Goal: Task Accomplishment & Management: Manage account settings

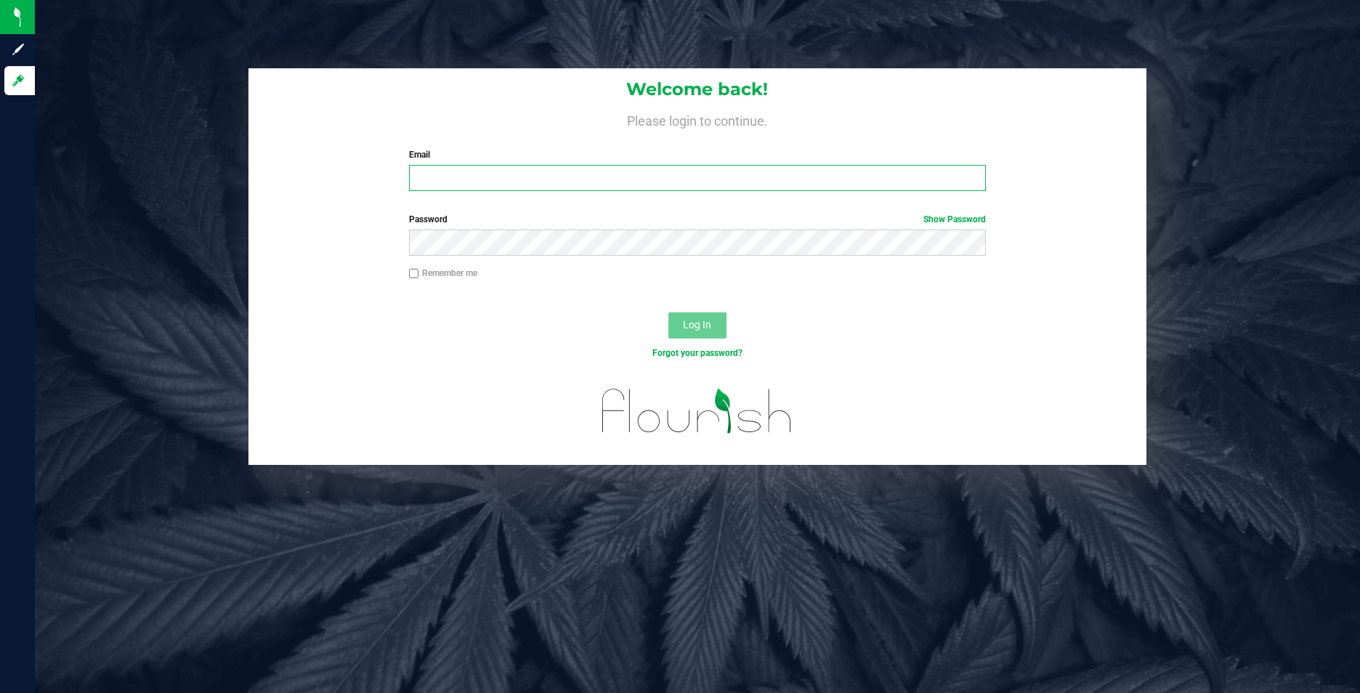
click at [663, 191] on input "Email" at bounding box center [697, 178] width 577 height 26
click at [635, 171] on input "Email" at bounding box center [697, 178] width 577 height 26
paste input "canna@cmspencerfarm.com"
type input "canna@cmspencerfarm.com"
click at [413, 274] on input "Remember me" at bounding box center [414, 274] width 10 height 10
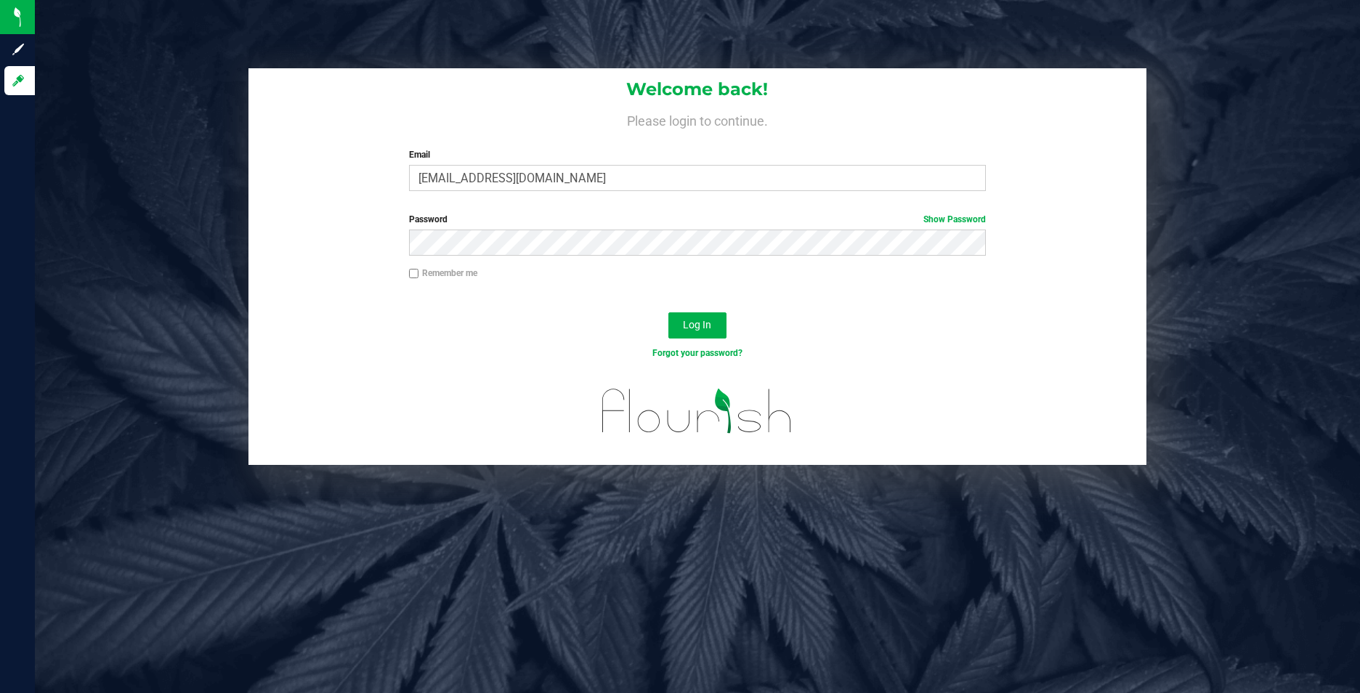
checkbox input "true"
click at [705, 325] on span "Log In" at bounding box center [697, 325] width 28 height 12
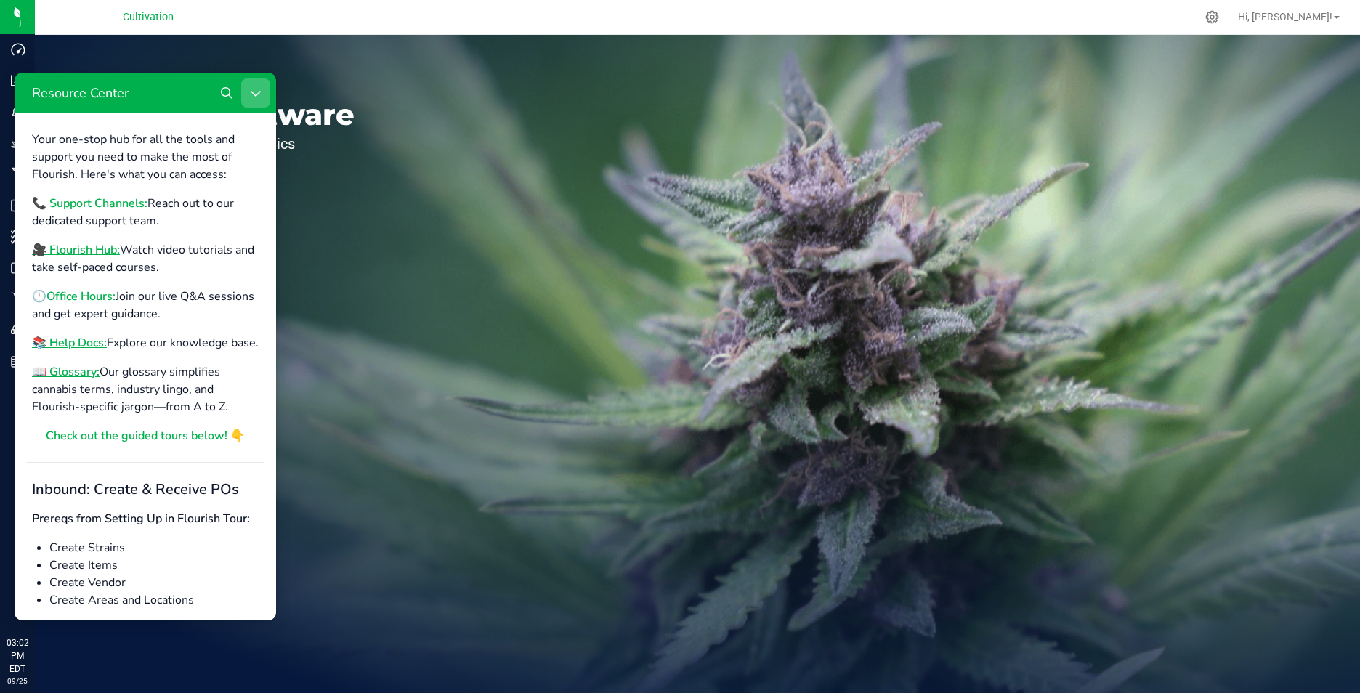
click at [260, 92] on icon "Close Resource Center" at bounding box center [255, 94] width 9 height 6
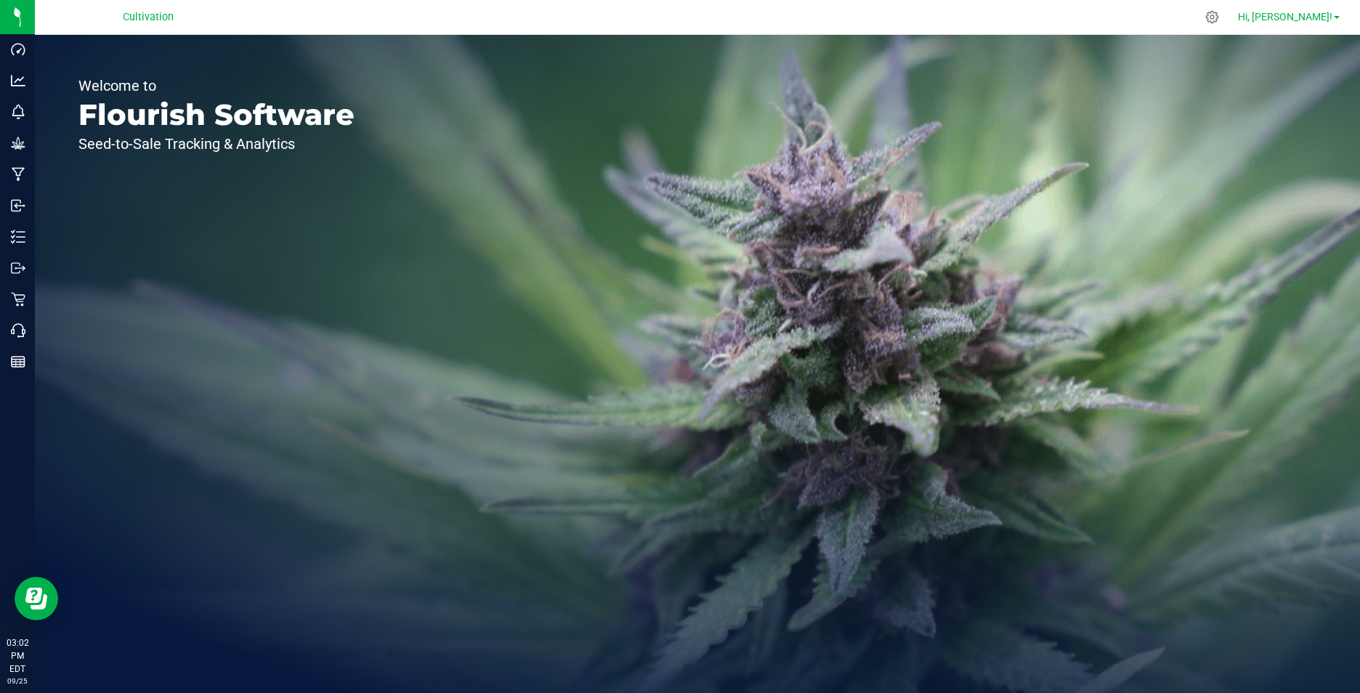
click at [1339, 14] on link "Hi, [PERSON_NAME]!" at bounding box center [1288, 16] width 113 height 15
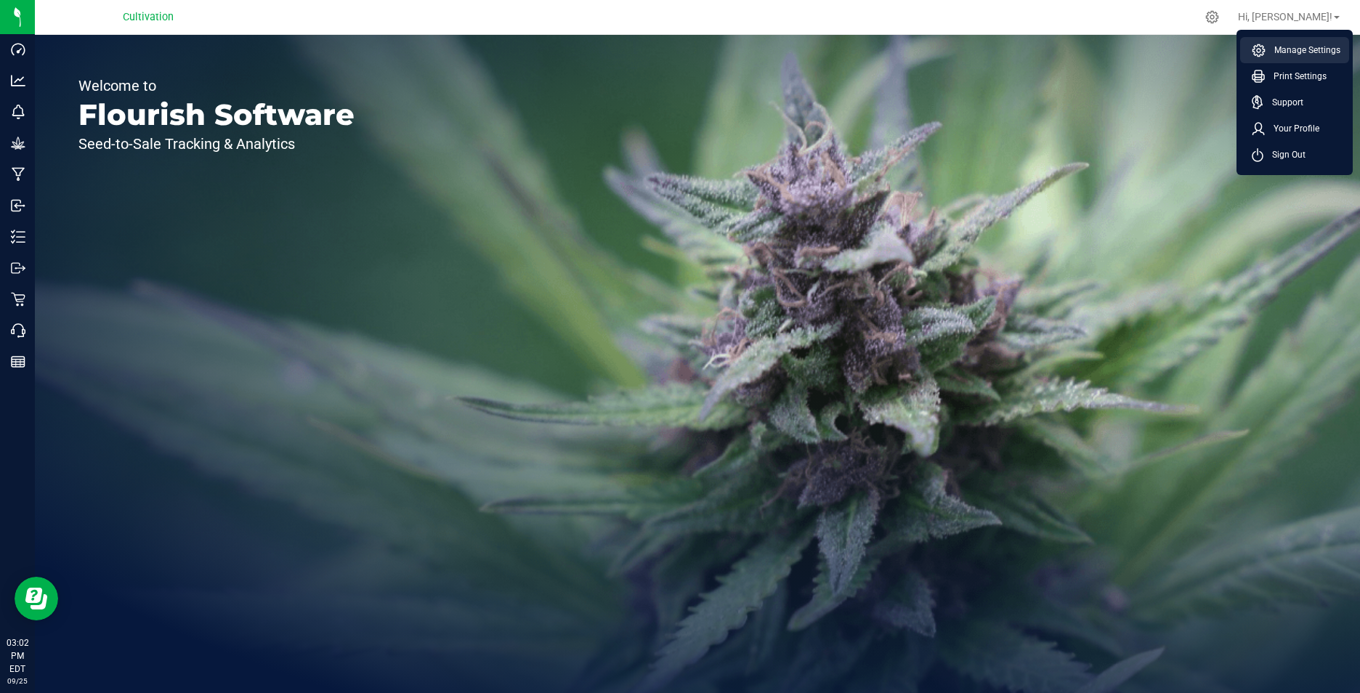
click at [1318, 47] on span "Manage Settings" at bounding box center [1302, 50] width 75 height 15
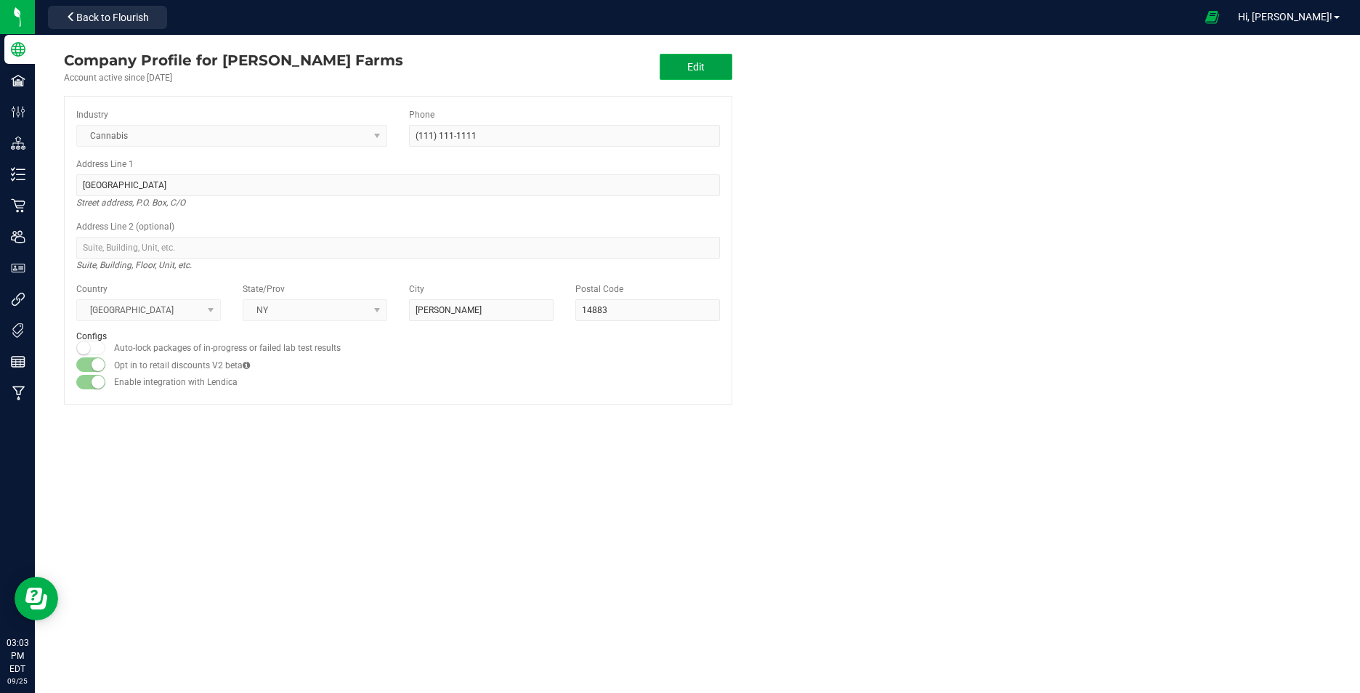
click at [710, 70] on button "Edit" at bounding box center [695, 67] width 73 height 26
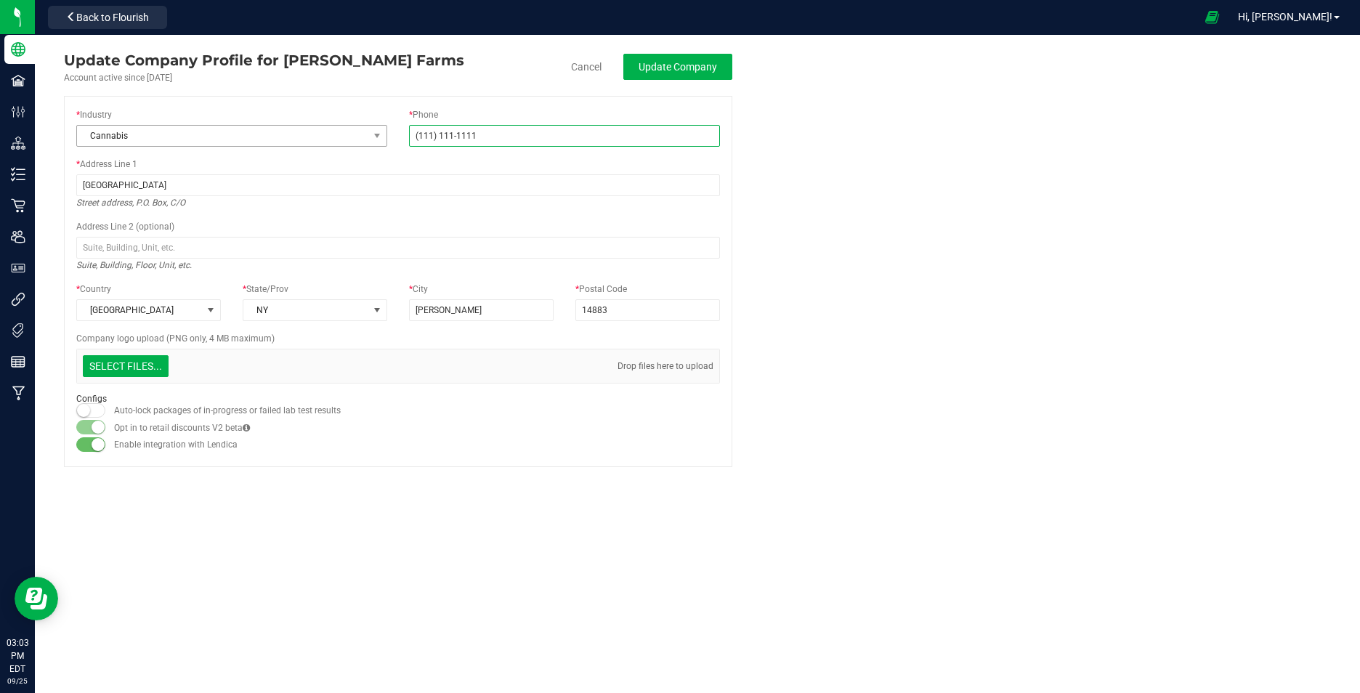
drag, startPoint x: 504, startPoint y: 141, endPoint x: 293, endPoint y: 142, distance: 210.6
click at [293, 142] on div "* Industry Cannabis * Phone (111) 111-1111" at bounding box center [397, 132] width 665 height 49
type input "C:\fakepath\logo.png"
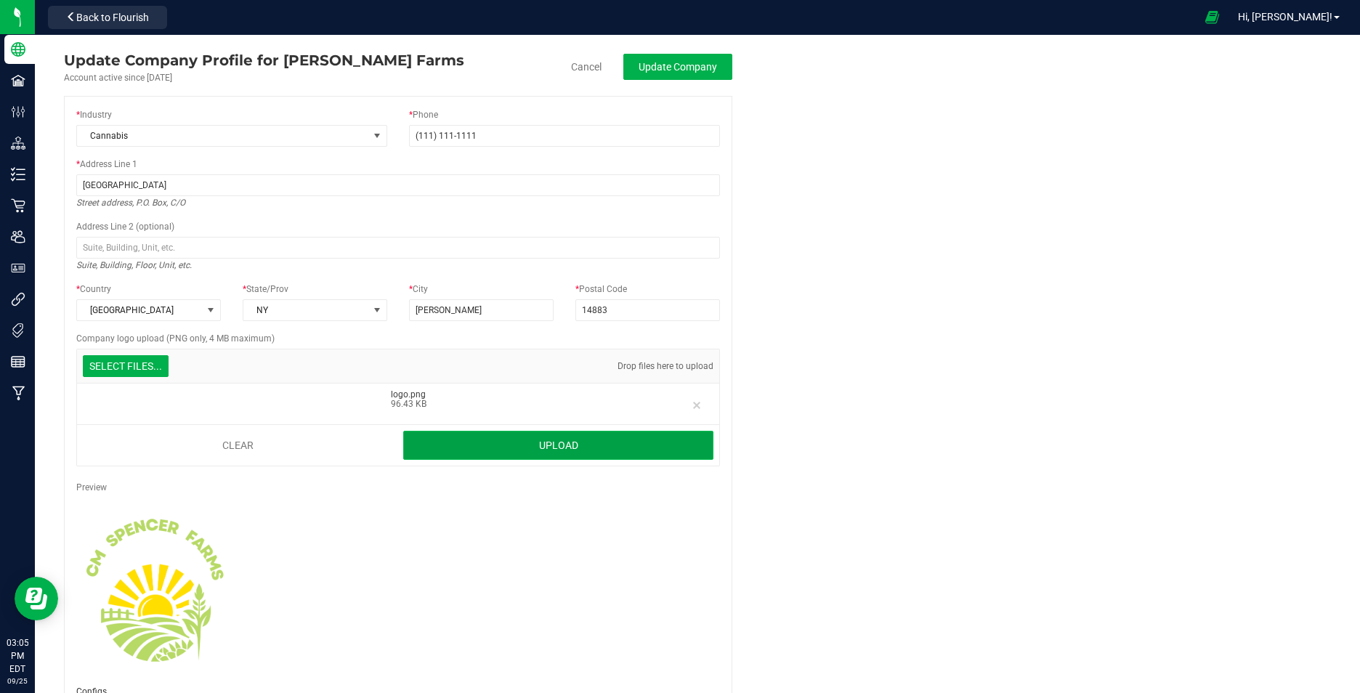
click at [530, 447] on button "Upload" at bounding box center [558, 445] width 310 height 29
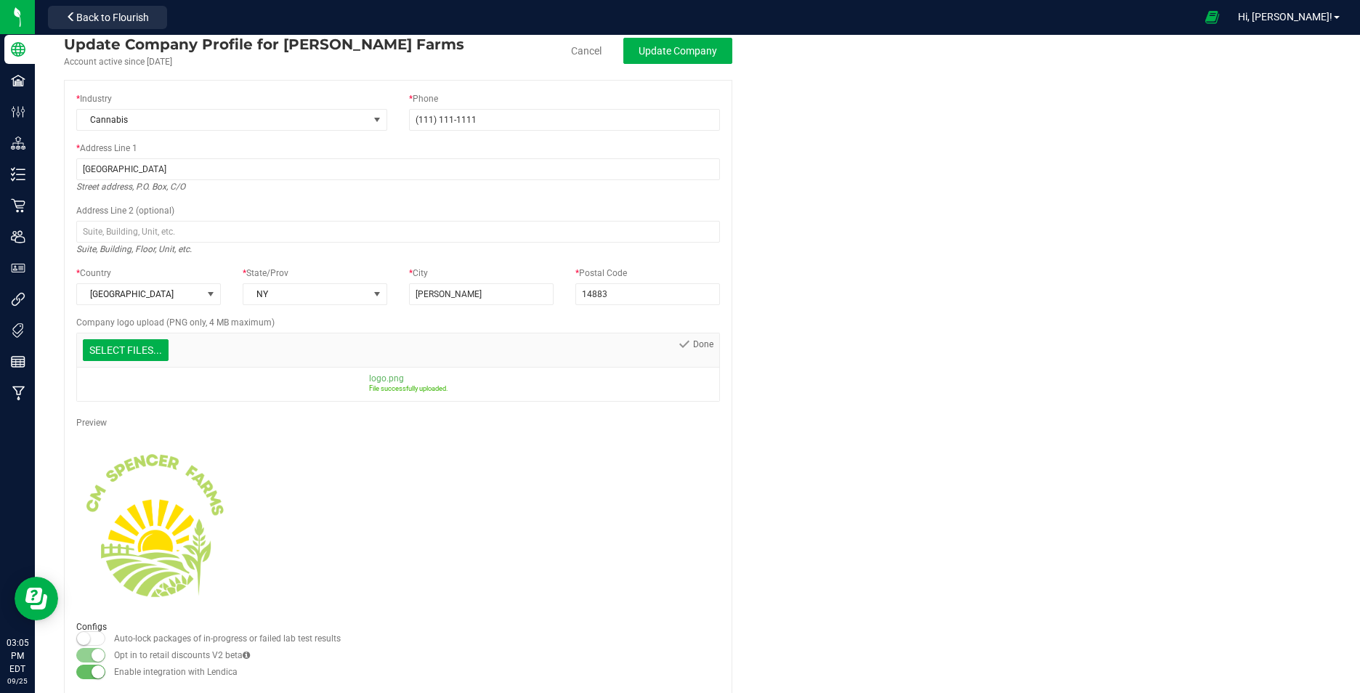
scroll to position [32, 0]
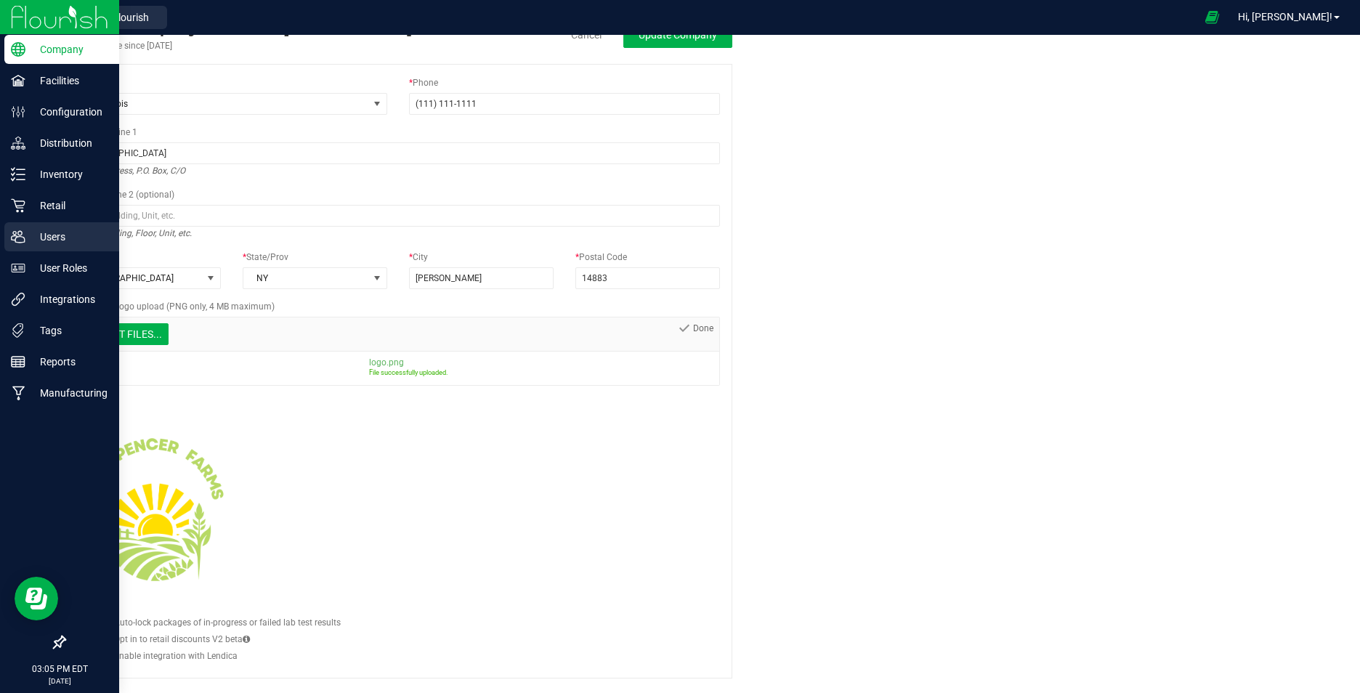
click at [54, 237] on p "Users" at bounding box center [68, 236] width 87 height 17
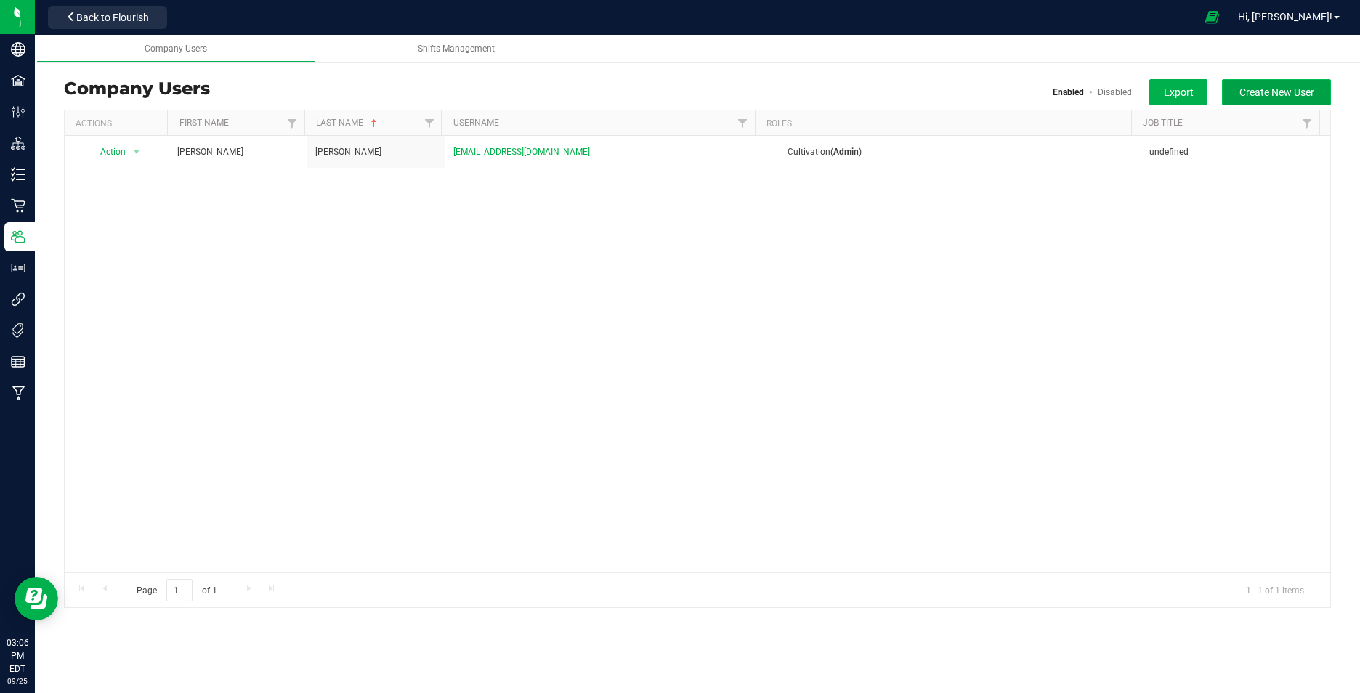
click at [1286, 92] on span "Create New User" at bounding box center [1276, 92] width 75 height 12
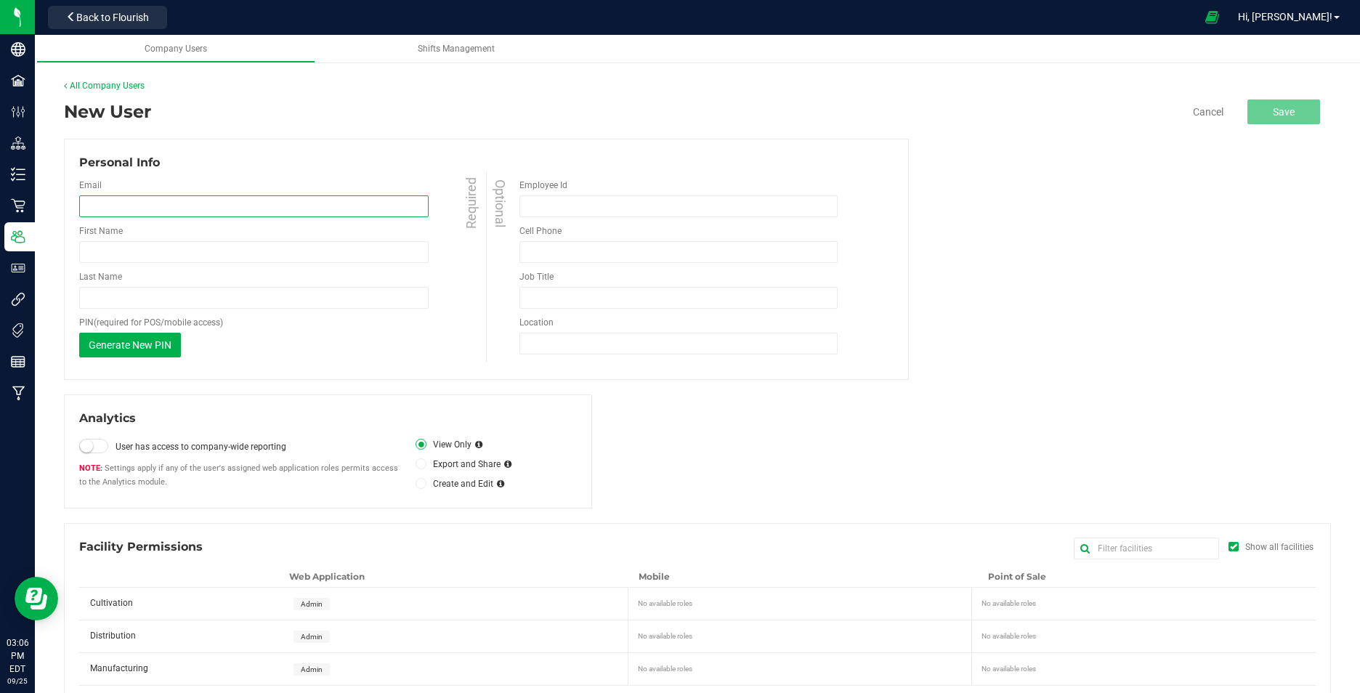
click at [210, 208] on input "email" at bounding box center [253, 206] width 349 height 22
type input "canna@cmspencerfarm.com"
type input "kirk"
type input "mandeville"
type input "(610) 709-4603"
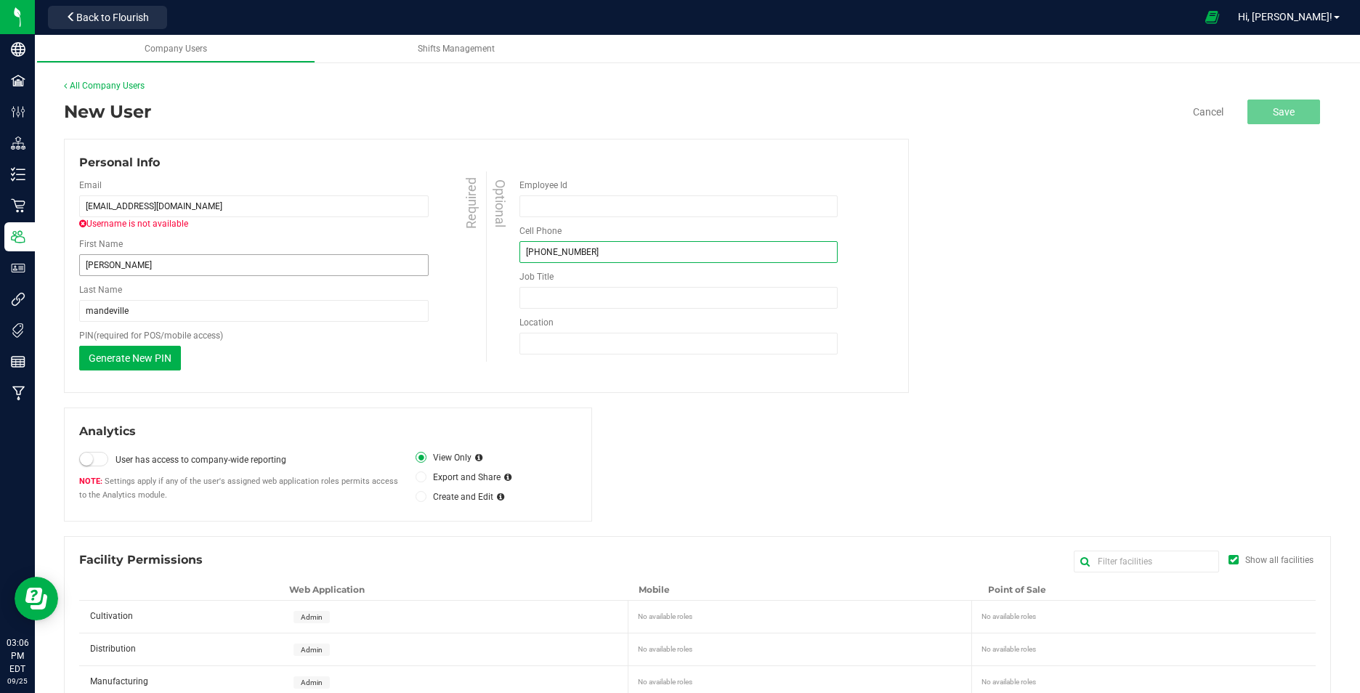
drag, startPoint x: 606, startPoint y: 252, endPoint x: 423, endPoint y: 270, distance: 183.2
click at [424, 270] on div "Email canna@cmspencerfarm.com Username is not available Required First Name kir…" at bounding box center [486, 274] width 814 height 206
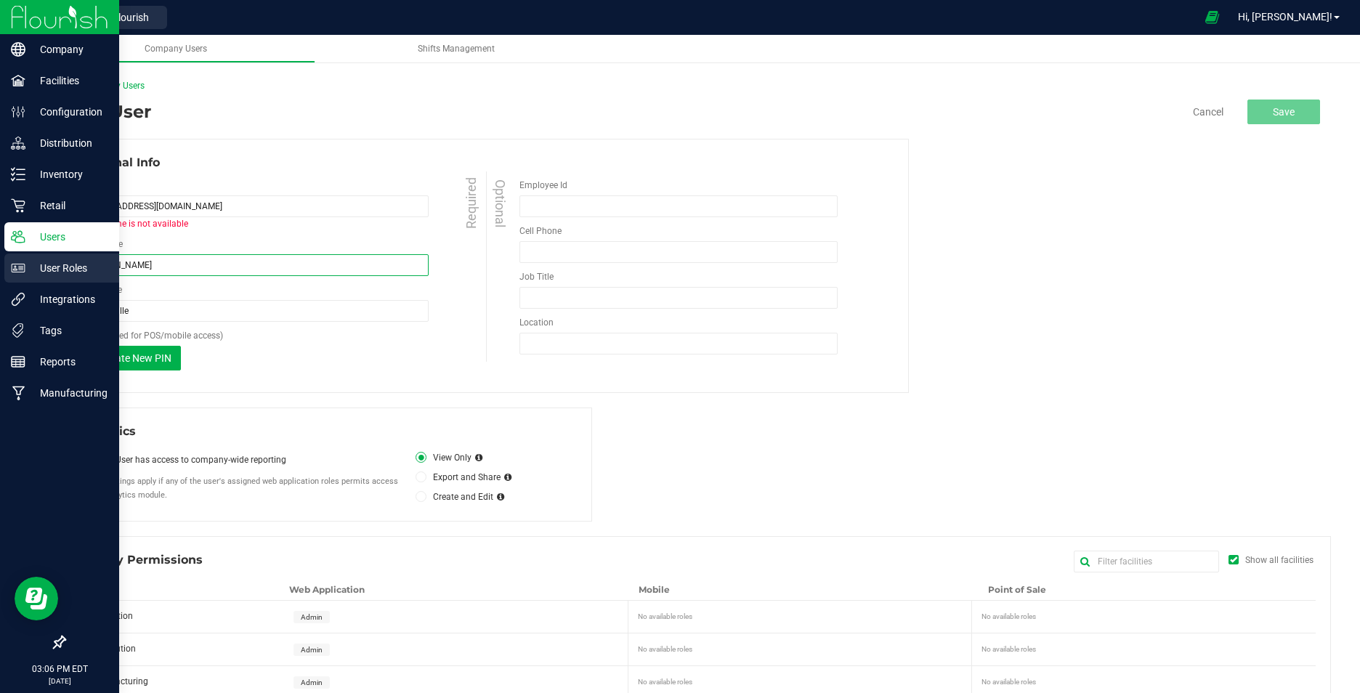
drag, startPoint x: 146, startPoint y: 266, endPoint x: 12, endPoint y: 253, distance: 134.9
click at [12, 253] on div "Company Facilities Configuration Distribution Inventory Retail Users User Roles…" at bounding box center [680, 346] width 1360 height 693
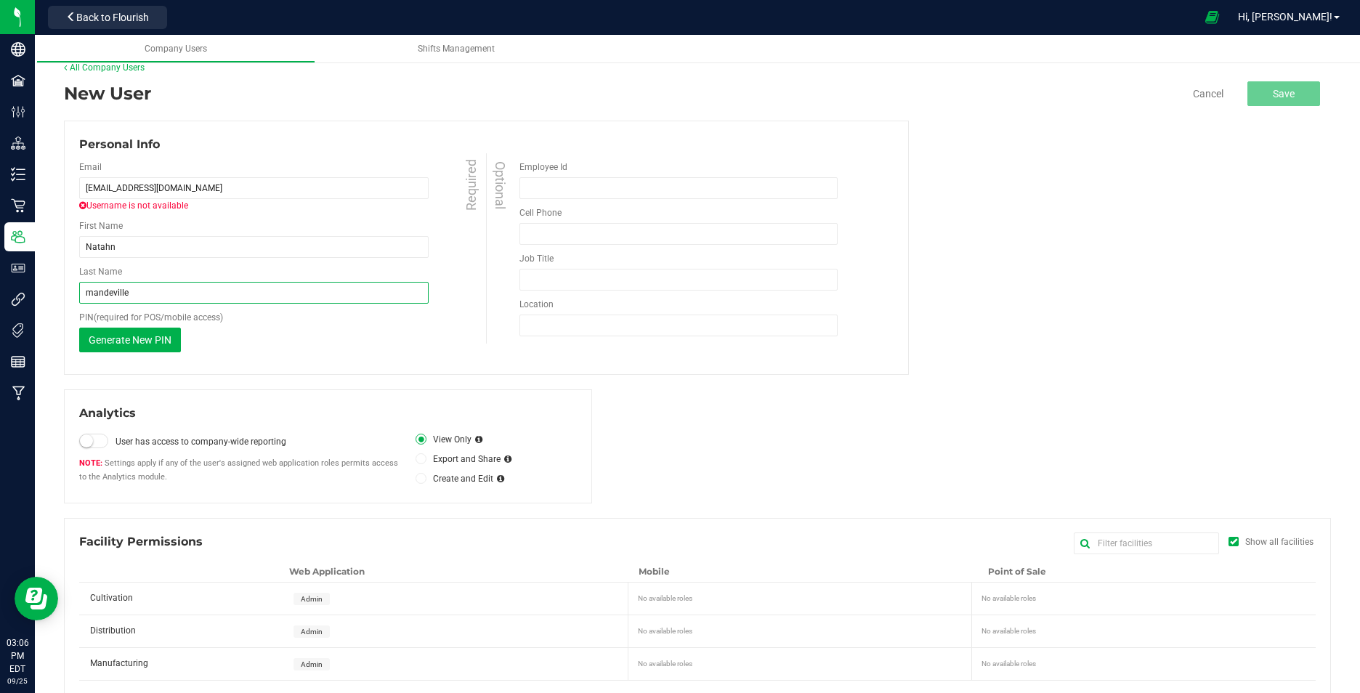
scroll to position [36, 0]
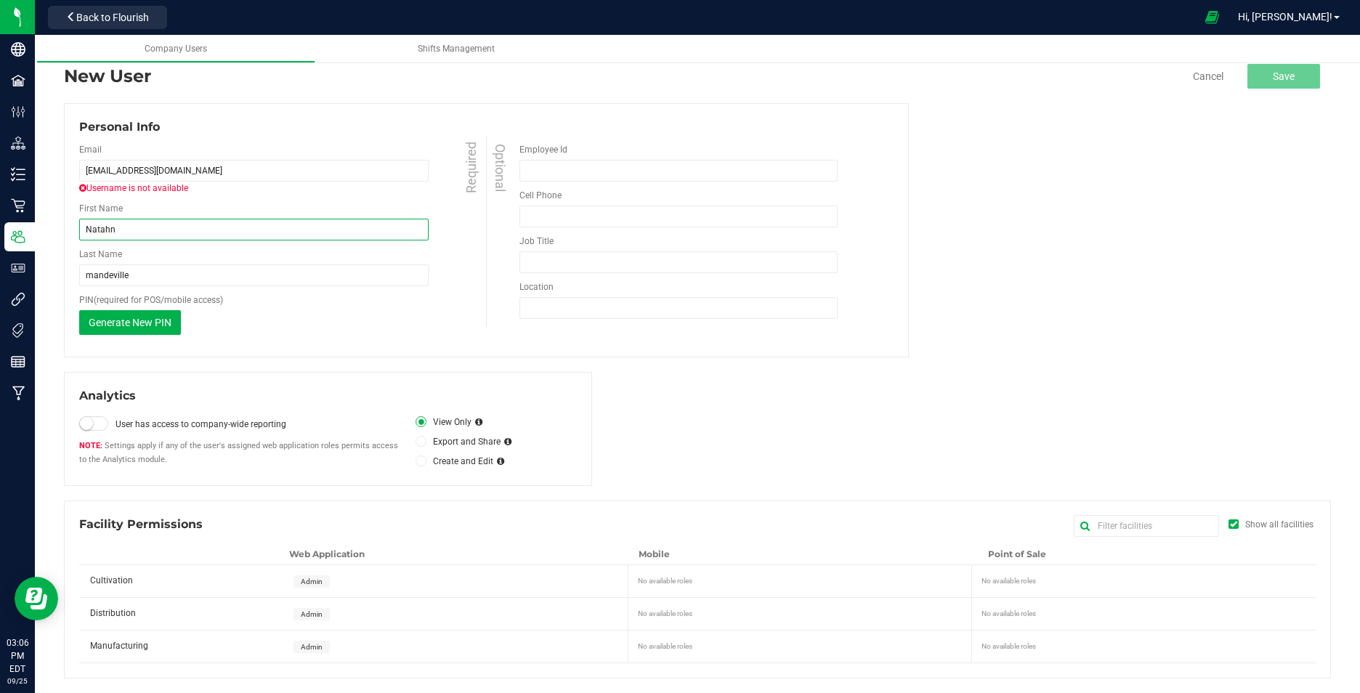
click at [320, 235] on input "Natahn" at bounding box center [253, 230] width 349 height 22
type input "Nathan"
type input "Hinton"
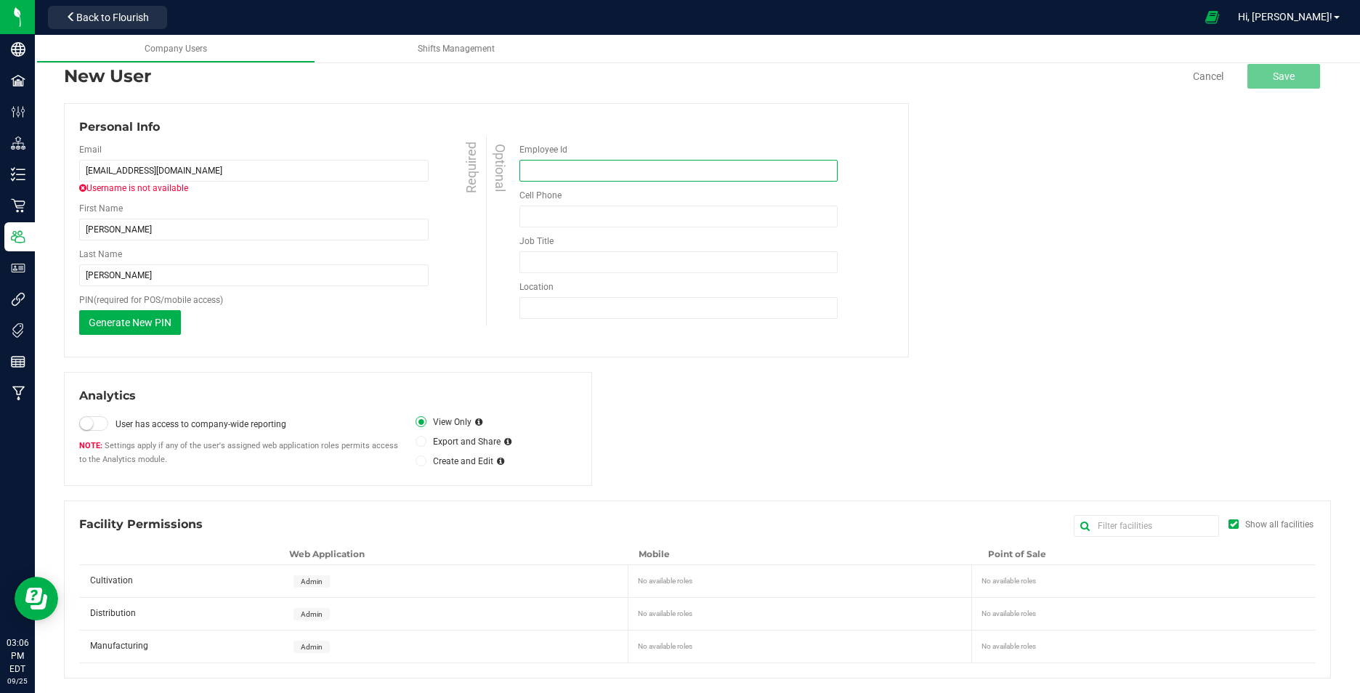
click at [582, 172] on input "Employee Id" at bounding box center [677, 171] width 317 height 22
type input "05081980"
type input "(610) 709-4603"
type input "Production Manager"
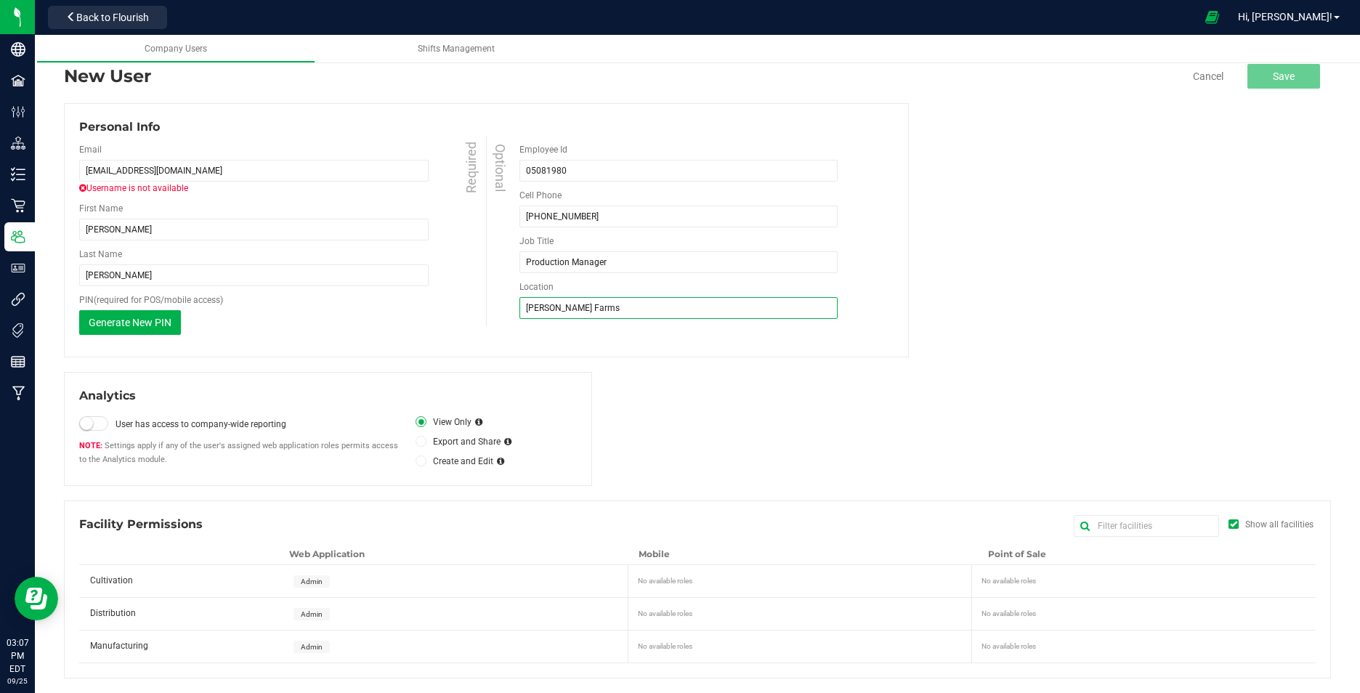
type input "CM Spencer Farms"
click at [86, 421] on small at bounding box center [86, 423] width 13 height 13
click at [680, 394] on div "Analytics User has access to company-wide reporting Settings apply if any of th…" at bounding box center [697, 429] width 1267 height 114
click at [995, 338] on div "Personal Info Email canna@cmspencerfarm.com Username is not available Required …" at bounding box center [697, 230] width 1267 height 254
click at [130, 322] on span "Generate New PIN" at bounding box center [130, 323] width 83 height 12
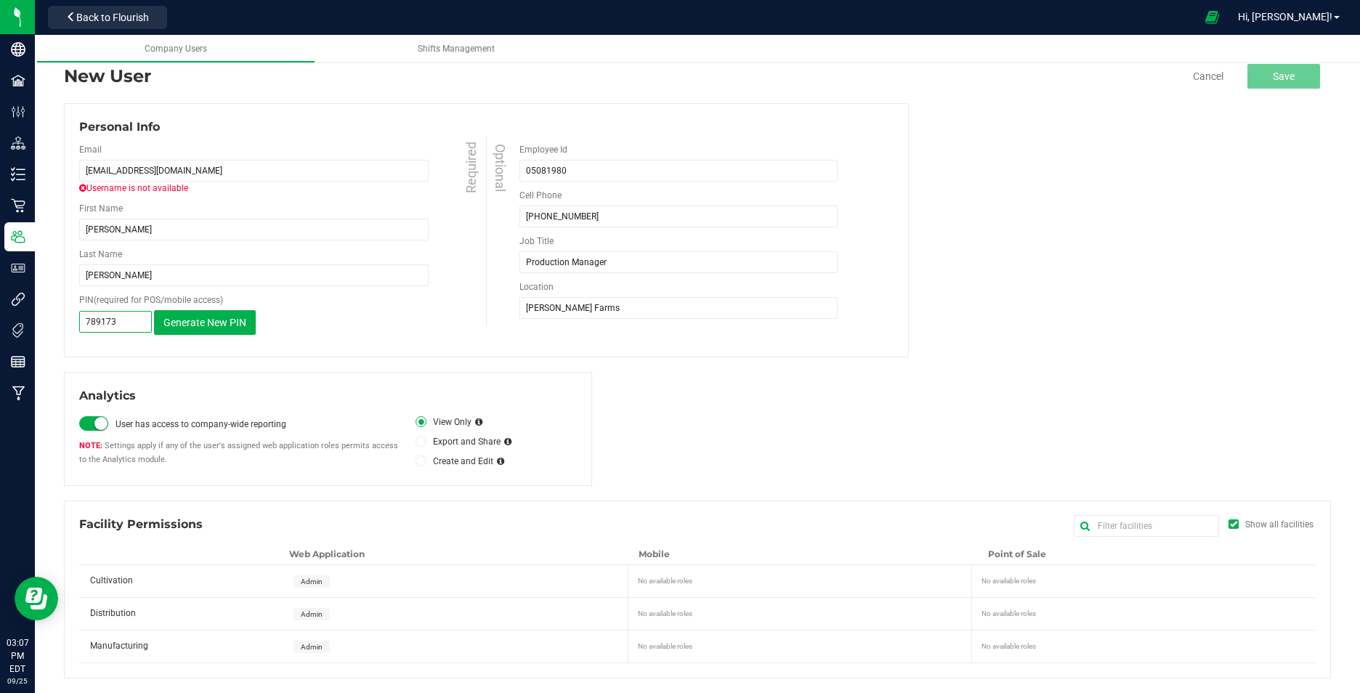
drag, startPoint x: 129, startPoint y: 322, endPoint x: 43, endPoint y: 322, distance: 86.4
click at [43, 322] on div "Cultivation Users All Company Users New User Cancel Save Personal Info Email ca…" at bounding box center [697, 361] width 1325 height 664
drag, startPoint x: 43, startPoint y: 322, endPoint x: 130, endPoint y: 326, distance: 87.3
click at [130, 326] on input "789173" at bounding box center [115, 322] width 73 height 22
click at [131, 324] on input "789173" at bounding box center [115, 322] width 73 height 22
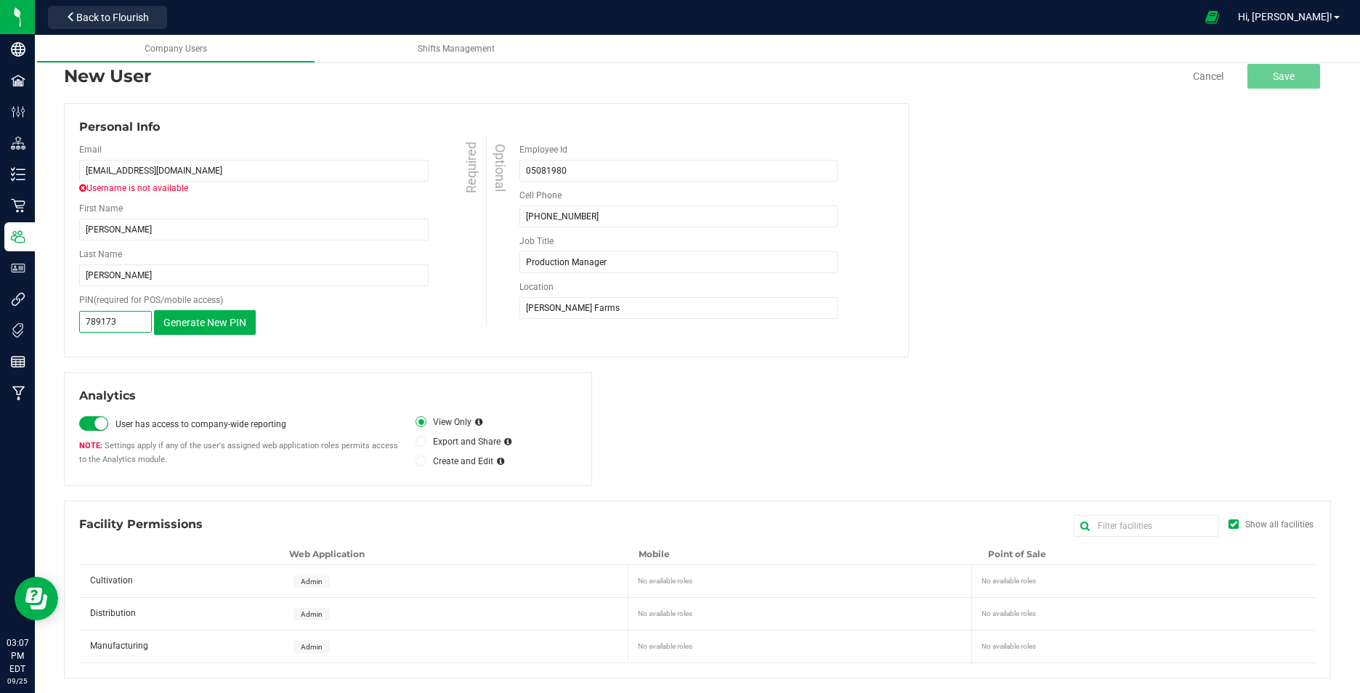
click at [127, 323] on input "789173" at bounding box center [115, 322] width 73 height 22
drag, startPoint x: 122, startPoint y: 321, endPoint x: 56, endPoint y: 319, distance: 66.1
click at [56, 319] on div "Cultivation Users All Company Users New User Cancel Save Personal Info Email ca…" at bounding box center [697, 361] width 1325 height 664
drag, startPoint x: 56, startPoint y: 319, endPoint x: 783, endPoint y: 446, distance: 738.1
click at [783, 446] on div "Analytics User has access to company-wide reporting Settings apply if any of th…" at bounding box center [697, 429] width 1267 height 114
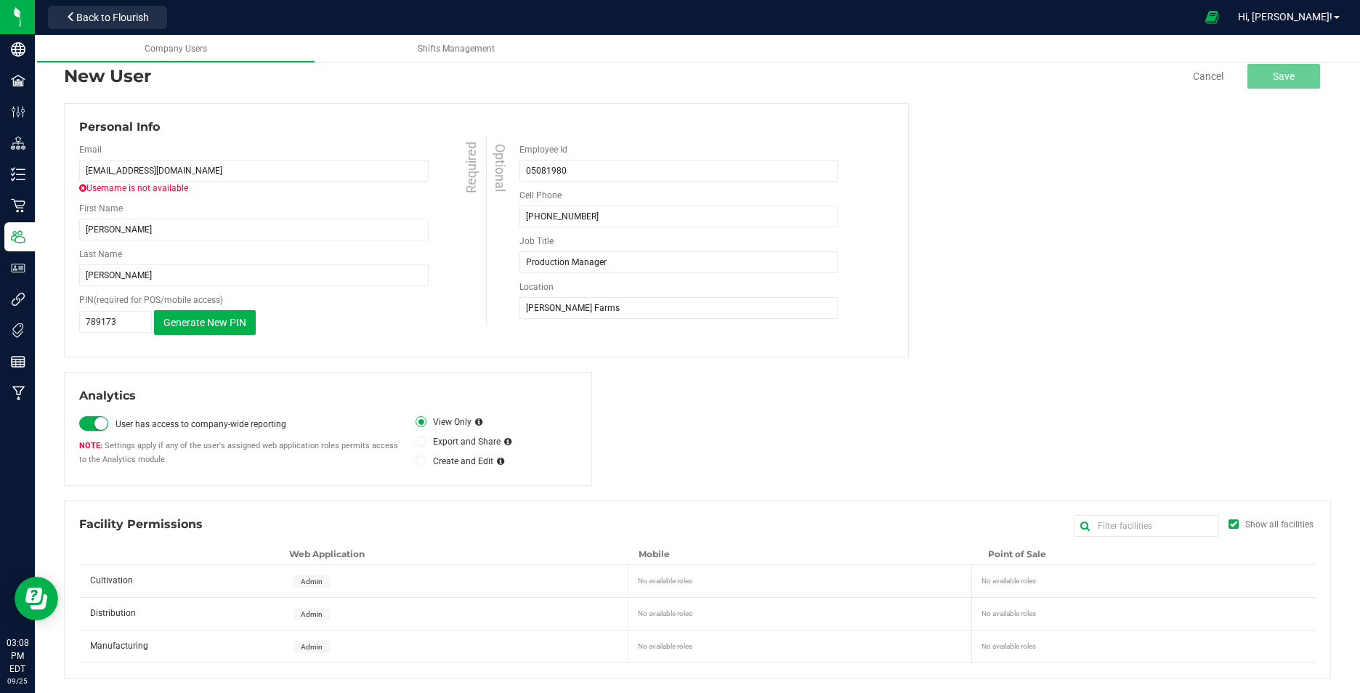
click at [691, 577] on div "No available roles" at bounding box center [803, 578] width 331 height 15
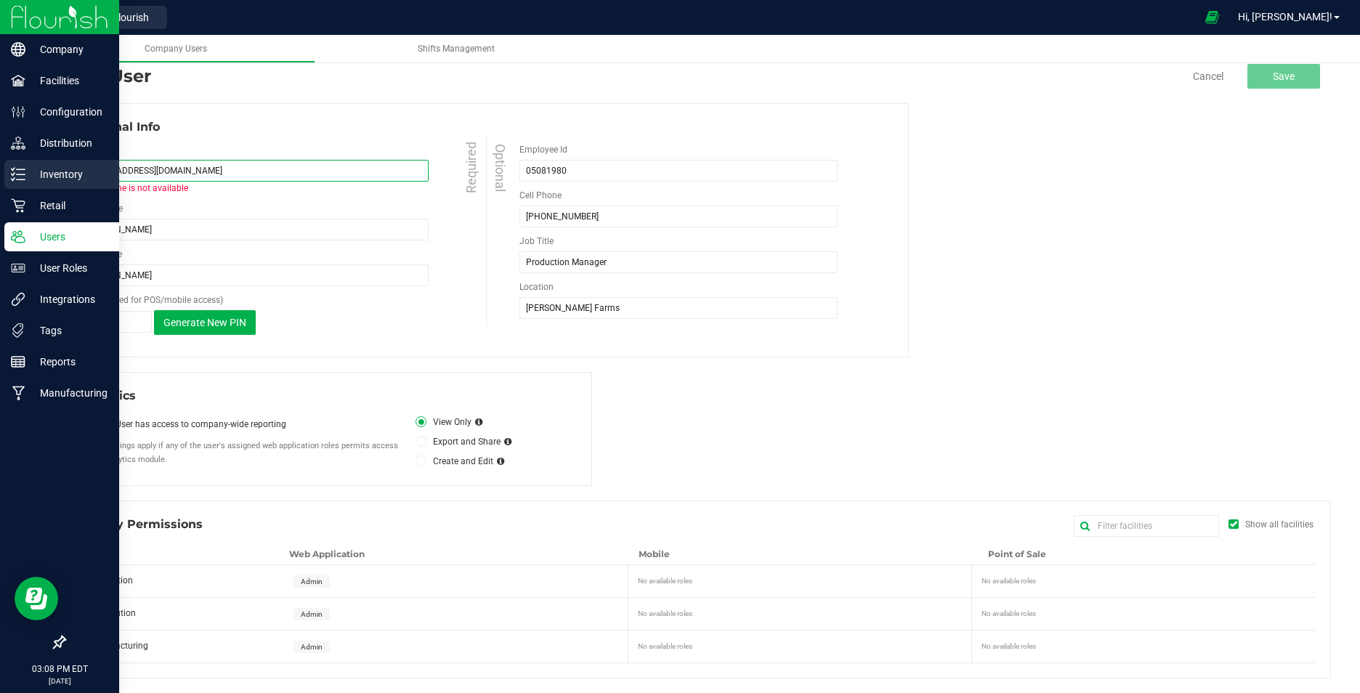
drag, startPoint x: 161, startPoint y: 173, endPoint x: 34, endPoint y: 177, distance: 127.2
click at [36, 177] on div "Cultivation Users All Company Users New User Cancel Save Personal Info Email ca…" at bounding box center [697, 361] width 1325 height 664
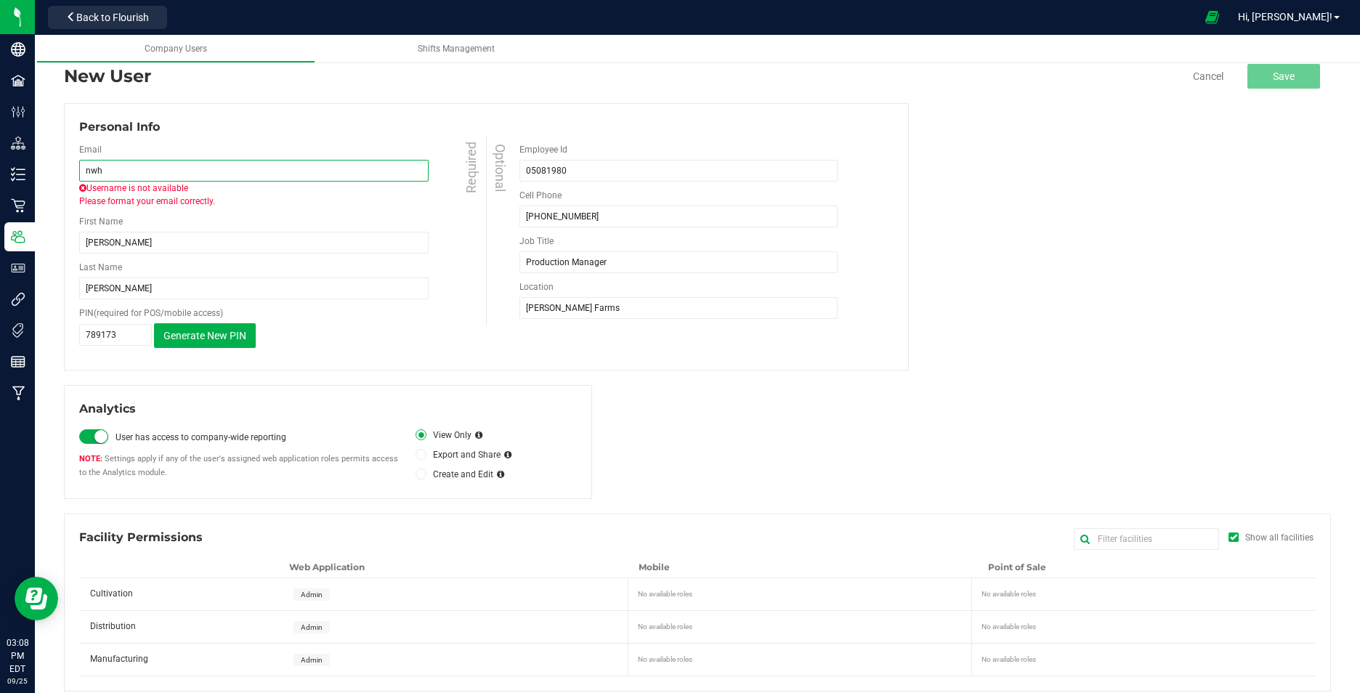
type input "[EMAIL_ADDRESS][DOMAIN_NAME]"
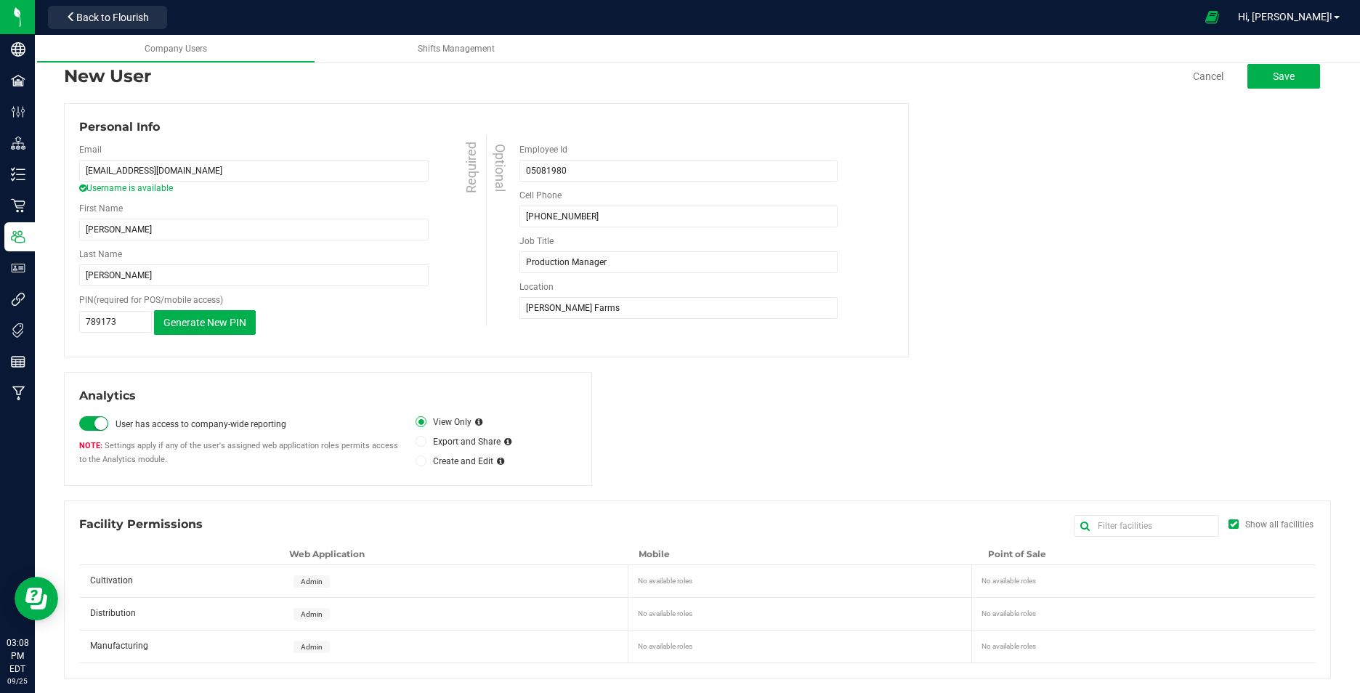
click at [275, 204] on div "First Name Nathan Required" at bounding box center [284, 221] width 410 height 38
click at [418, 444] on span at bounding box center [420, 441] width 11 height 11
click at [0, 0] on input "Export and Share" at bounding box center [0, 0] width 0 height 0
click at [418, 455] on span at bounding box center [420, 460] width 11 height 11
click at [0, 0] on input "Create and Edit" at bounding box center [0, 0] width 0 height 0
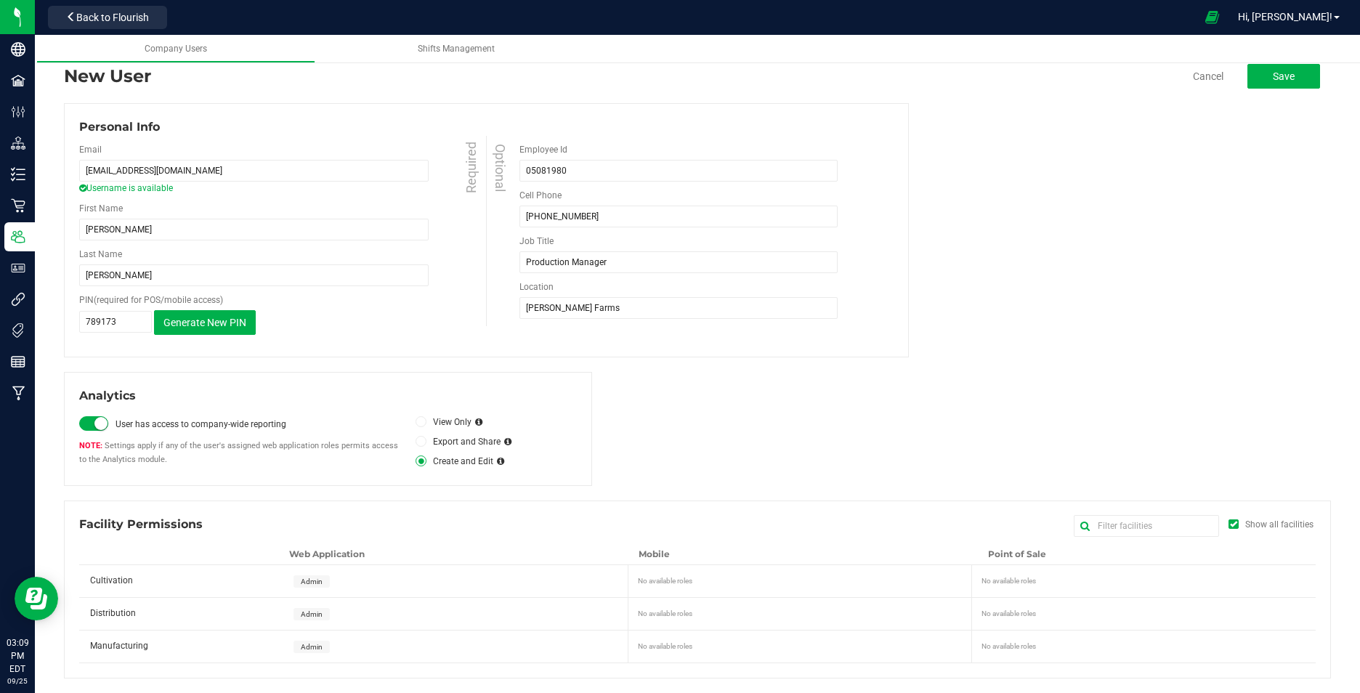
click at [497, 463] on icon at bounding box center [500, 461] width 7 height 9
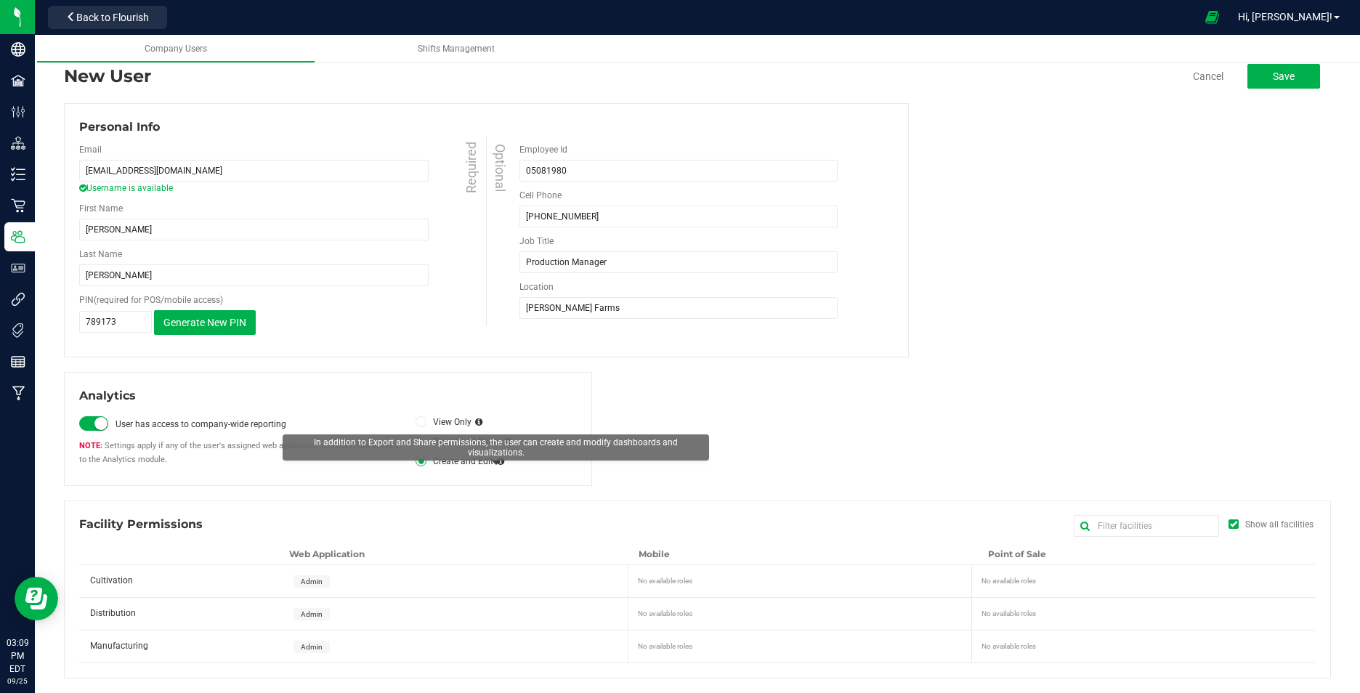
click at [497, 463] on icon at bounding box center [500, 461] width 7 height 9
click at [519, 459] on li "Create and Edit" at bounding box center [495, 461] width 161 height 20
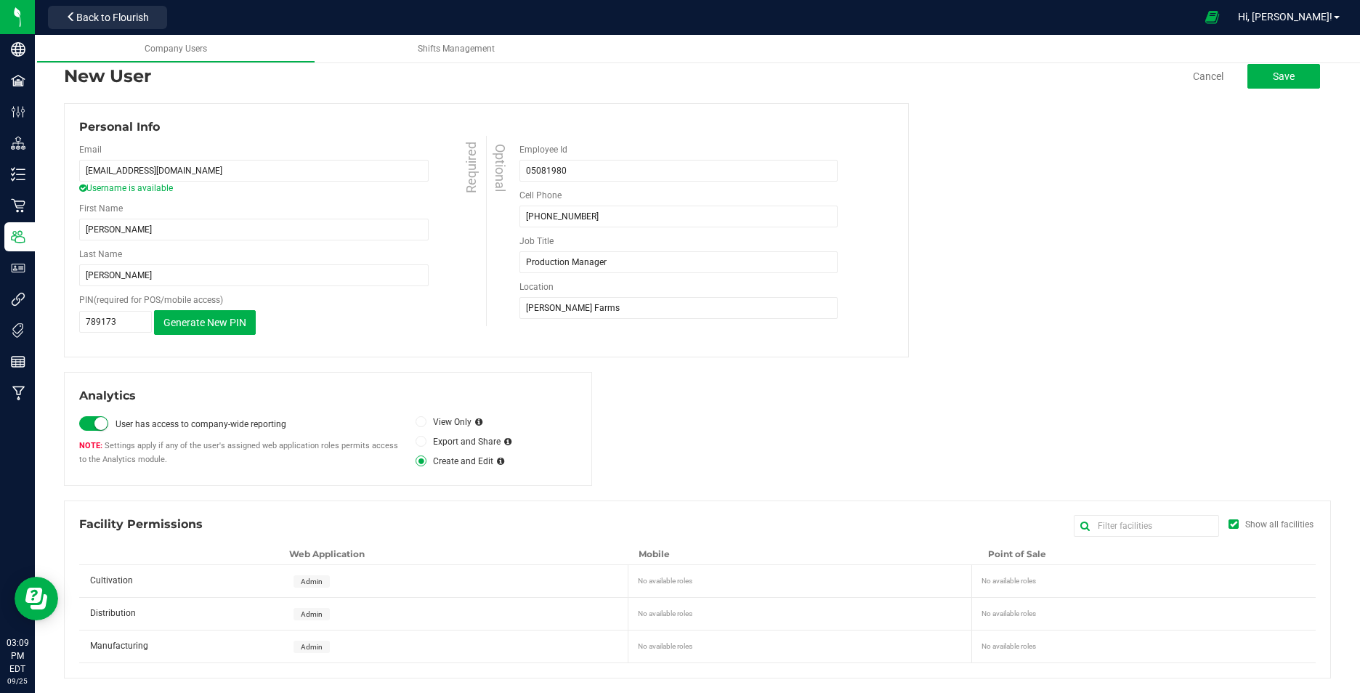
click at [697, 588] on div "No available roles" at bounding box center [803, 579] width 343 height 29
click at [153, 580] on div "Cultivation" at bounding box center [182, 576] width 206 height 22
click at [350, 577] on div "Admin" at bounding box center [458, 581] width 346 height 32
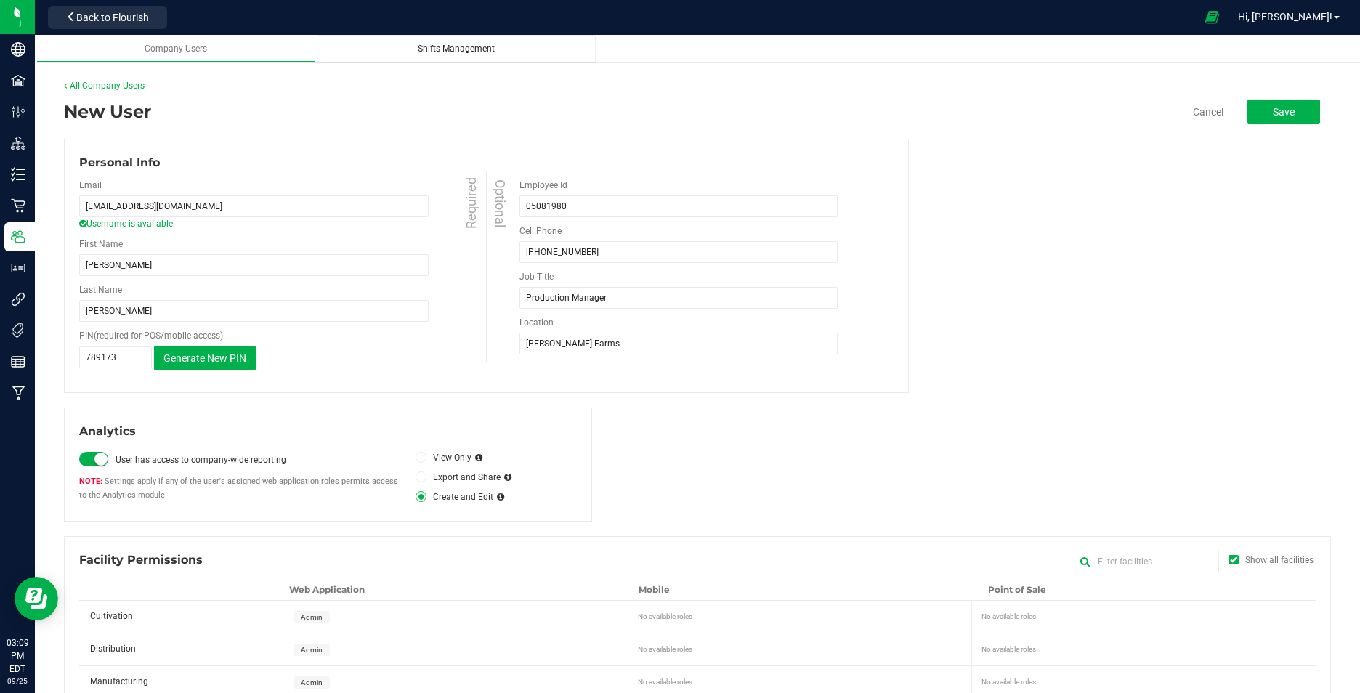
click at [458, 46] on span "Shifts Management" at bounding box center [456, 49] width 77 height 10
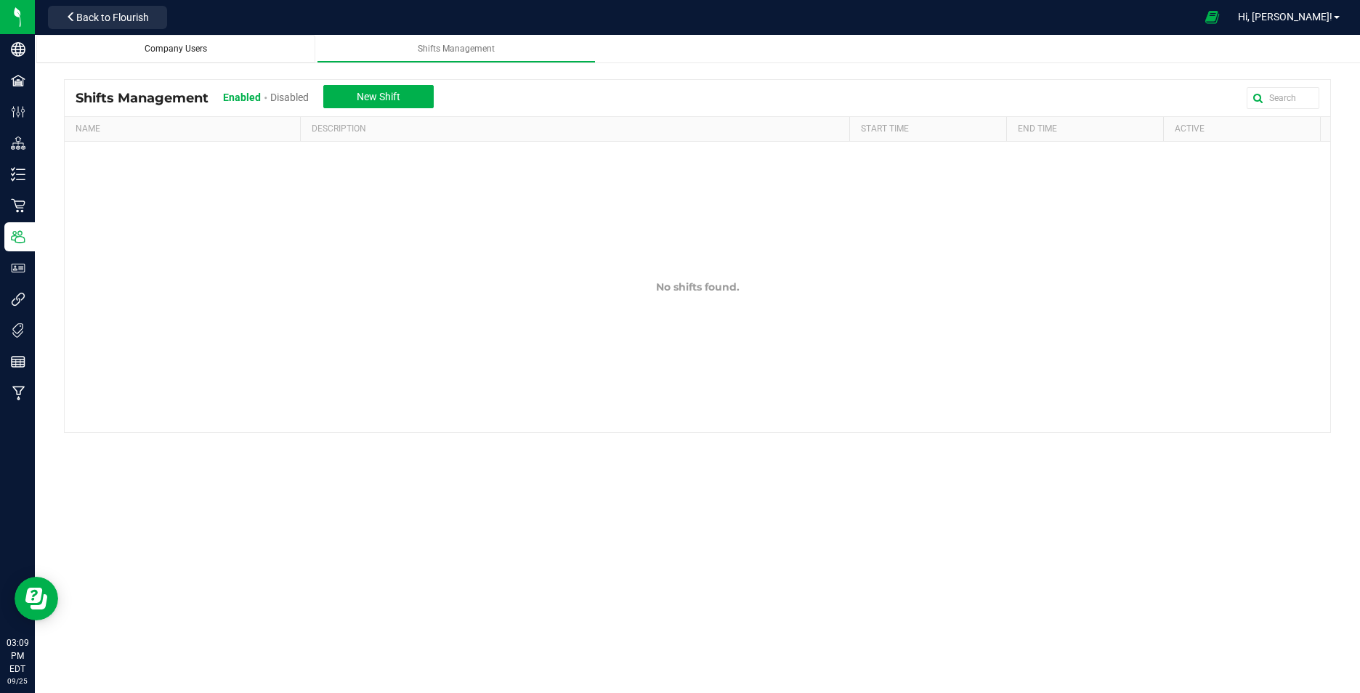
click at [179, 53] on span "Company Users" at bounding box center [176, 49] width 62 height 10
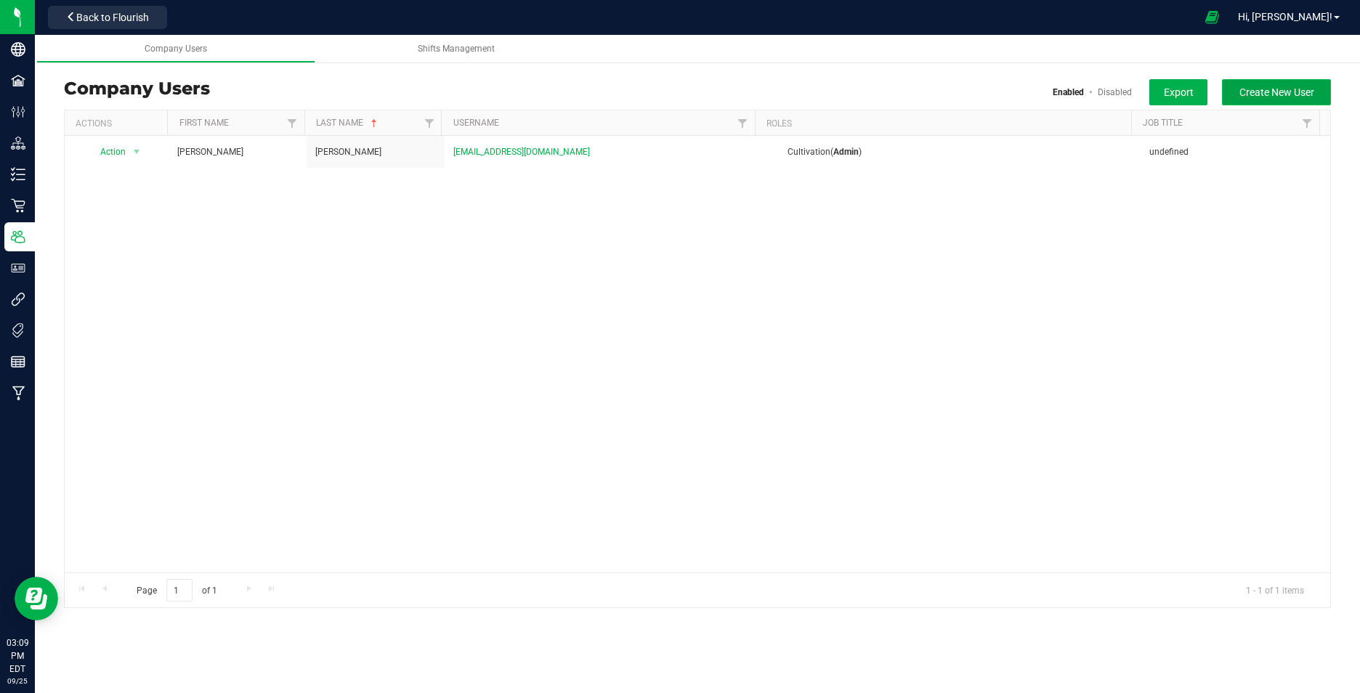
click at [1307, 86] on span "Create New User" at bounding box center [1276, 92] width 75 height 12
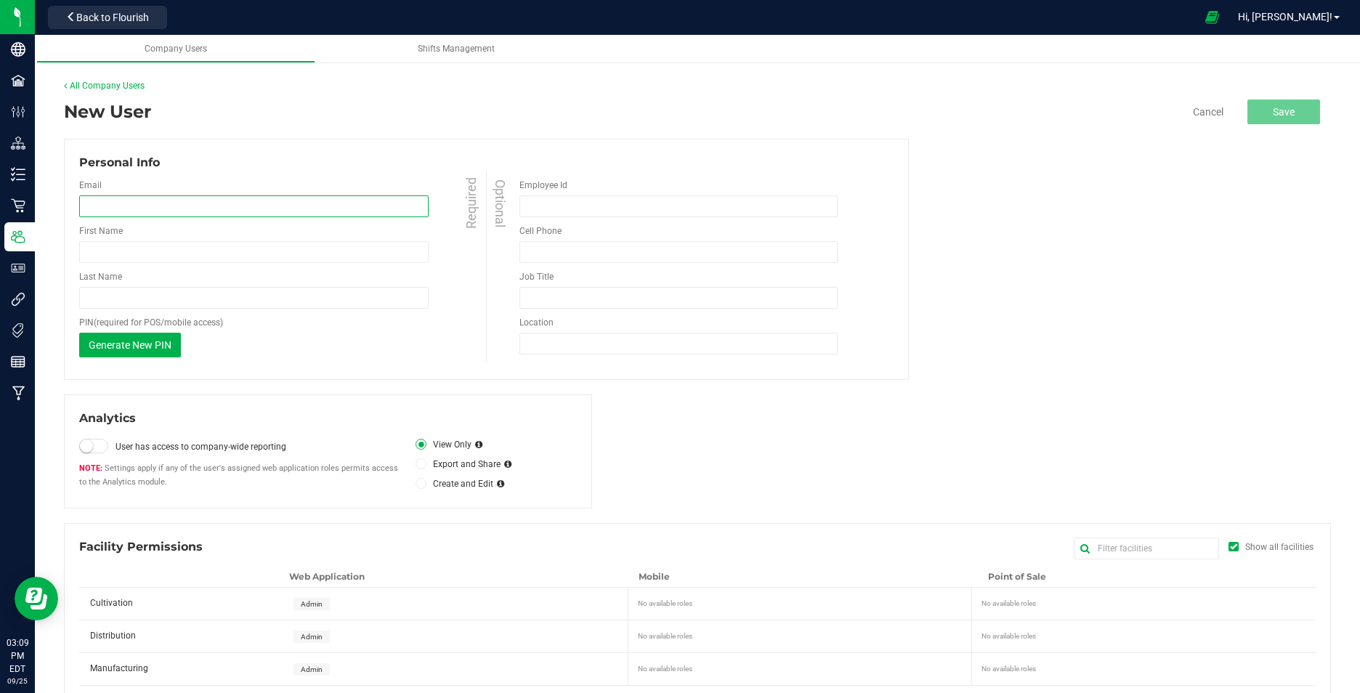
click at [123, 209] on input "email" at bounding box center [253, 206] width 349 height 22
type input "nwh"
type input "Nathan"
type input "Hinton"
type input "05081980"
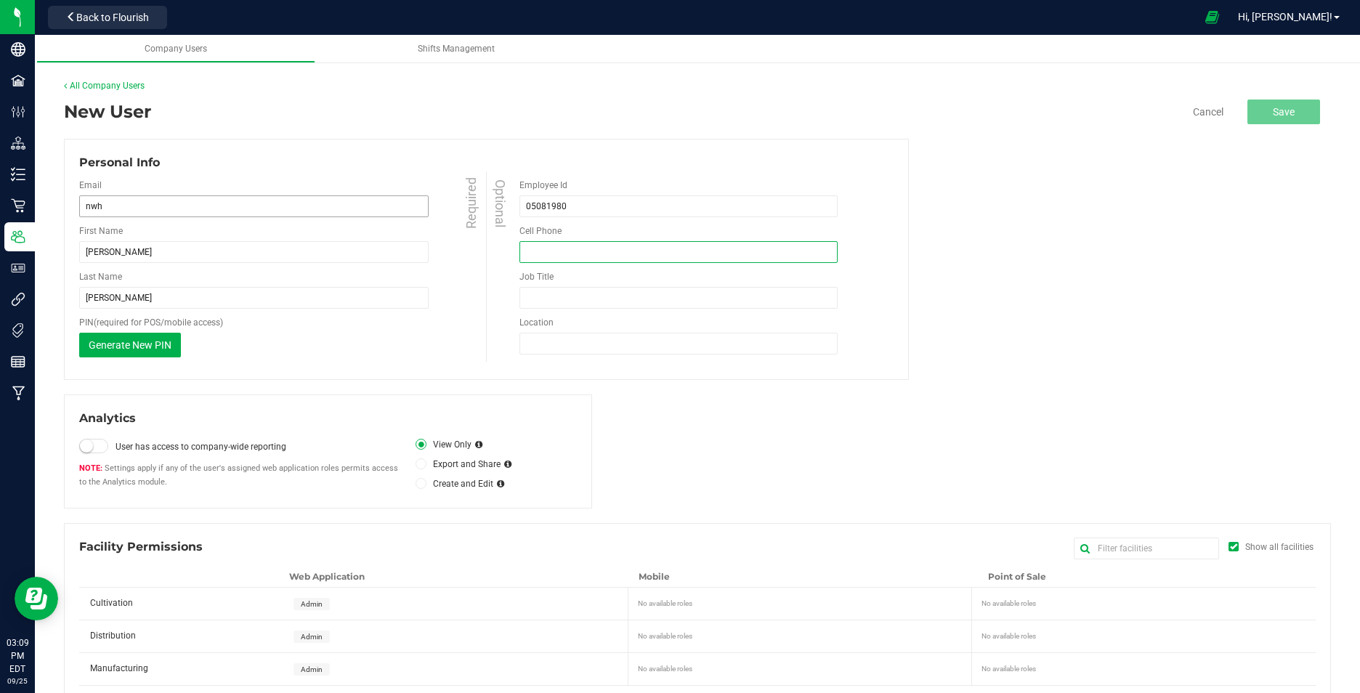
type input "(610) 709-4603"
type input "Production Manager"
type input "CM Spencer Farms"
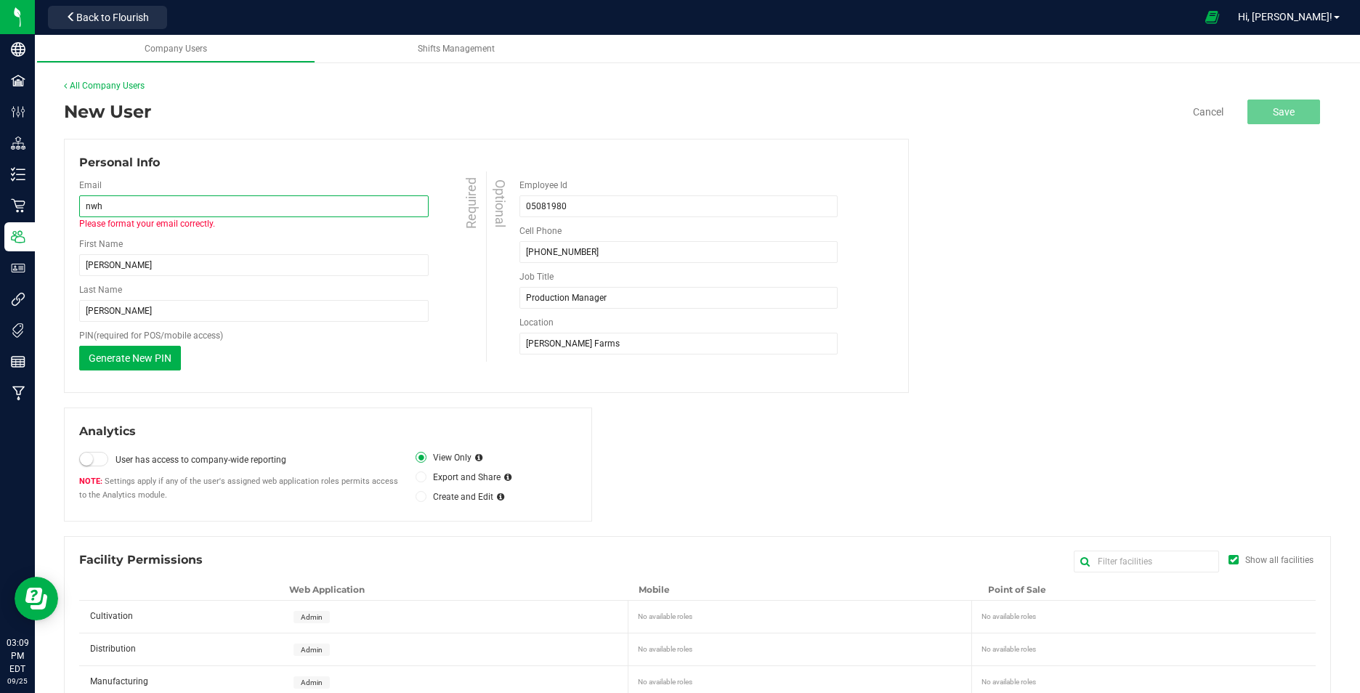
click at [179, 210] on input "nwh" at bounding box center [253, 206] width 349 height 22
type input "[EMAIL_ADDRESS][DOMAIN_NAME]"
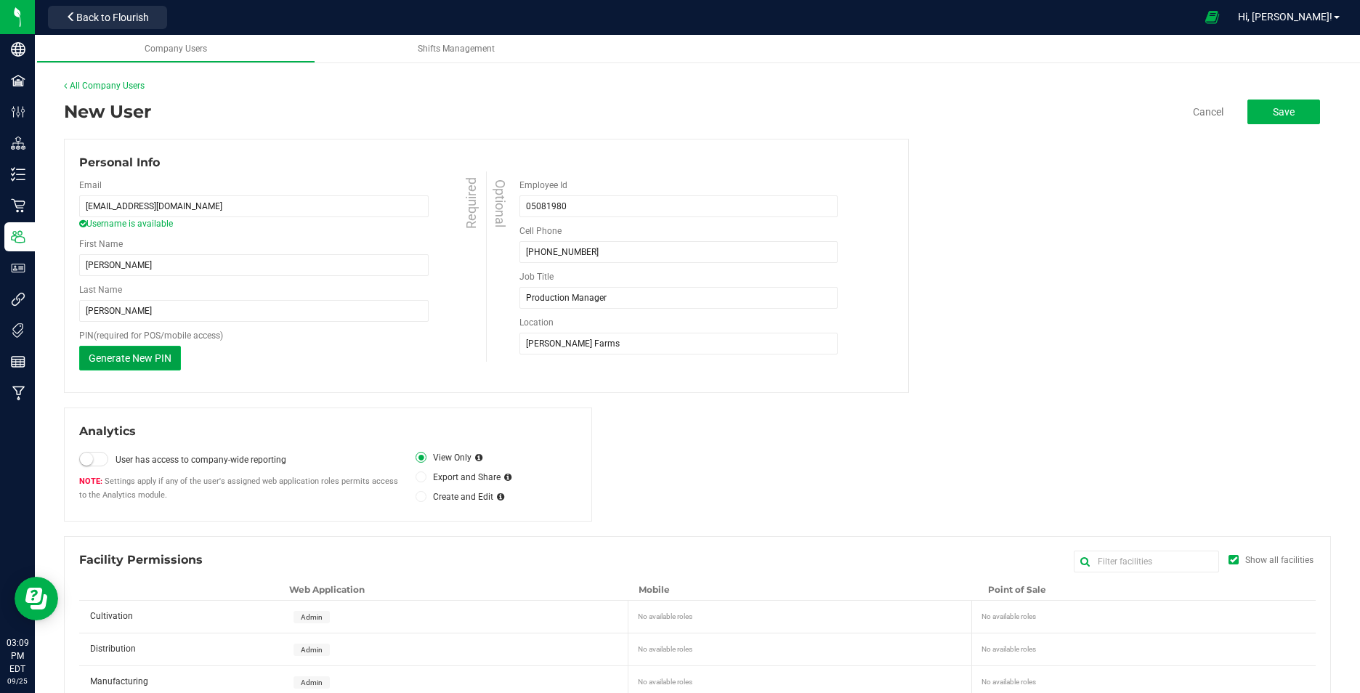
click at [163, 361] on span "Generate New PIN" at bounding box center [130, 358] width 83 height 12
drag, startPoint x: 123, startPoint y: 356, endPoint x: 36, endPoint y: 357, distance: 86.4
click at [36, 357] on div "Cultivation Users All Company Users New User Cancel Save Personal Info Email nw…" at bounding box center [697, 397] width 1325 height 664
drag, startPoint x: 36, startPoint y: 357, endPoint x: 135, endPoint y: 303, distance: 112.5
click at [137, 302] on input "Hinton" at bounding box center [253, 311] width 349 height 22
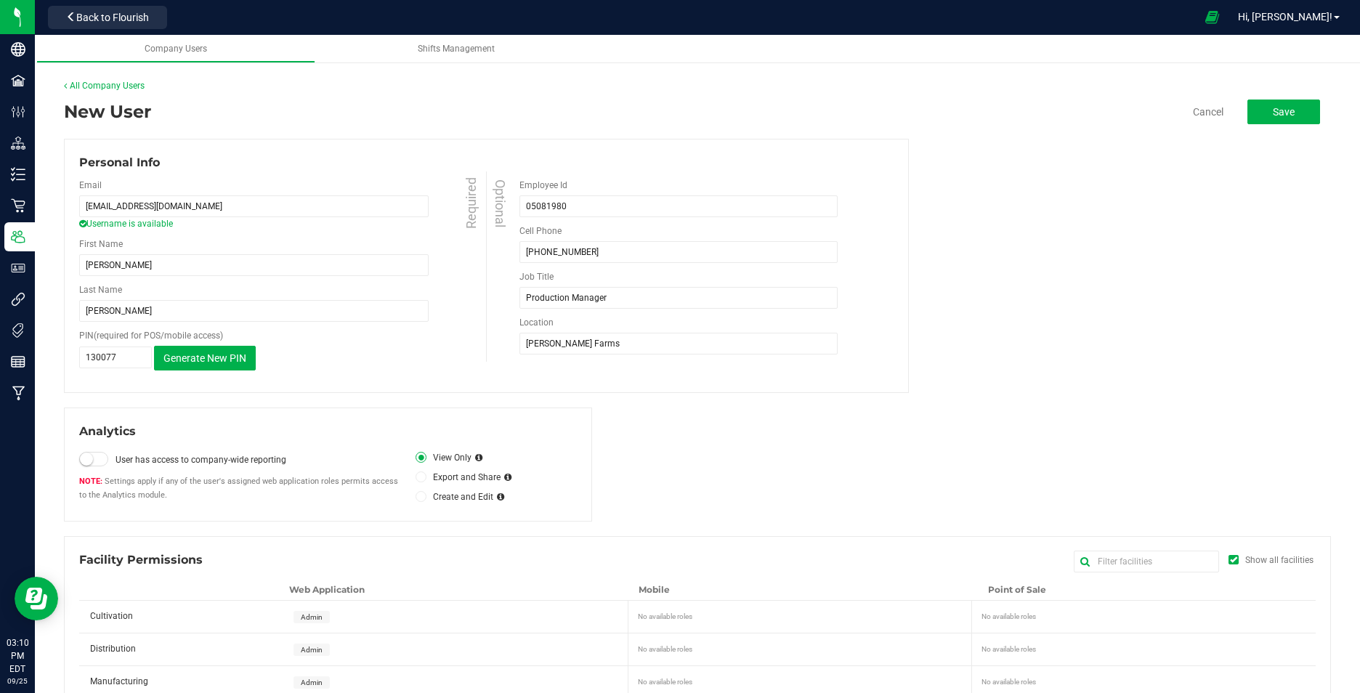
click at [328, 365] on div "130077 Generate New PIN This PIN will only be shown once. When you save your ch…" at bounding box center [284, 358] width 410 height 25
click at [418, 497] on icon at bounding box center [421, 497] width 6 height 0
click at [0, 0] on input "Create and Edit" at bounding box center [0, 0] width 0 height 0
click at [94, 458] on span at bounding box center [93, 459] width 29 height 15
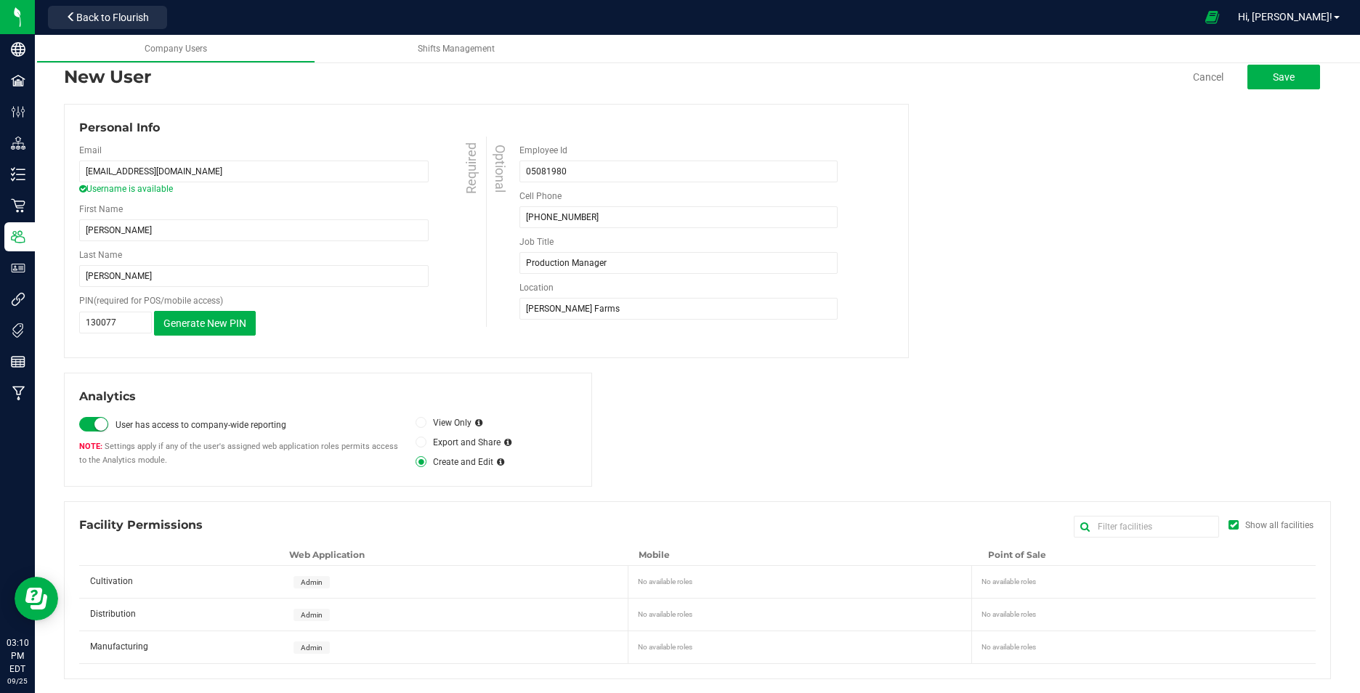
scroll to position [36, 0]
click at [771, 581] on div "No available roles" at bounding box center [803, 578] width 331 height 15
click at [1060, 575] on div "No available roles" at bounding box center [1145, 578] width 328 height 15
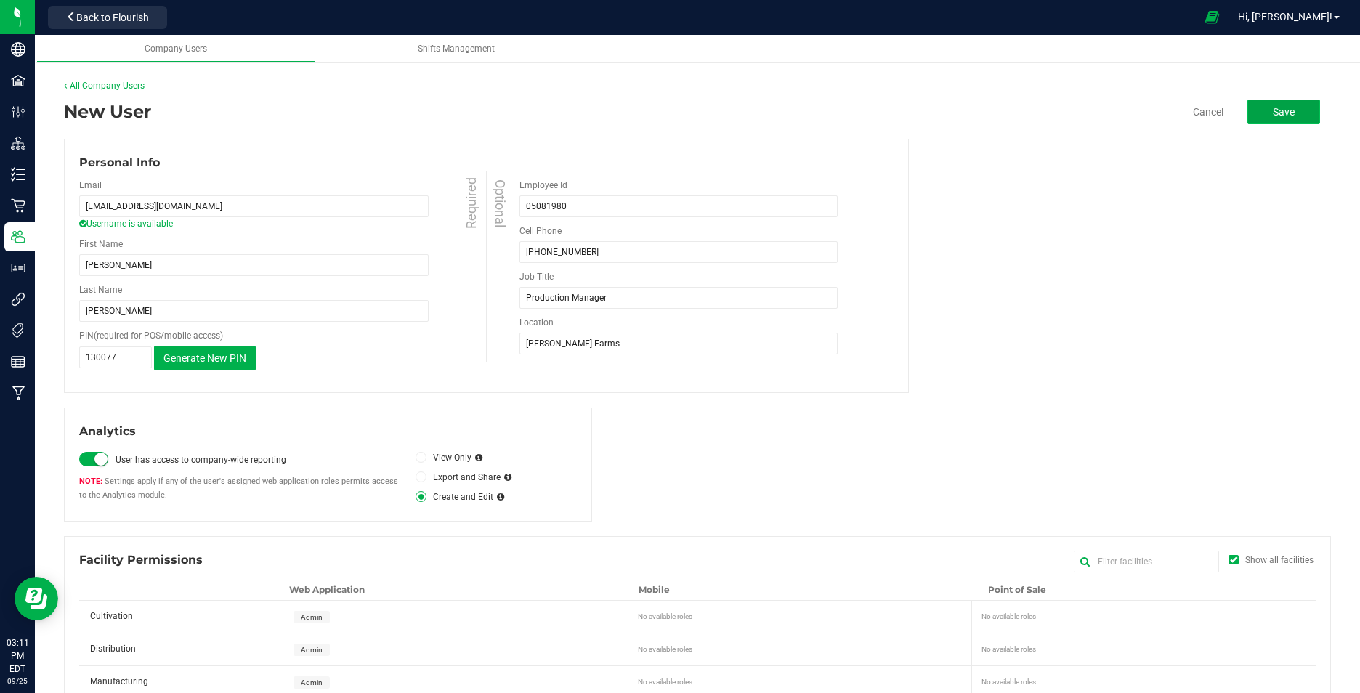
click at [1272, 112] on span "Save" at bounding box center [1283, 112] width 22 height 12
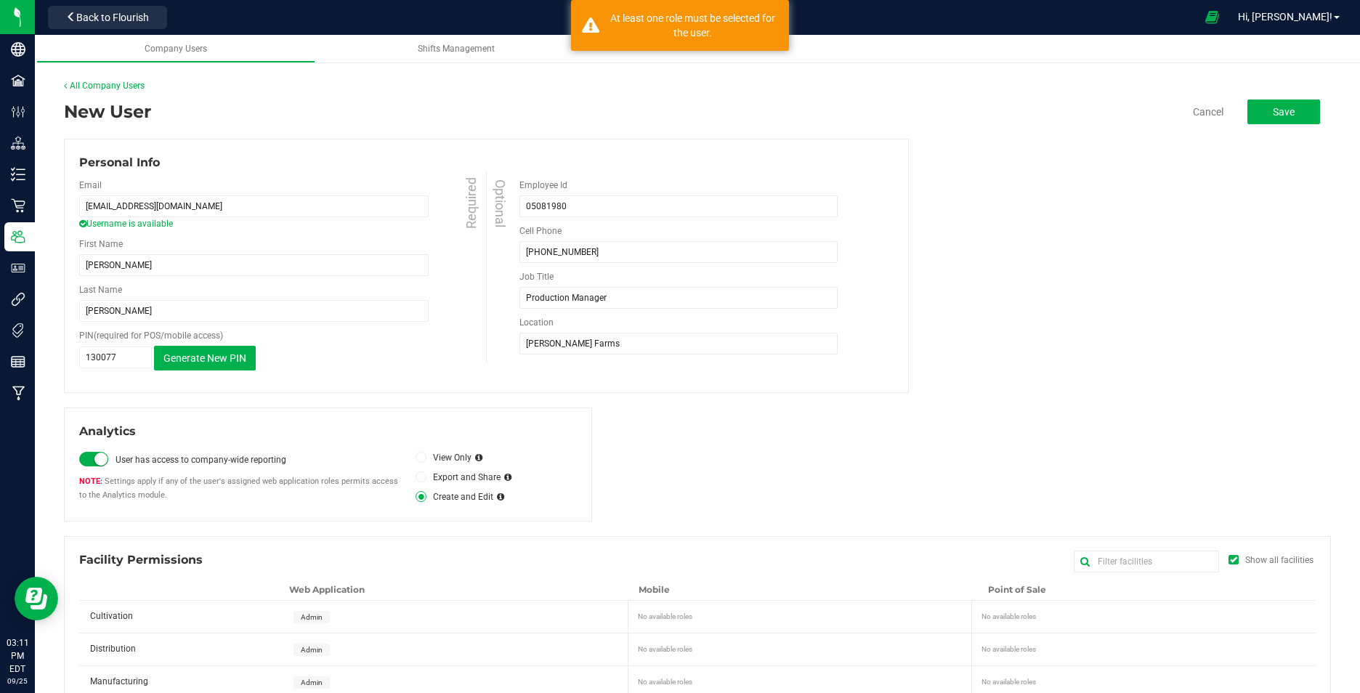
click at [957, 180] on div "Personal Info Email nwhinton@gmail.com Username is available Required First Nam…" at bounding box center [697, 266] width 1267 height 254
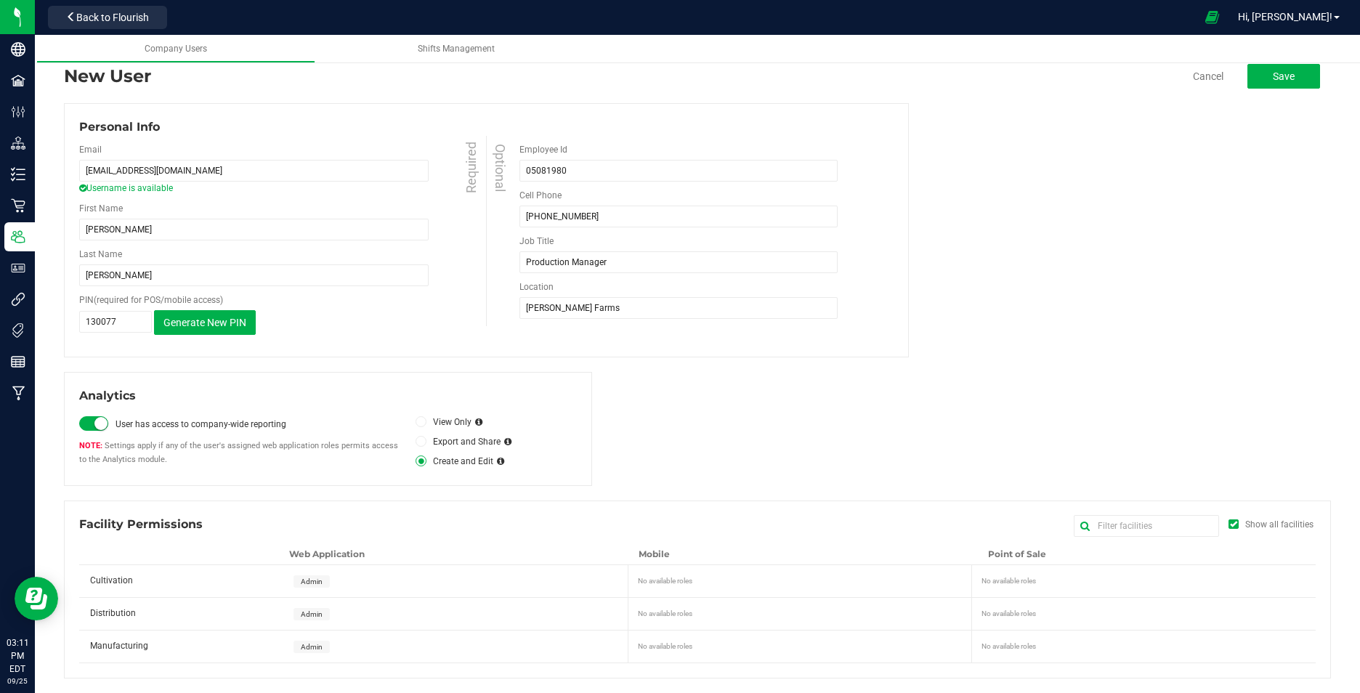
drag, startPoint x: 949, startPoint y: 583, endPoint x: 835, endPoint y: 593, distance: 113.8
click at [948, 583] on div "No available roles" at bounding box center [803, 578] width 331 height 15
click at [100, 582] on span "Cultivation" at bounding box center [111, 580] width 43 height 10
click at [662, 577] on div "No available roles" at bounding box center [803, 578] width 331 height 15
click at [437, 582] on div "Admin" at bounding box center [458, 581] width 346 height 32
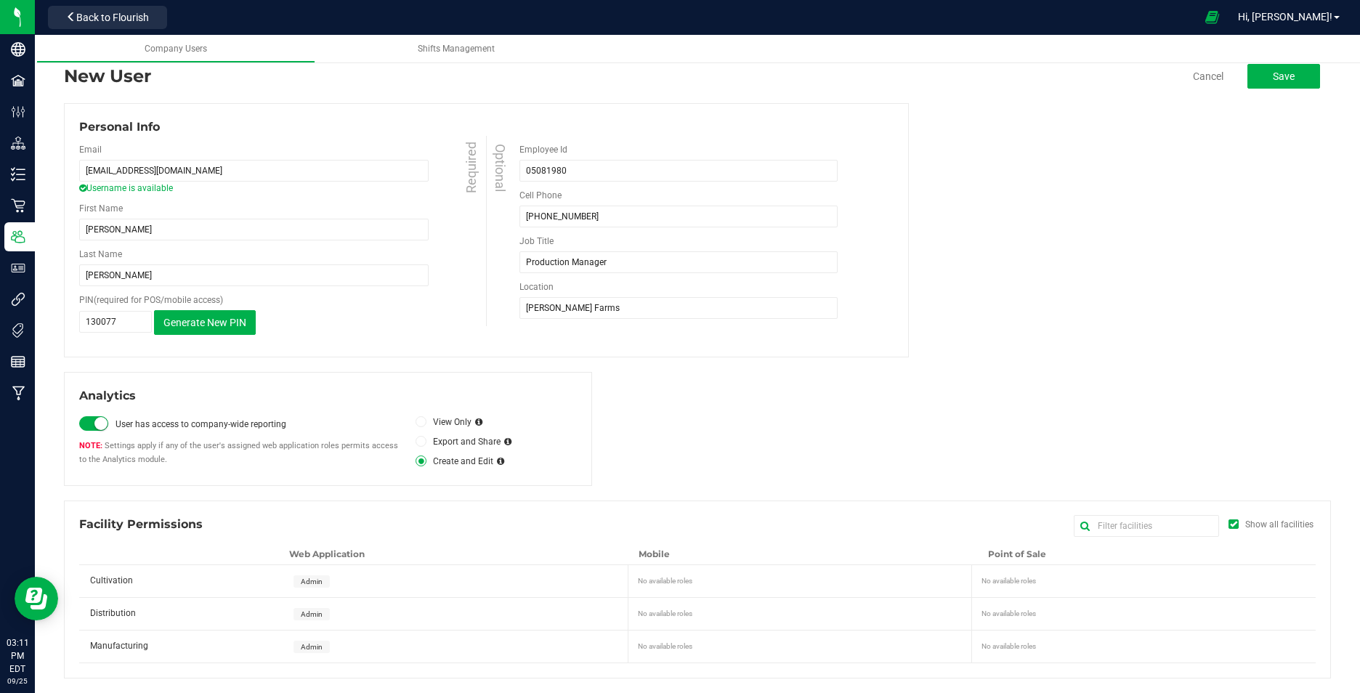
click at [369, 600] on div "Admin" at bounding box center [458, 614] width 346 height 32
click at [1027, 588] on div "No available roles" at bounding box center [1145, 579] width 340 height 29
click at [1276, 73] on span "Save" at bounding box center [1283, 76] width 22 height 12
click at [984, 97] on div "New User Cancel Save Personal Info Email nwhinton@gmail.com Username is availab…" at bounding box center [697, 370] width 1267 height 615
click at [314, 583] on span "Admin" at bounding box center [312, 581] width 22 height 8
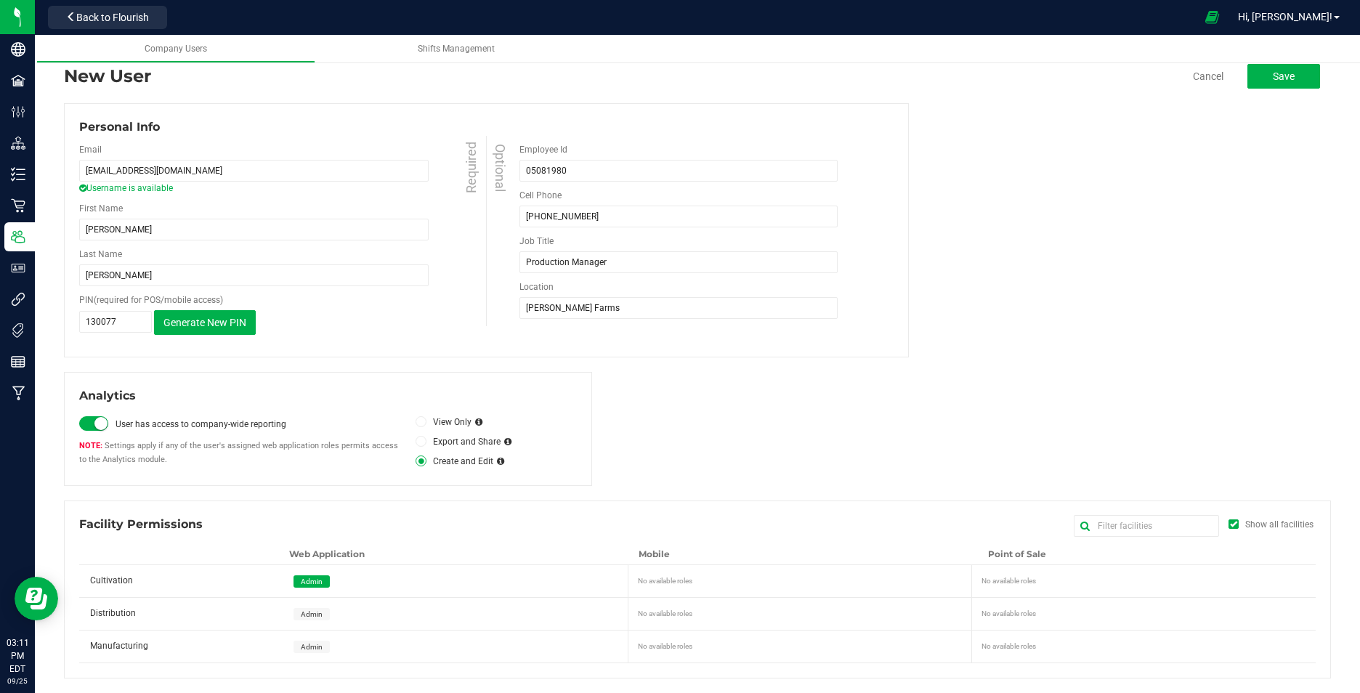
click at [305, 610] on span "Admin" at bounding box center [312, 614] width 22 height 8
click at [304, 646] on span "Admin" at bounding box center [312, 647] width 22 height 8
click at [663, 579] on div "No available roles" at bounding box center [803, 578] width 331 height 15
click at [1272, 76] on span "Save" at bounding box center [1283, 76] width 22 height 12
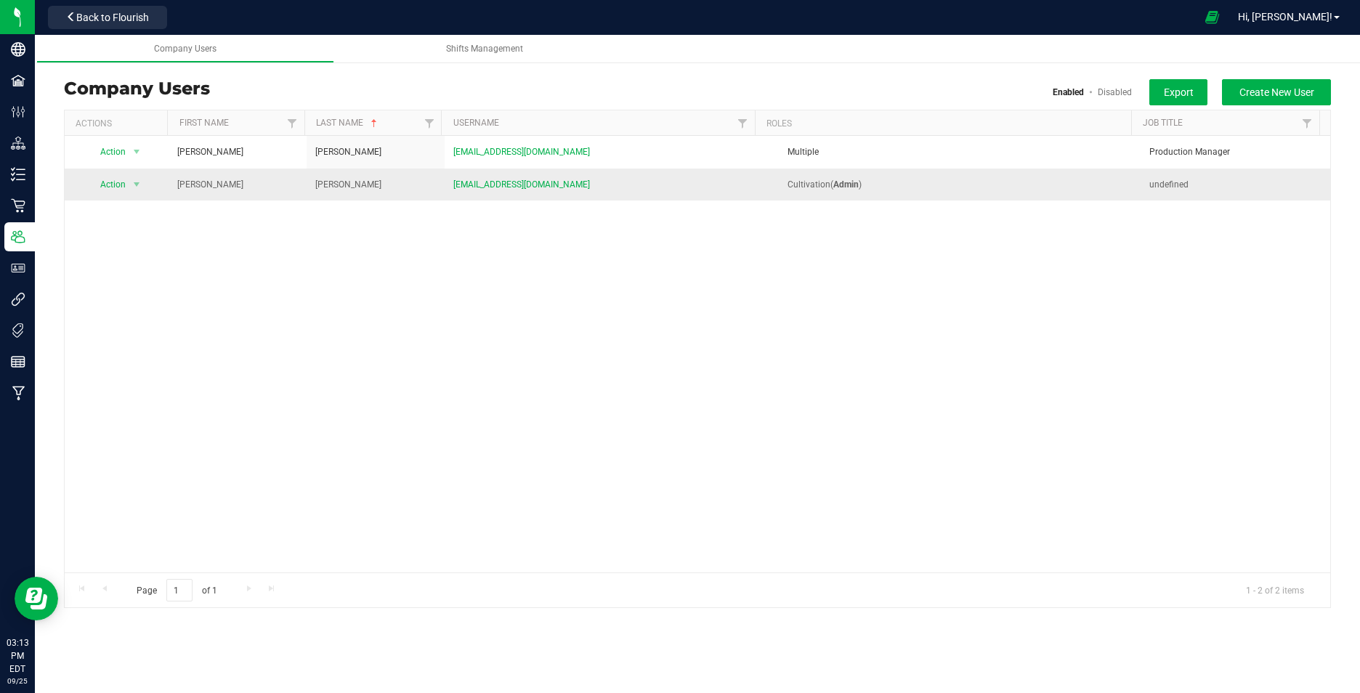
click at [869, 190] on div "Cultivation ( Admin )" at bounding box center [950, 185] width 384 height 14
click at [533, 185] on span "canna@cmspencerfarm.com" at bounding box center [521, 185] width 137 height 14
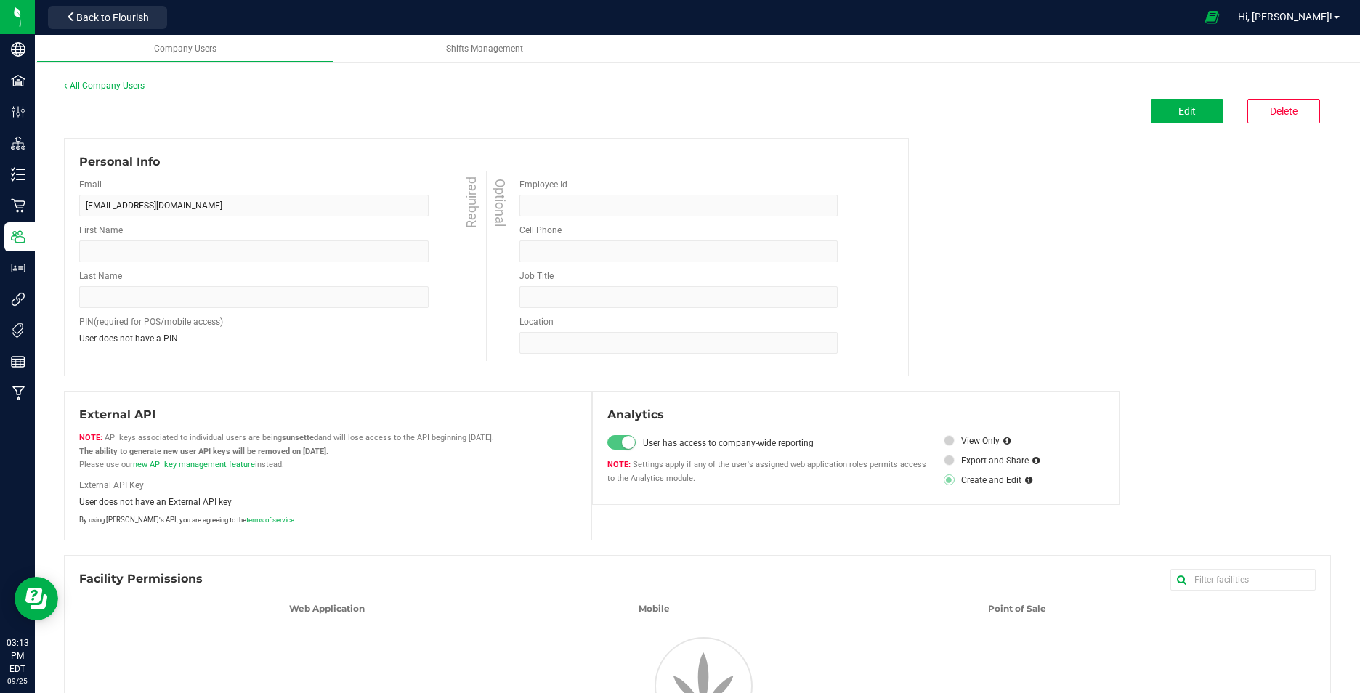
type input "Donna"
type input "Richetti"
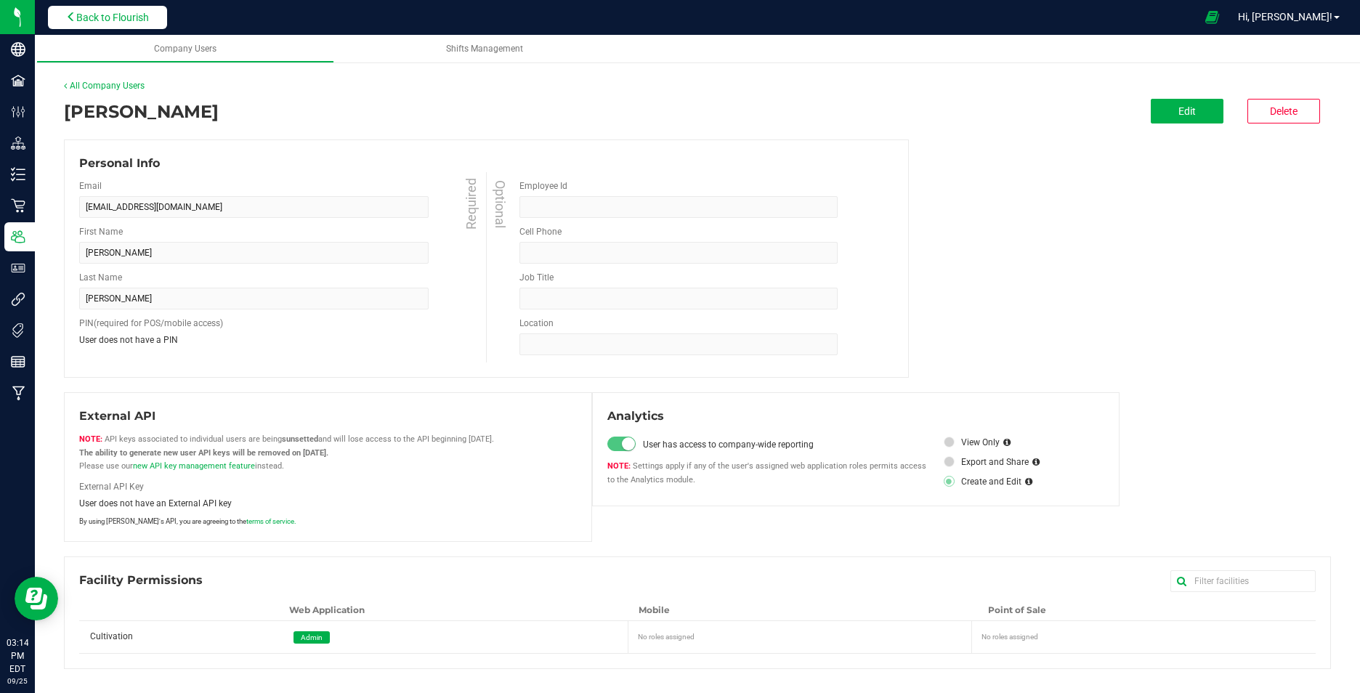
click at [72, 12] on icon at bounding box center [71, 17] width 10 height 10
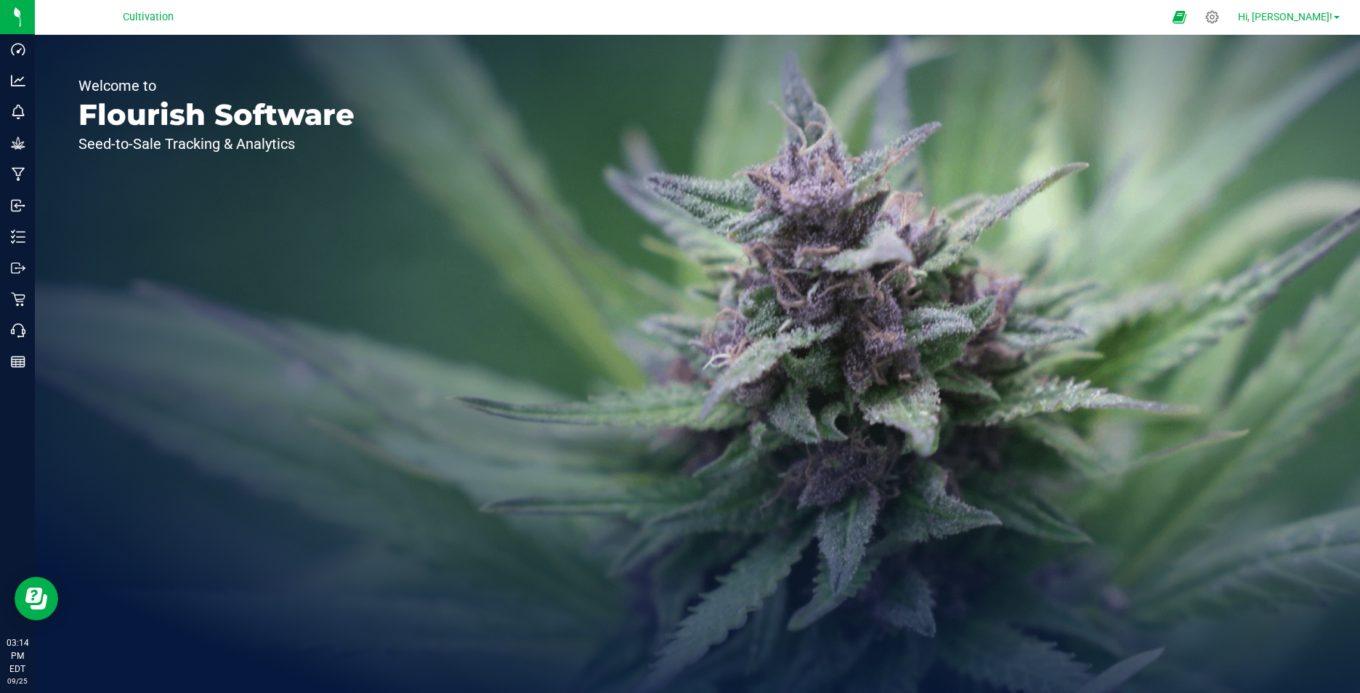
click at [1324, 15] on span "Hi, [PERSON_NAME]!" at bounding box center [1285, 17] width 94 height 12
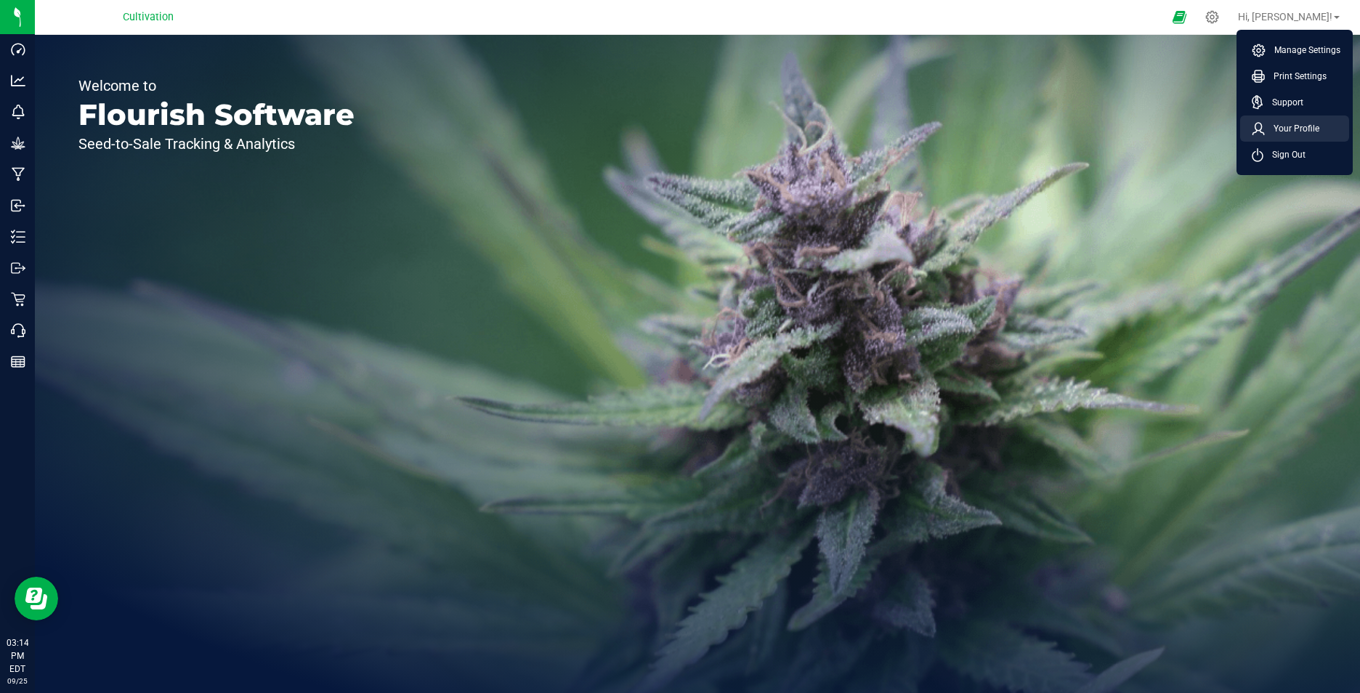
click at [1298, 133] on span "Your Profile" at bounding box center [1291, 128] width 54 height 15
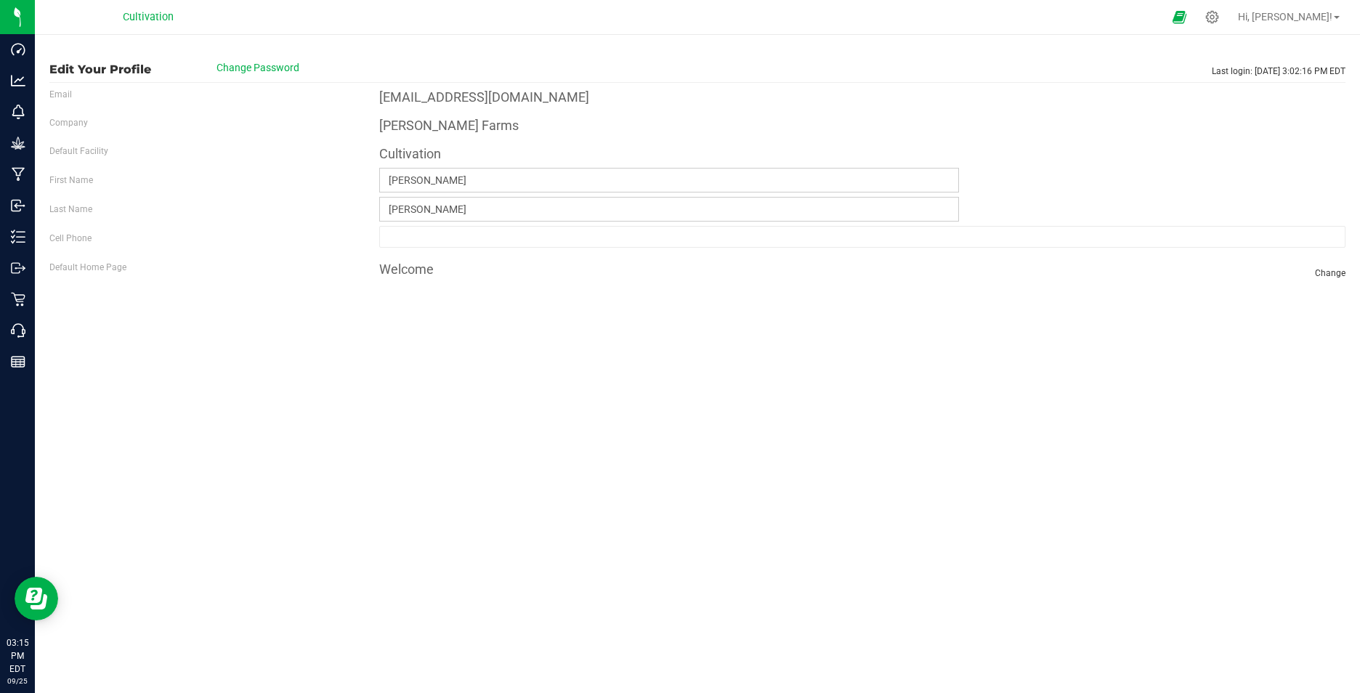
click at [66, 93] on label "Email" at bounding box center [60, 94] width 23 height 13
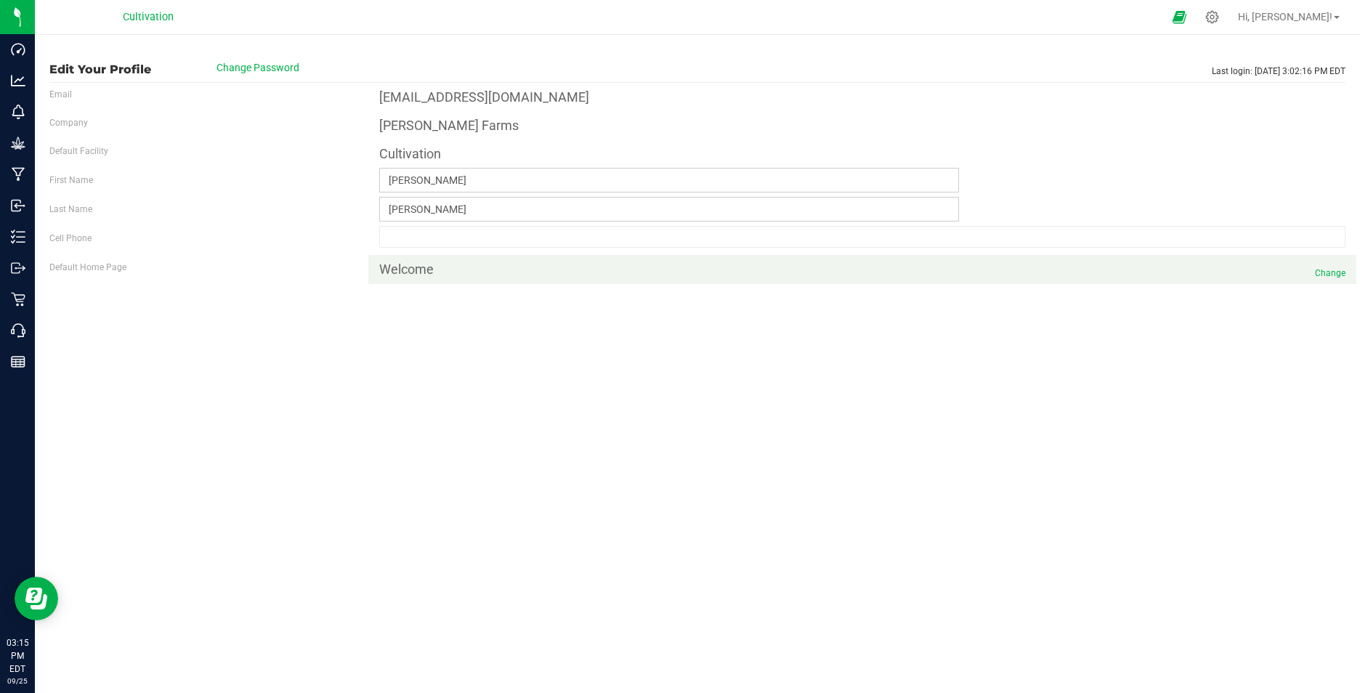
click at [1328, 278] on span "Change" at bounding box center [1330, 273] width 31 height 13
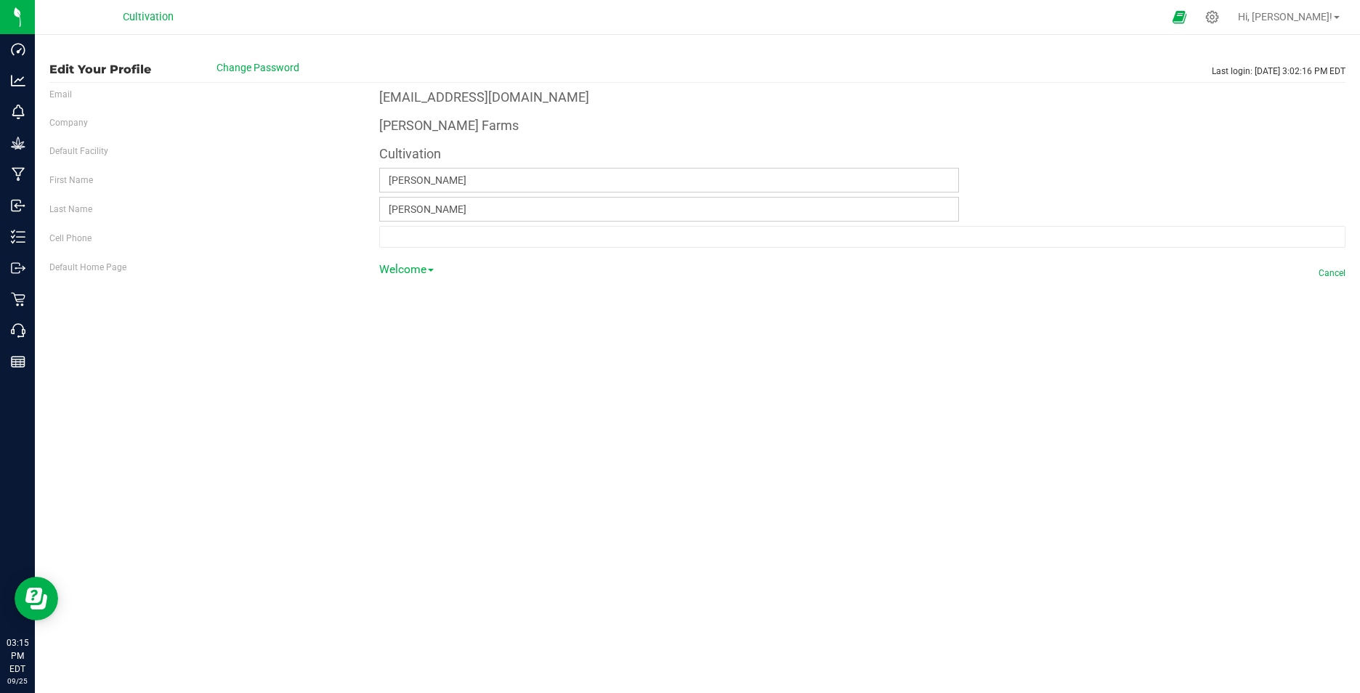
click at [434, 269] on link "Welcome" at bounding box center [406, 276] width 54 height 34
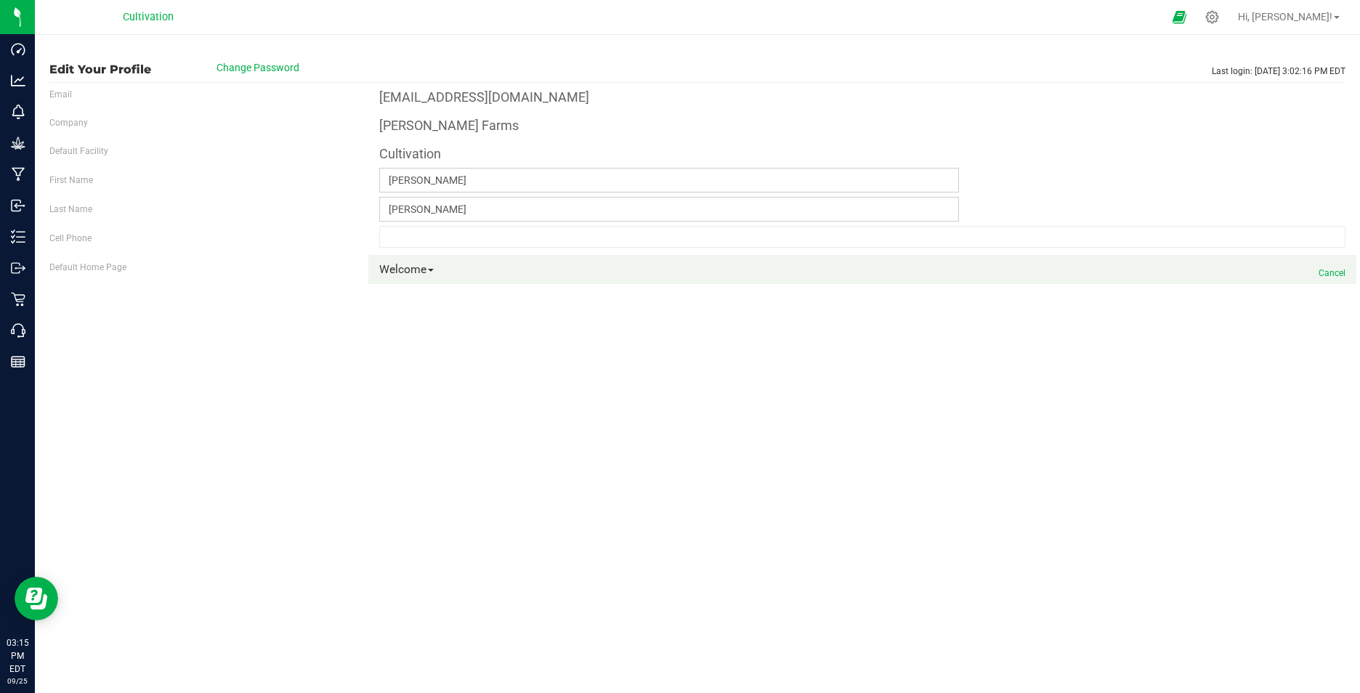
click at [1331, 270] on span "Cancel" at bounding box center [1331, 273] width 27 height 13
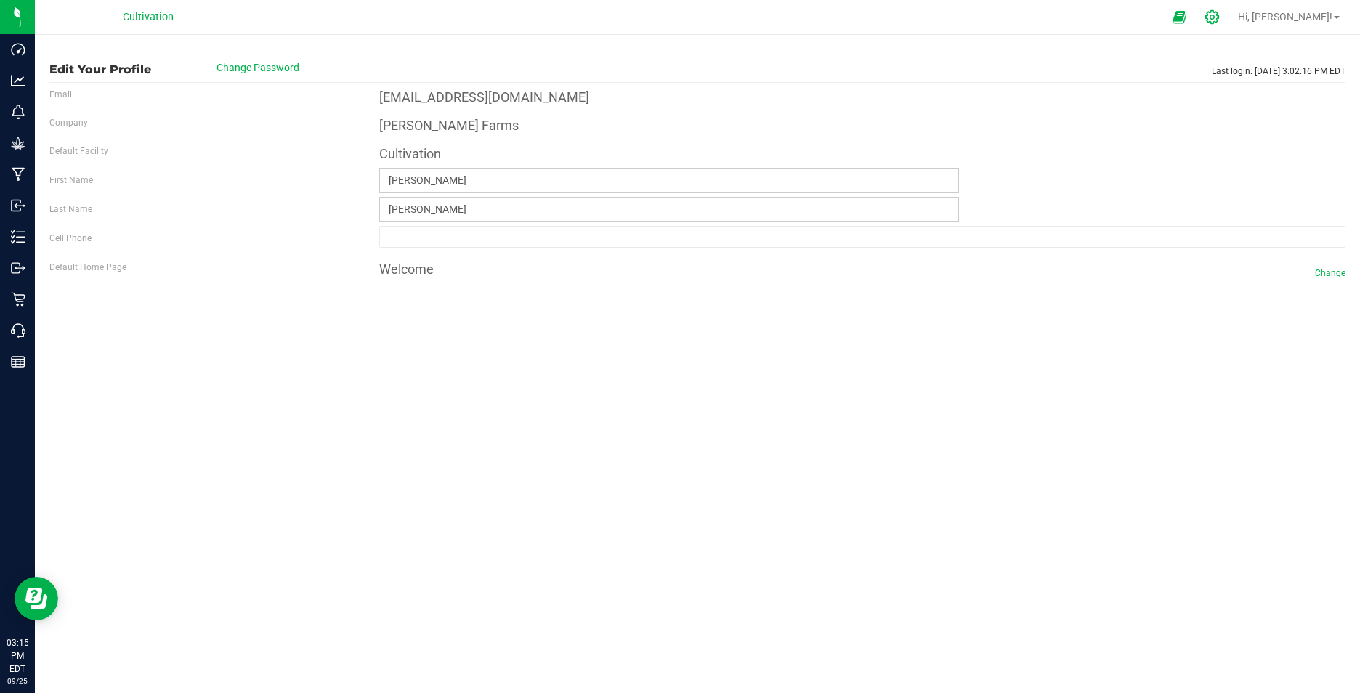
click at [1219, 20] on icon at bounding box center [1211, 16] width 15 height 15
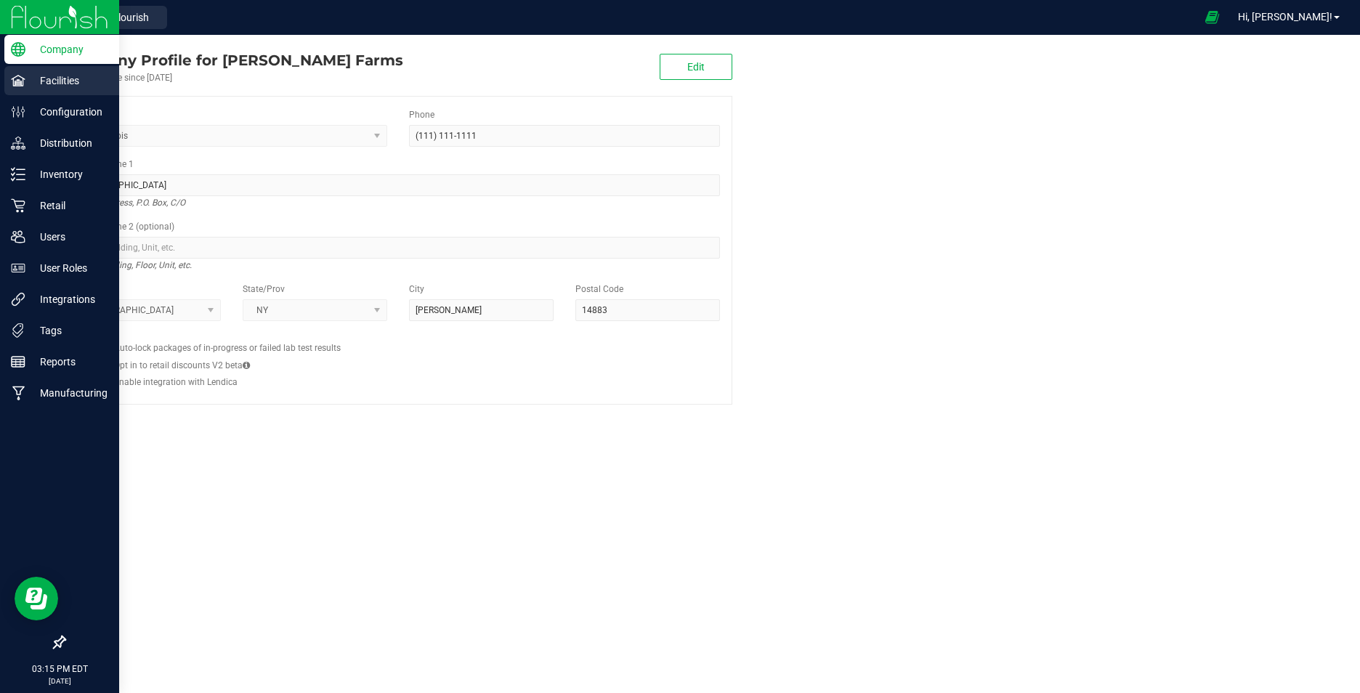
click at [48, 78] on p "Facilities" at bounding box center [68, 80] width 87 height 17
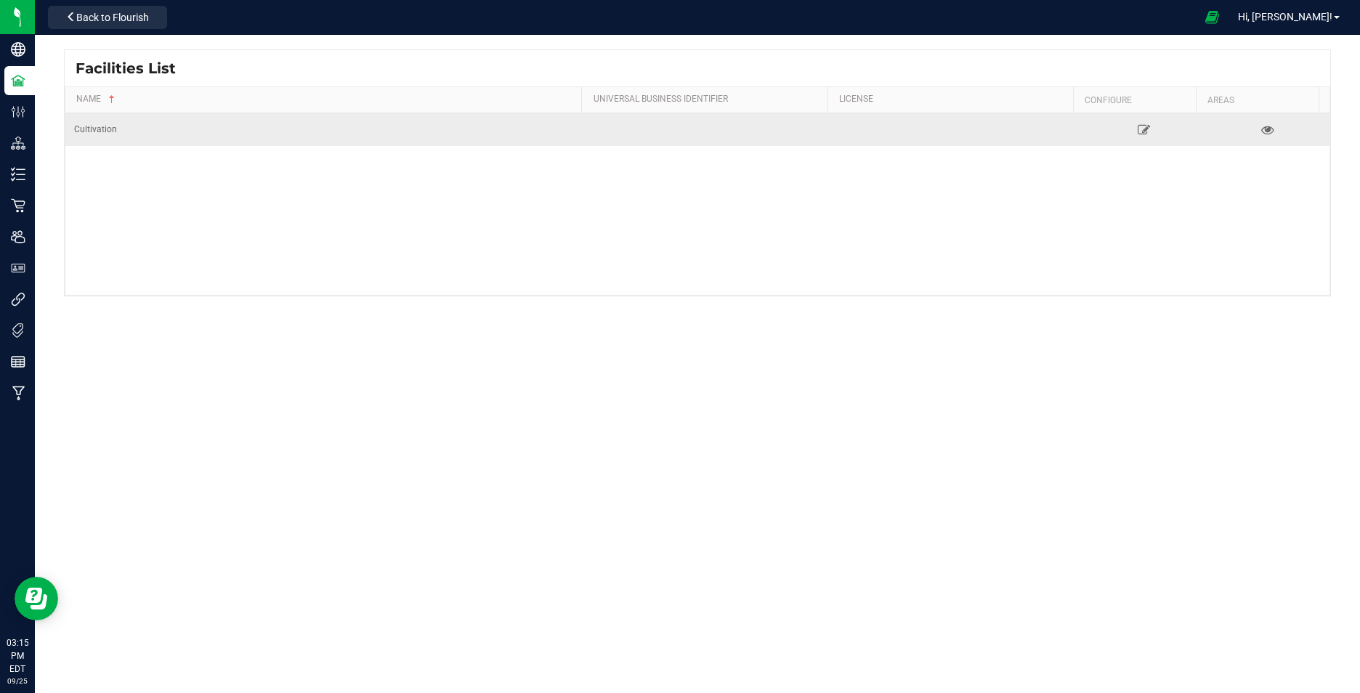
click at [389, 138] on td "Cultivation" at bounding box center [325, 129] width 520 height 33
click at [98, 127] on div "Cultivation" at bounding box center [325, 130] width 503 height 14
click at [1260, 128] on icon at bounding box center [1267, 129] width 14 height 10
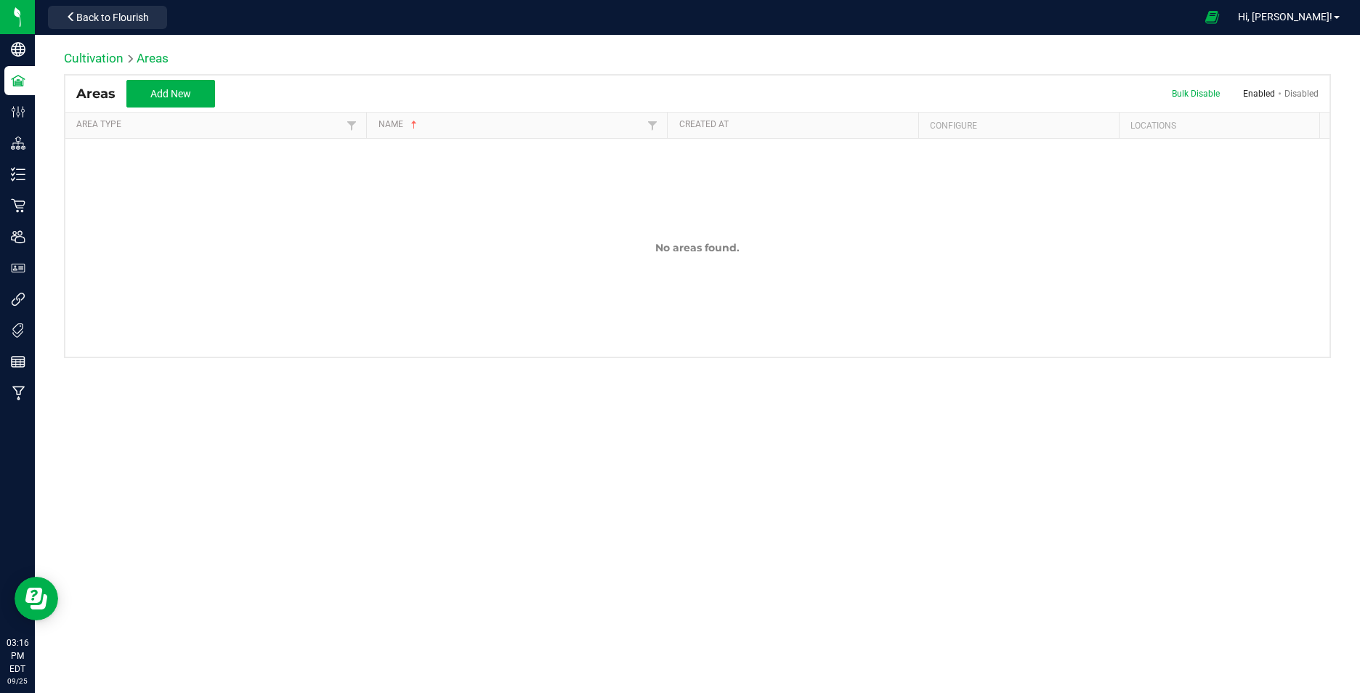
click at [1294, 90] on link "Disabled" at bounding box center [1301, 94] width 34 height 10
click at [1254, 92] on link "Enabled" at bounding box center [1259, 94] width 32 height 10
click at [1198, 94] on span "Bulk Disable" at bounding box center [1196, 94] width 48 height 10
click at [1154, 92] on span "Cancel Bulk Disable" at bounding box center [1164, 93] width 131 height 13
click at [102, 18] on span "Back to Flourish" at bounding box center [112, 18] width 73 height 12
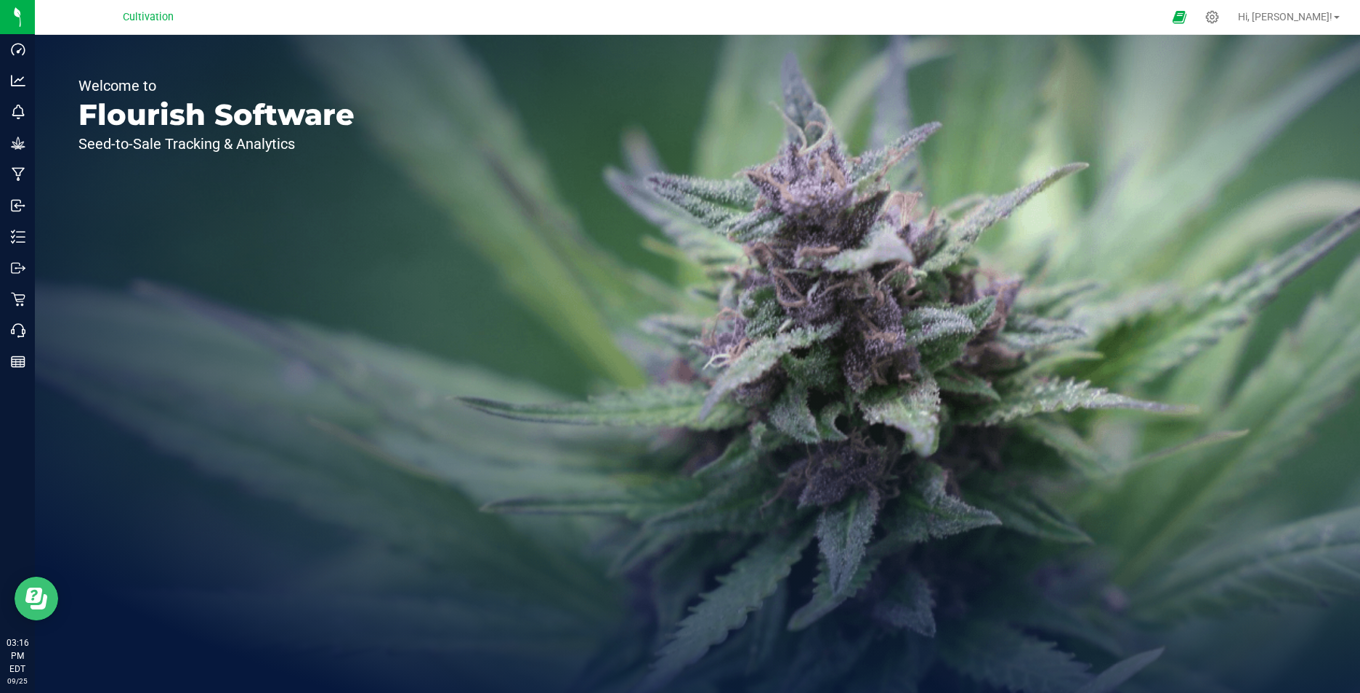
click at [49, 590] on button "Open Resource Center" at bounding box center [37, 599] width 44 height 44
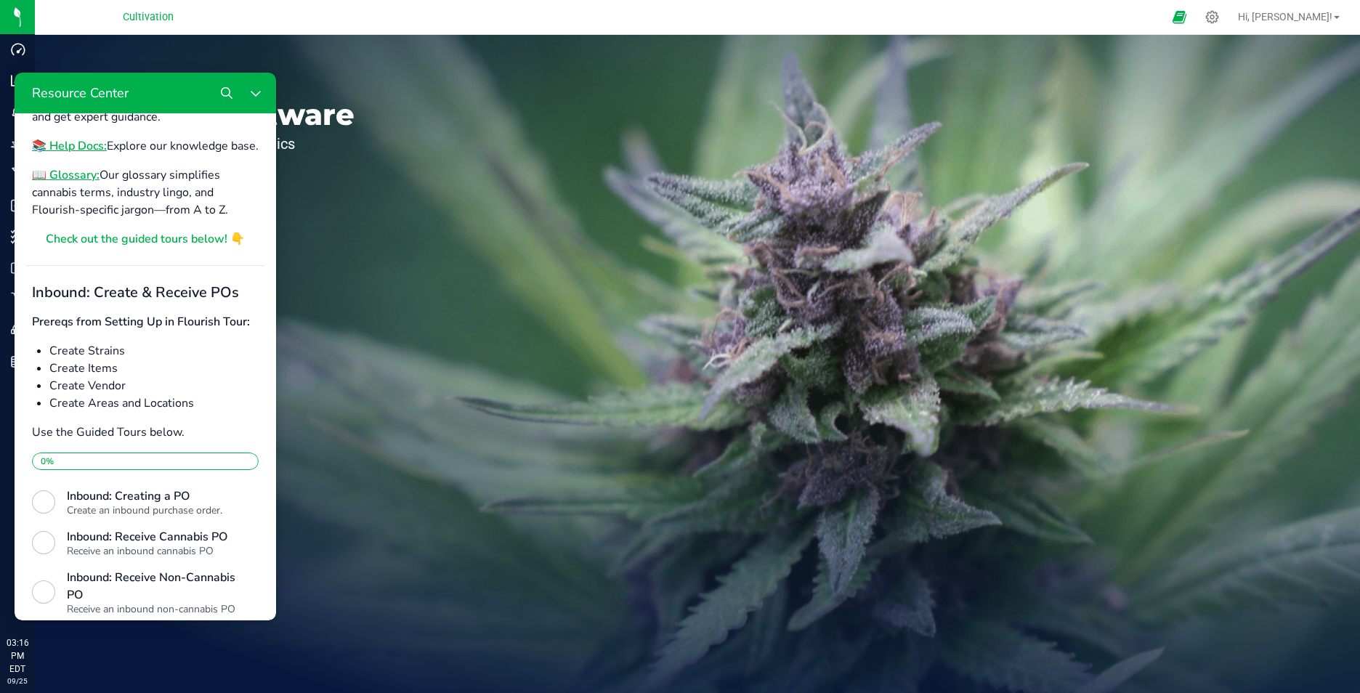
scroll to position [291, 0]
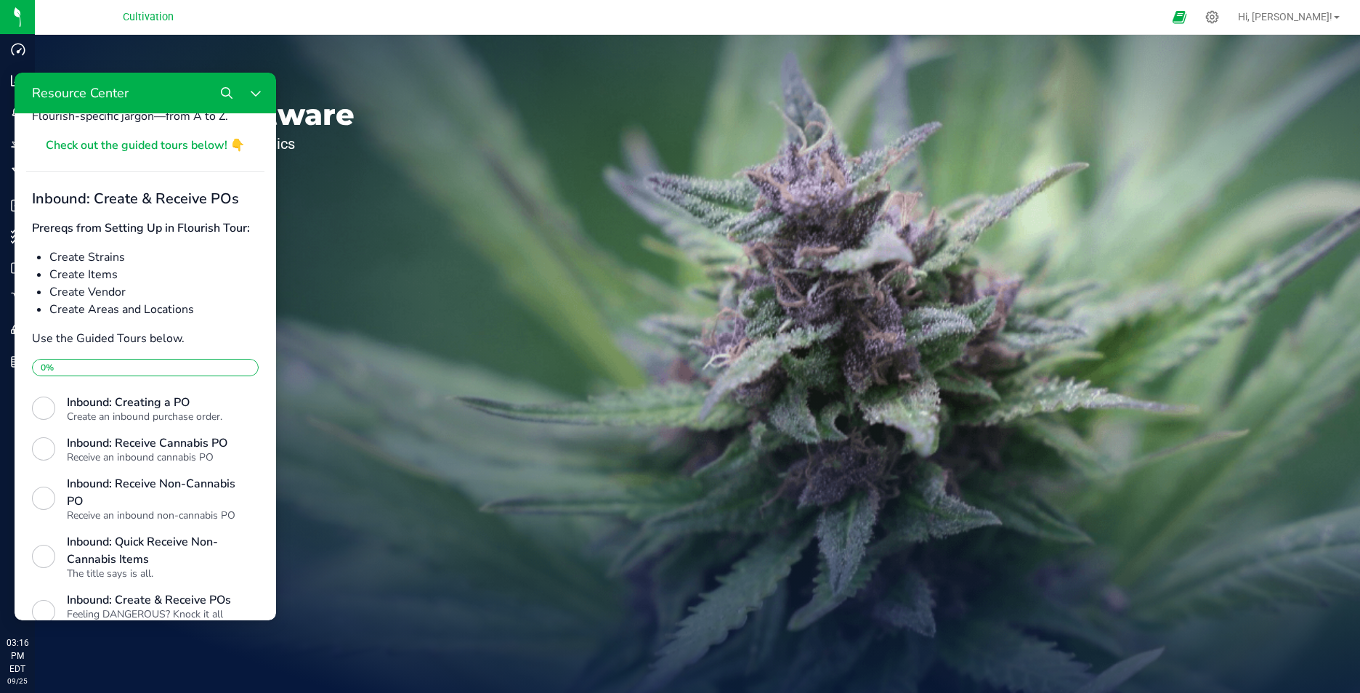
click at [111, 266] on li "Create Strains" at bounding box center [153, 256] width 209 height 17
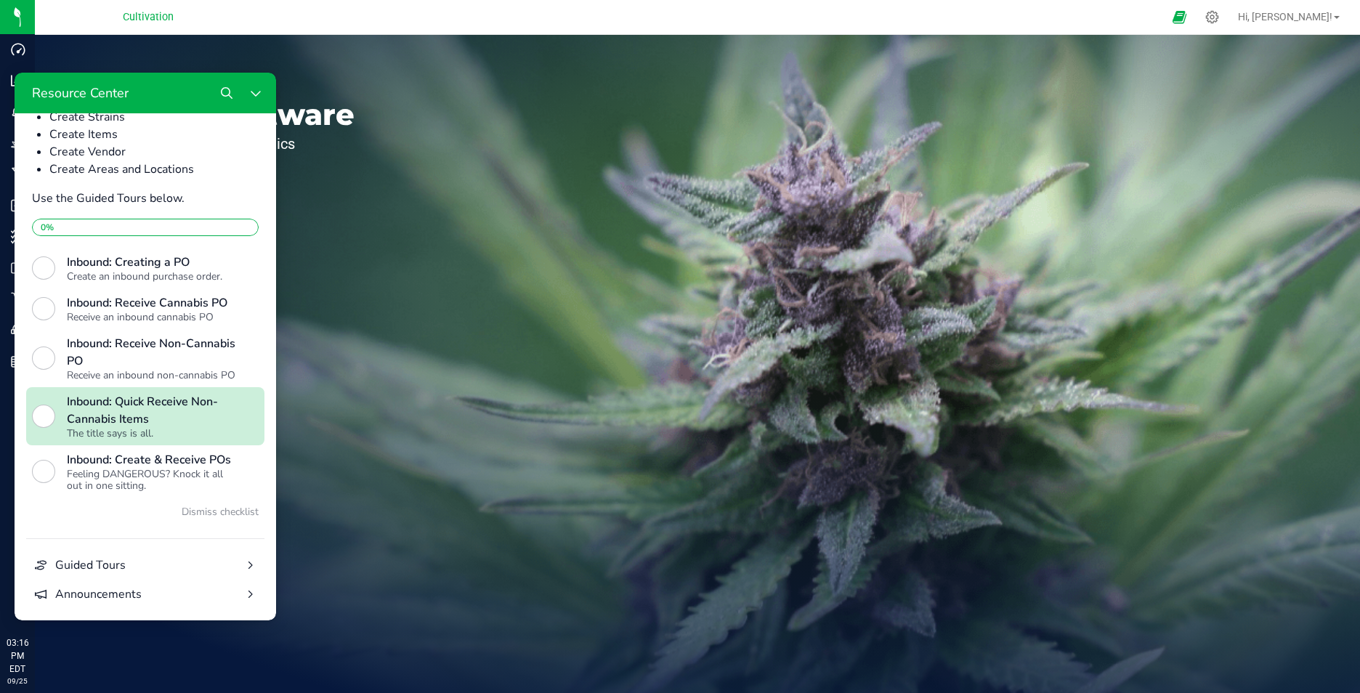
scroll to position [512, 0]
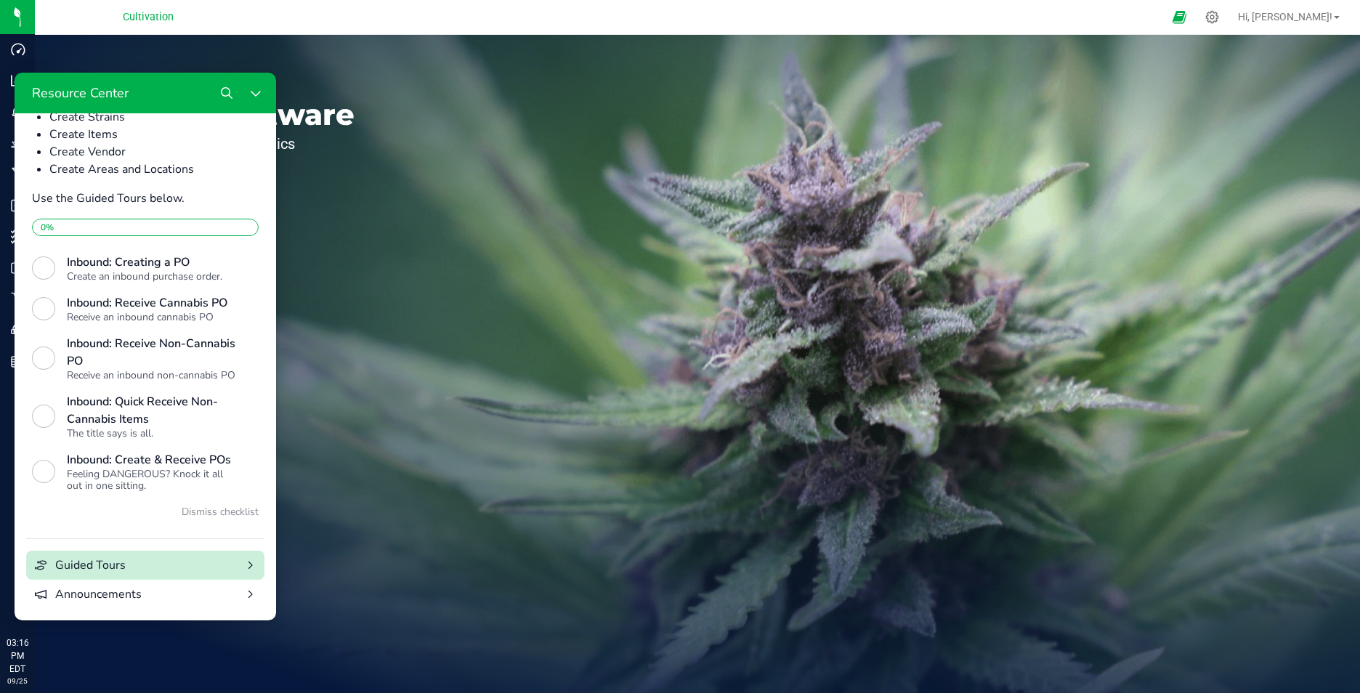
click at [235, 564] on div "Resource Center" at bounding box center [249, 565] width 29 height 29
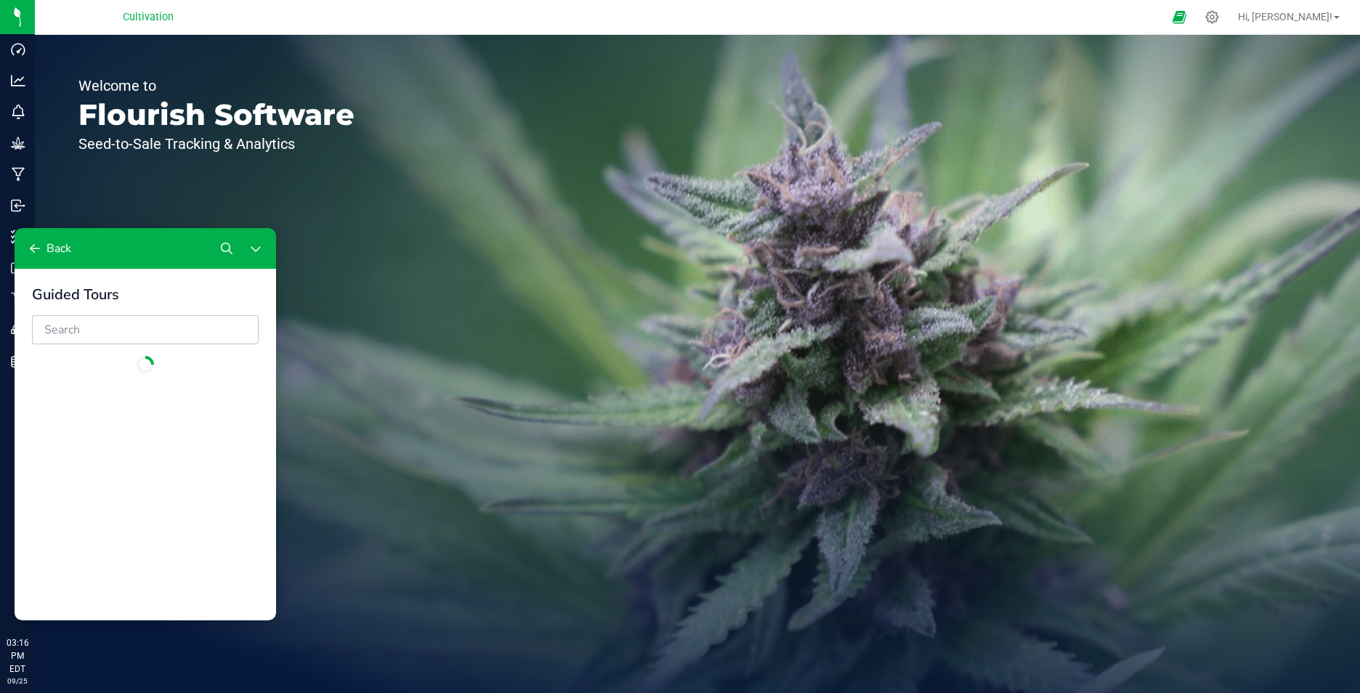
scroll to position [0, 0]
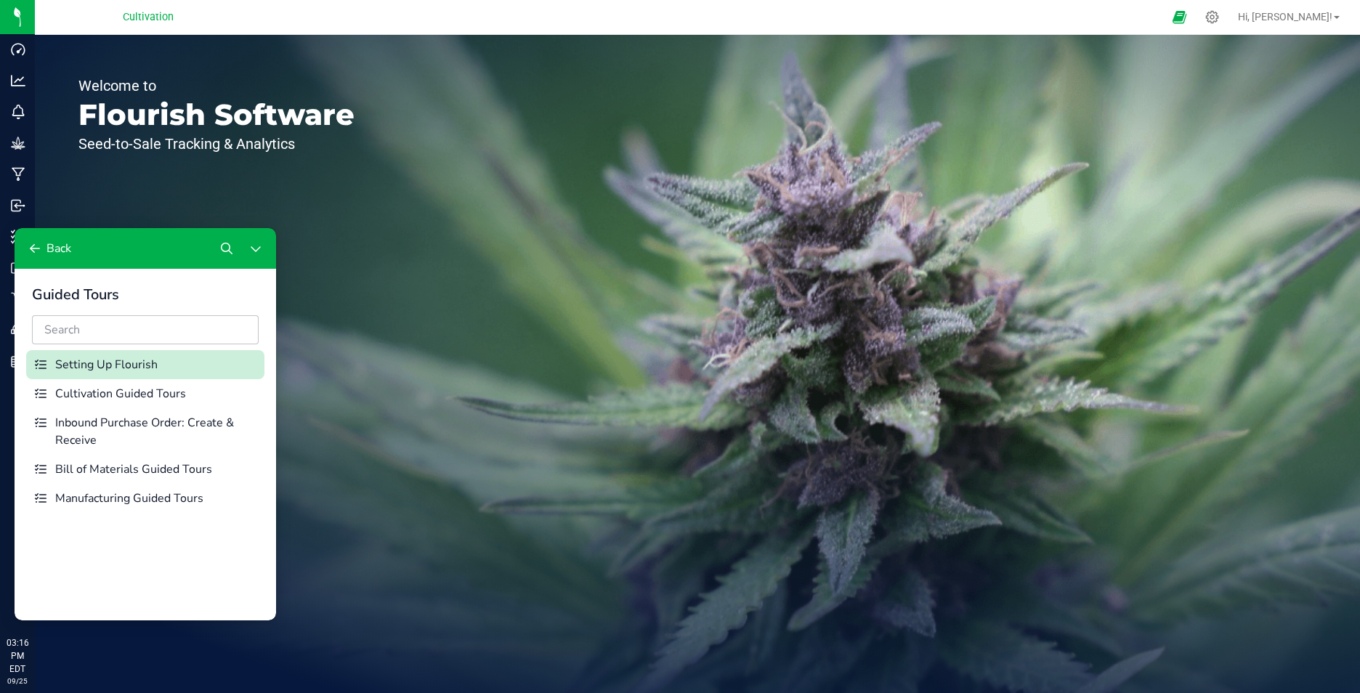
click at [130, 365] on div "Setting Up Flourish" at bounding box center [156, 364] width 203 height 17
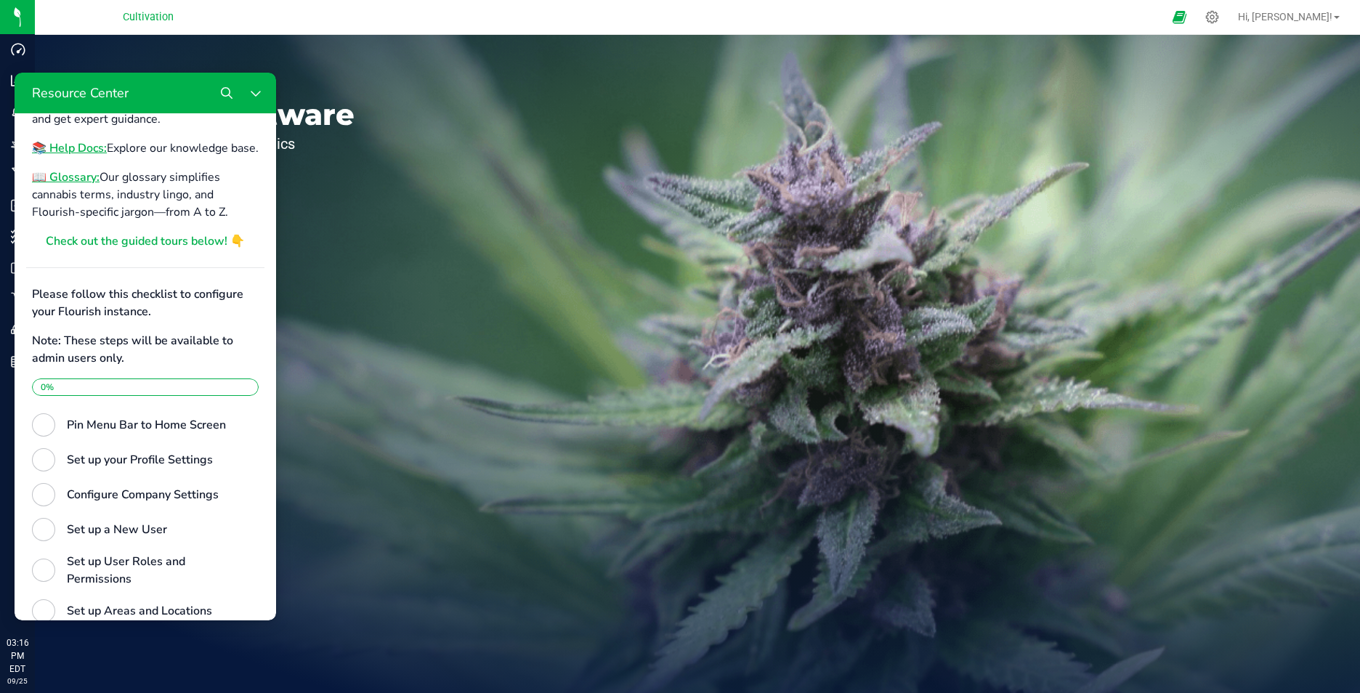
scroll to position [291, 0]
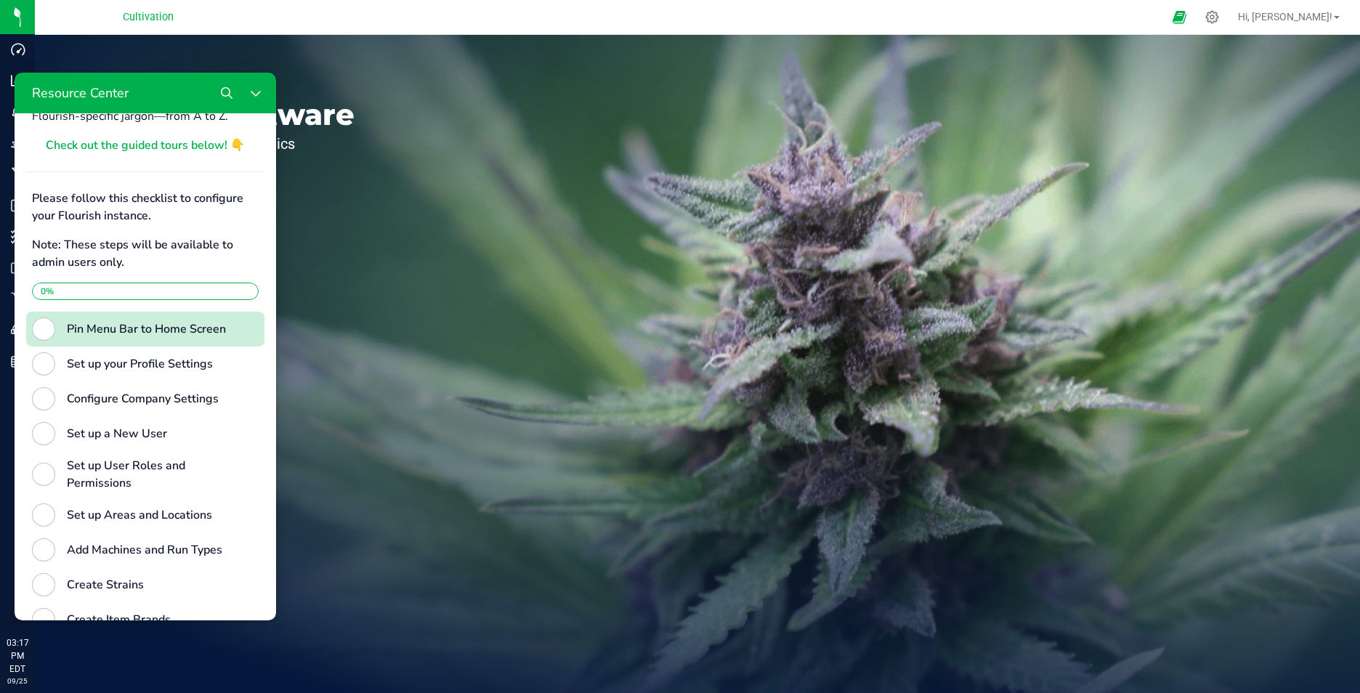
click at [111, 338] on div "Pin Menu Bar to Home Screen" at bounding box center [151, 328] width 169 height 17
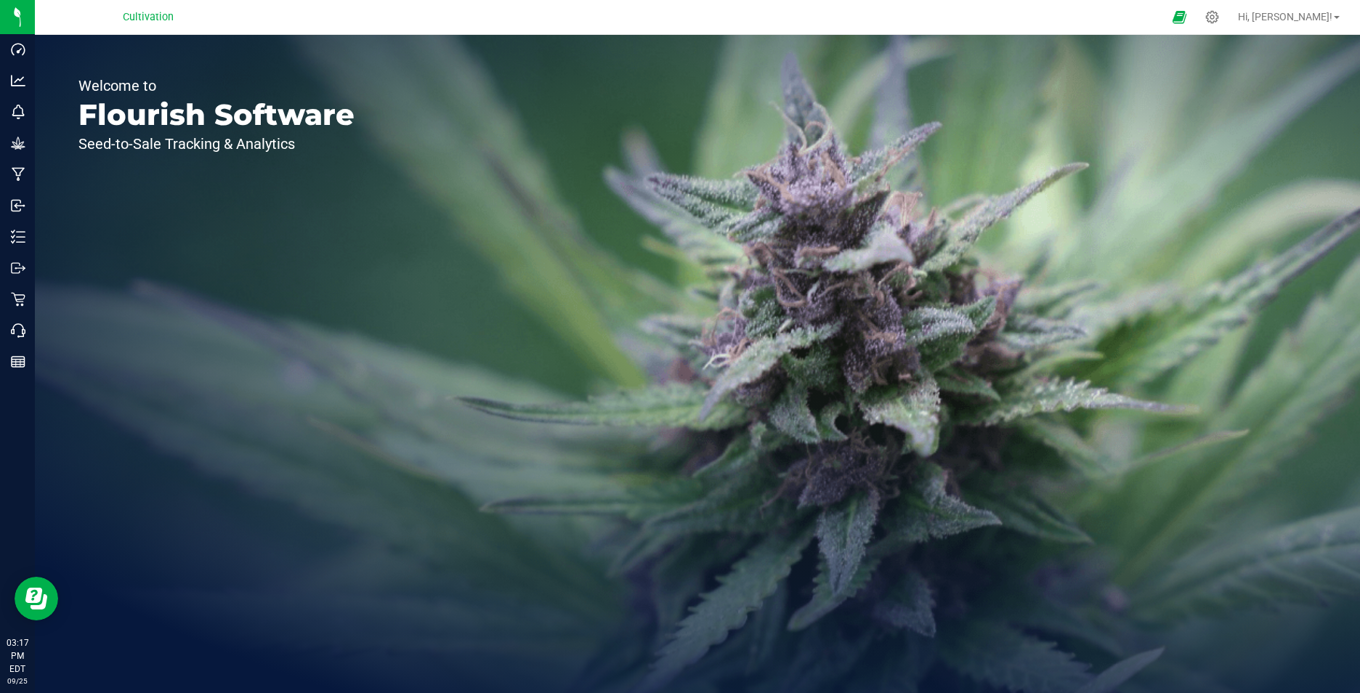
scroll to position [0, 0]
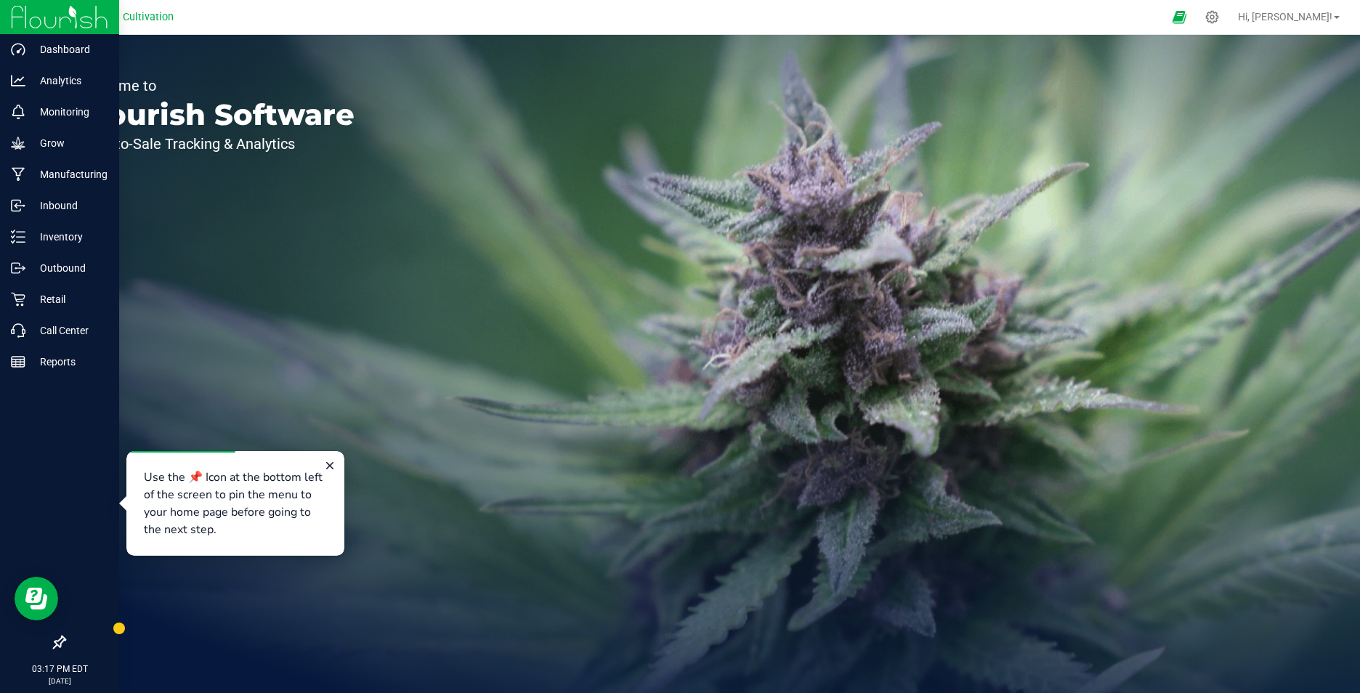
click at [58, 644] on icon at bounding box center [59, 642] width 13 height 13
click at [52, 644] on input "checkbox" at bounding box center [52, 644] width 0 height 0
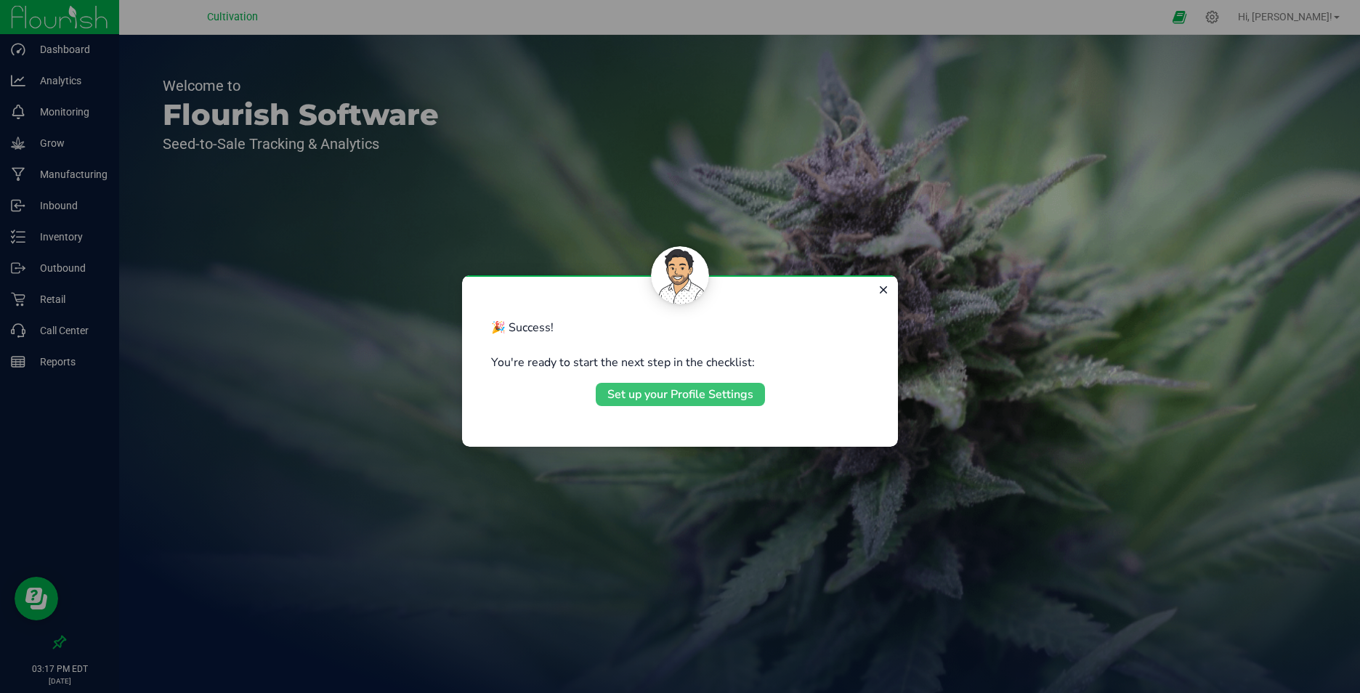
click at [649, 397] on div "Set up your Profile Settings" at bounding box center [680, 394] width 146 height 17
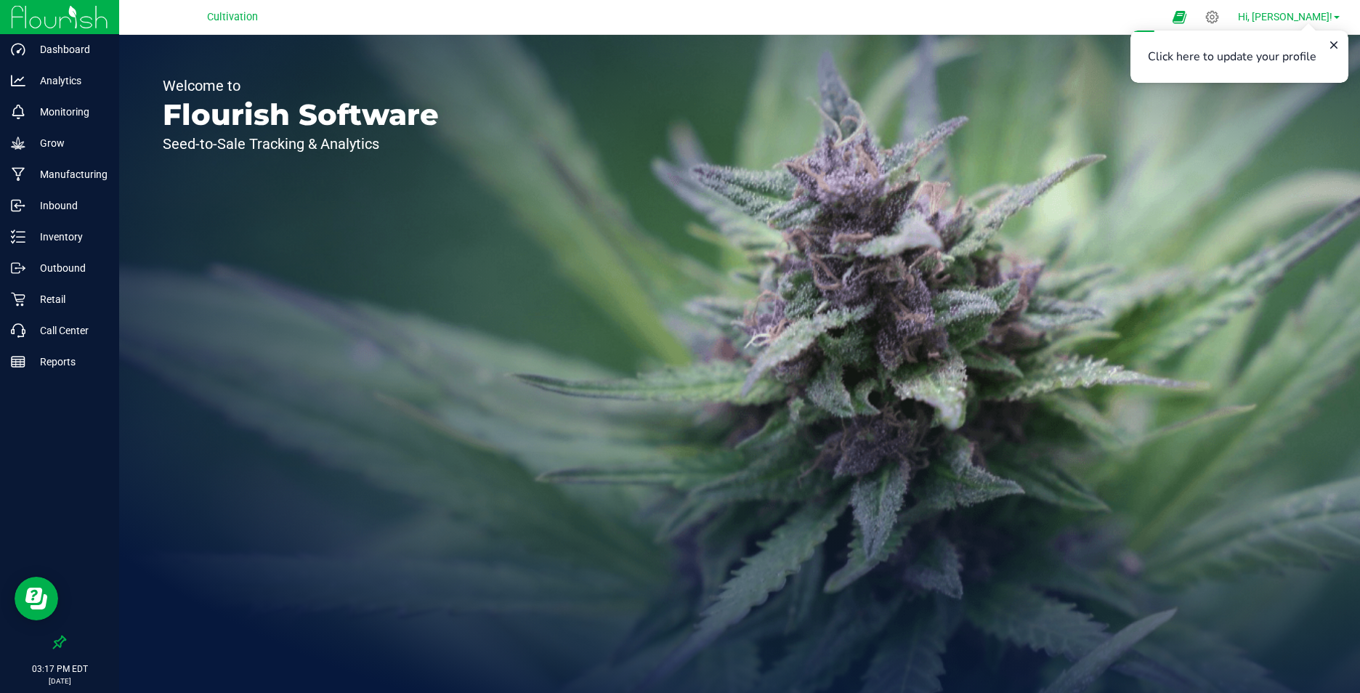
click at [1311, 19] on span "Hi, [PERSON_NAME]!" at bounding box center [1285, 17] width 94 height 12
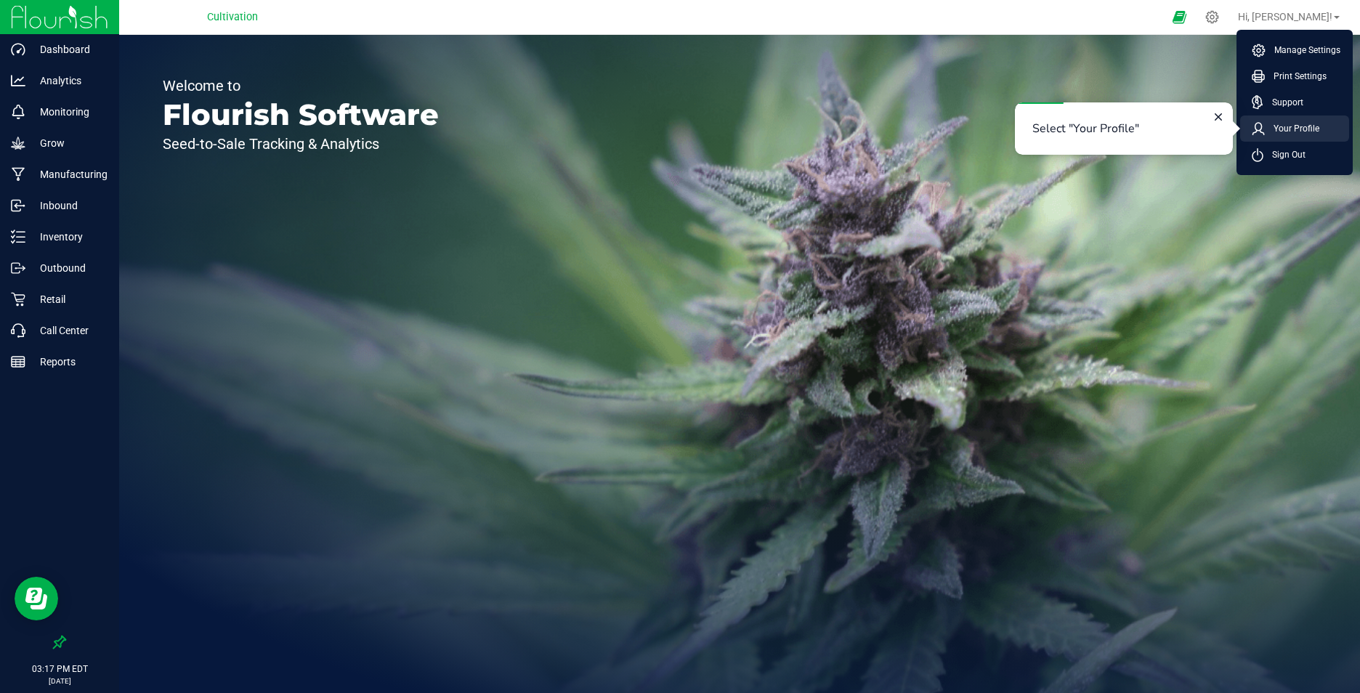
click at [1299, 124] on span "Your Profile" at bounding box center [1291, 128] width 54 height 15
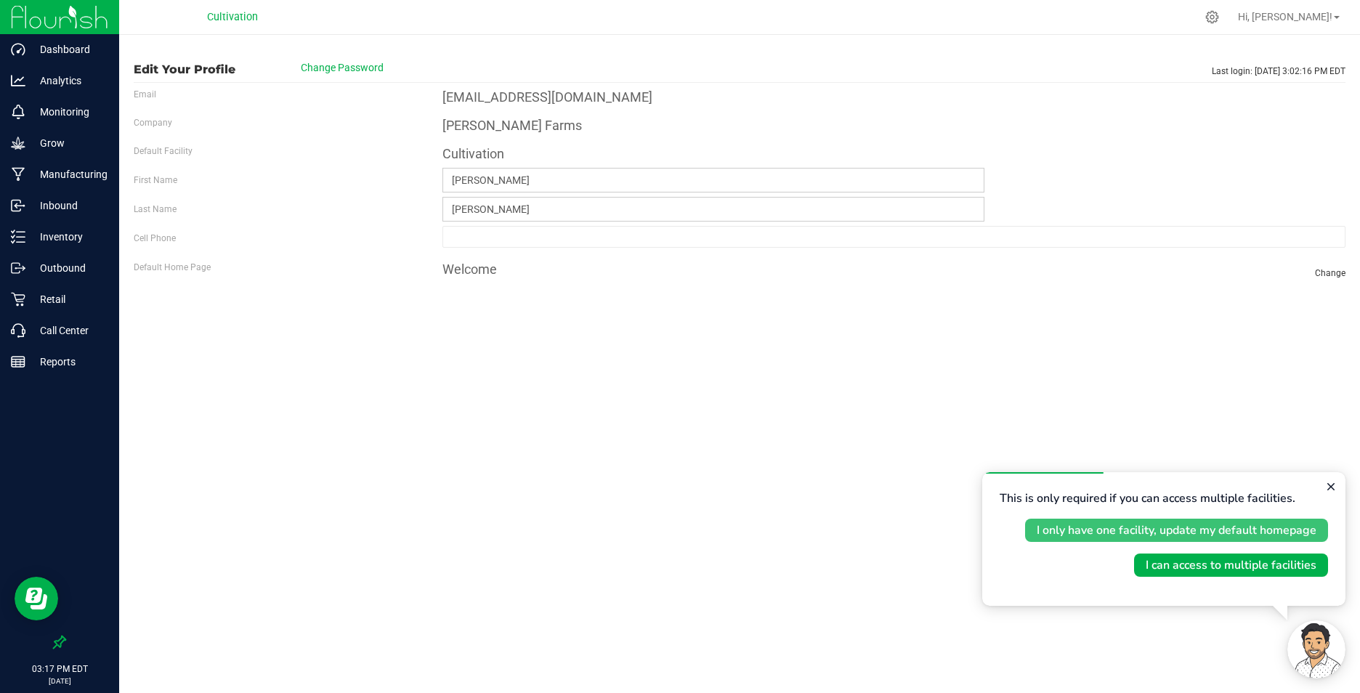
click at [1108, 532] on div "I only have one facility, update my default homepage" at bounding box center [1176, 529] width 280 height 17
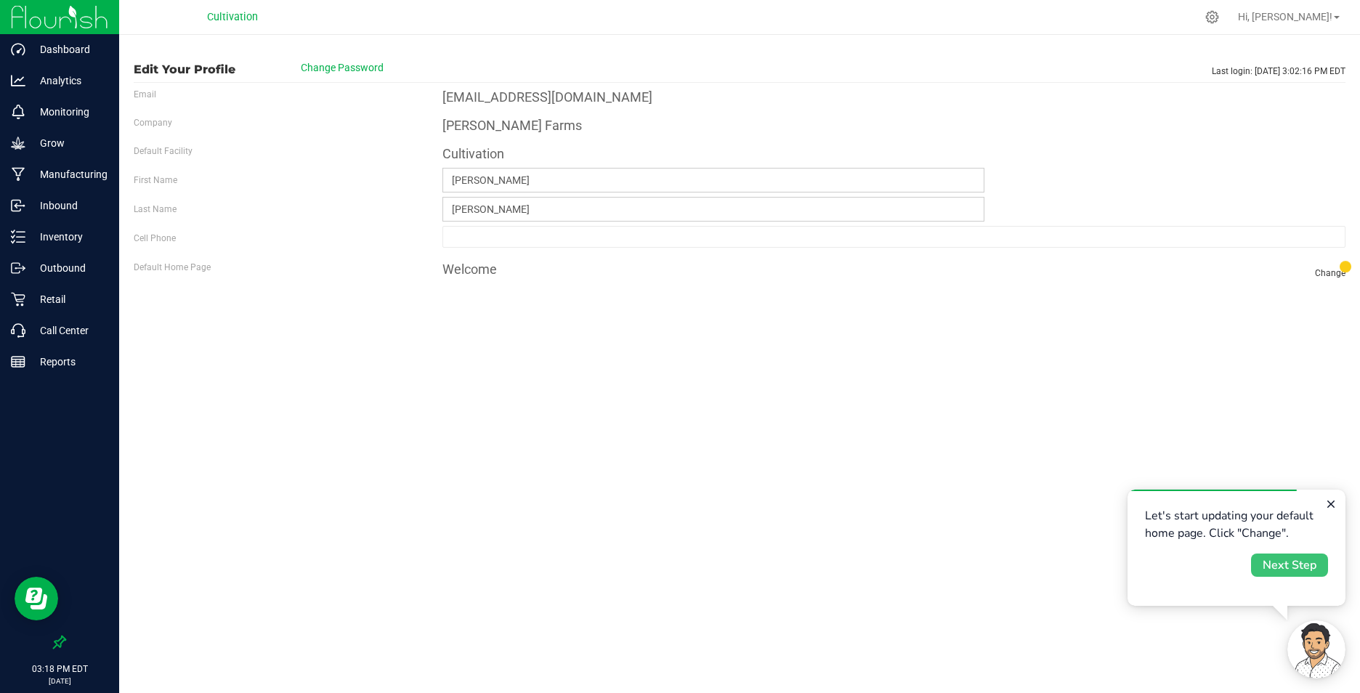
click at [1291, 559] on div "Next Step" at bounding box center [1289, 564] width 54 height 17
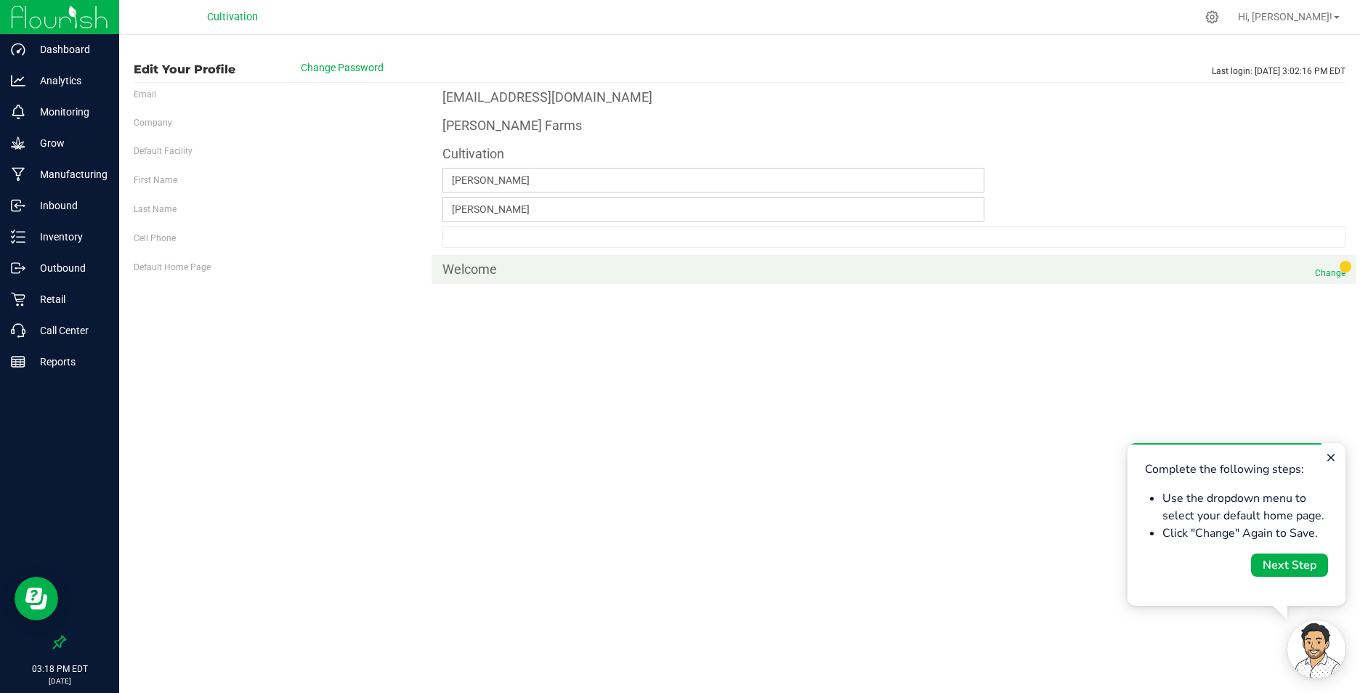
click at [1341, 272] on span "Change" at bounding box center [1330, 273] width 31 height 13
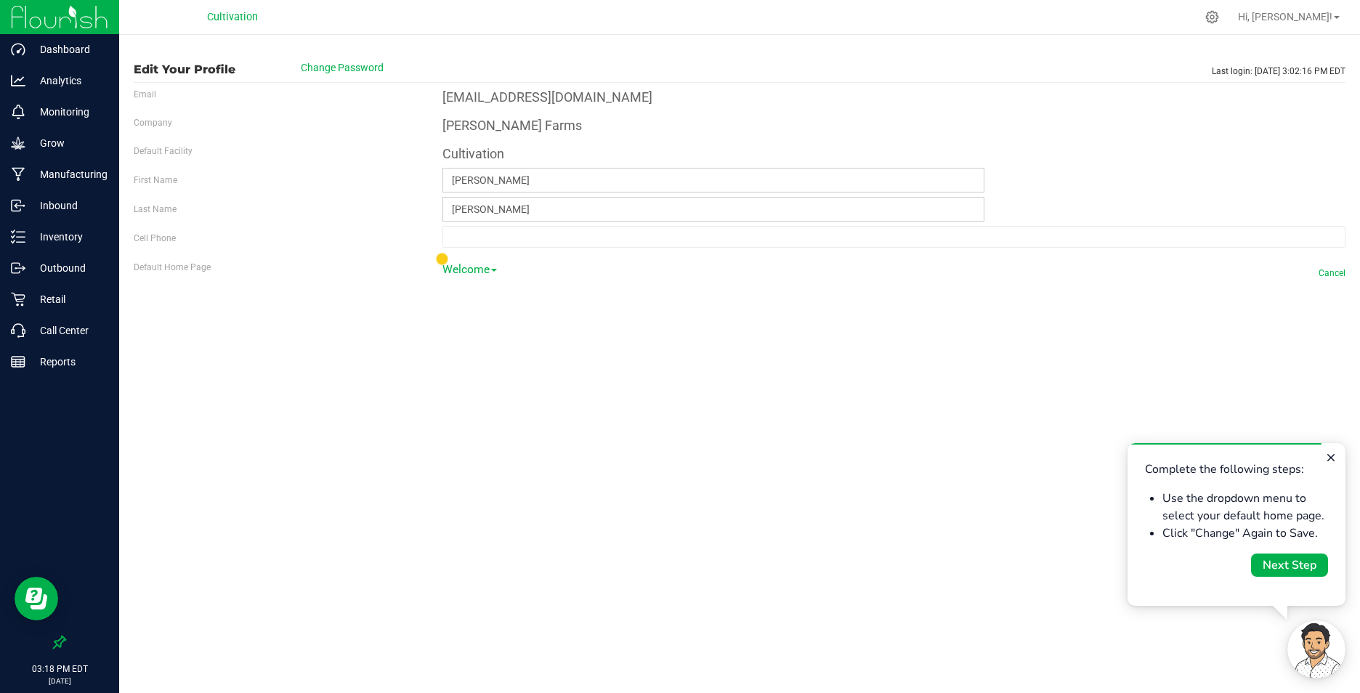
click at [492, 267] on link "Welcome" at bounding box center [469, 276] width 54 height 34
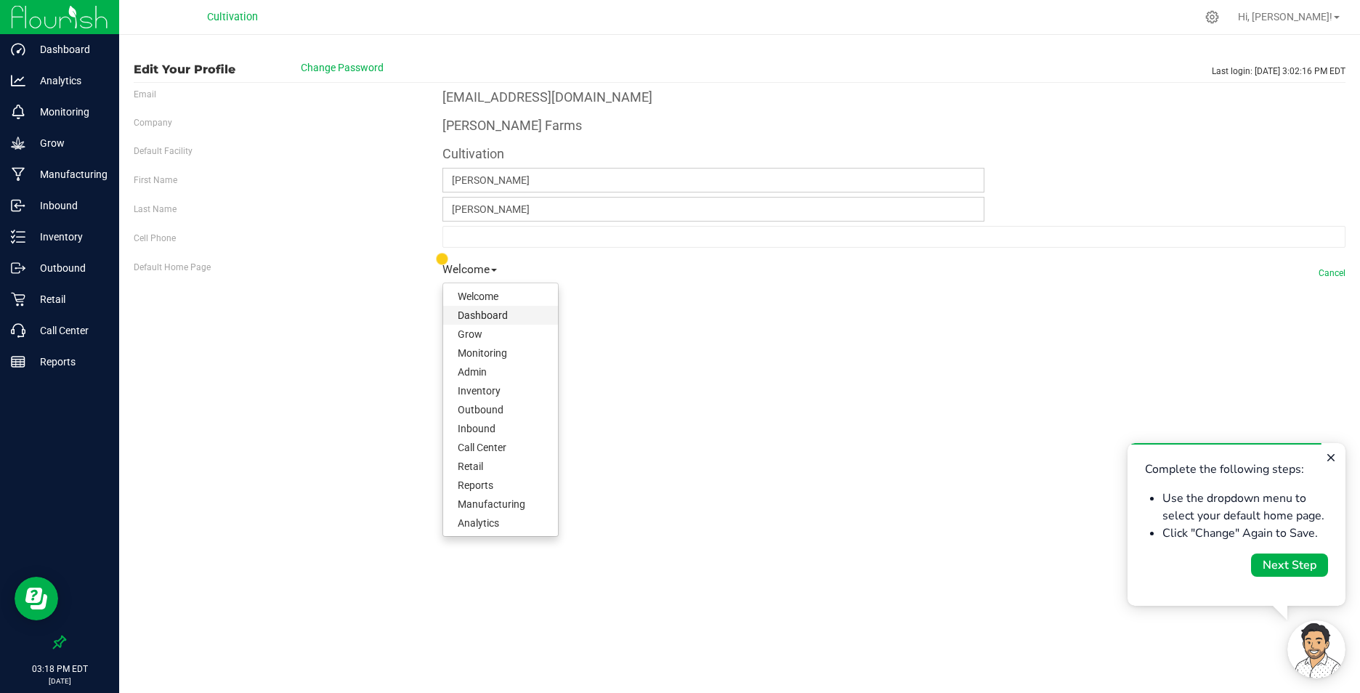
click at [490, 310] on link "Dashboard" at bounding box center [500, 315] width 115 height 19
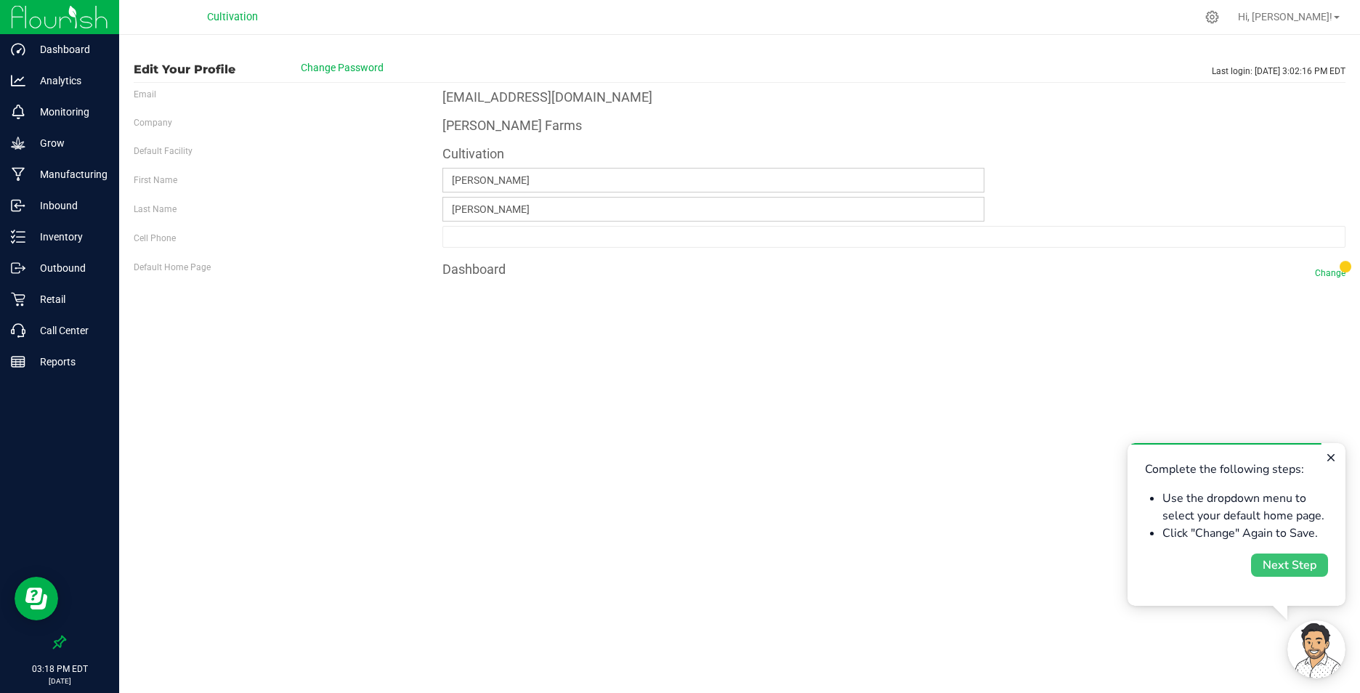
click at [1290, 564] on div "Next Step" at bounding box center [1289, 564] width 54 height 17
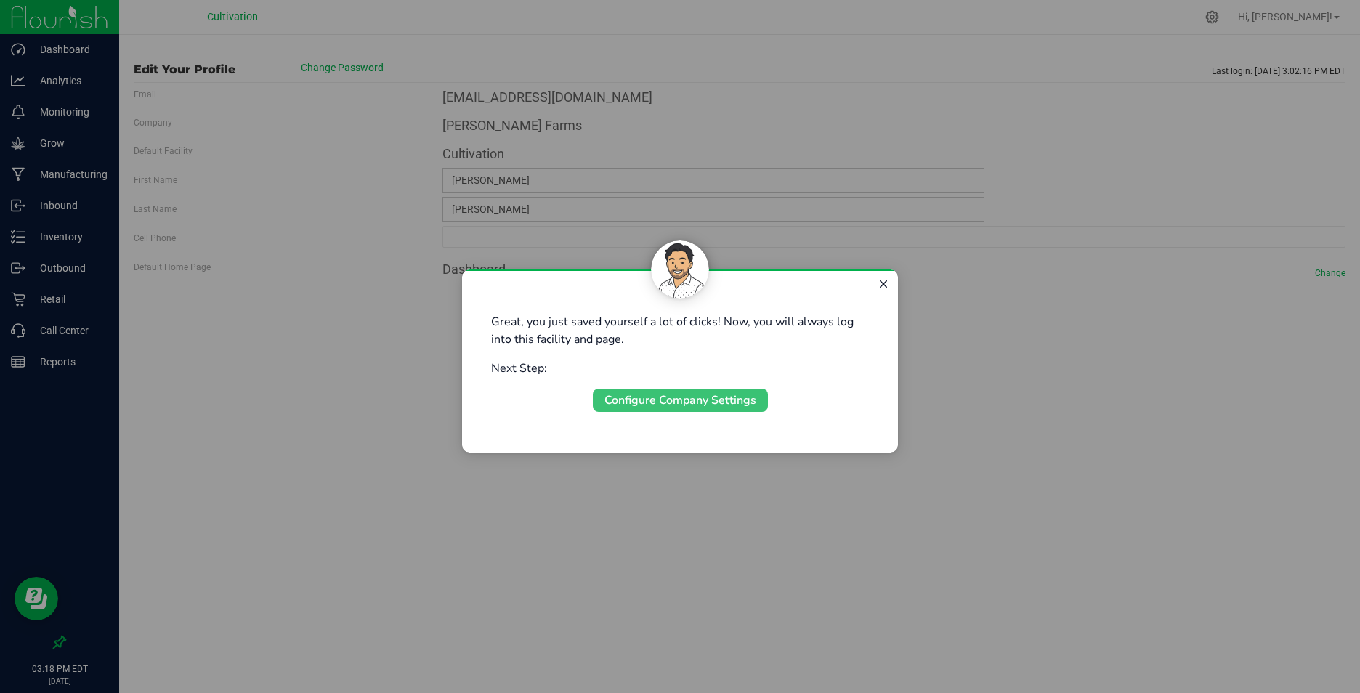
click at [683, 401] on div "Configure Company Settings" at bounding box center [680, 399] width 152 height 17
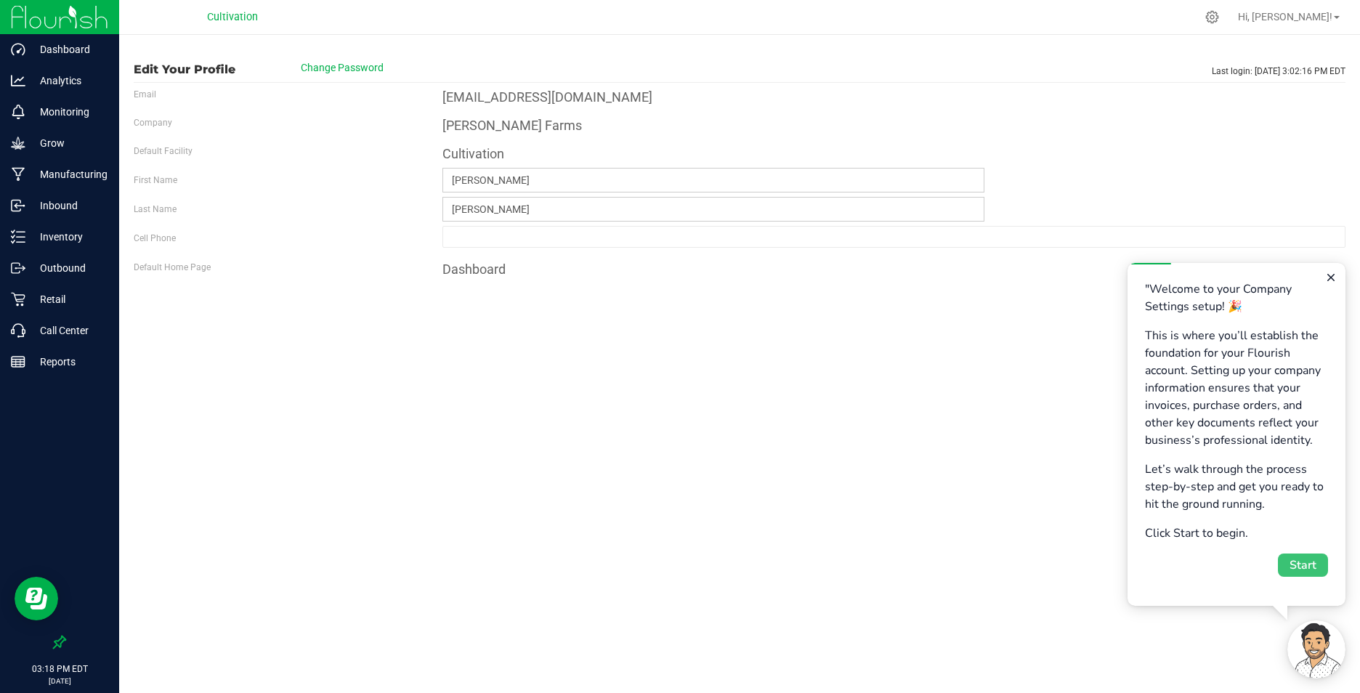
click at [1296, 563] on div "Start" at bounding box center [1302, 564] width 27 height 17
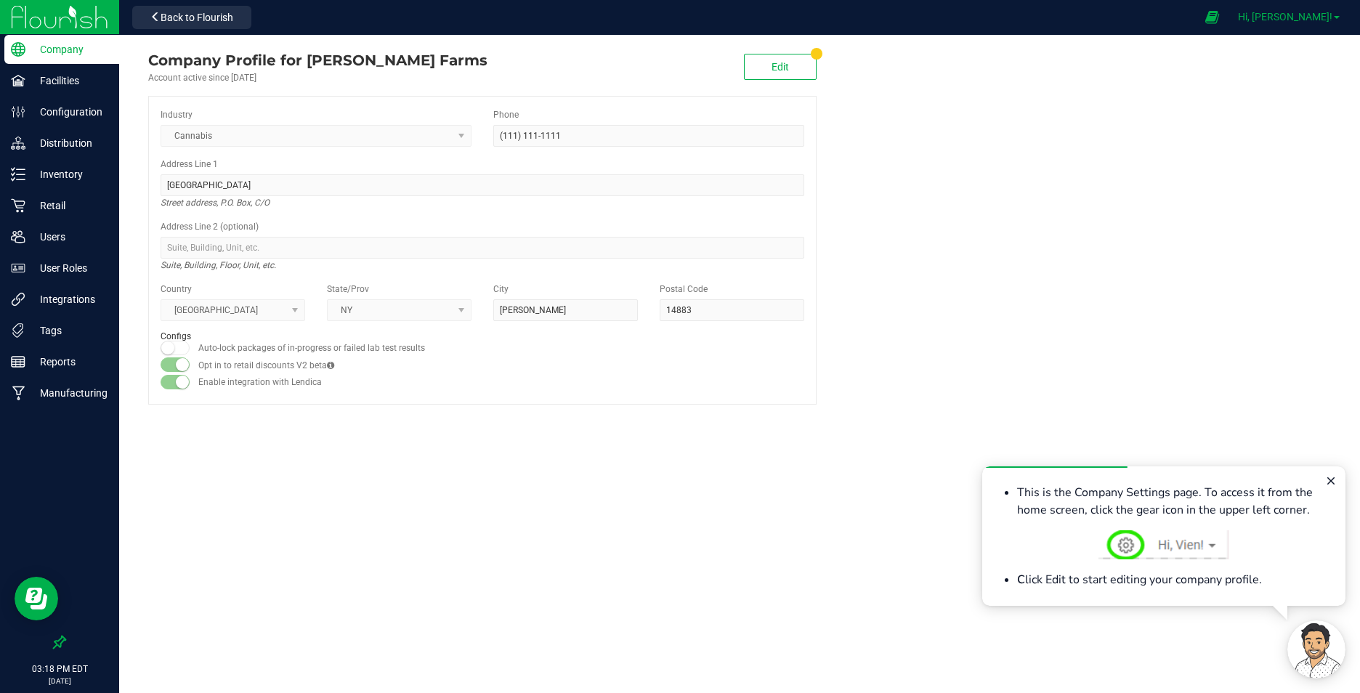
click at [1328, 18] on span "Hi, [PERSON_NAME]!" at bounding box center [1285, 17] width 94 height 12
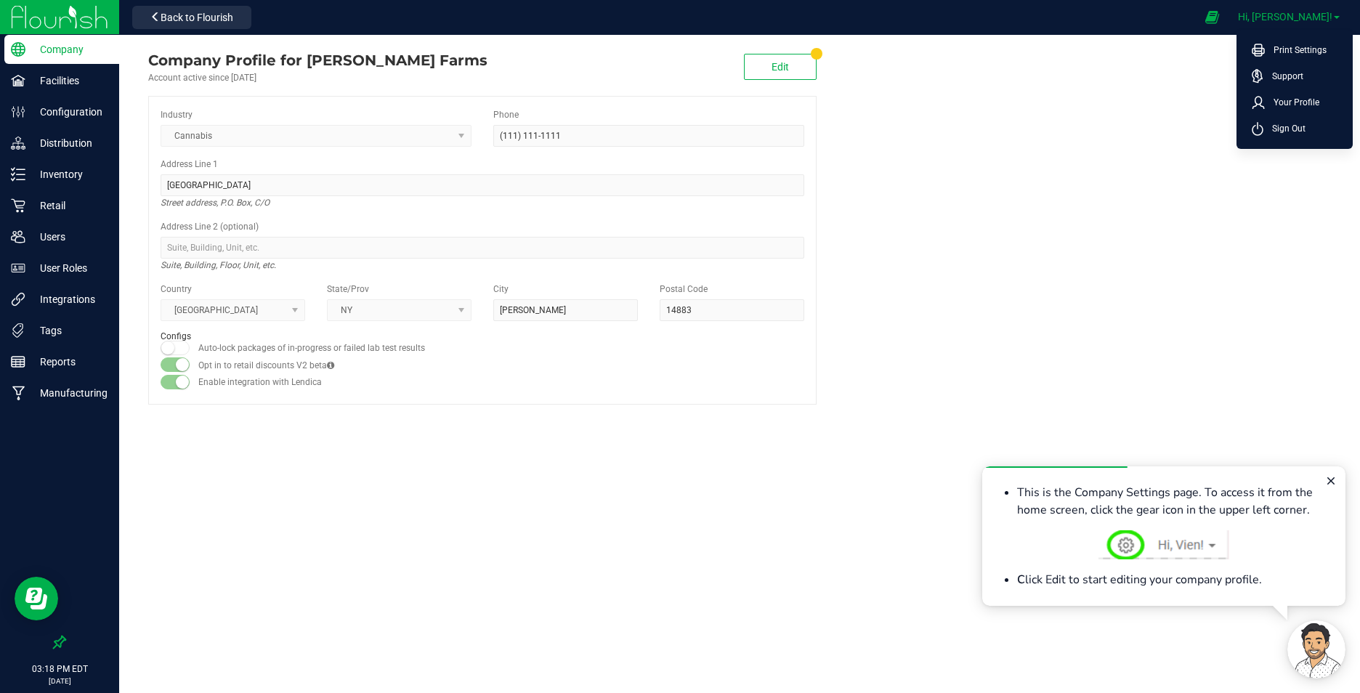
click at [1328, 18] on span "Hi, [PERSON_NAME]!" at bounding box center [1285, 17] width 94 height 12
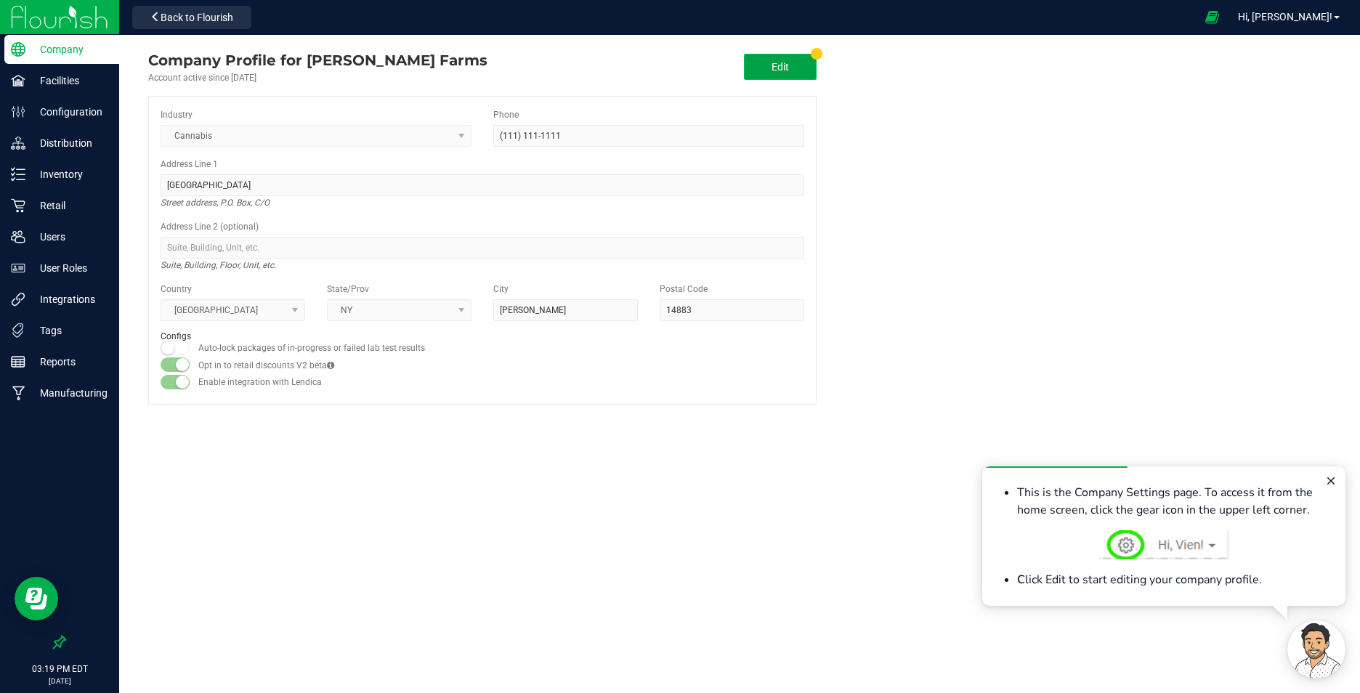
click at [813, 57] on button "Edit" at bounding box center [780, 67] width 73 height 26
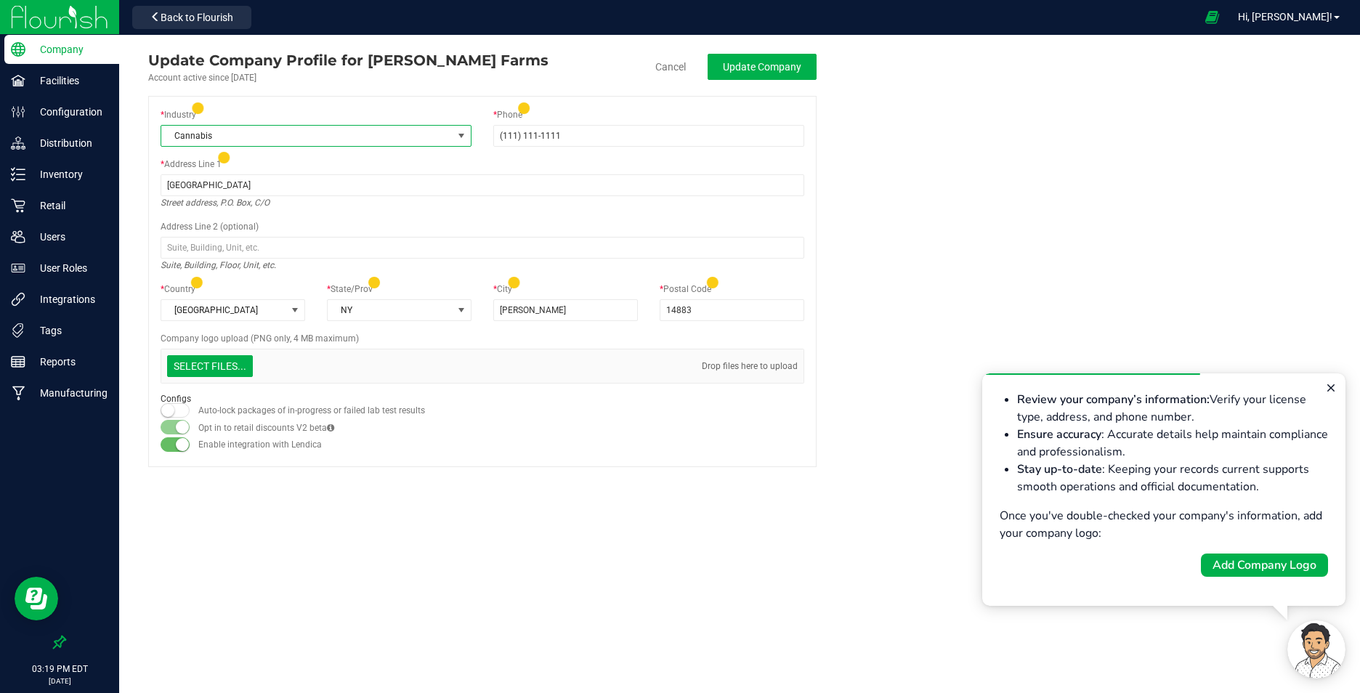
click at [459, 137] on span at bounding box center [461, 136] width 12 height 12
click at [196, 297] on li "Cannabis" at bounding box center [315, 298] width 309 height 20
type input "C:\fakepath\logo.png"
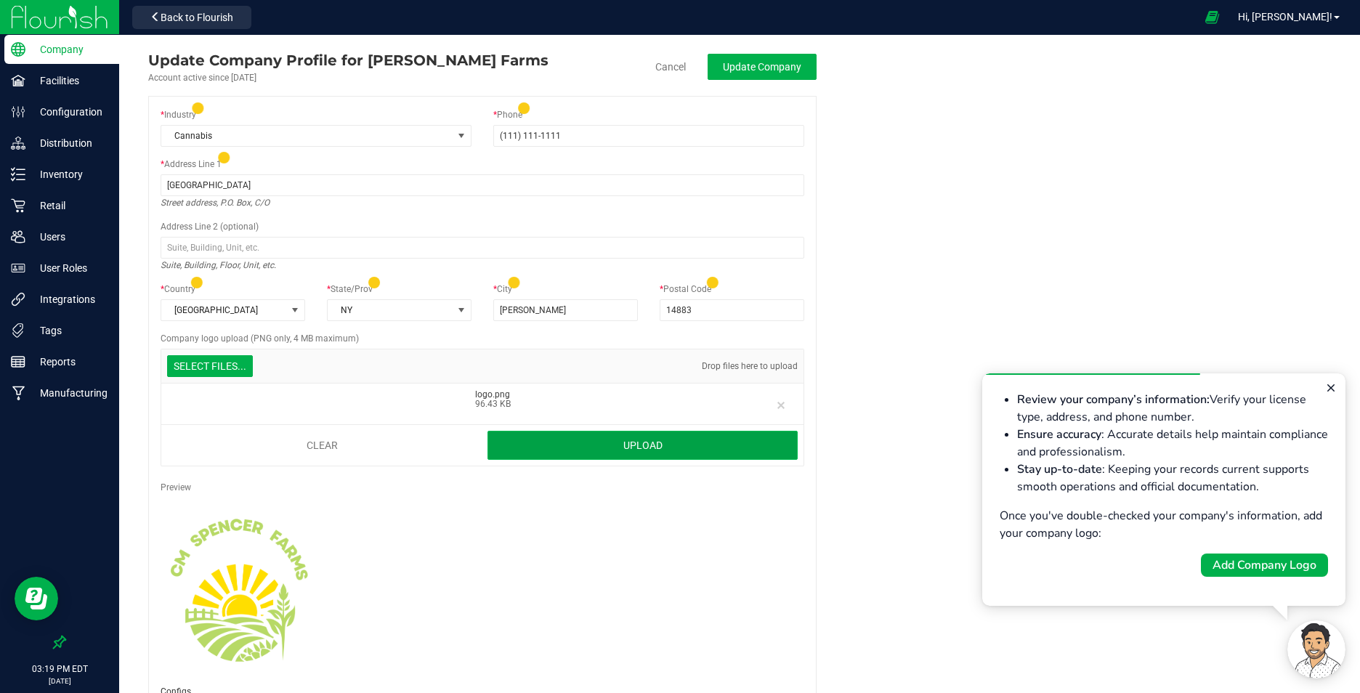
click at [615, 443] on button "Upload" at bounding box center [642, 445] width 310 height 29
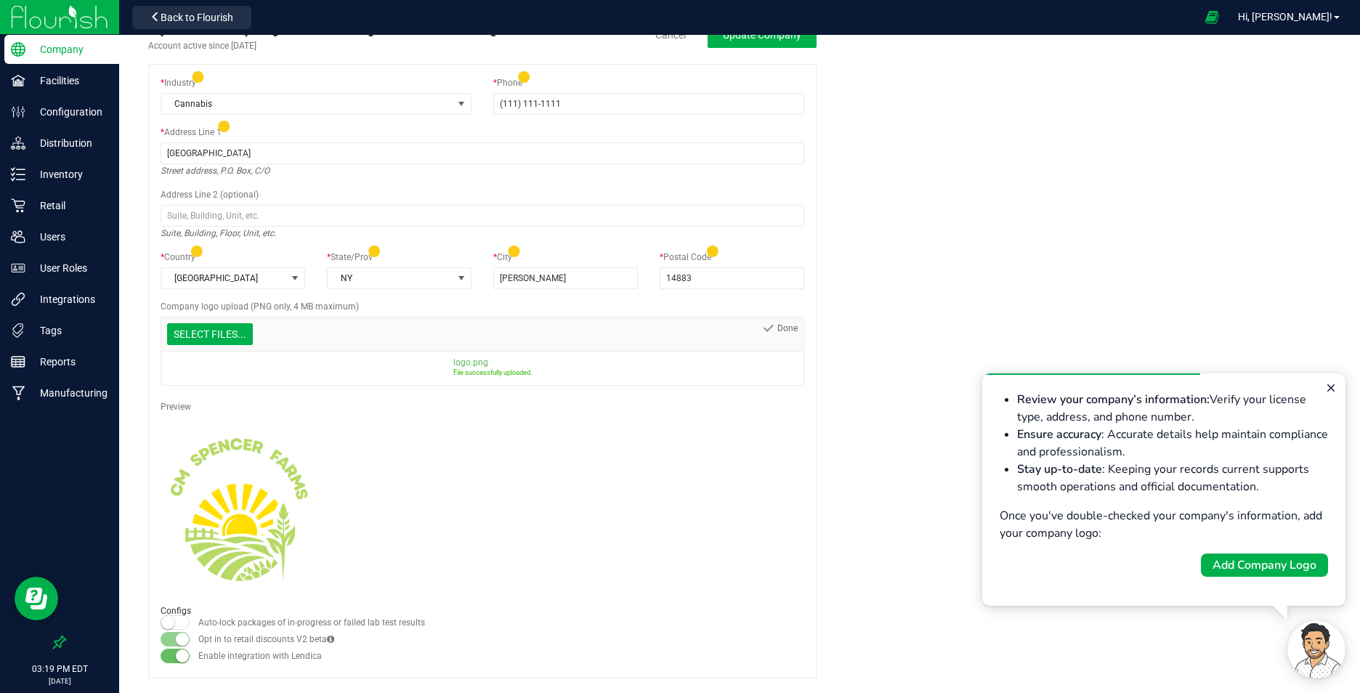
scroll to position [0, 0]
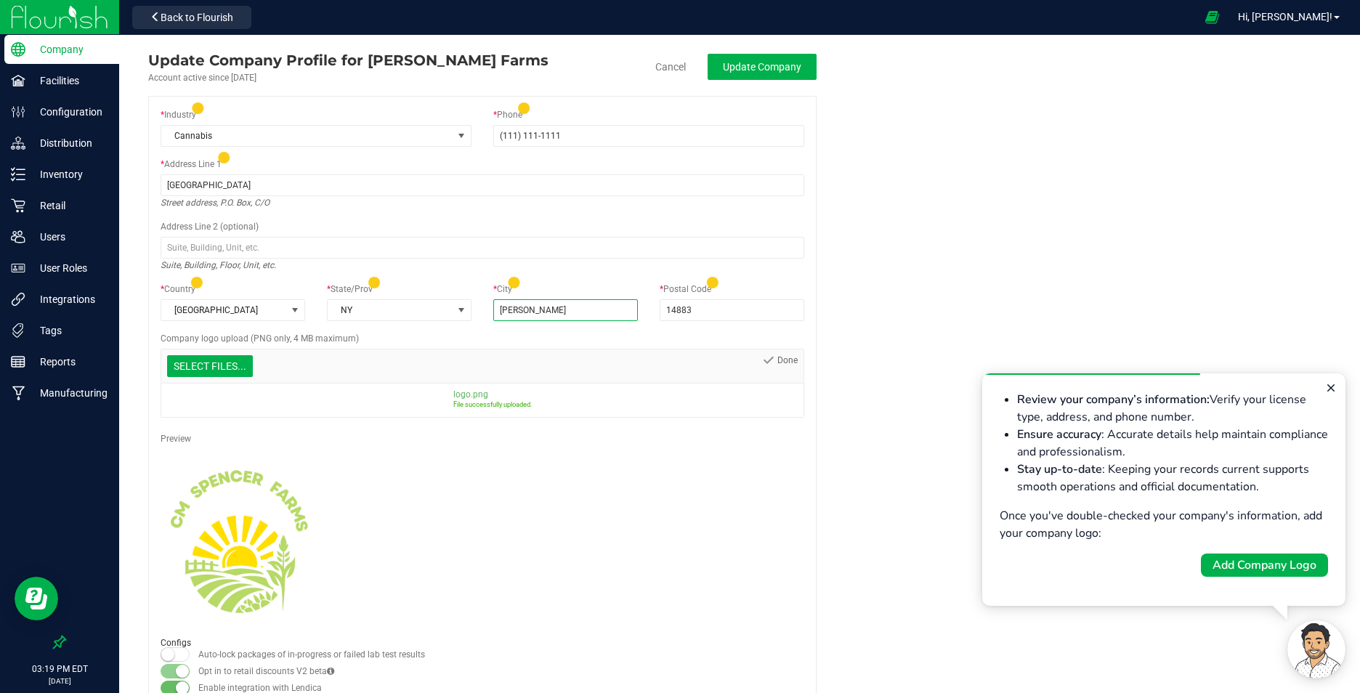
click at [550, 314] on input "[PERSON_NAME]" at bounding box center [565, 310] width 145 height 22
click at [711, 314] on input "14883" at bounding box center [731, 310] width 145 height 22
click at [389, 310] on span "NY" at bounding box center [390, 310] width 125 height 20
click at [390, 309] on span "NY" at bounding box center [390, 310] width 125 height 20
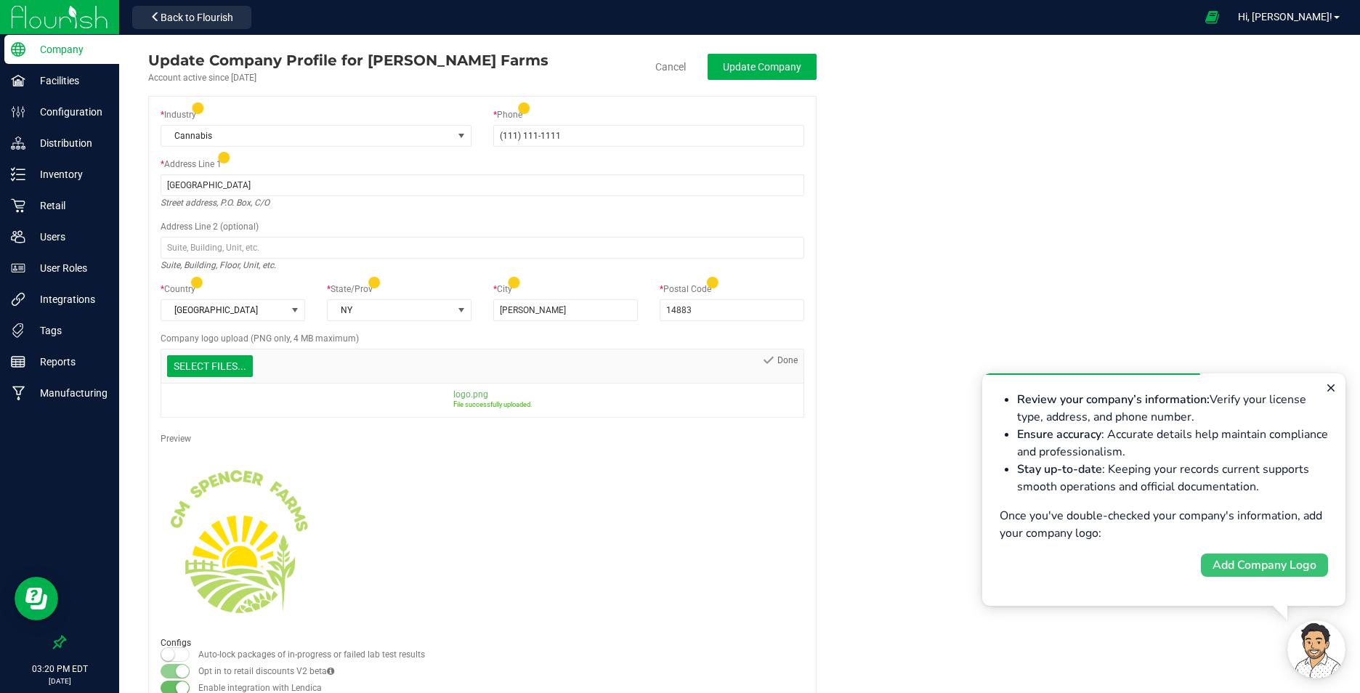
click at [1234, 568] on div "Add Company Logo" at bounding box center [1264, 564] width 104 height 17
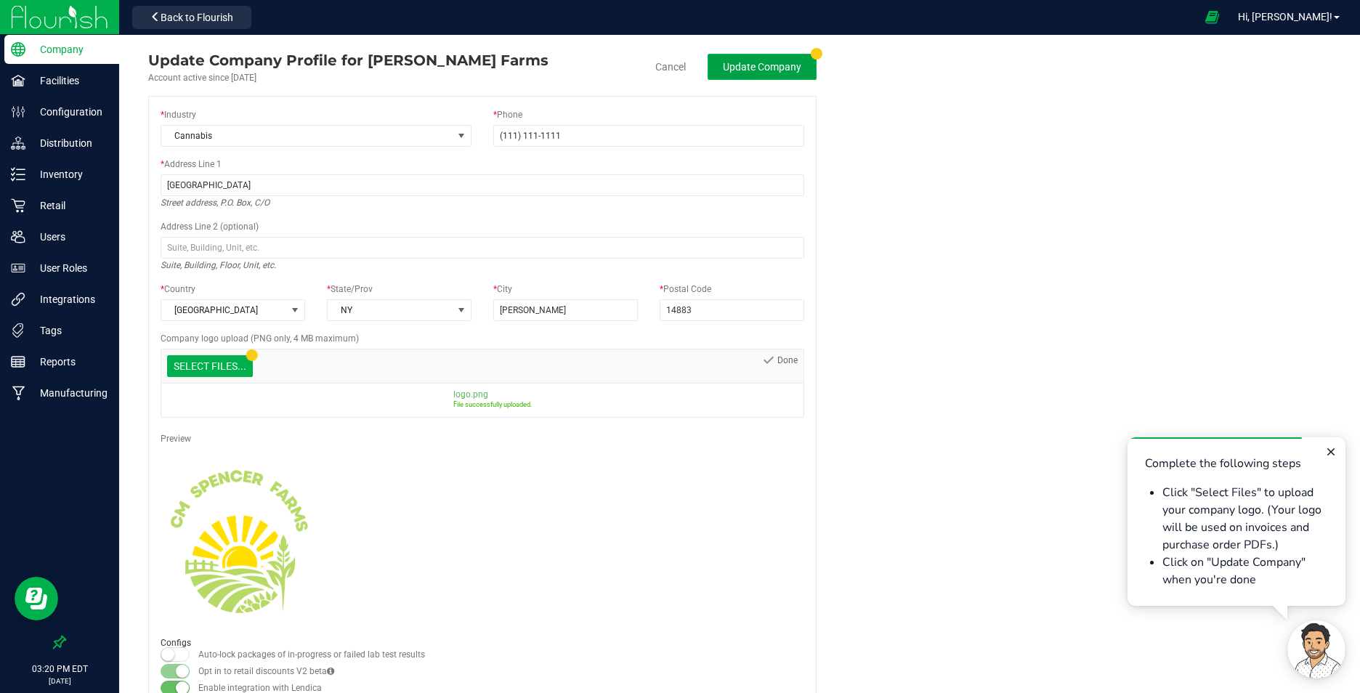
click at [749, 67] on span "Update Company" at bounding box center [762, 67] width 78 height 12
type input "(111) 111-1111"
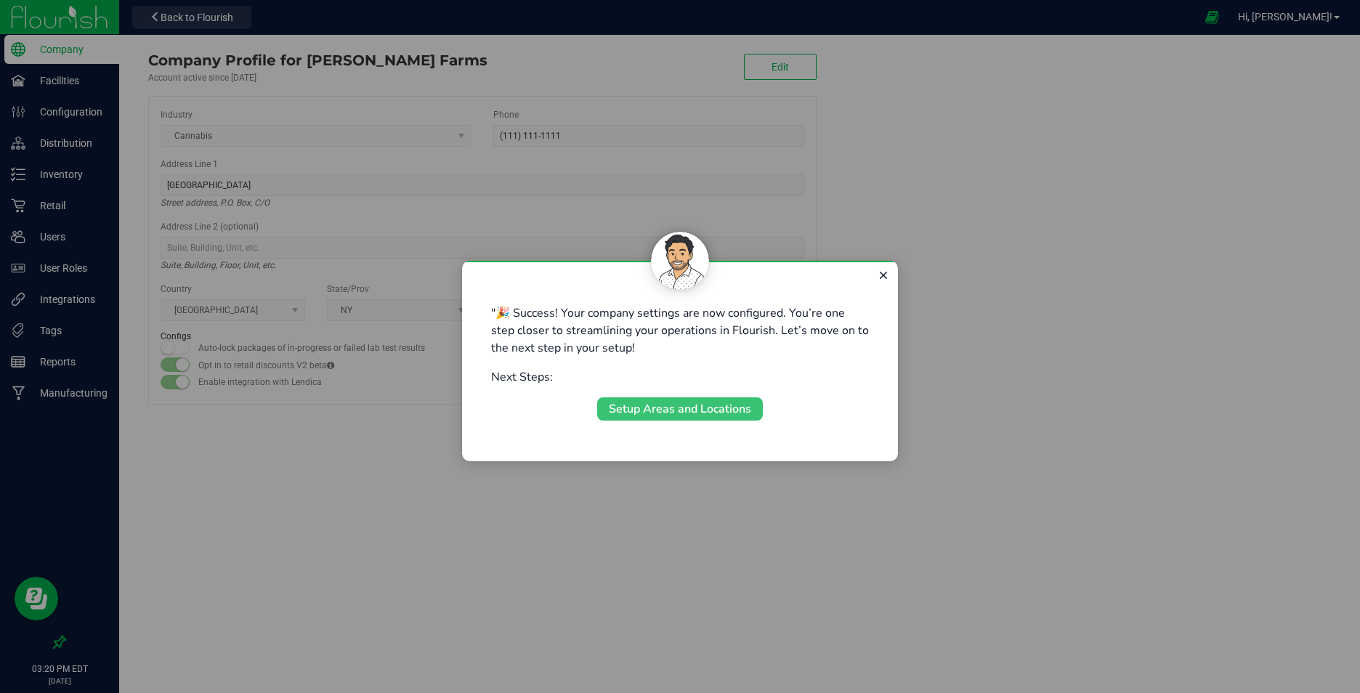
click at [666, 410] on div "Setup Areas and Locations" at bounding box center [680, 408] width 142 height 17
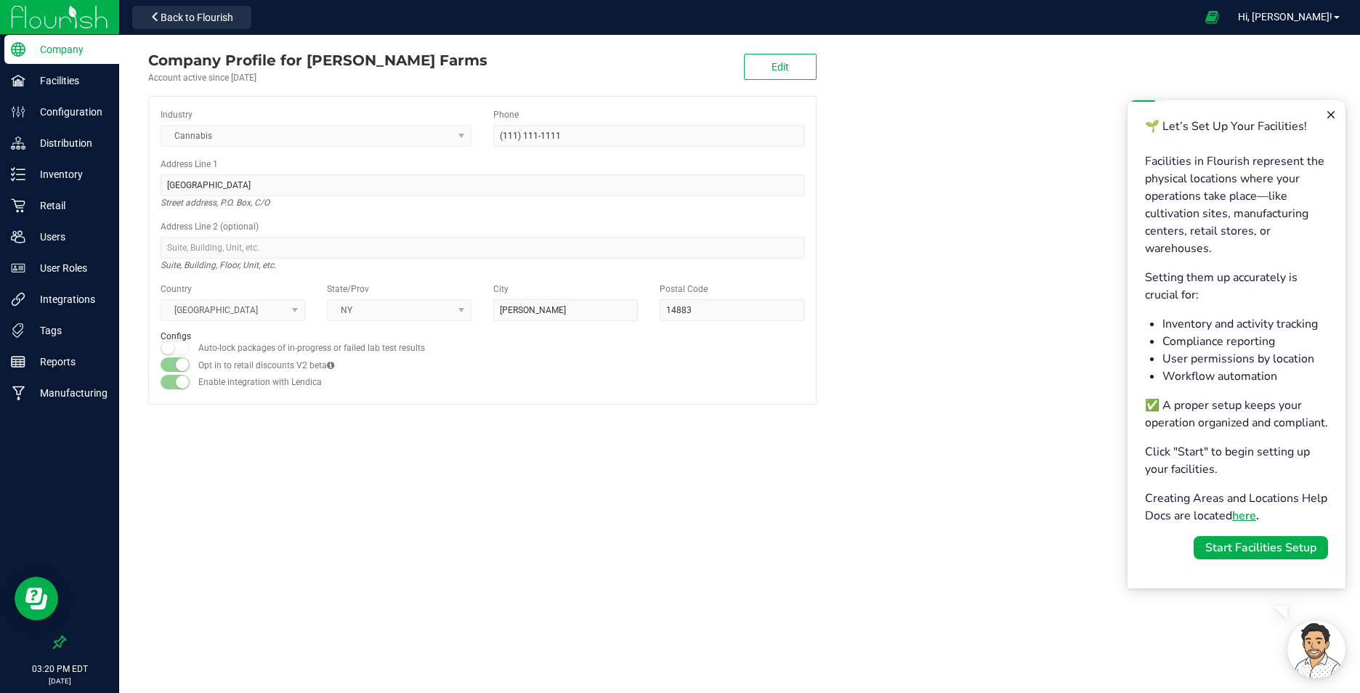
scroll to position [0, 0]
click at [1256, 556] on div "Start Facilities Setup" at bounding box center [1260, 547] width 111 height 17
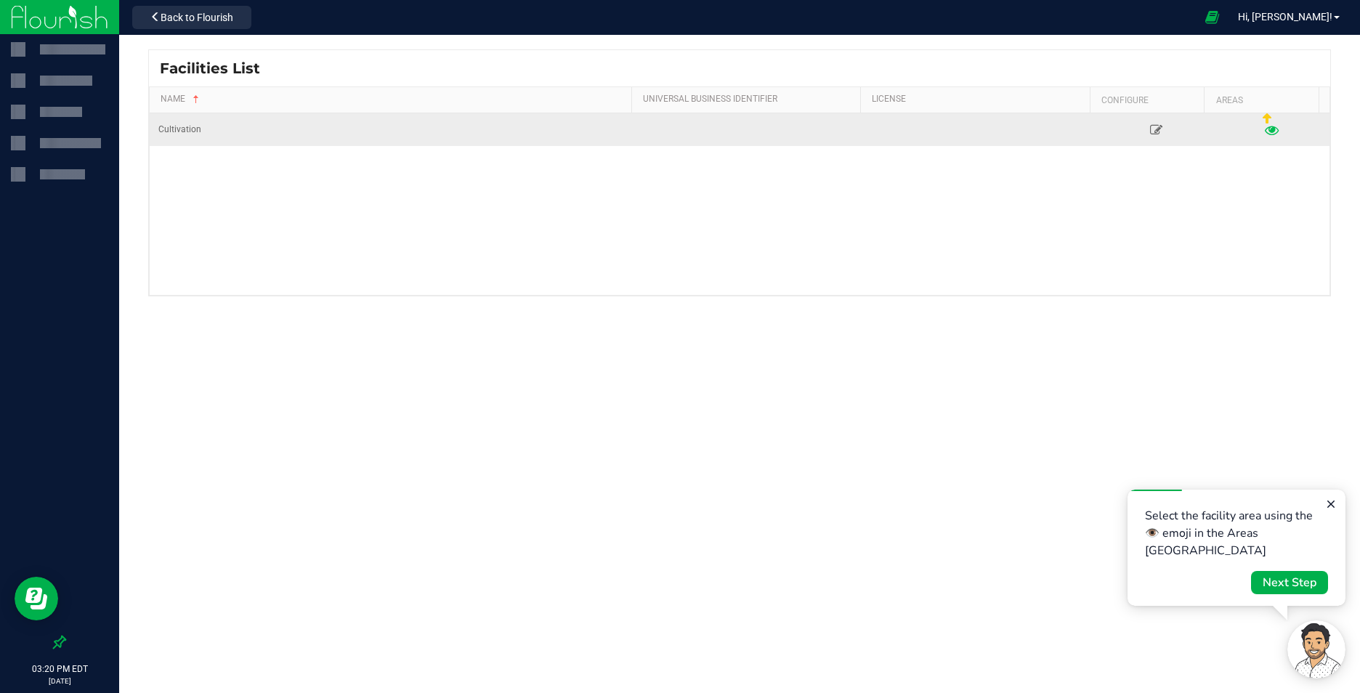
click at [1275, 131] on link at bounding box center [1271, 129] width 108 height 23
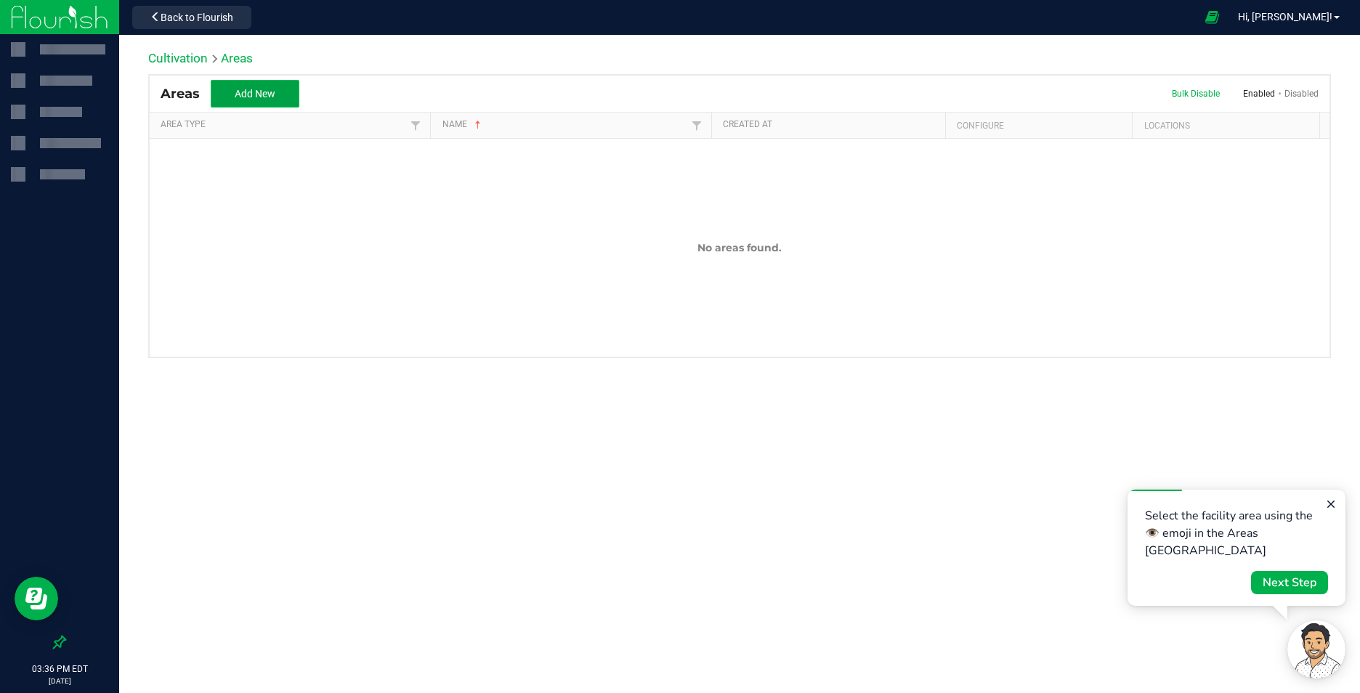
click at [267, 97] on span "Add New" at bounding box center [255, 94] width 41 height 12
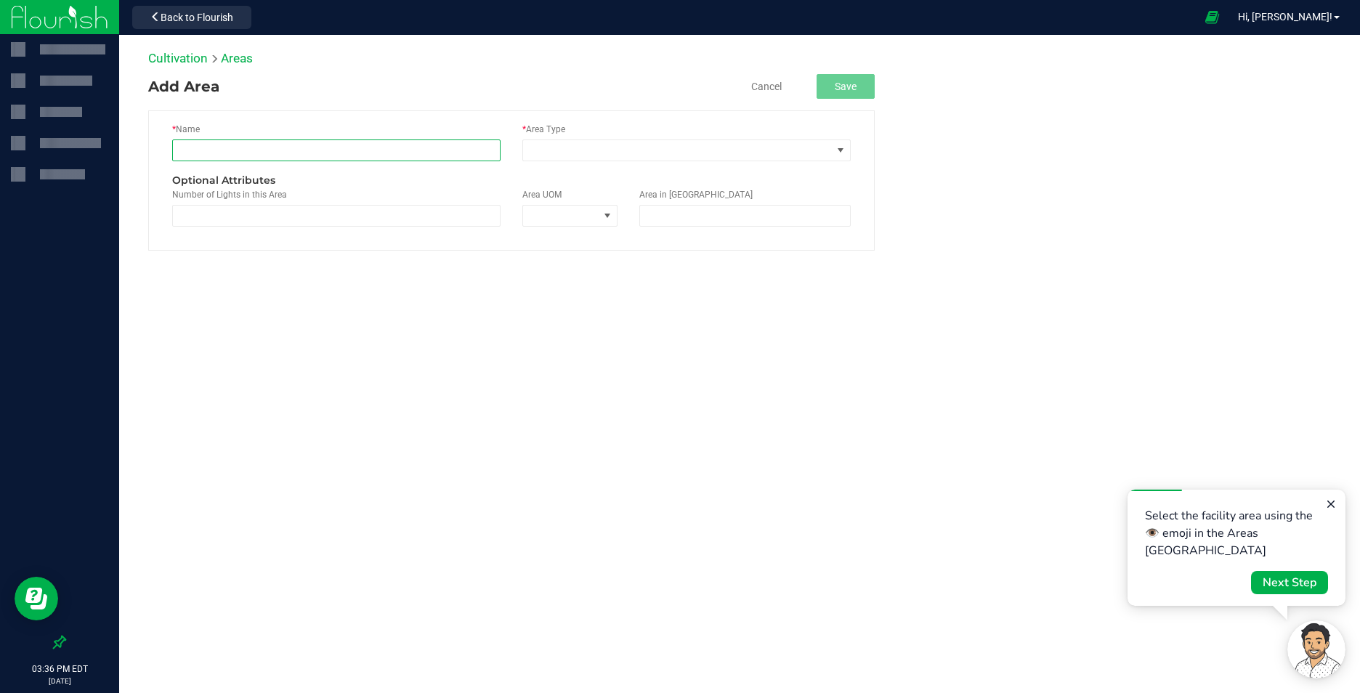
click at [260, 149] on input "text" at bounding box center [336, 150] width 328 height 22
click at [840, 152] on span at bounding box center [841, 151] width 12 height 12
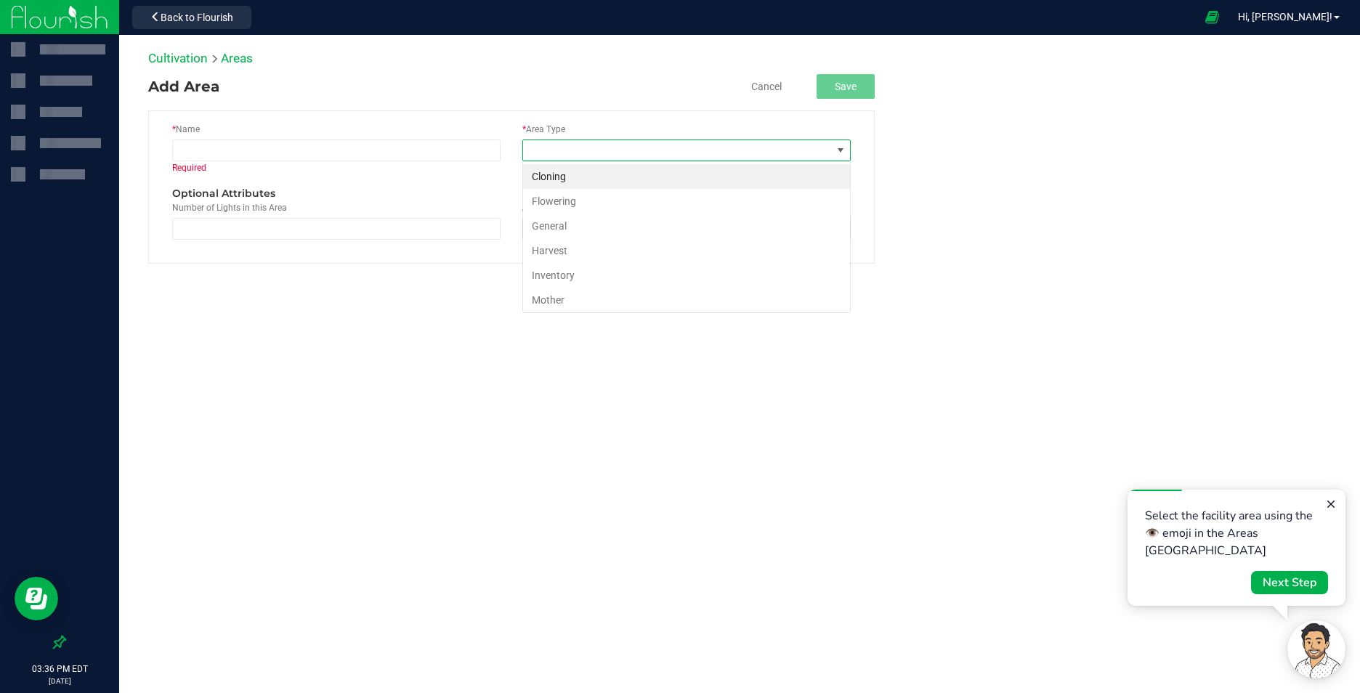
scroll to position [22, 328]
click at [757, 261] on li "Harvest" at bounding box center [686, 250] width 327 height 25
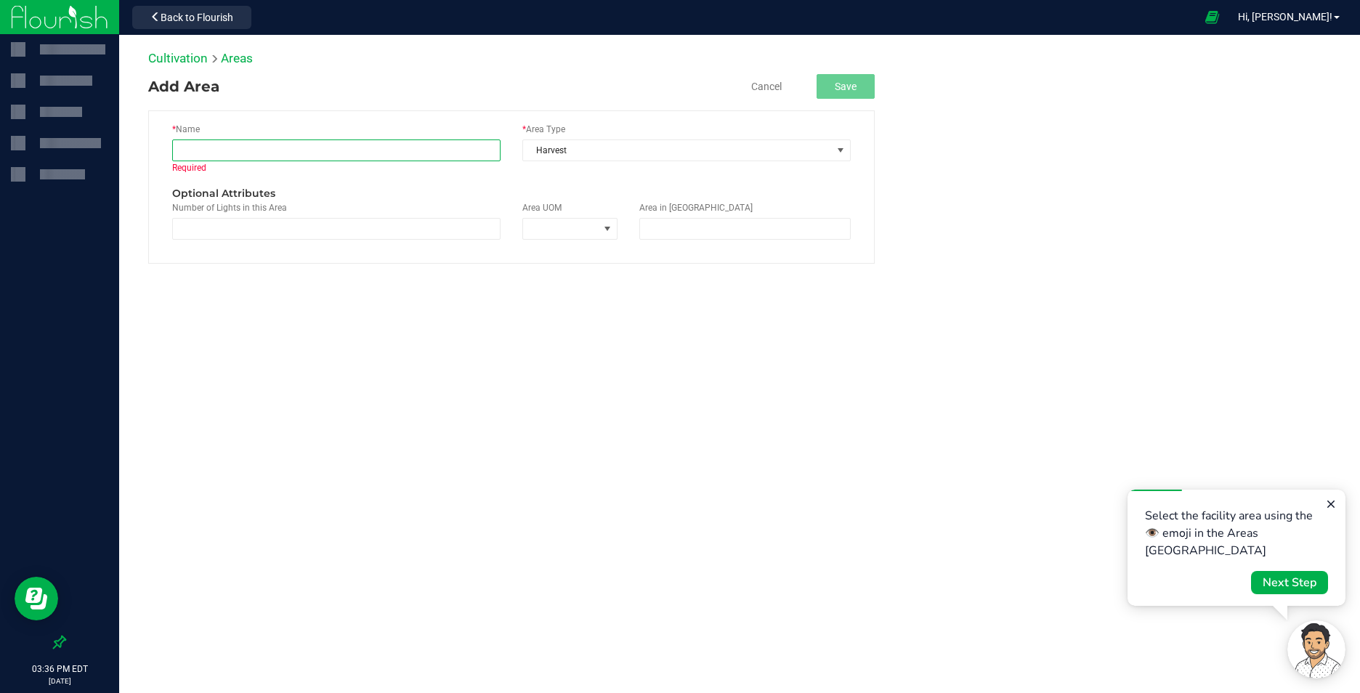
click at [341, 153] on input "text" at bounding box center [336, 150] width 328 height 22
type input "Red Barn"
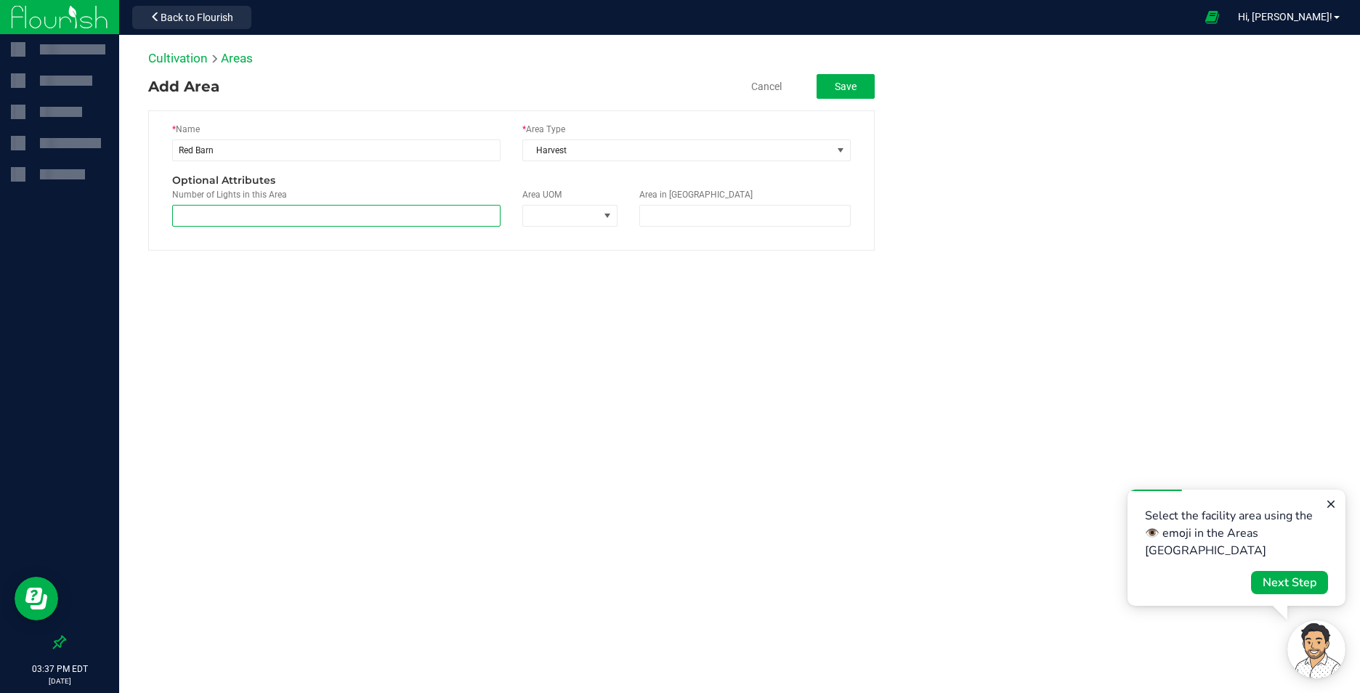
type input "4"
click at [610, 216] on span at bounding box center [607, 216] width 12 height 12
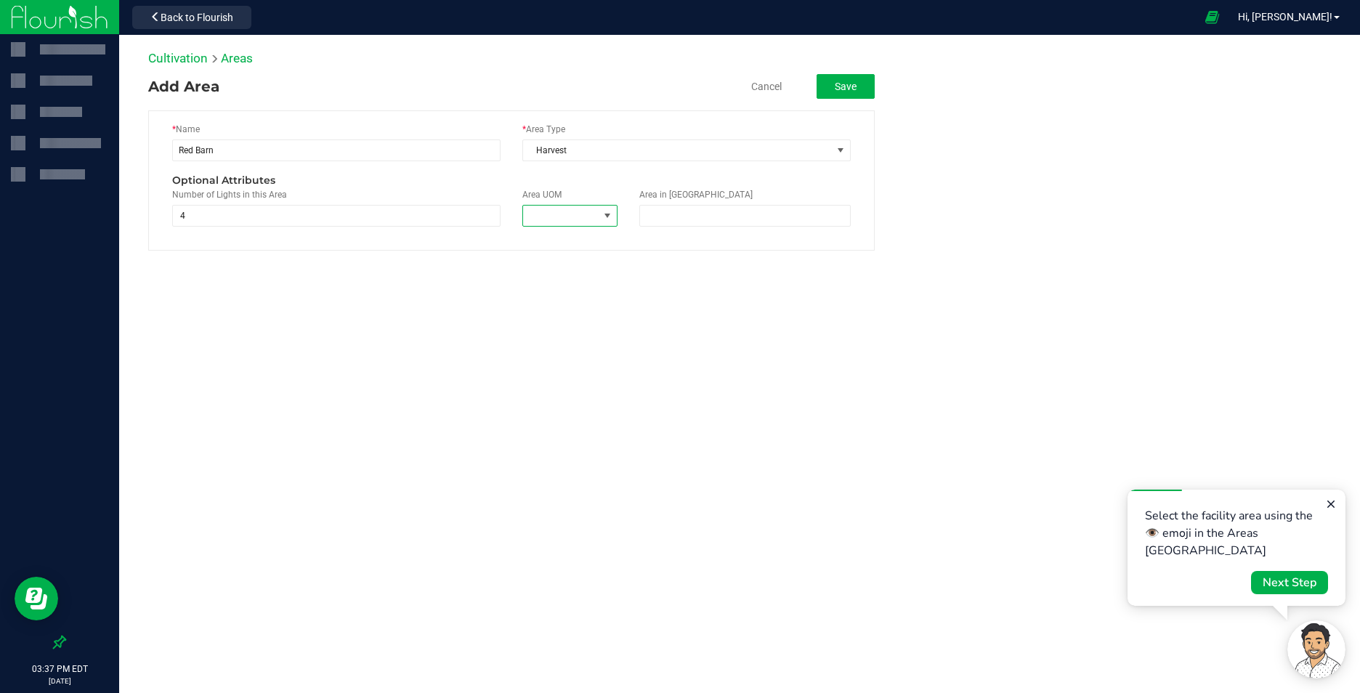
click at [608, 219] on span at bounding box center [607, 216] width 12 height 12
click at [571, 278] on li "Square Feet" at bounding box center [591, 277] width 136 height 25
click at [679, 220] on span at bounding box center [744, 216] width 211 height 22
type input "1500"
type input "1,500.0000"
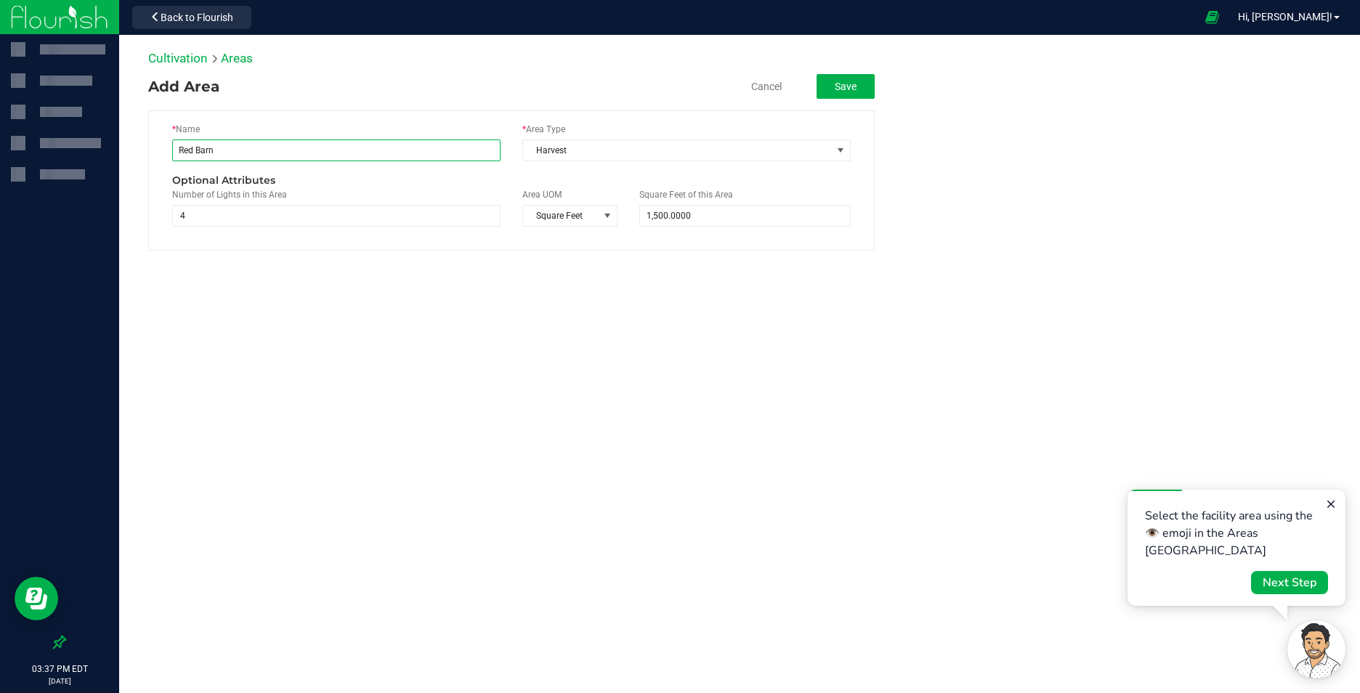
drag, startPoint x: 229, startPoint y: 151, endPoint x: 126, endPoint y: 155, distance: 103.2
click at [126, 155] on div "Cultivation Areas Add Area Cancel Save * Name Red Barn * Area Type Harvest Opti…" at bounding box center [739, 150] width 1241 height 230
type input "Drying Barn #1"
click at [840, 152] on span at bounding box center [841, 151] width 12 height 12
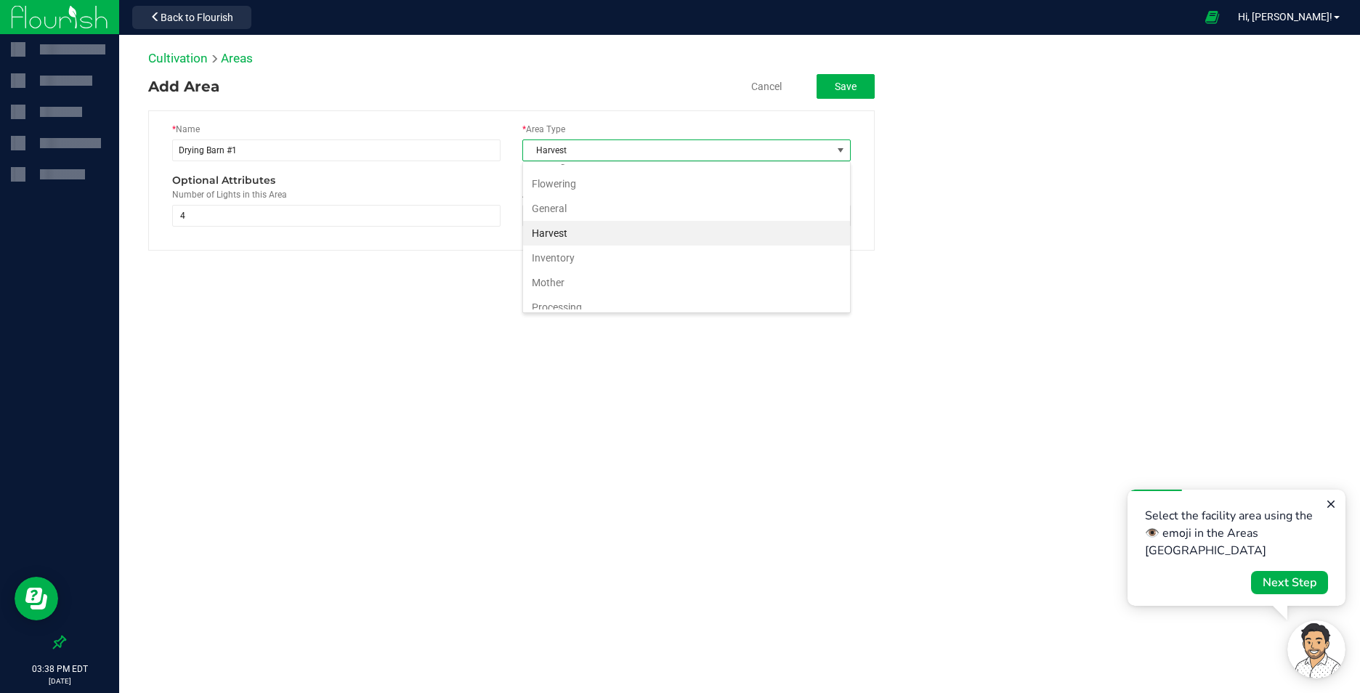
scroll to position [0, 0]
click at [1071, 182] on manage-rooms "Add Area Cancel Save * Name Drying Barn #1 * Area Type Harvest Optional Attribu…" at bounding box center [739, 162] width 1182 height 176
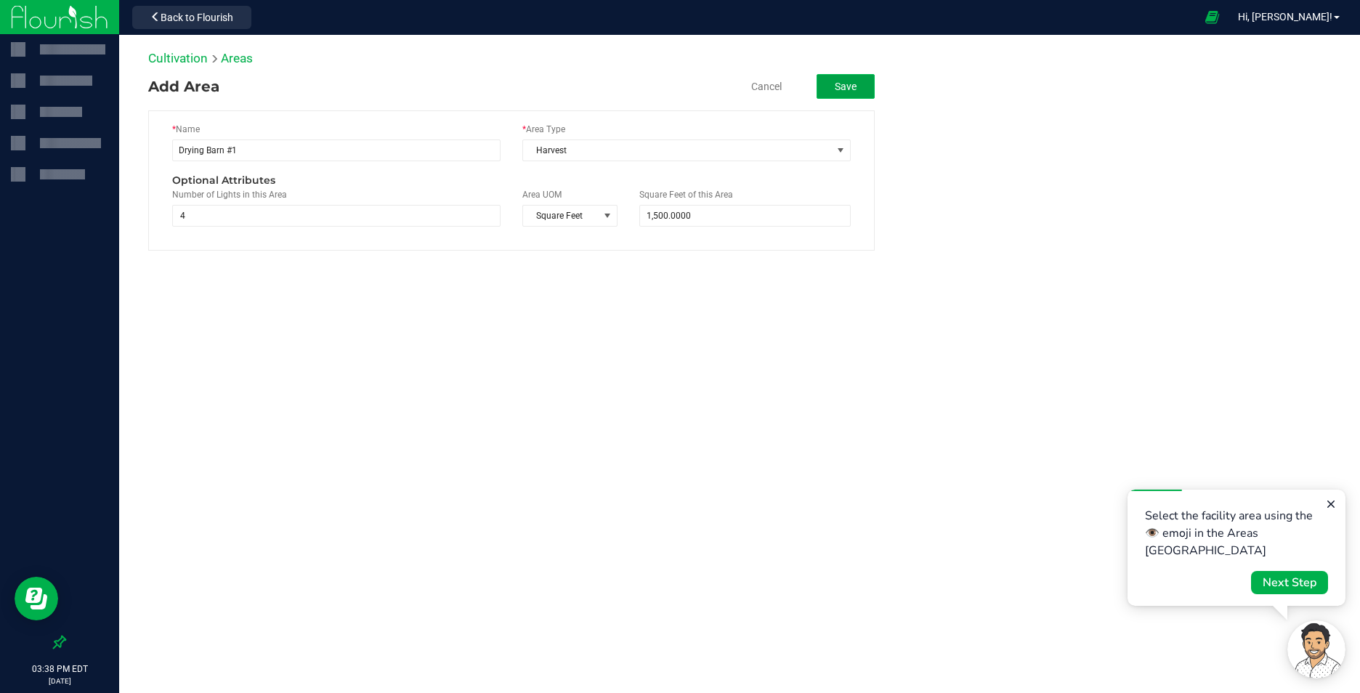
click at [853, 84] on button "Save" at bounding box center [845, 86] width 58 height 25
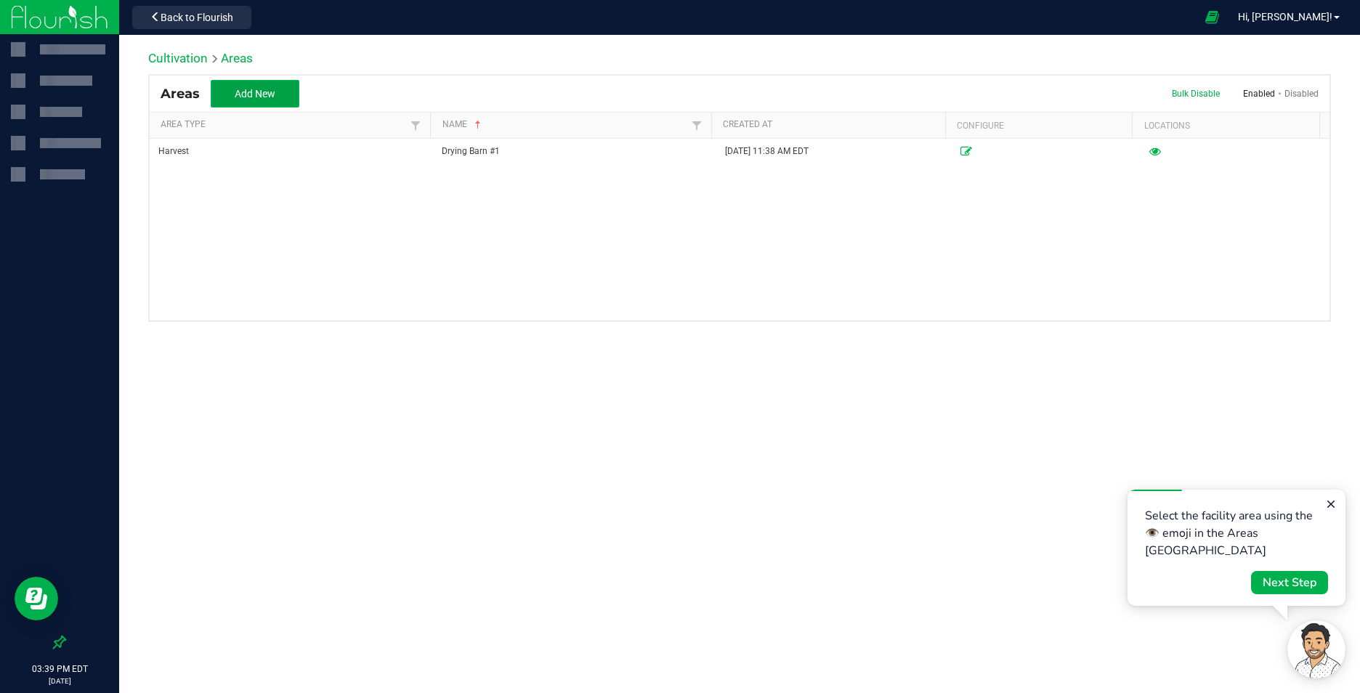
click at [267, 90] on span "Add New" at bounding box center [255, 94] width 41 height 12
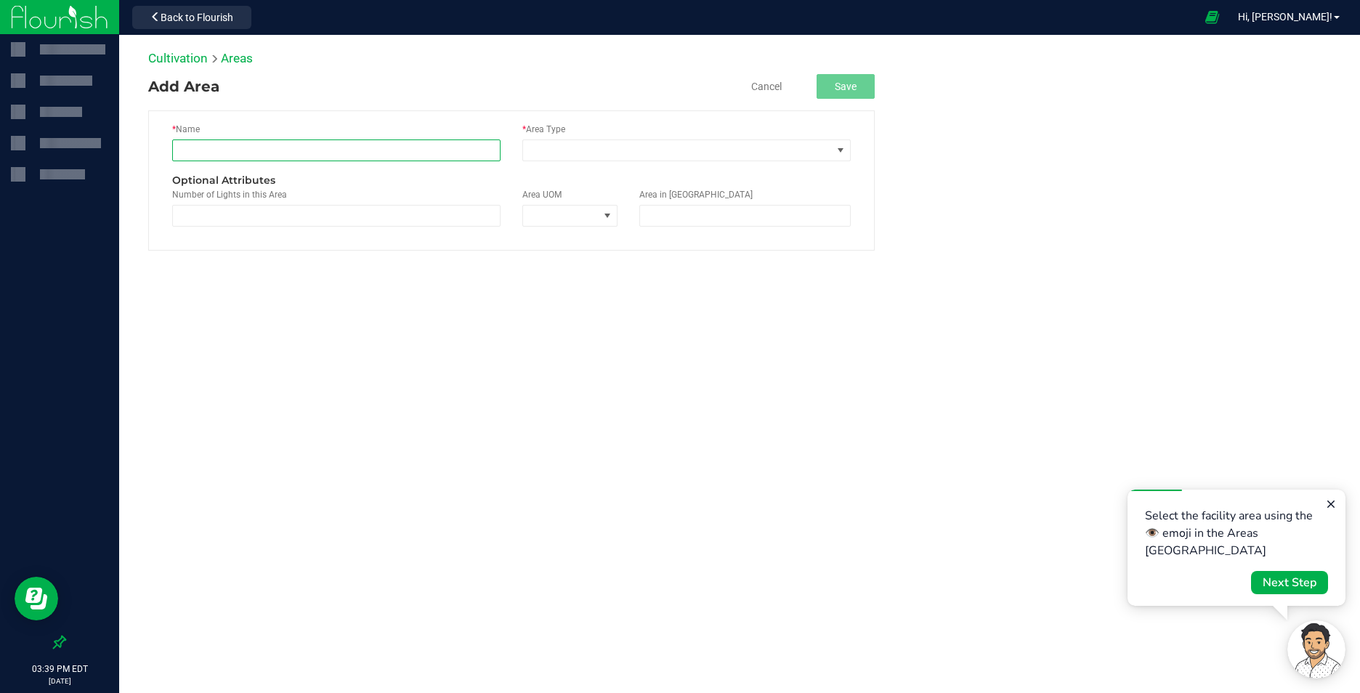
click at [264, 147] on input "text" at bounding box center [336, 150] width 328 height 22
type input "Drying Barn #2"
click at [846, 153] on span at bounding box center [841, 151] width 12 height 12
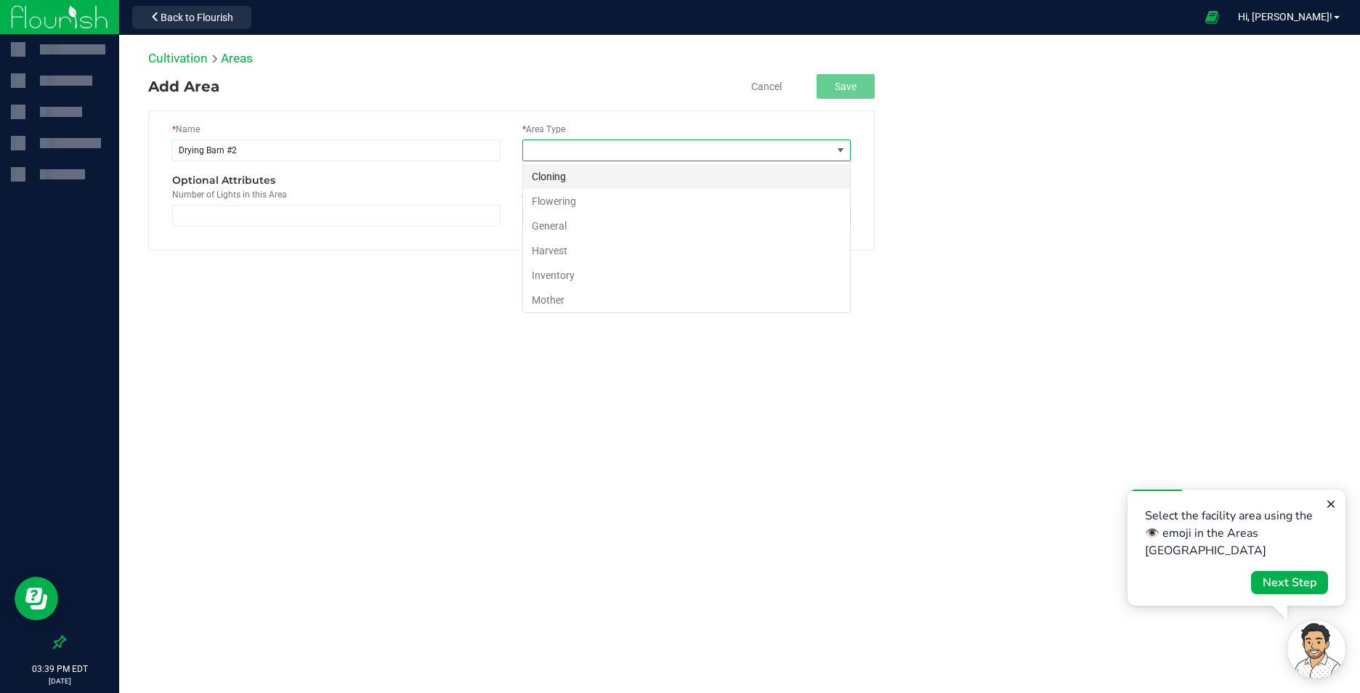
scroll to position [22, 328]
click at [734, 250] on li "Harvest" at bounding box center [686, 250] width 327 height 25
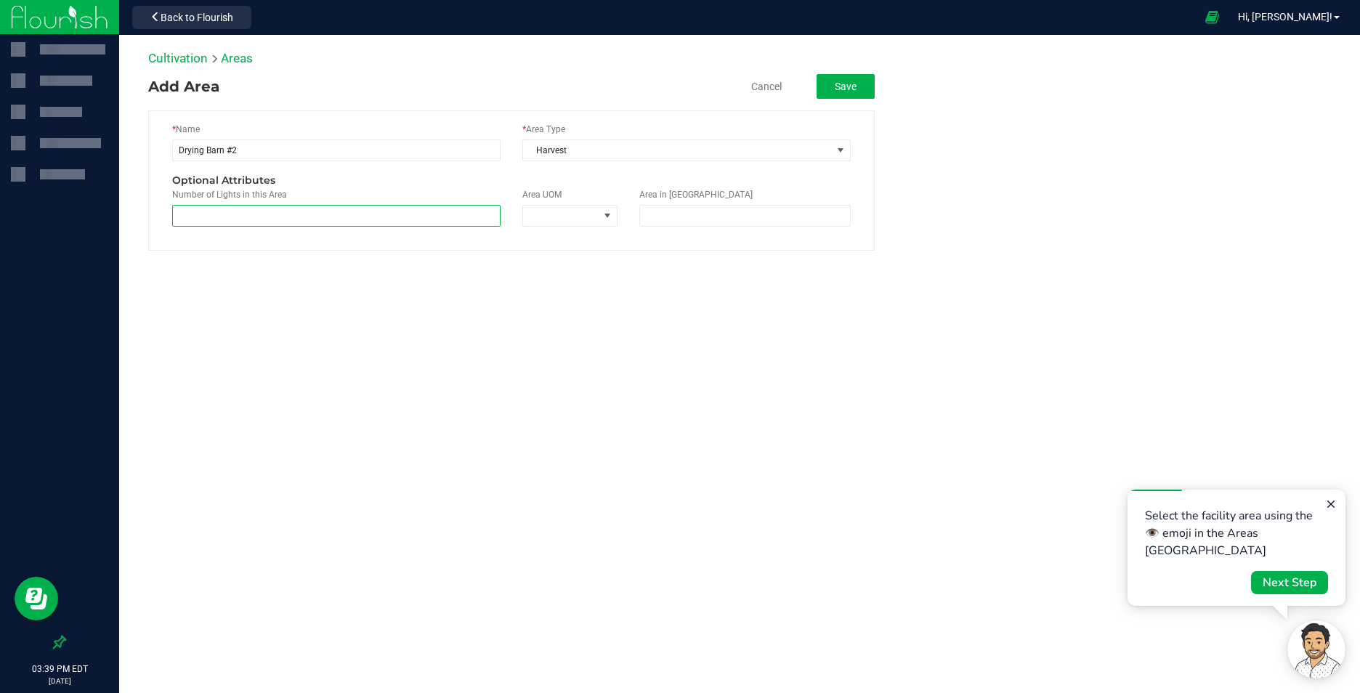
click at [328, 217] on span at bounding box center [336, 216] width 328 height 22
type input "4"
click at [611, 219] on span at bounding box center [607, 216] width 12 height 12
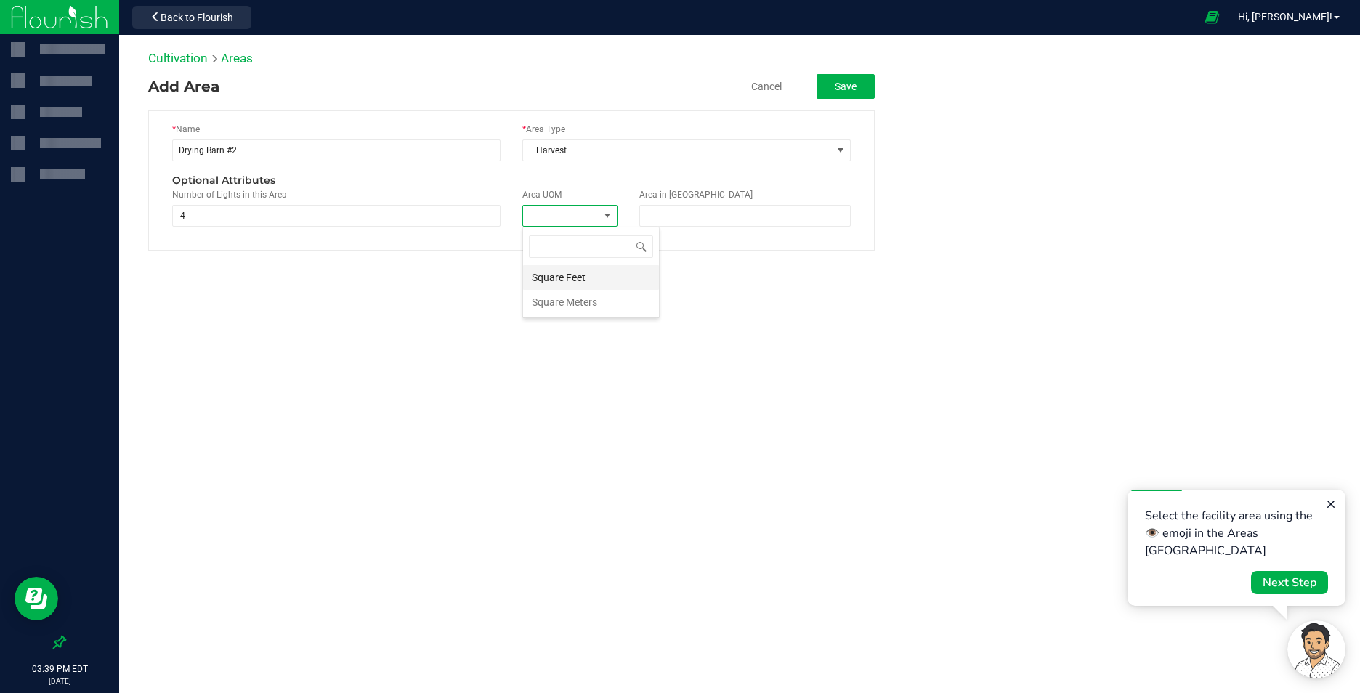
click at [577, 273] on li "Square Feet" at bounding box center [591, 277] width 136 height 25
click at [690, 210] on span at bounding box center [744, 216] width 211 height 22
type input "836"
type input "836.0000"
click at [836, 89] on button "Save" at bounding box center [845, 86] width 58 height 25
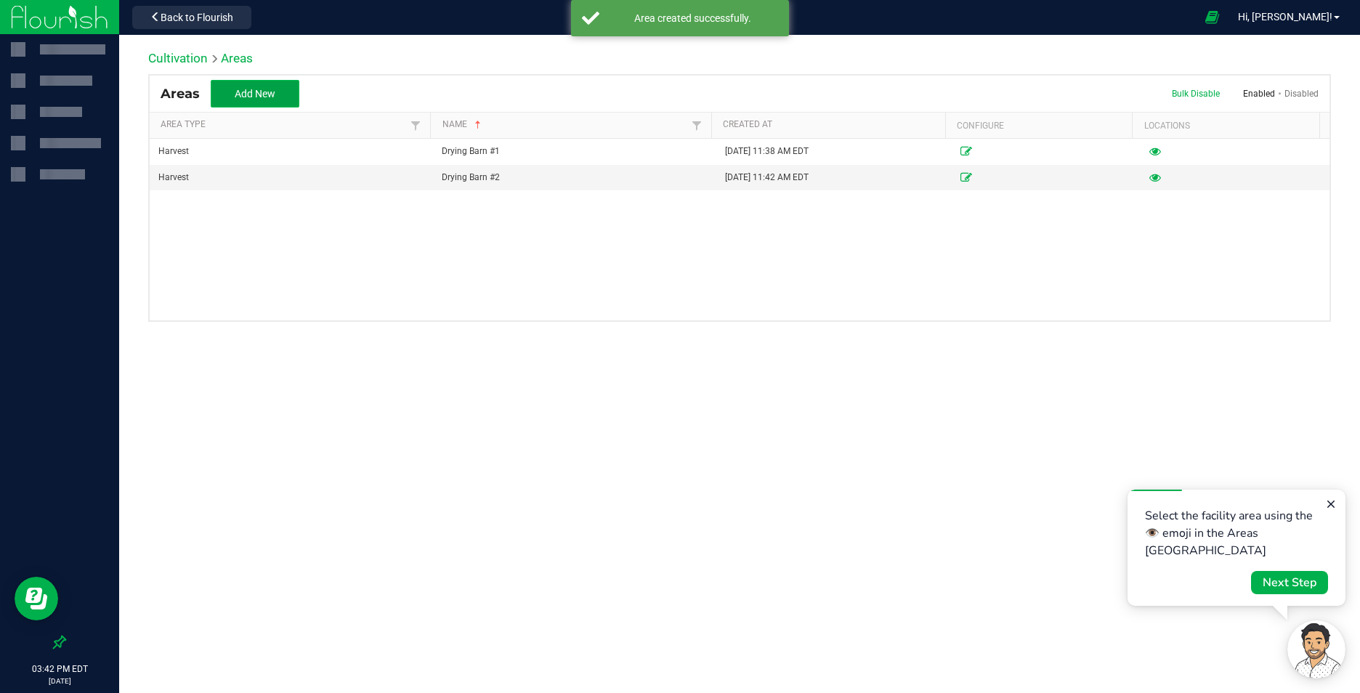
click at [270, 97] on span "Add New" at bounding box center [255, 94] width 41 height 12
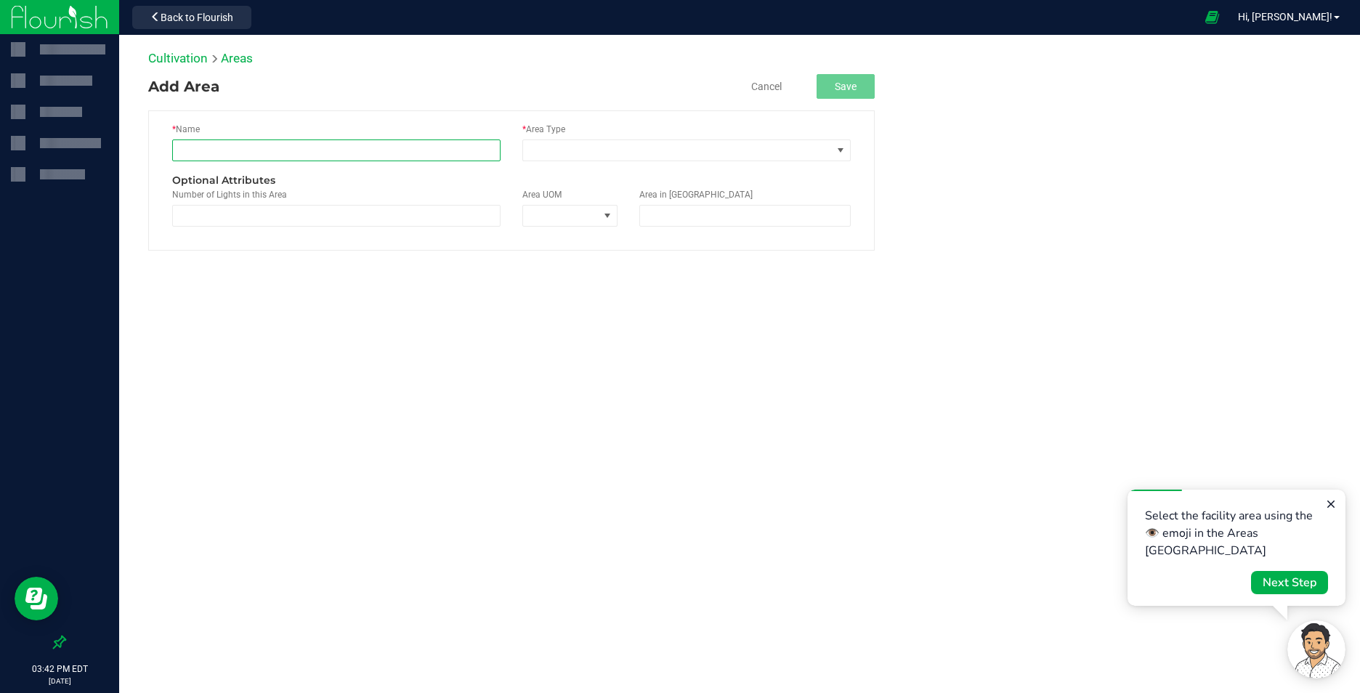
click at [427, 146] on input "text" at bounding box center [336, 150] width 328 height 22
type input "PoleBarn"
click at [843, 146] on span at bounding box center [841, 151] width 12 height 12
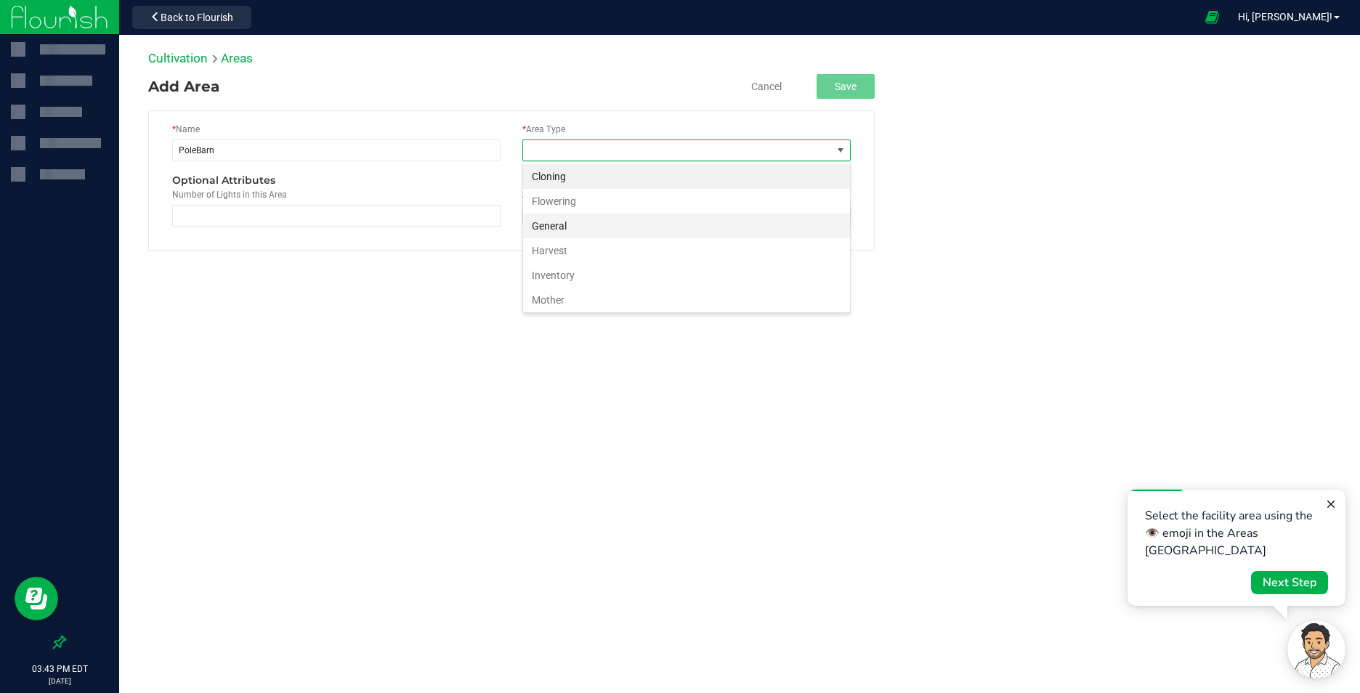
click at [572, 225] on li "General" at bounding box center [686, 226] width 327 height 25
click at [336, 215] on span at bounding box center [336, 216] width 328 height 22
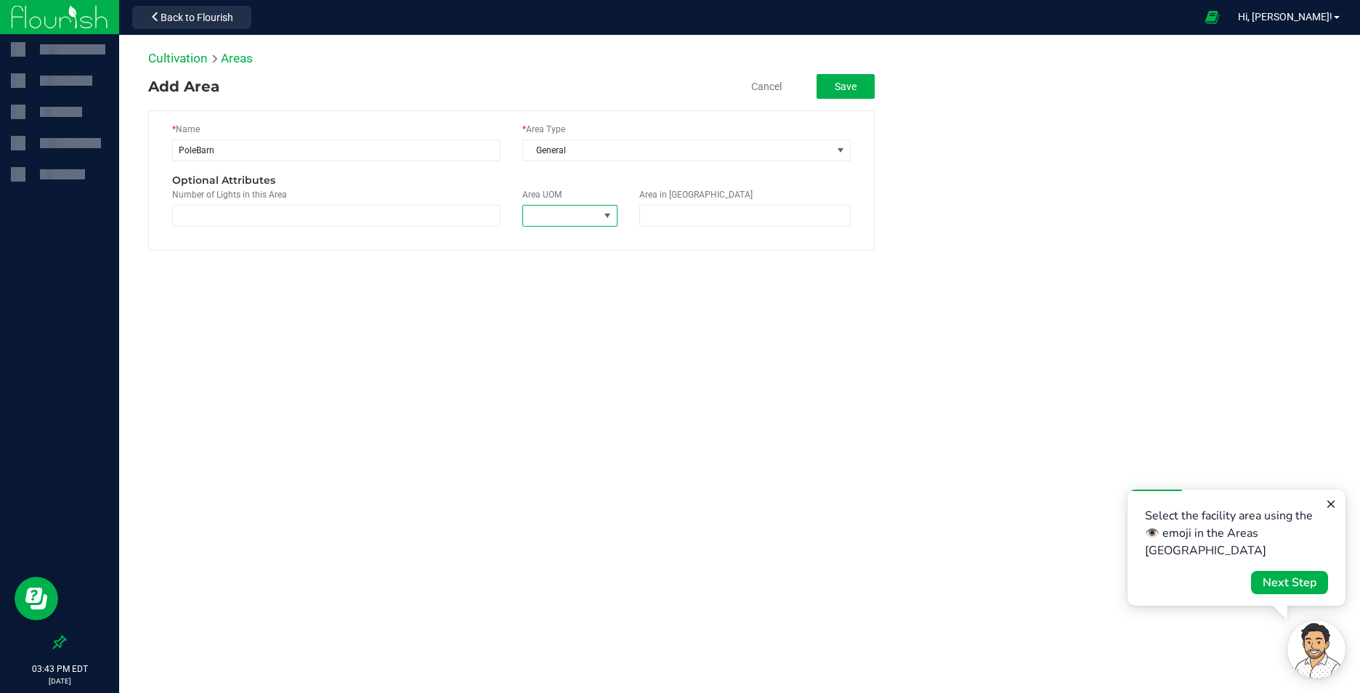
click at [582, 217] on span at bounding box center [561, 216] width 76 height 20
click at [444, 216] on span at bounding box center [336, 216] width 328 height 22
type input "12"
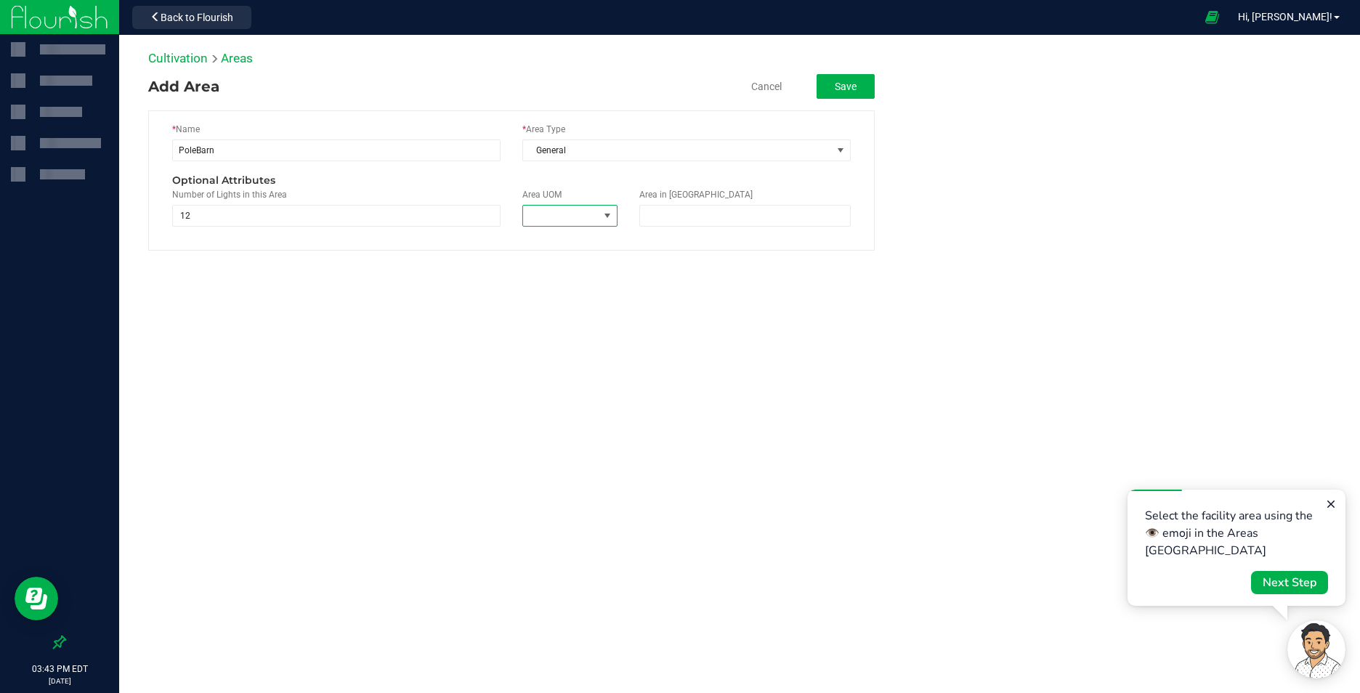
click at [609, 214] on span at bounding box center [607, 216] width 12 height 12
click at [586, 274] on li "Square Feet" at bounding box center [591, 277] width 136 height 25
click at [651, 221] on span at bounding box center [744, 216] width 211 height 22
type input "900"
type input "900.0000"
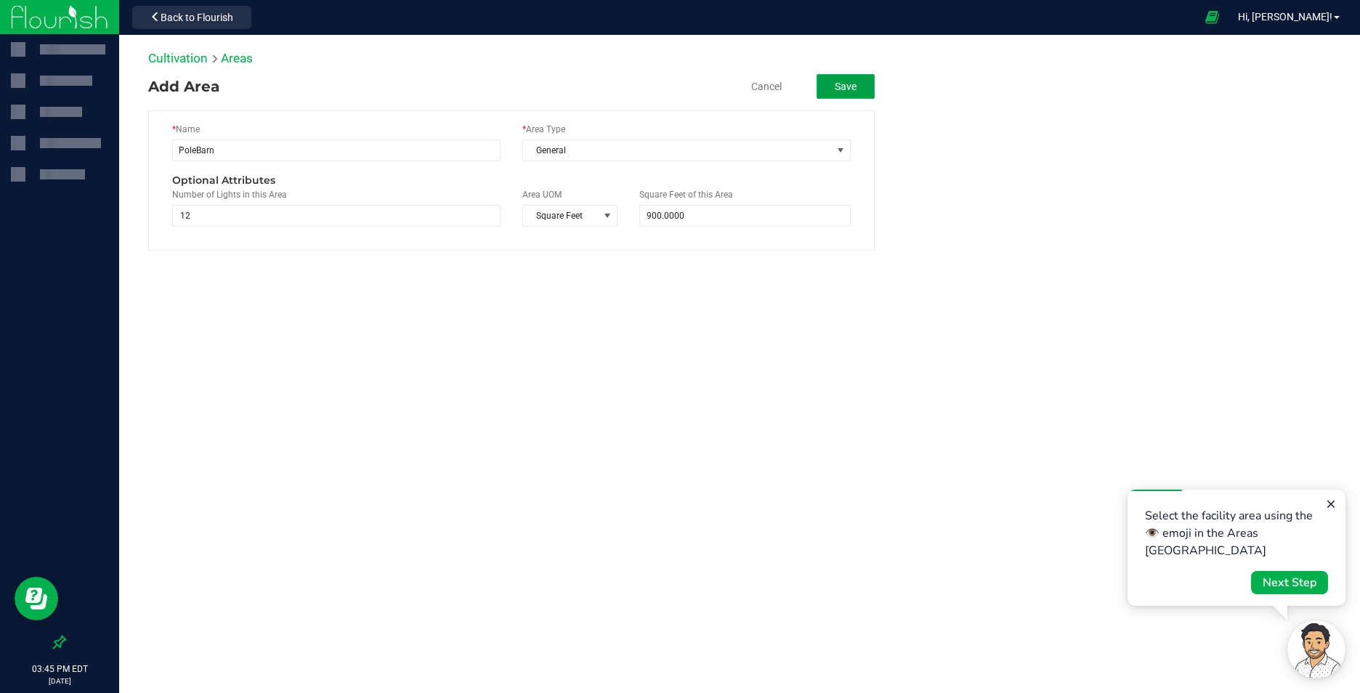
click at [856, 87] on button "Save" at bounding box center [845, 86] width 58 height 25
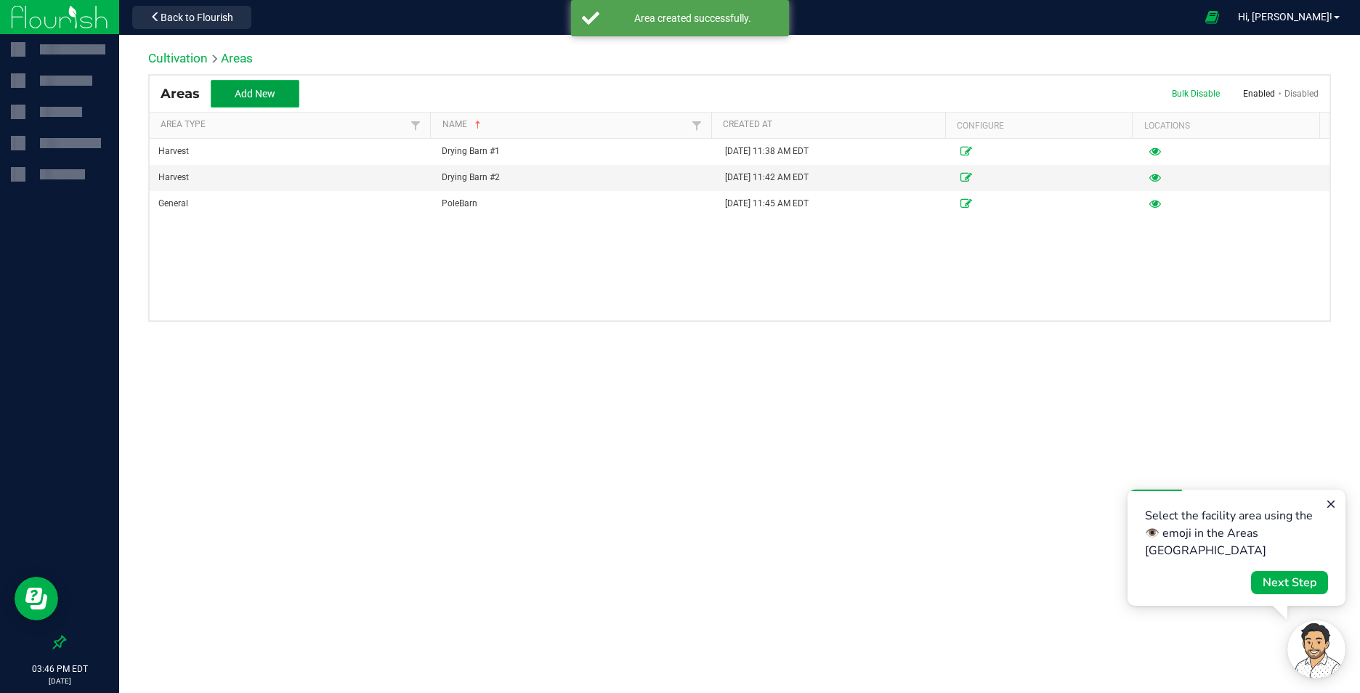
click at [287, 94] on button "Add New" at bounding box center [255, 94] width 89 height 28
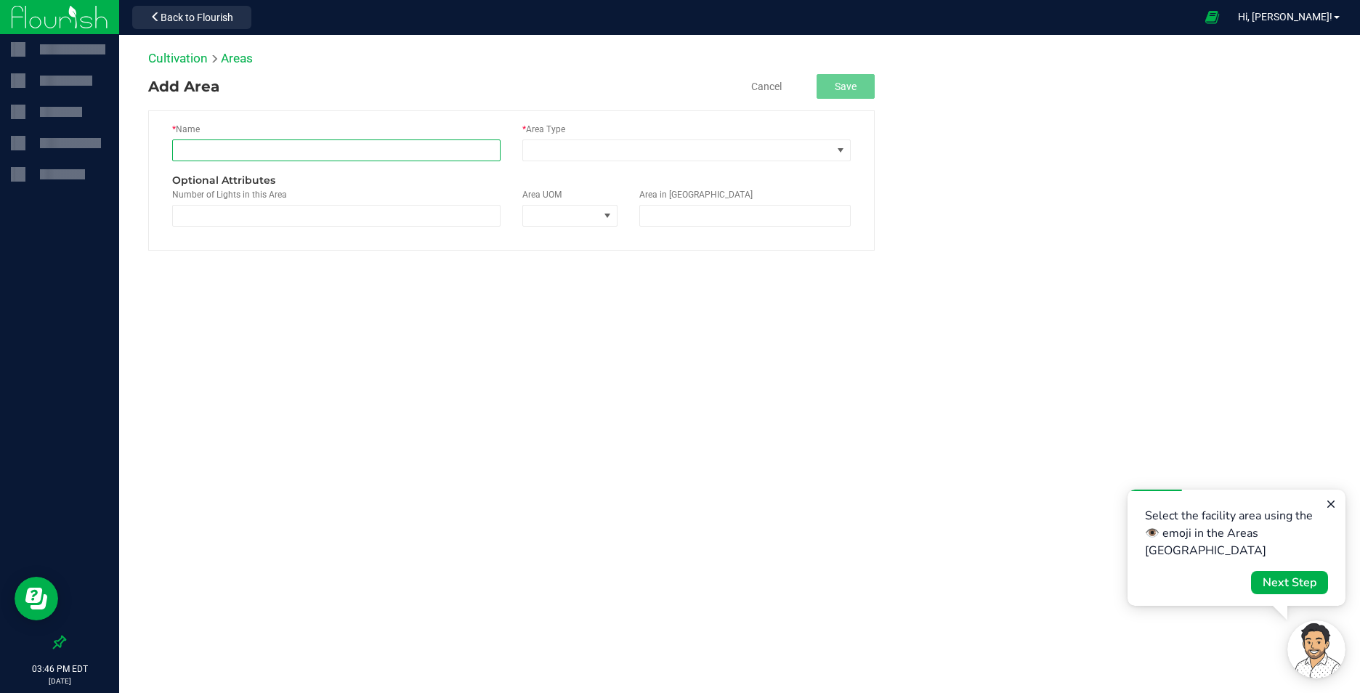
click at [275, 144] on input "text" at bounding box center [336, 150] width 328 height 22
type input "Field#1"
click at [840, 145] on span at bounding box center [841, 151] width 12 height 12
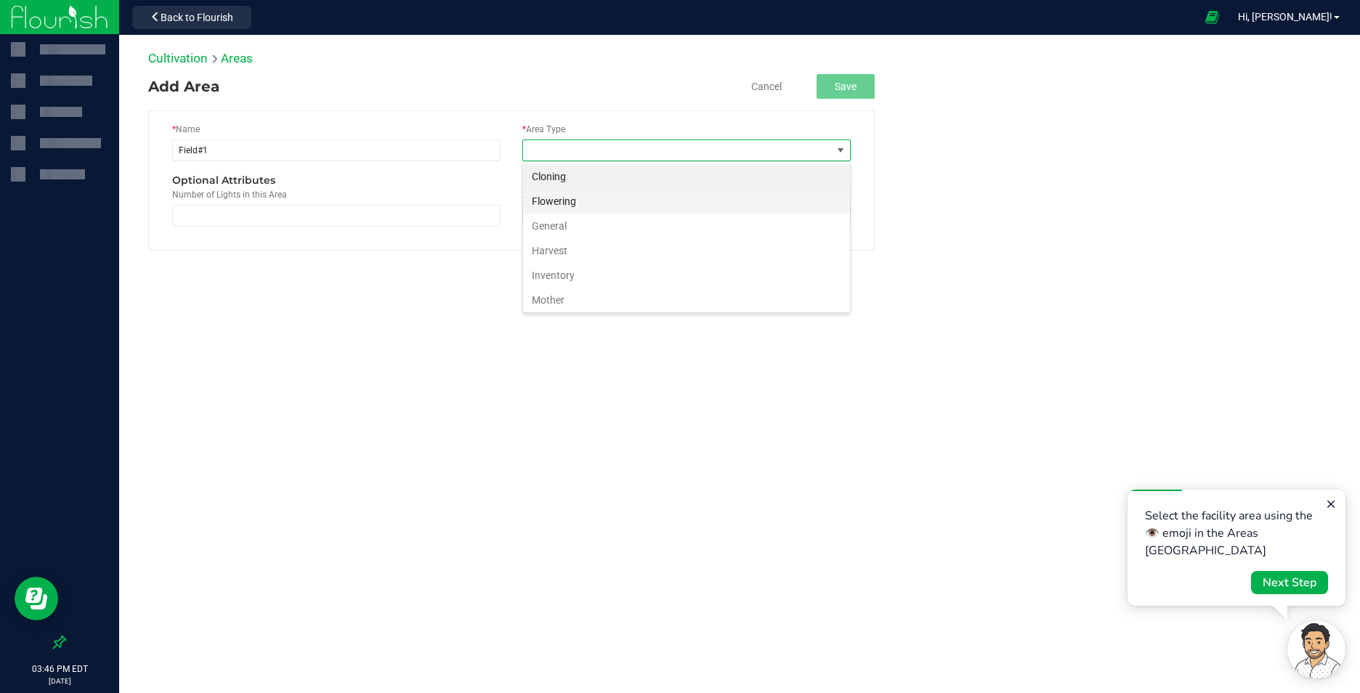
click at [588, 203] on li "Flowering" at bounding box center [686, 201] width 327 height 25
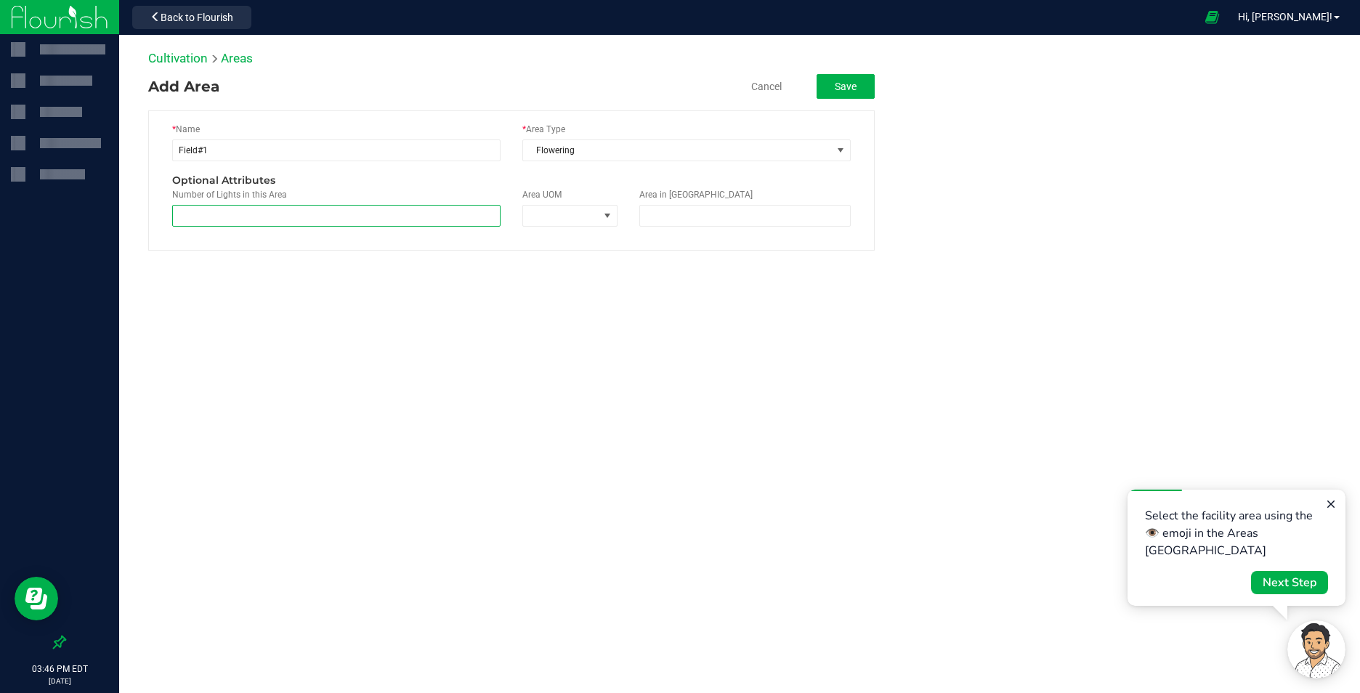
click at [324, 219] on span at bounding box center [336, 216] width 328 height 22
type input "0"
click at [607, 216] on span at bounding box center [607, 216] width 12 height 12
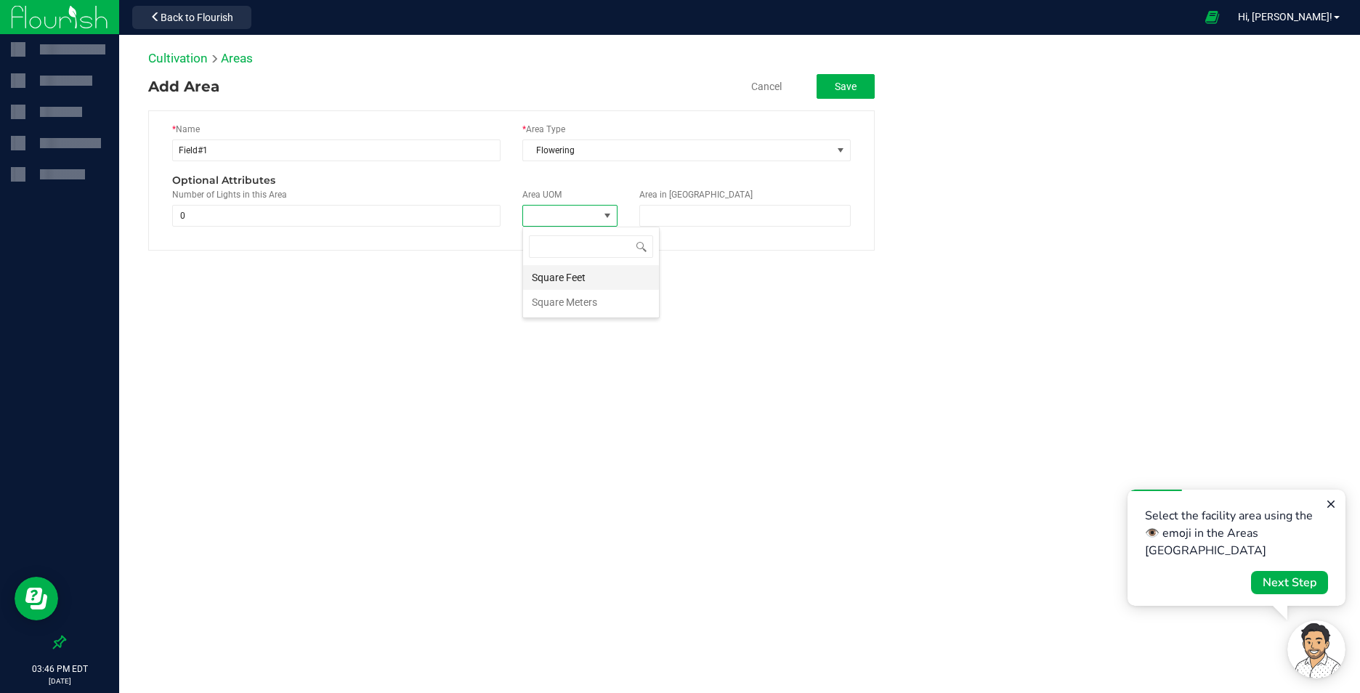
click at [584, 273] on li "Square Feet" at bounding box center [591, 277] width 136 height 25
click at [675, 216] on span at bounding box center [744, 216] width 211 height 22
type input "20000"
type input "20,000.0000"
click at [842, 87] on button "Save" at bounding box center [845, 86] width 58 height 25
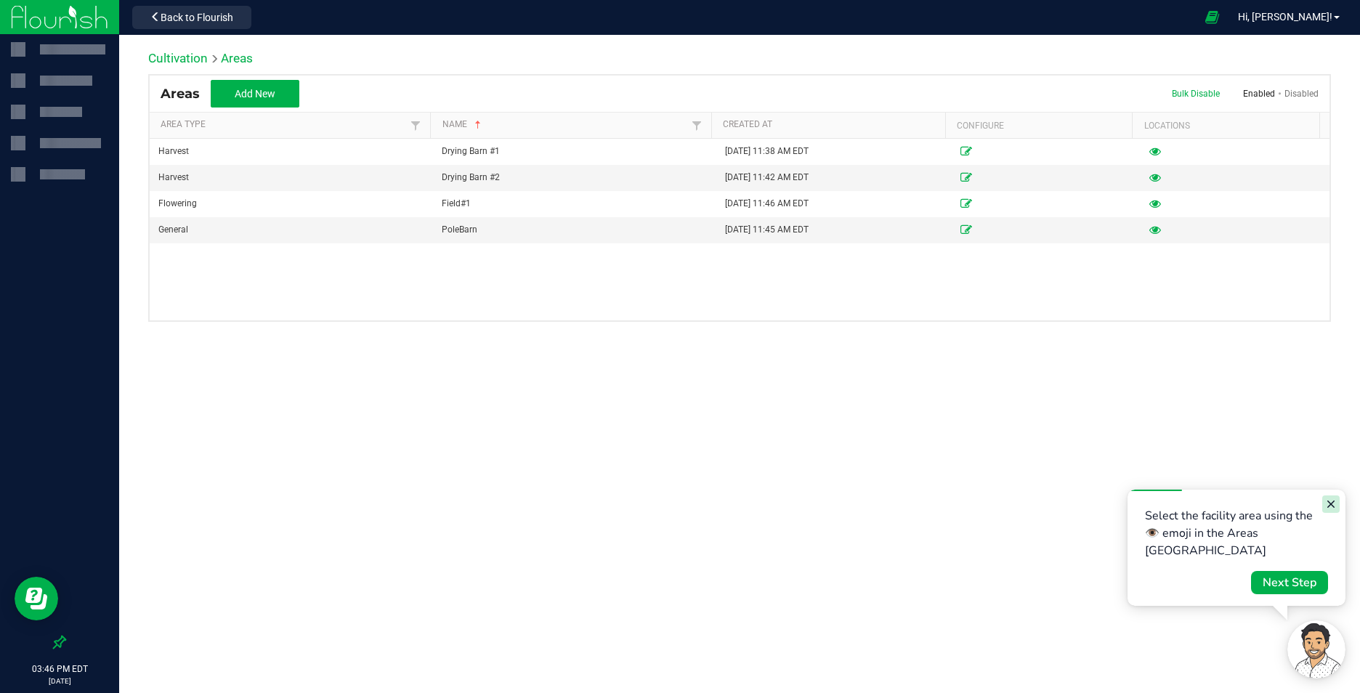
click at [1332, 507] on icon "Close guide" at bounding box center [1331, 504] width 12 height 12
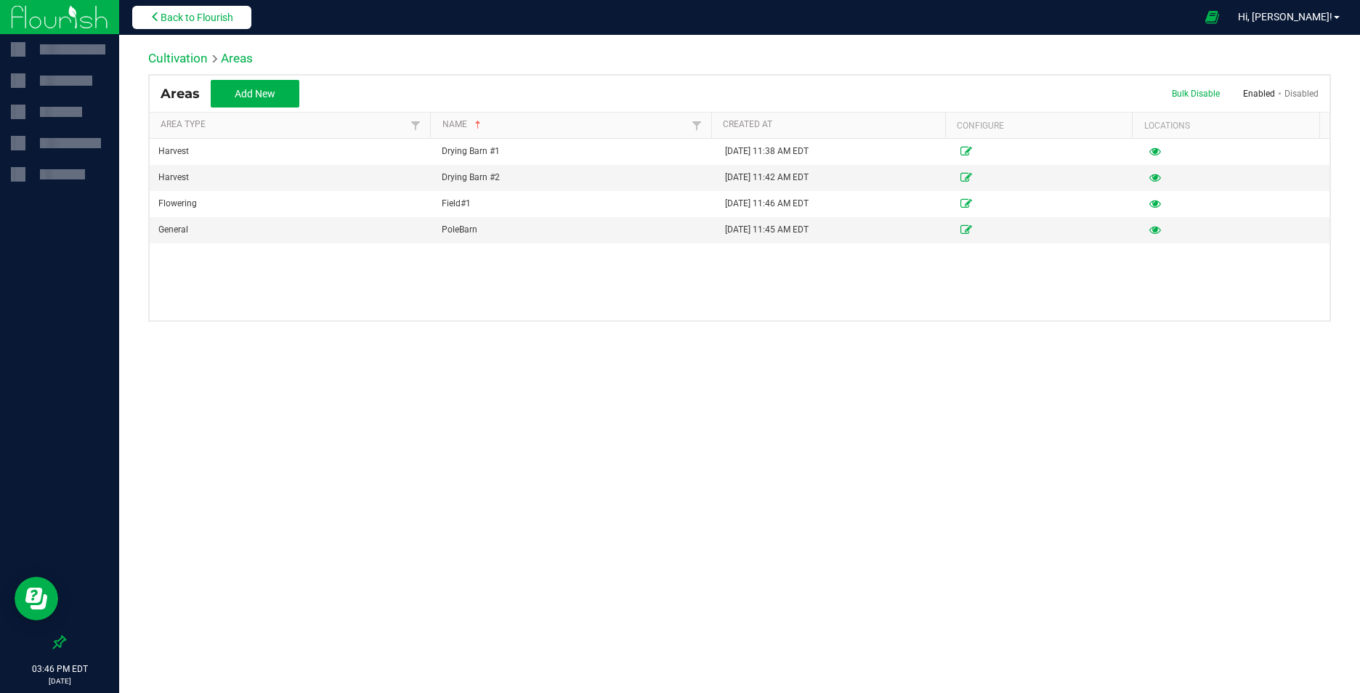
click at [176, 18] on span "Back to Flourish" at bounding box center [197, 18] width 73 height 12
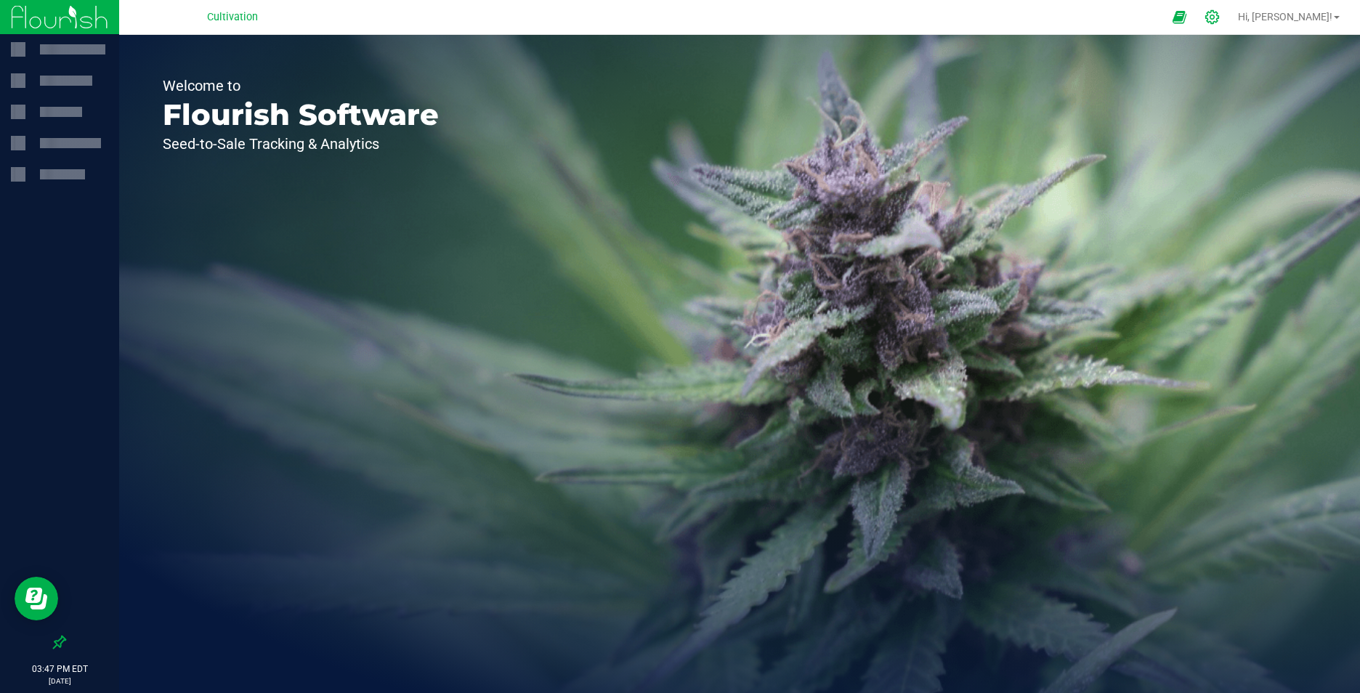
click at [1219, 20] on icon at bounding box center [1211, 16] width 15 height 15
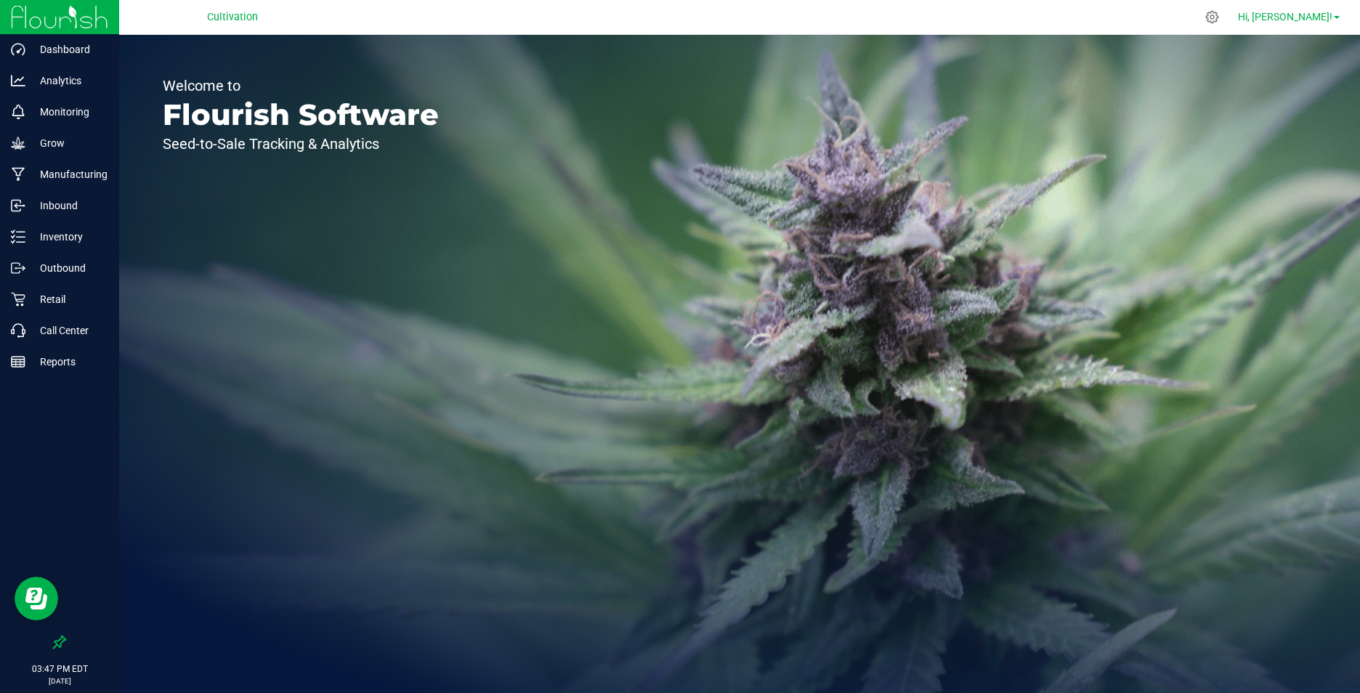
click at [1312, 17] on span "Hi, [PERSON_NAME]!" at bounding box center [1285, 17] width 94 height 12
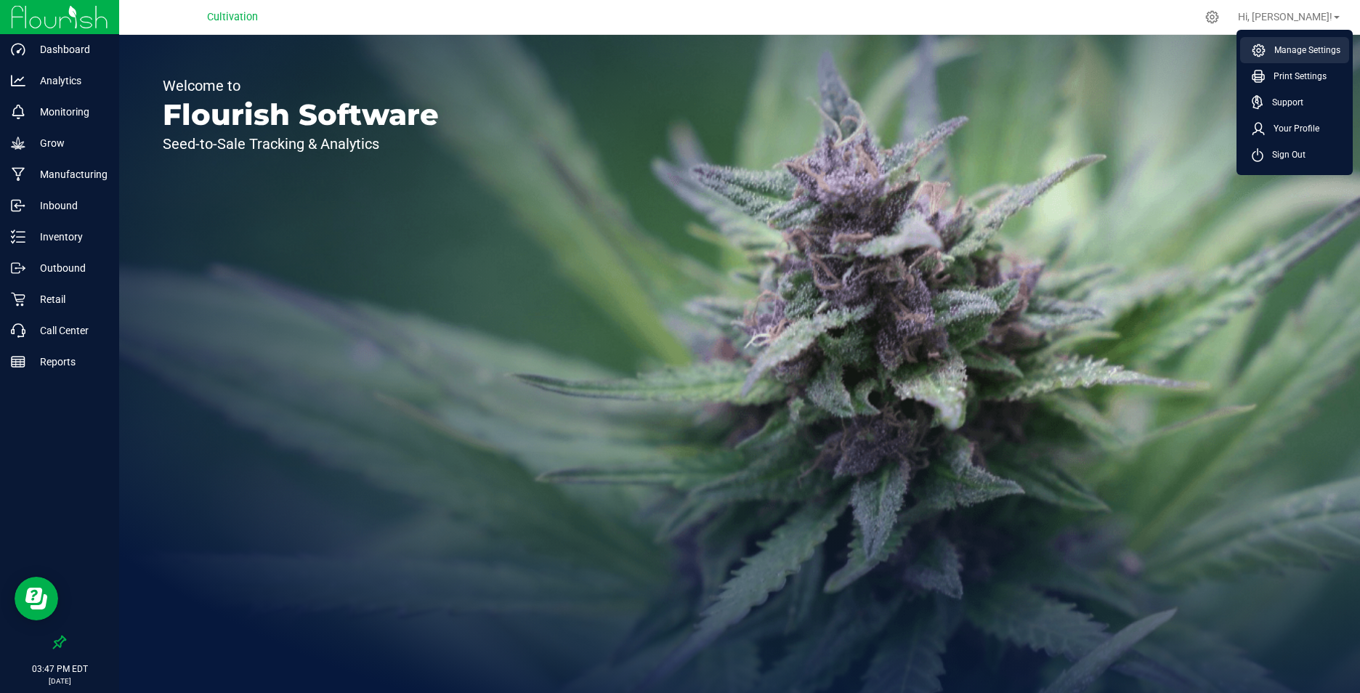
click at [1307, 55] on span "Manage Settings" at bounding box center [1302, 50] width 75 height 15
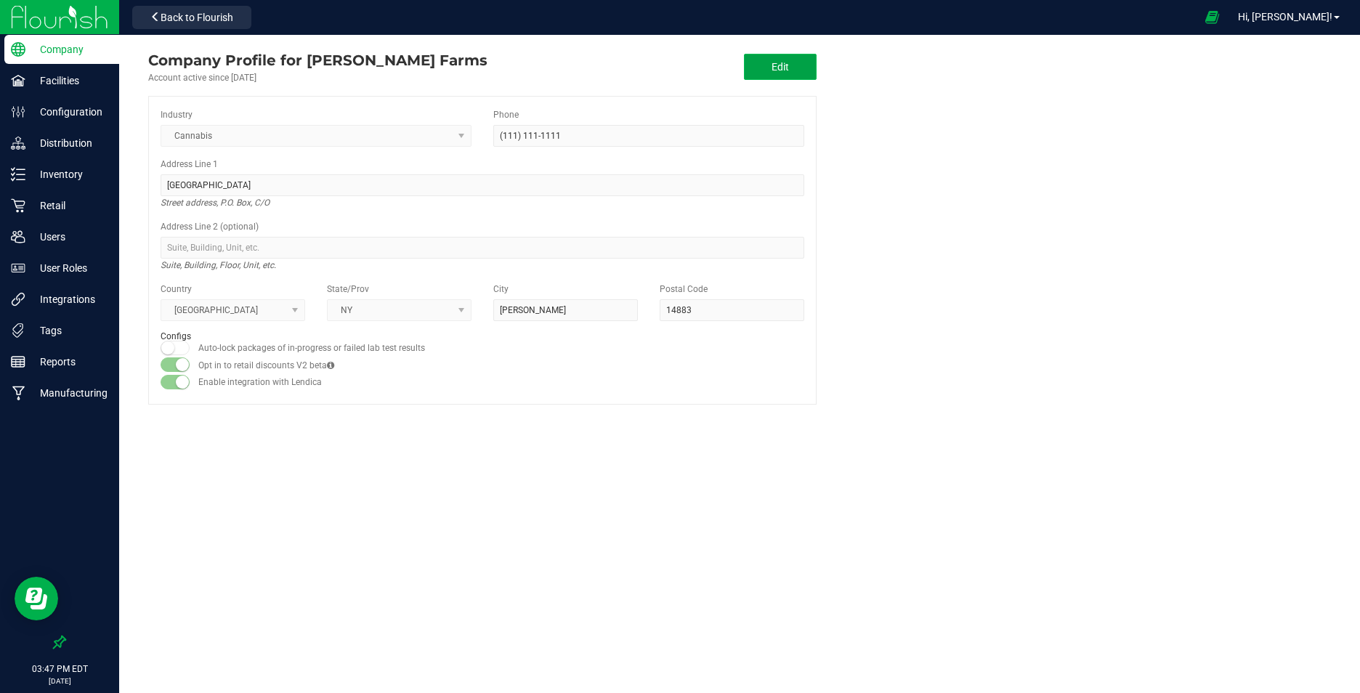
click at [774, 64] on span "Edit" at bounding box center [779, 67] width 17 height 12
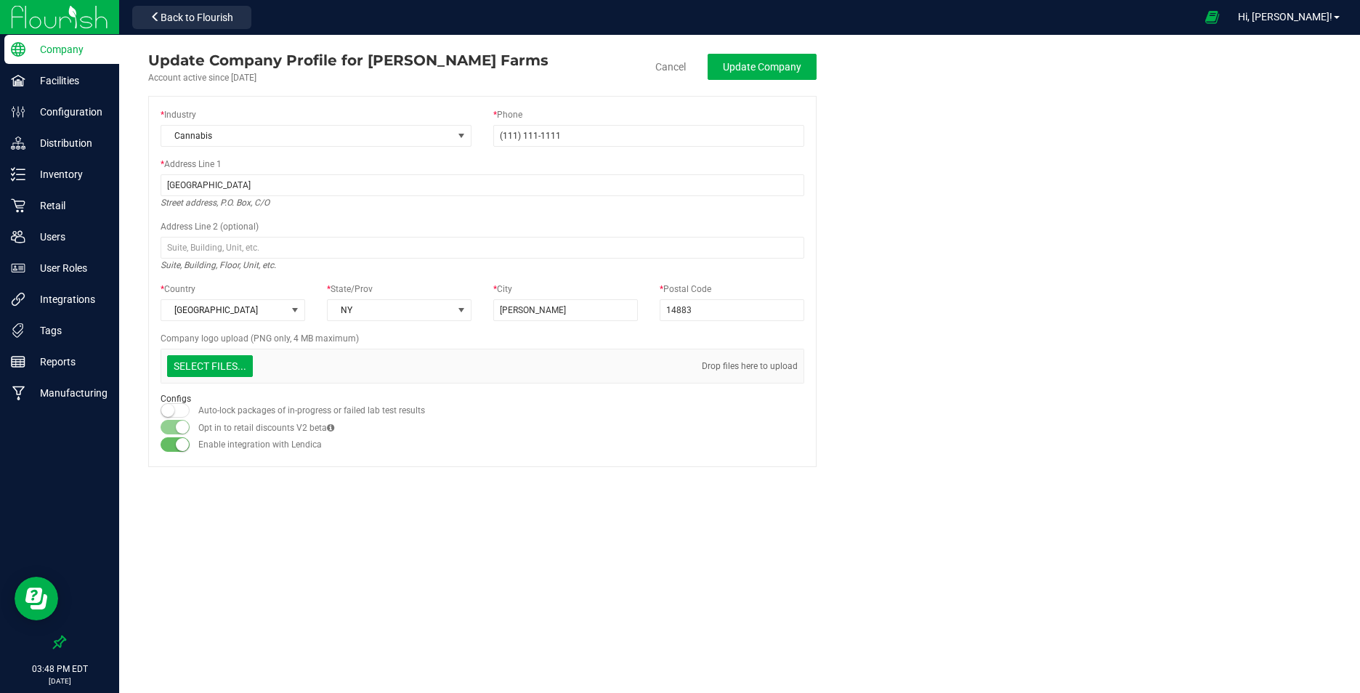
click at [171, 411] on small at bounding box center [167, 410] width 13 height 13
click at [787, 68] on span "Update Company" at bounding box center [762, 67] width 78 height 12
type input "(111) 111-1111"
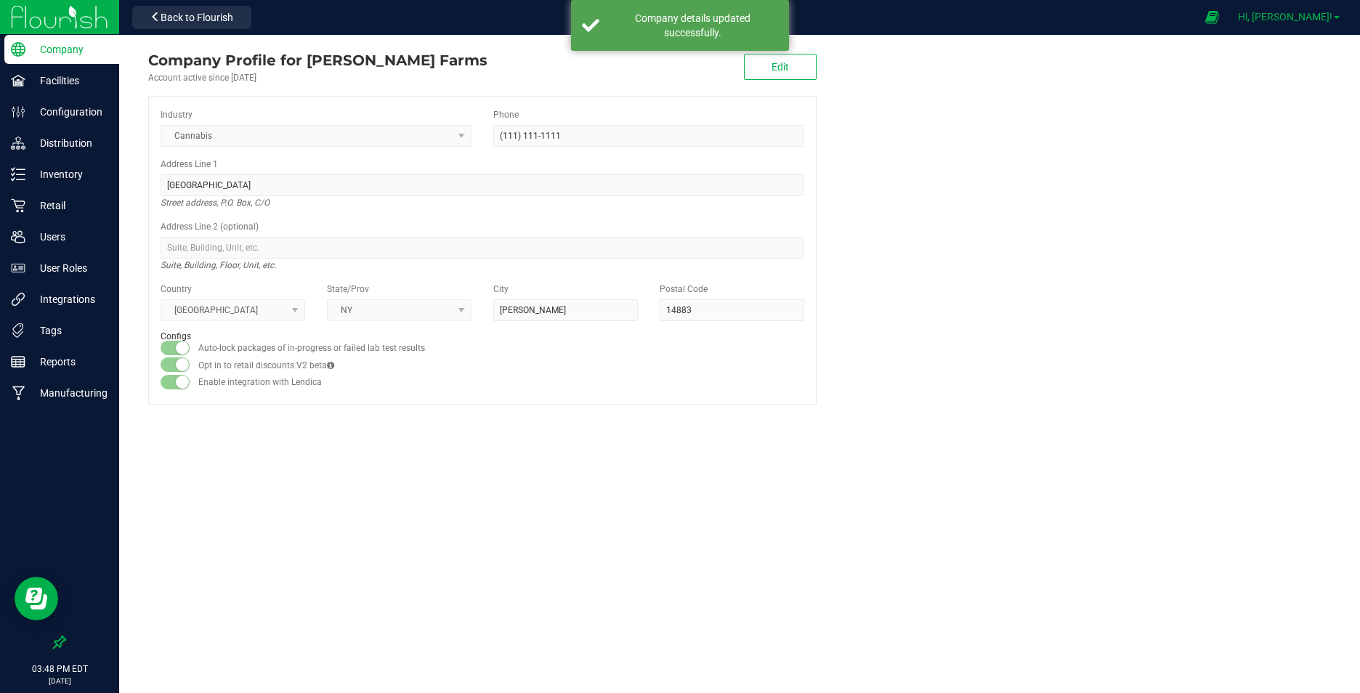
click at [1312, 13] on span "Hi, [PERSON_NAME]!" at bounding box center [1285, 17] width 94 height 12
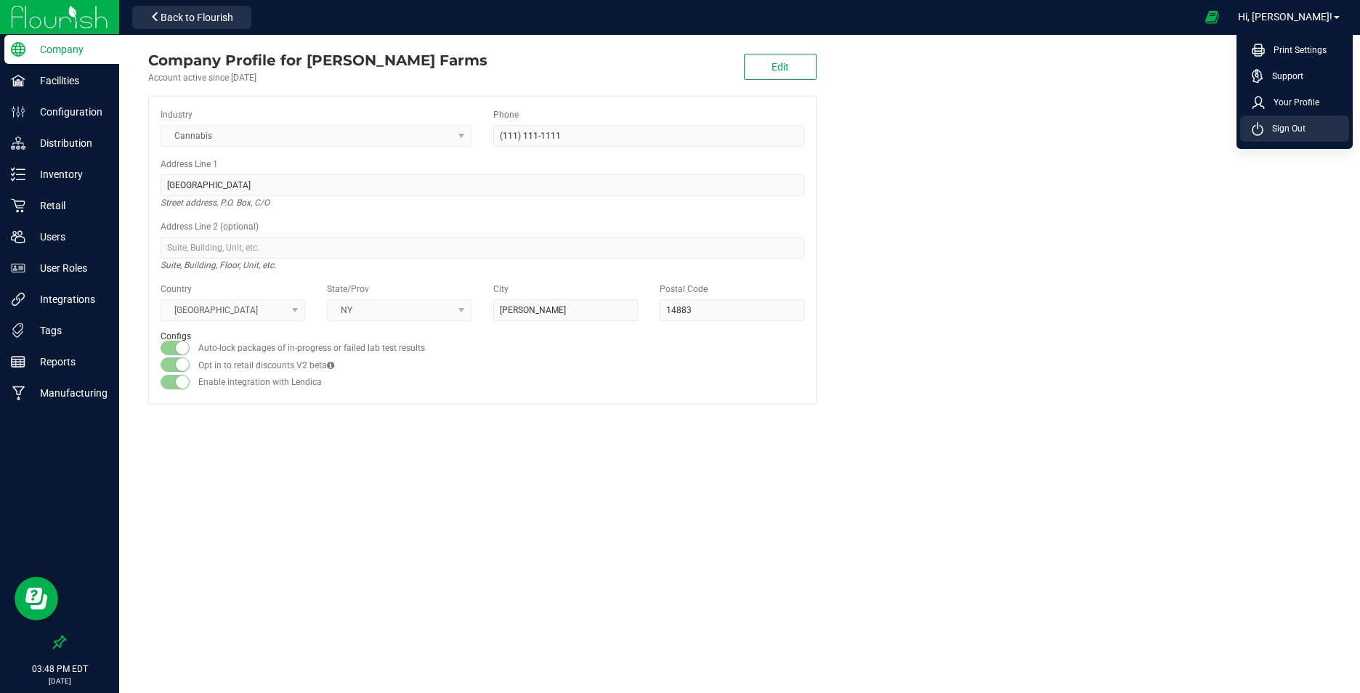
click at [1278, 126] on span "Sign Out" at bounding box center [1284, 128] width 42 height 15
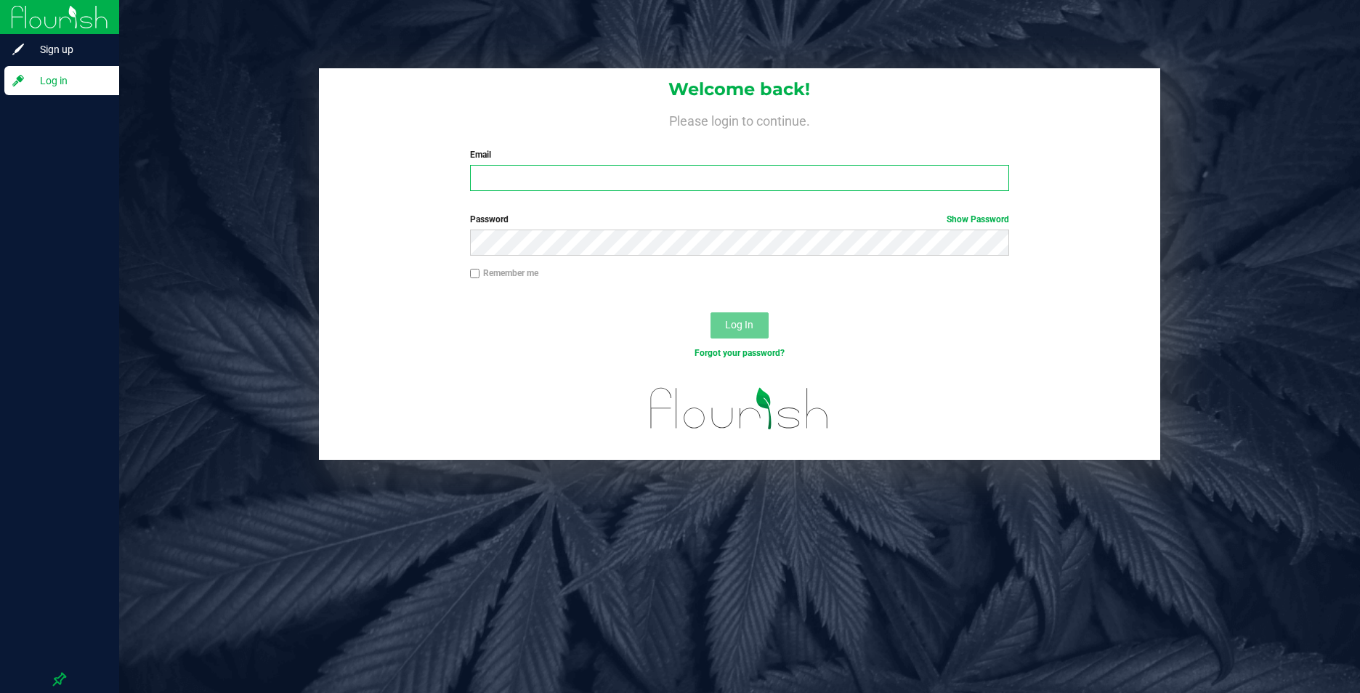
click at [541, 179] on input "Email" at bounding box center [739, 178] width 539 height 26
type input "[EMAIL_ADDRESS][DOMAIN_NAME]"
click at [748, 319] on span "Log In" at bounding box center [739, 325] width 28 height 12
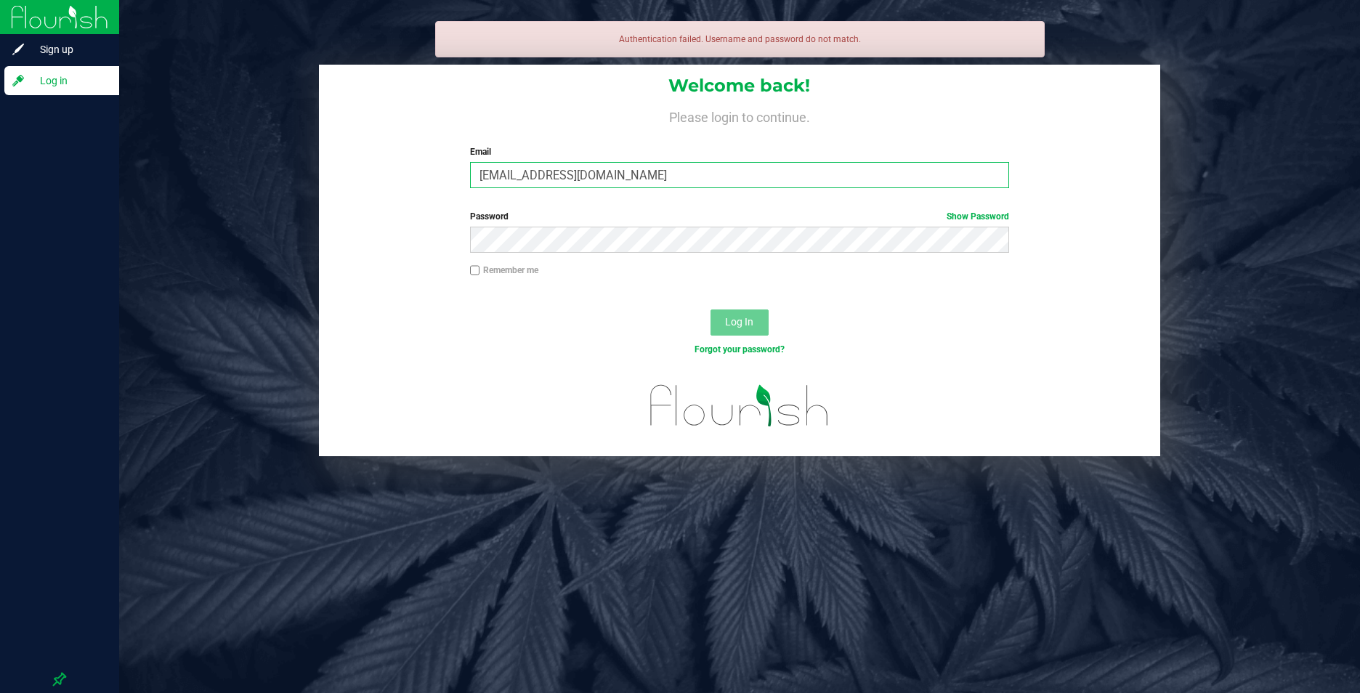
drag, startPoint x: 596, startPoint y: 170, endPoint x: 285, endPoint y: 169, distance: 310.9
click at [310, 169] on div "Welcome back! Please login to continue. Email [EMAIL_ADDRESS][DOMAIN_NAME] Requ…" at bounding box center [739, 260] width 1262 height 391
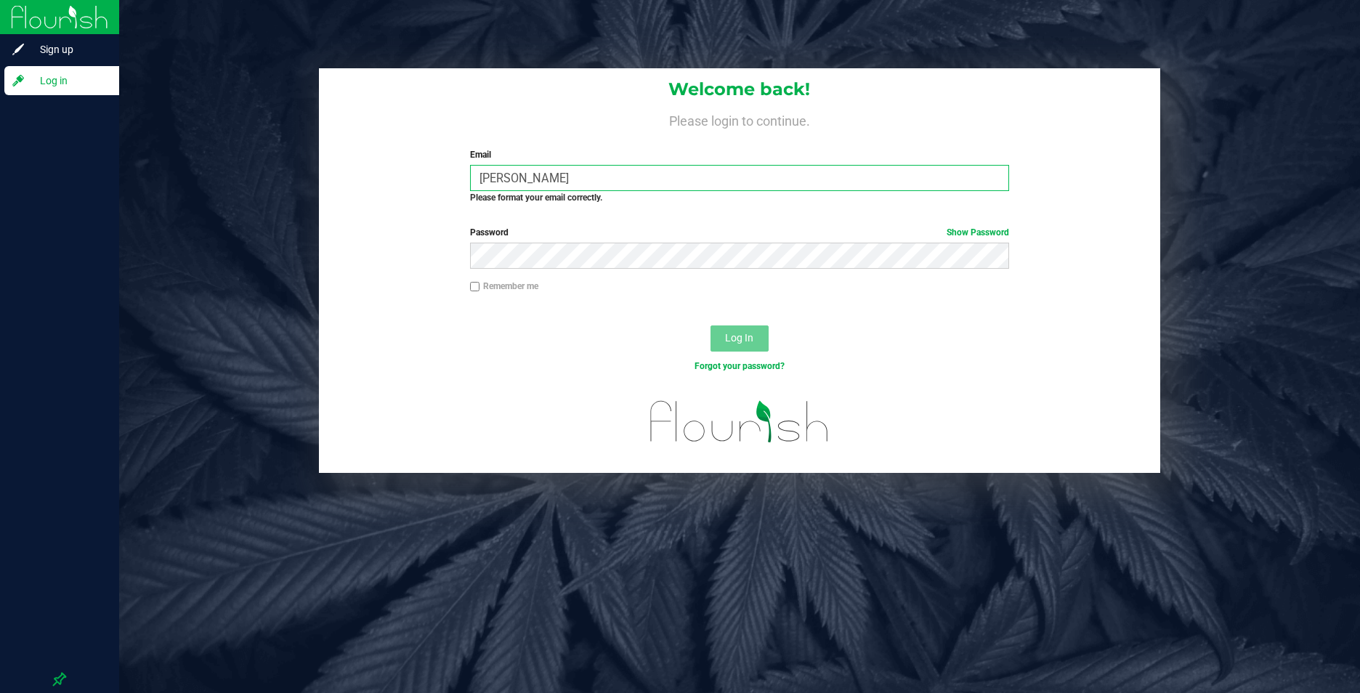
type input "[EMAIL_ADDRESS][DOMAIN_NAME]"
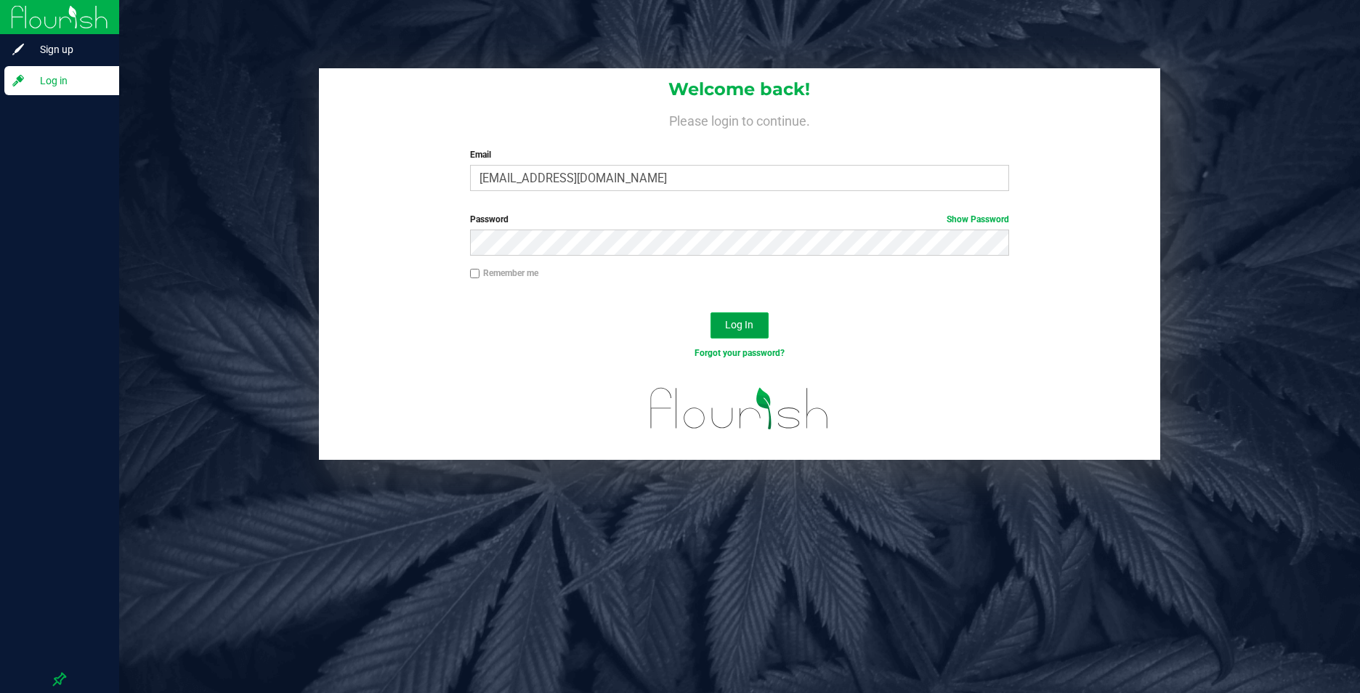
click at [747, 325] on span "Log In" at bounding box center [739, 325] width 28 height 12
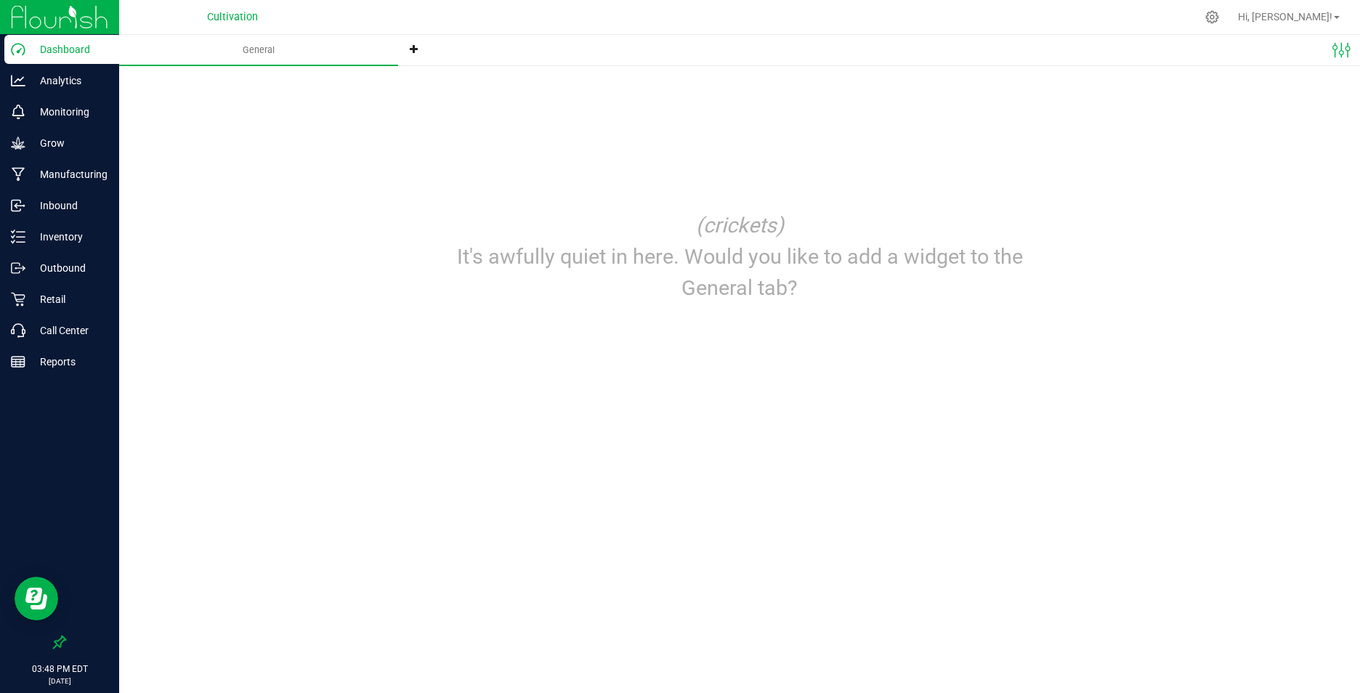
drag, startPoint x: 207, startPoint y: 94, endPoint x: 243, endPoint y: 92, distance: 35.7
click at [213, 94] on div "Edit dashboard Manage dashboard tabs (crickets) It's awfully quiet in here. Wou…" at bounding box center [739, 197] width 1182 height 238
click at [415, 51] on icon at bounding box center [414, 48] width 9 height 9
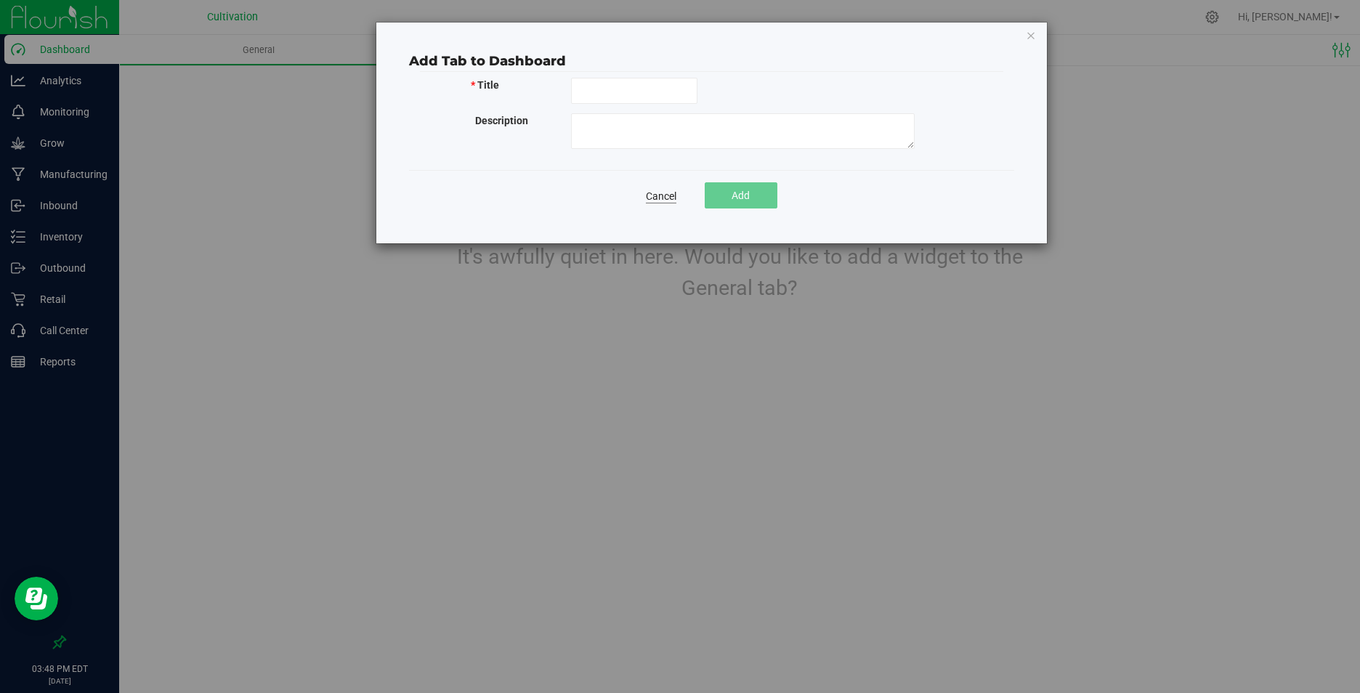
click at [659, 197] on link "Cancel" at bounding box center [661, 196] width 31 height 15
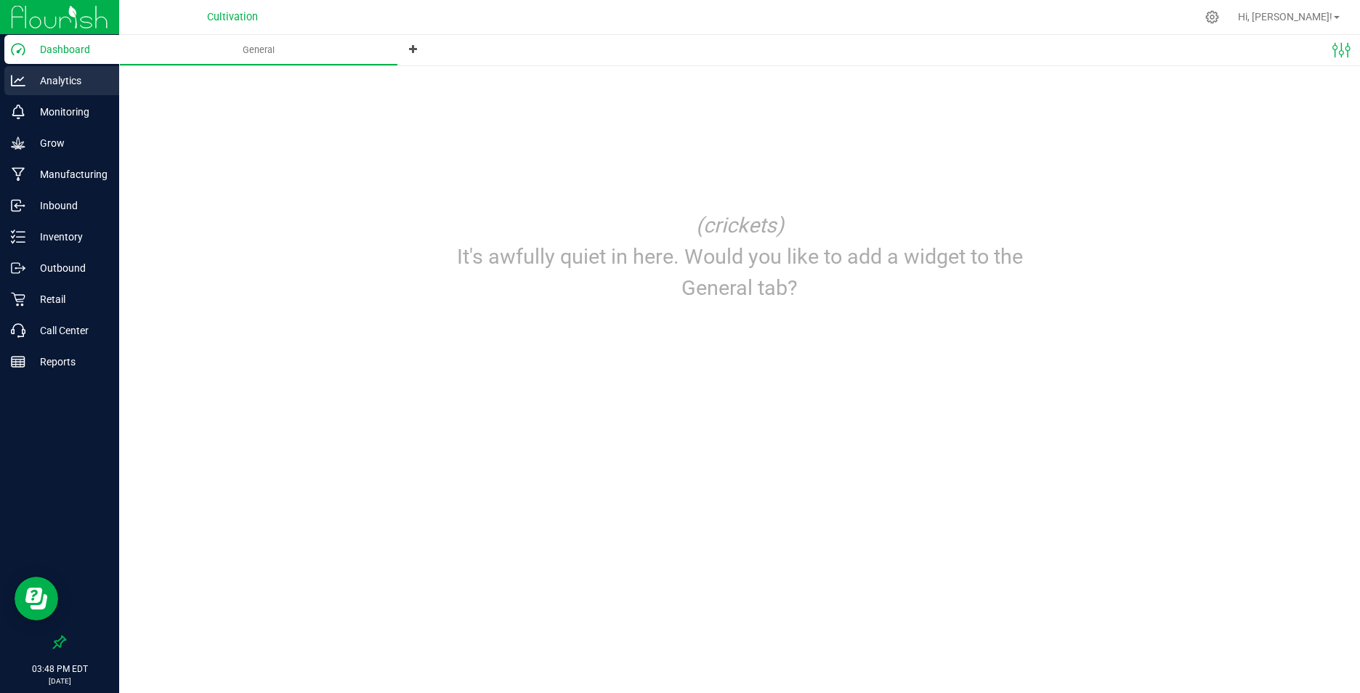
click at [63, 84] on p "Analytics" at bounding box center [68, 80] width 87 height 17
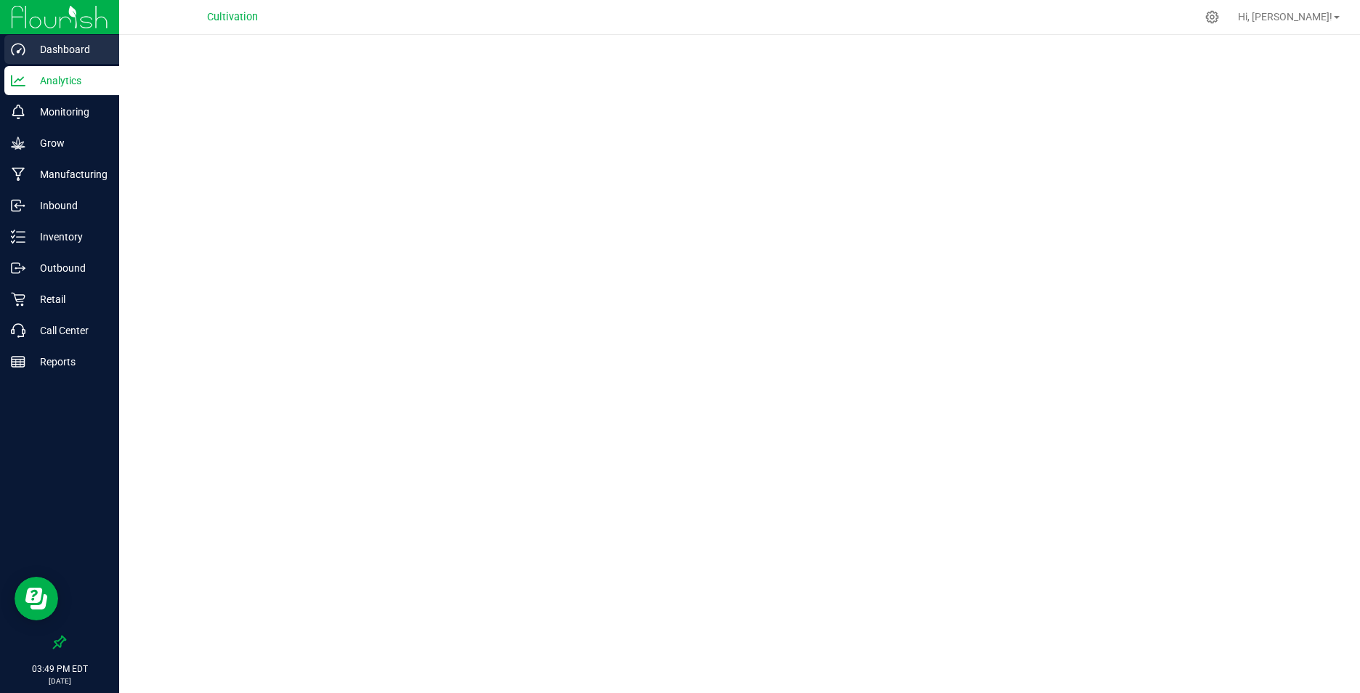
click at [71, 44] on p "Dashboard" at bounding box center [68, 49] width 87 height 17
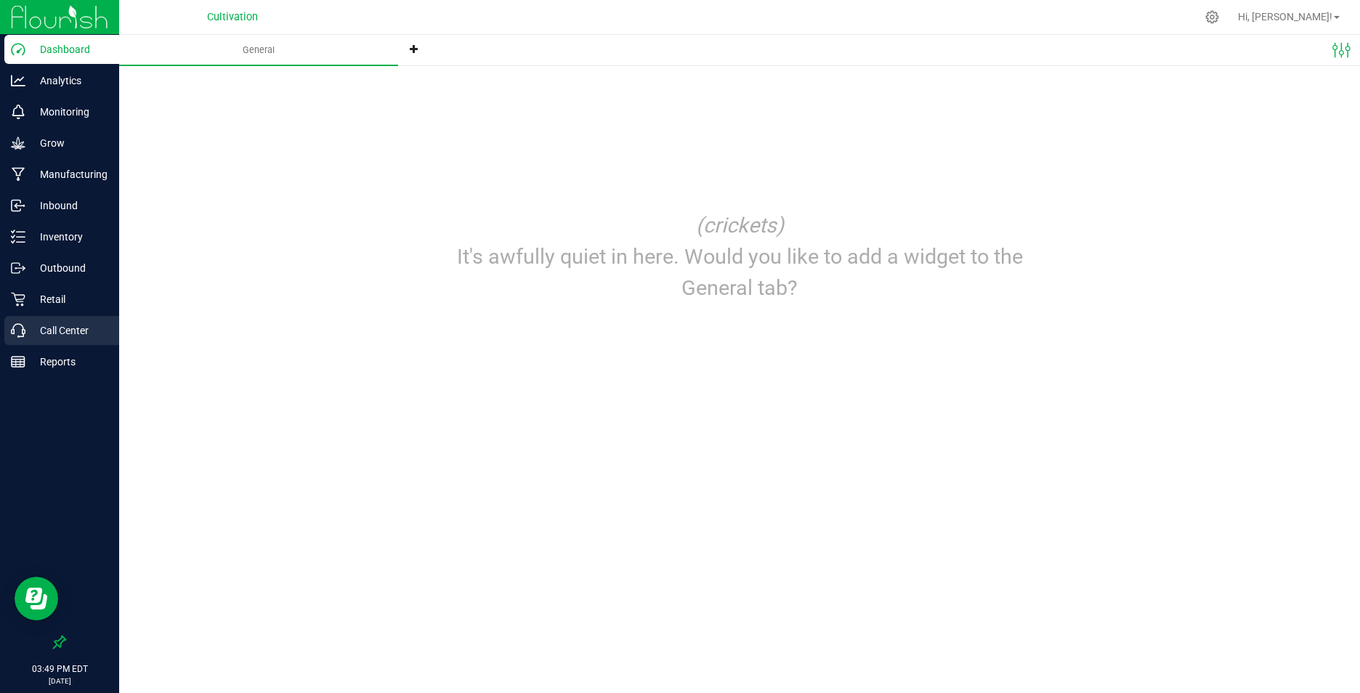
click at [79, 331] on p "Call Center" at bounding box center [68, 330] width 87 height 17
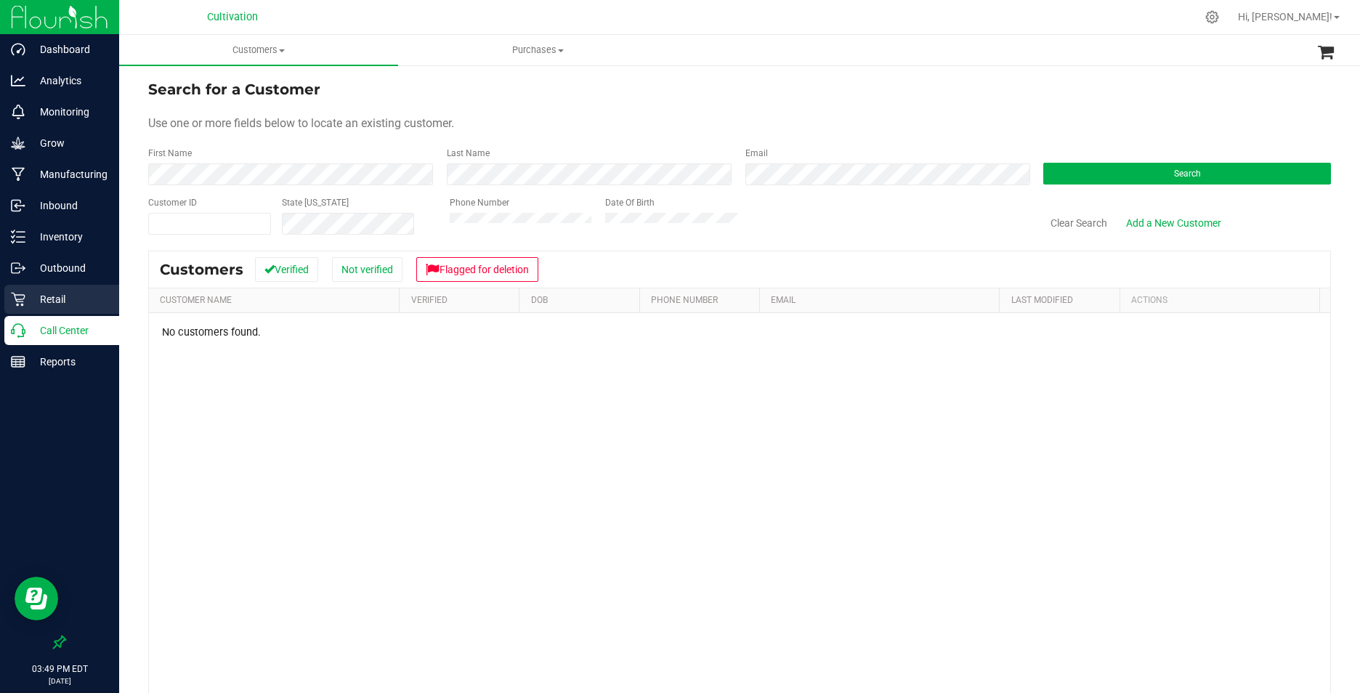
click at [60, 296] on p "Retail" at bounding box center [68, 299] width 87 height 17
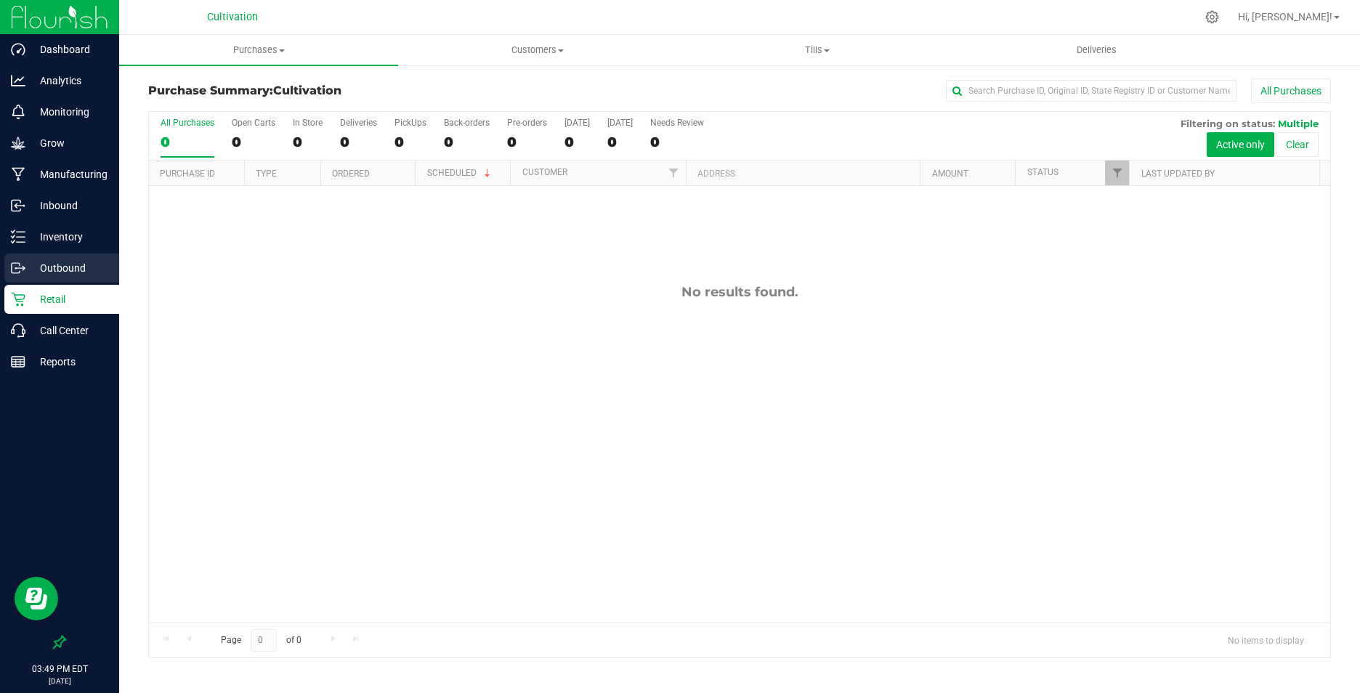
click at [62, 263] on p "Outbound" at bounding box center [68, 267] width 87 height 17
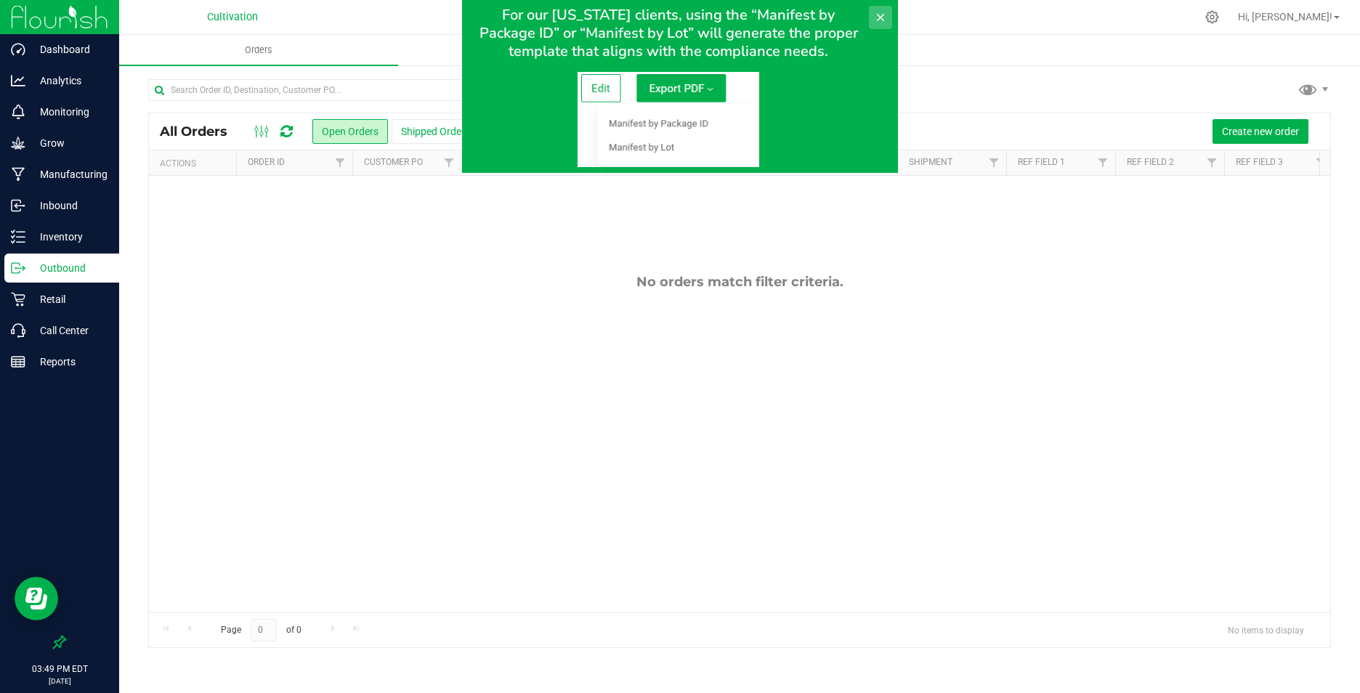
click at [884, 15] on icon at bounding box center [880, 18] width 12 height 12
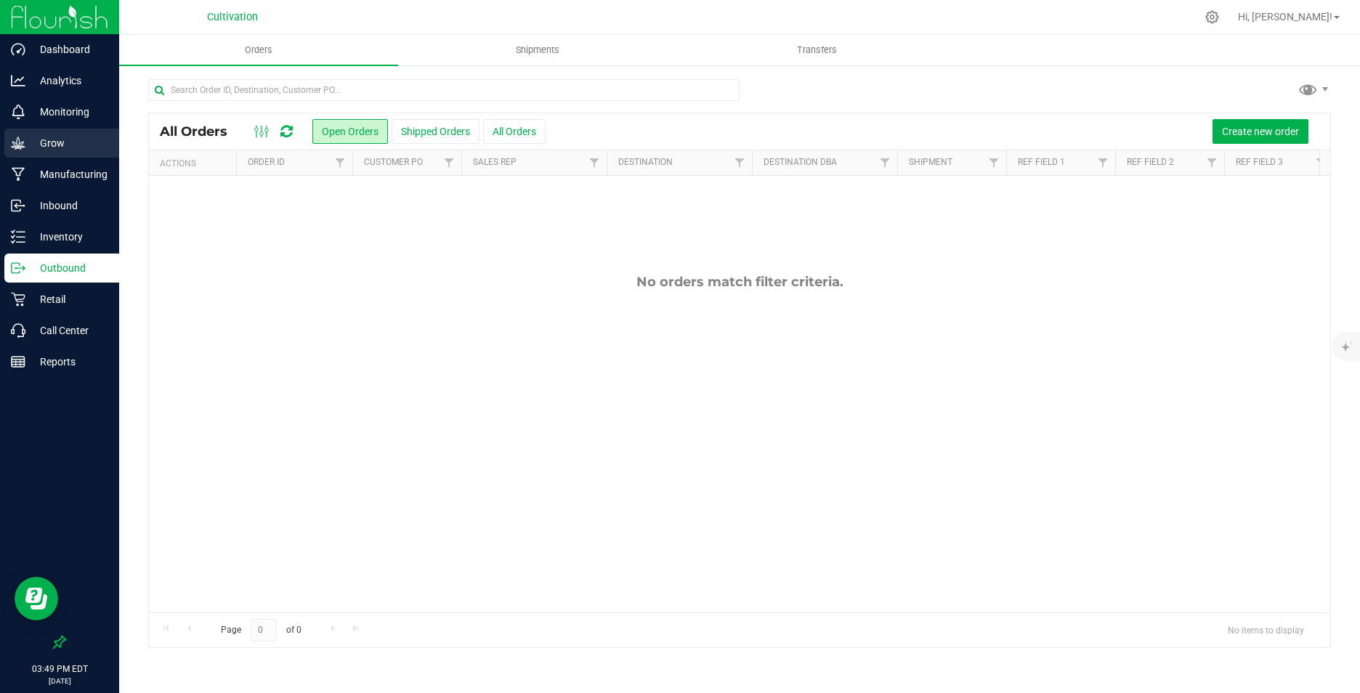
click at [61, 150] on p "Grow" at bounding box center [68, 142] width 87 height 17
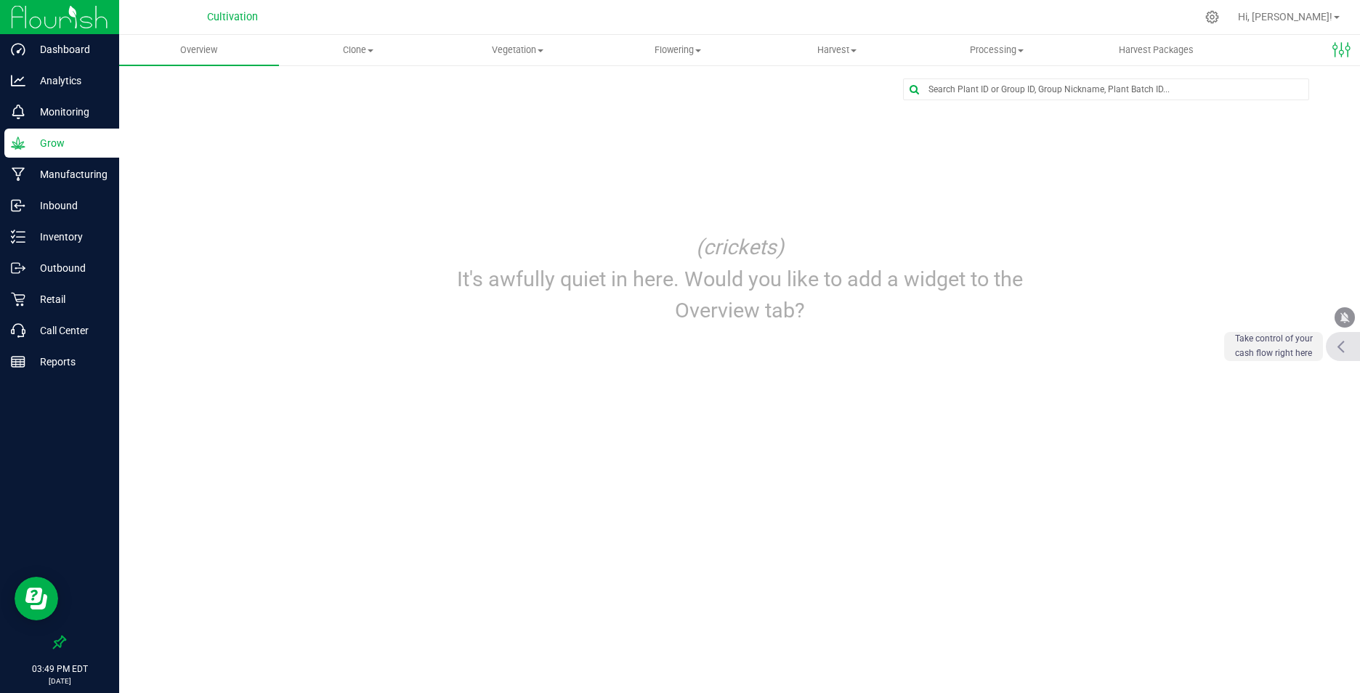
click at [1345, 346] on div at bounding box center [1343, 346] width 35 height 29
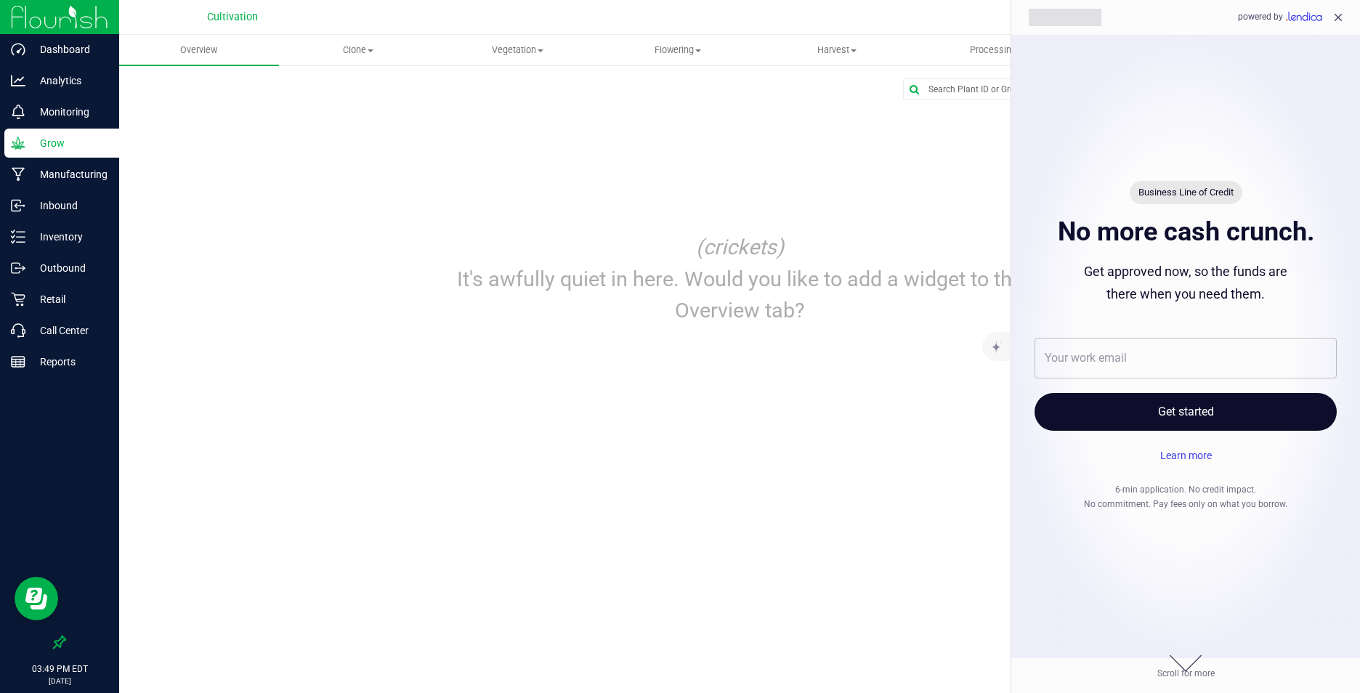
click at [941, 384] on div at bounding box center [680, 346] width 1360 height 693
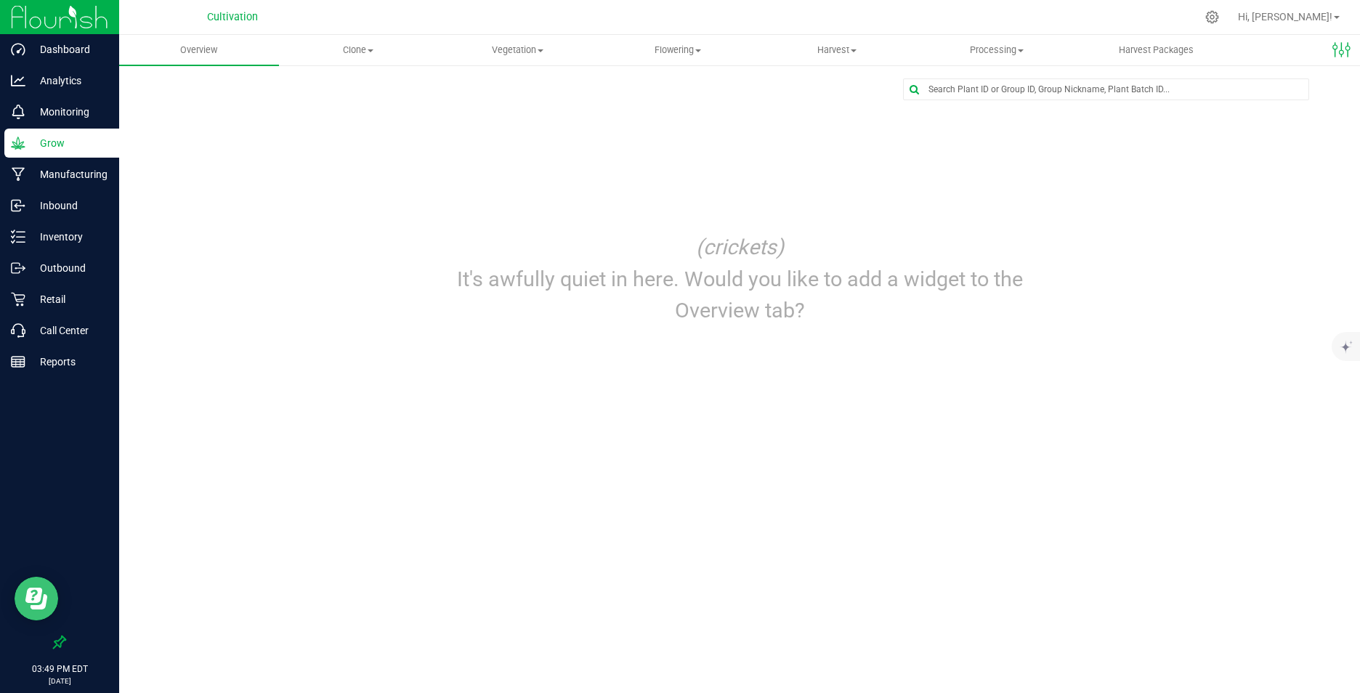
click at [46, 590] on icon "Open Resource Center" at bounding box center [36, 599] width 22 height 22
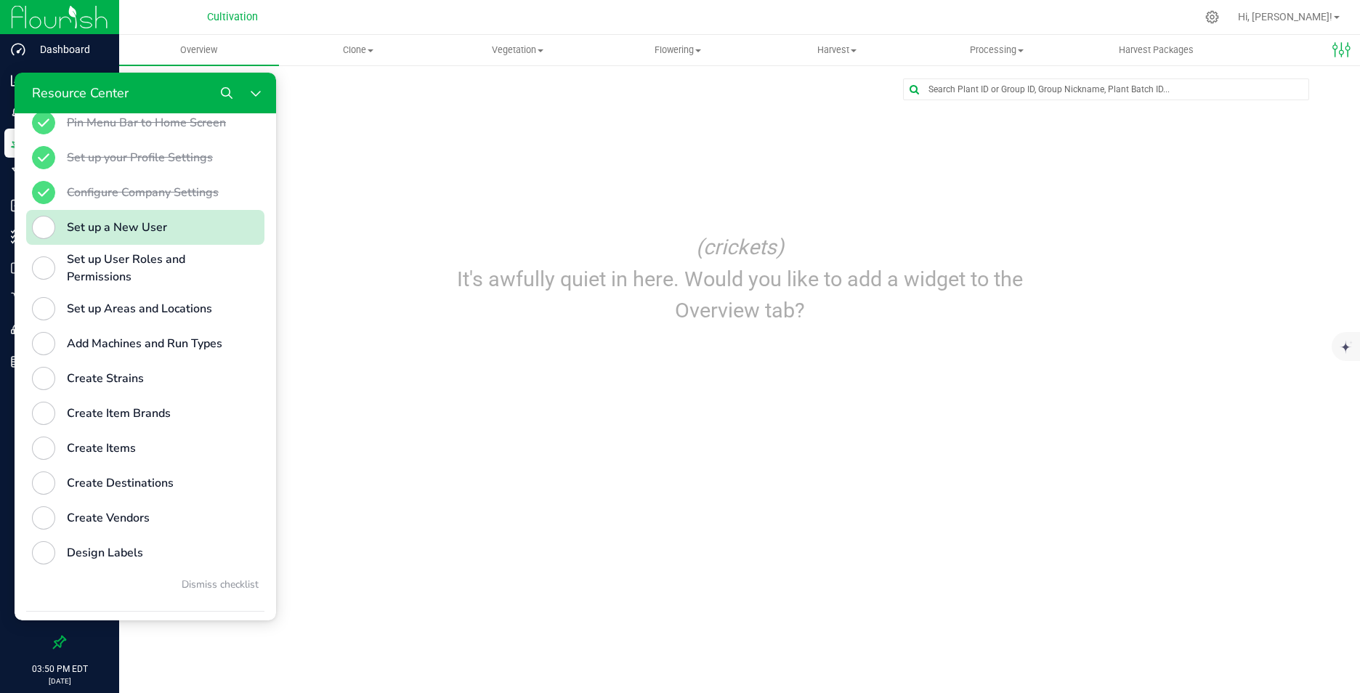
scroll to position [508, 0]
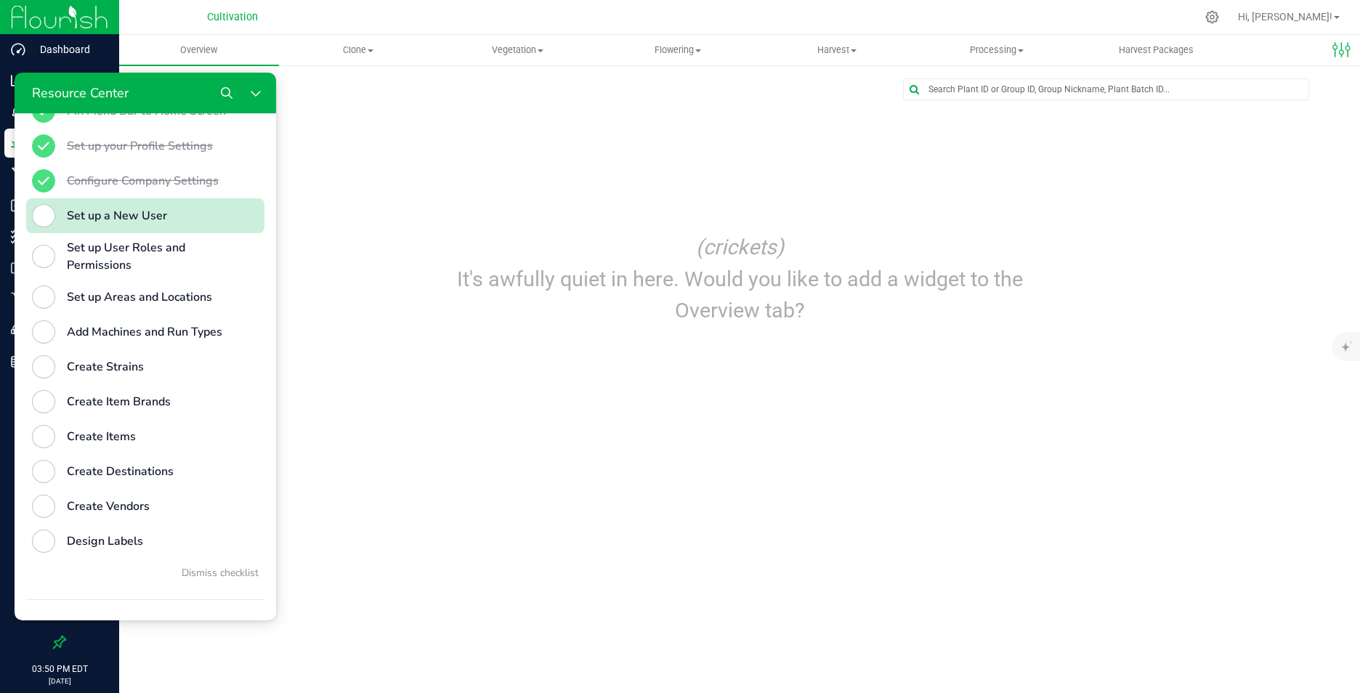
click at [94, 224] on div "Set up a New User" at bounding box center [151, 215] width 169 height 17
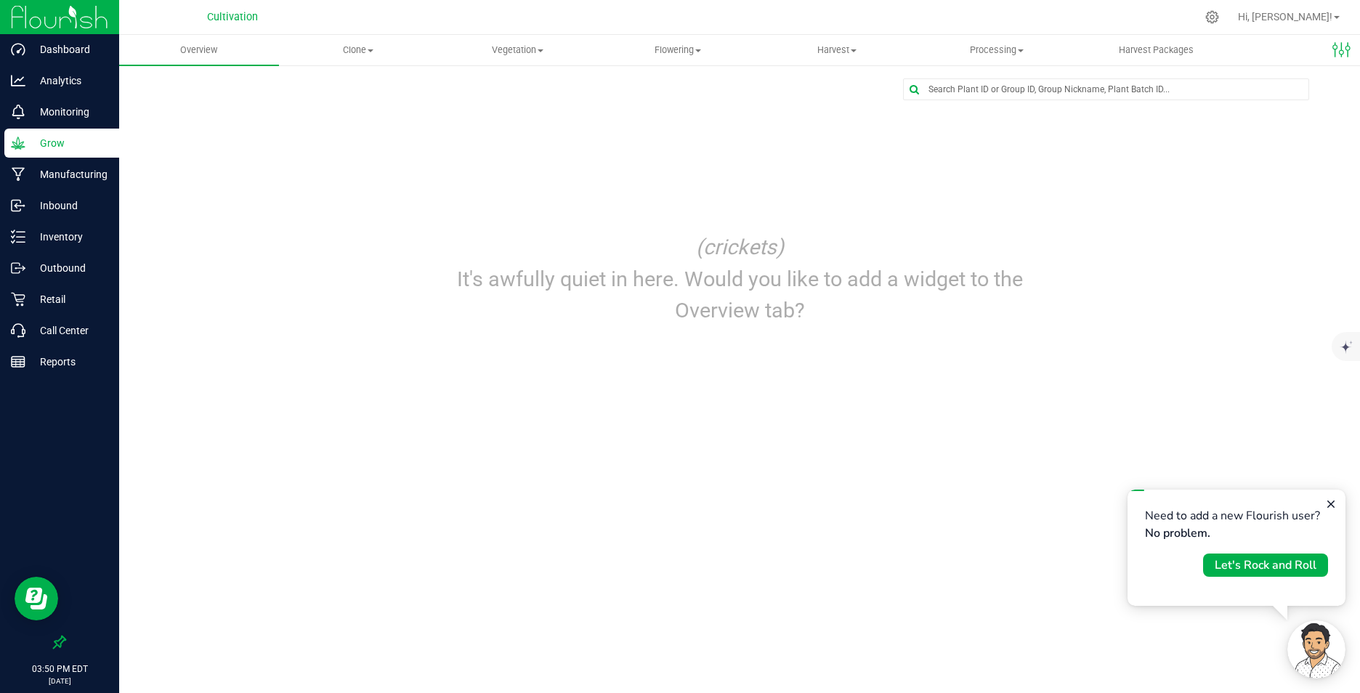
scroll to position [0, 0]
click at [1235, 565] on div "Let's Rock and Roll" at bounding box center [1265, 564] width 102 height 17
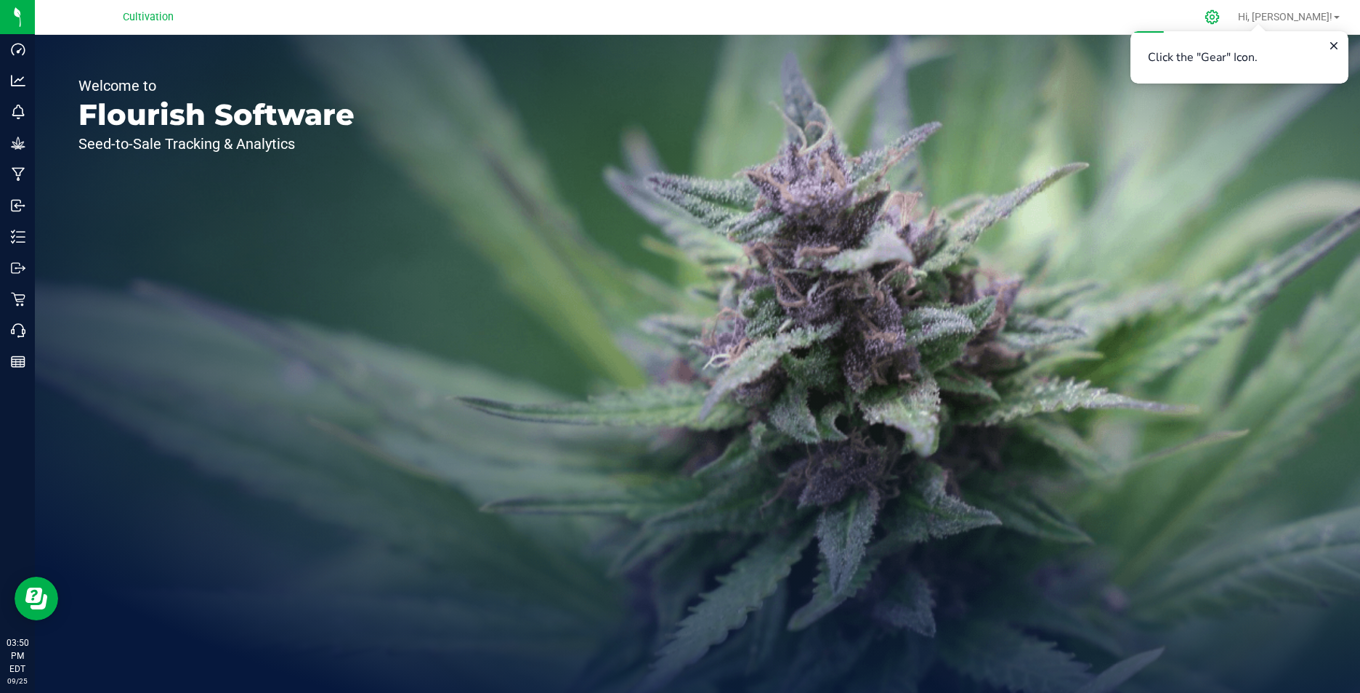
click at [1219, 17] on icon at bounding box center [1211, 16] width 15 height 15
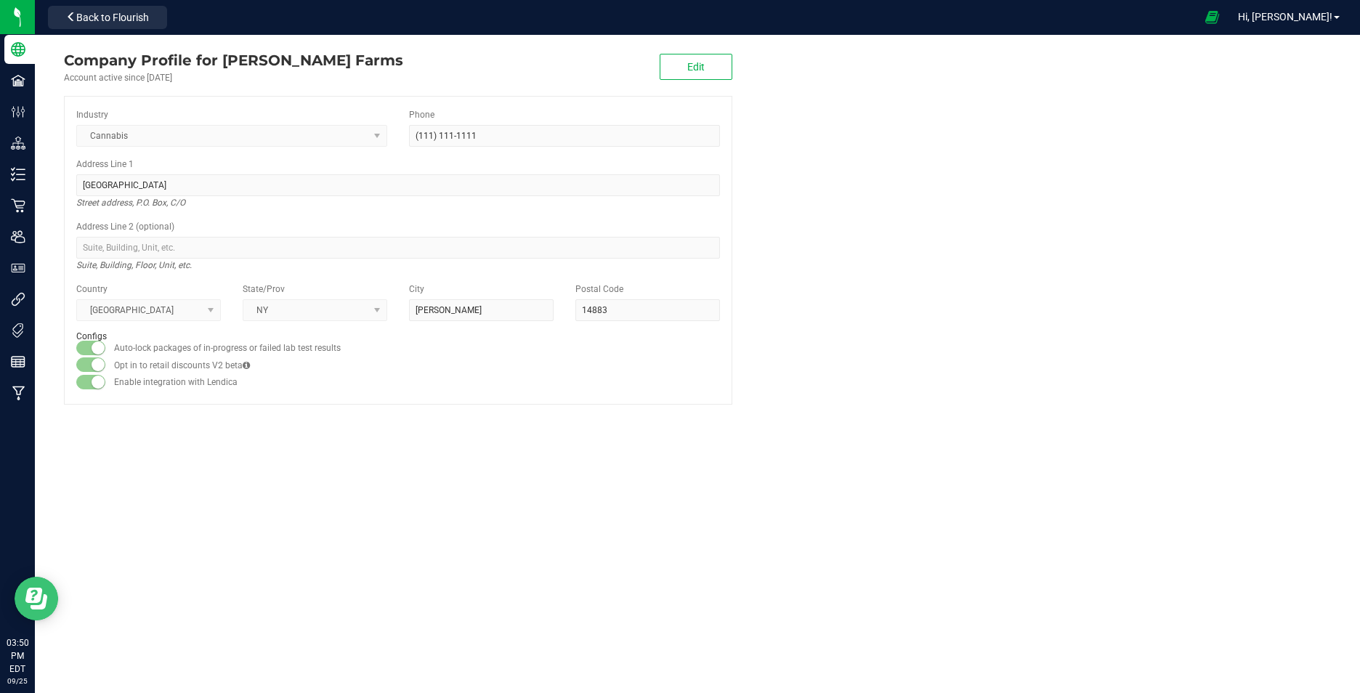
click at [36, 591] on icon "Open Resource Center" at bounding box center [36, 599] width 22 height 22
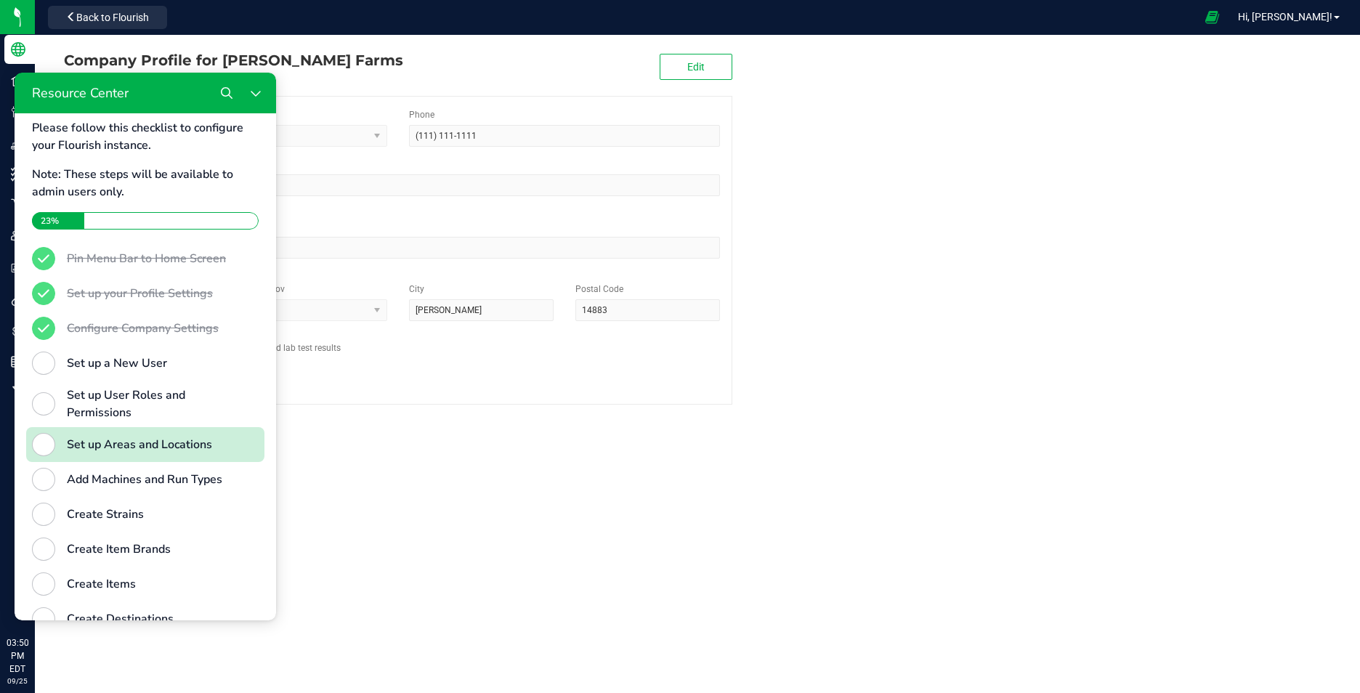
scroll to position [363, 0]
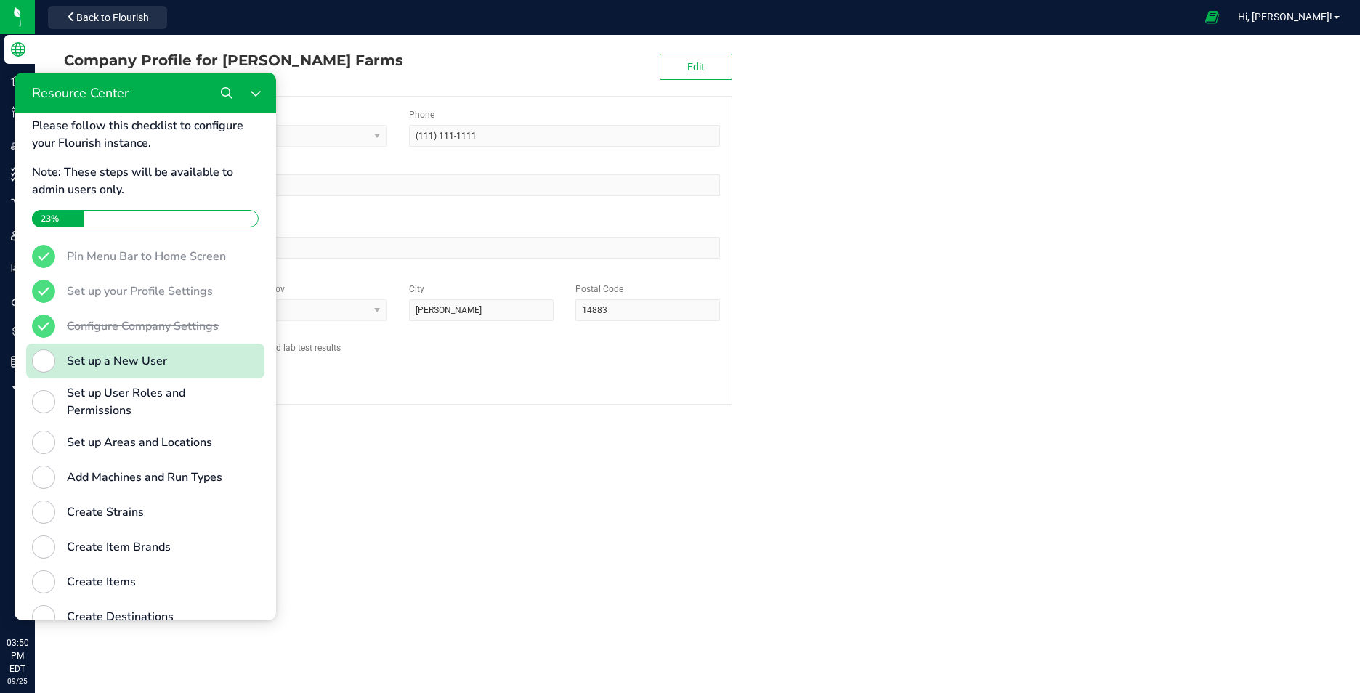
click at [105, 370] on div "Set up a New User" at bounding box center [151, 360] width 169 height 17
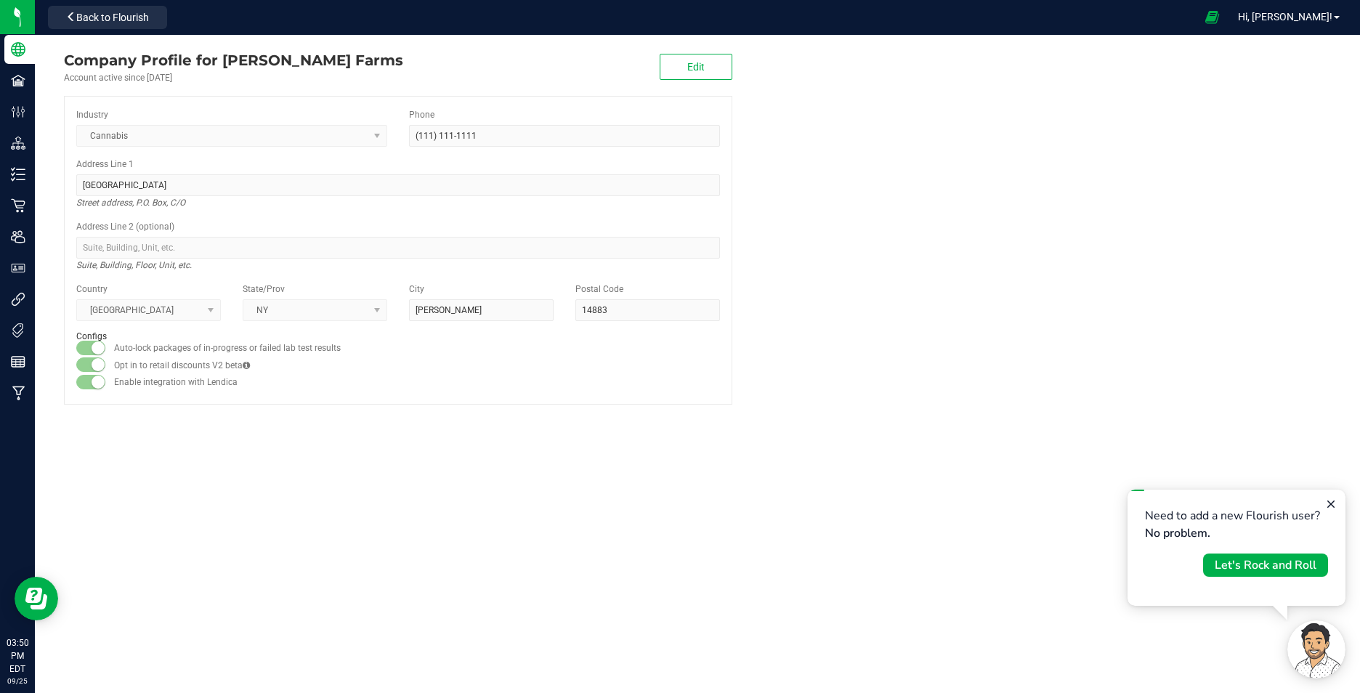
scroll to position [0, 0]
click at [1230, 563] on div "Let's Rock and Roll" at bounding box center [1265, 564] width 102 height 17
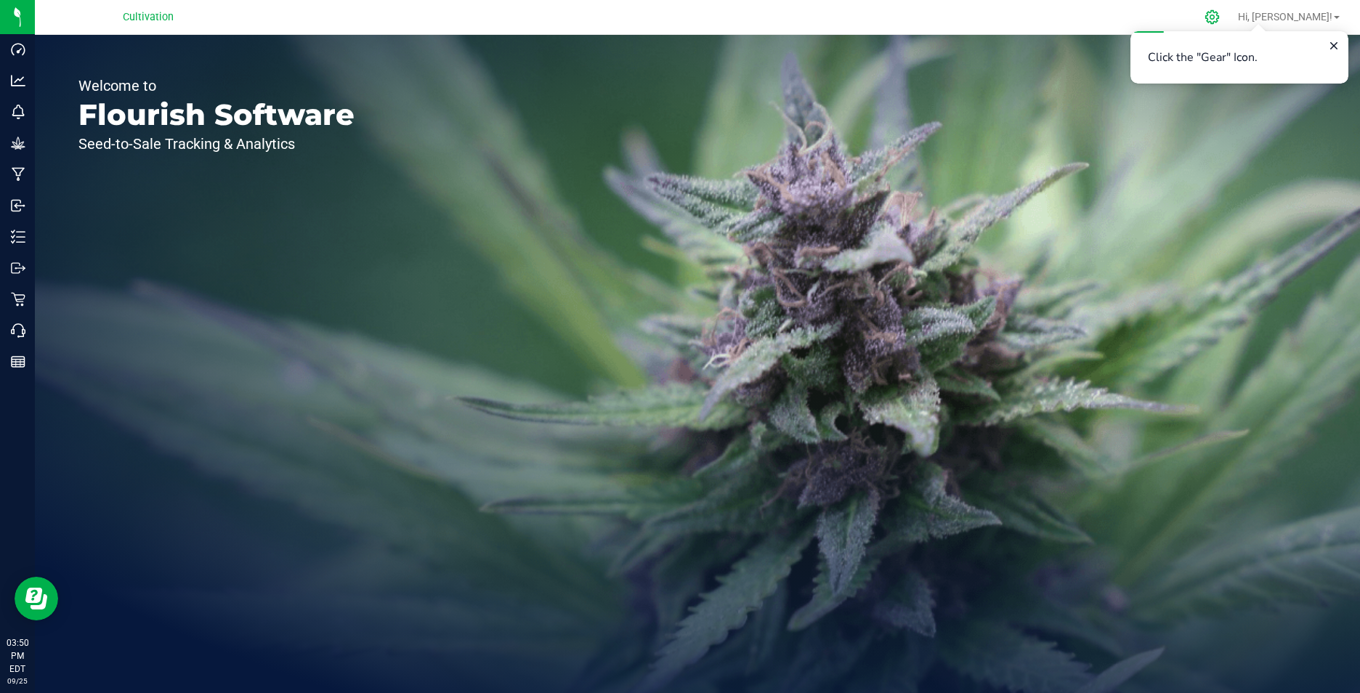
click at [1219, 20] on icon at bounding box center [1211, 16] width 15 height 15
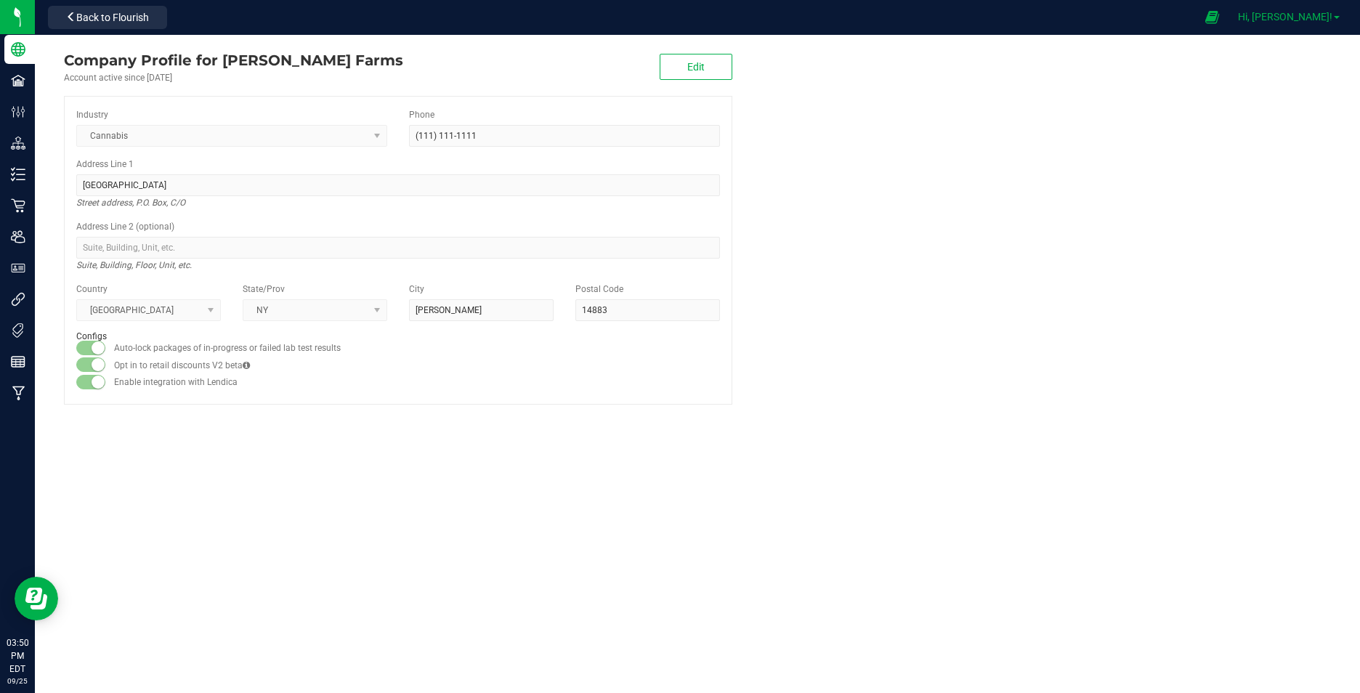
click at [1333, 17] on span at bounding box center [1336, 17] width 6 height 3
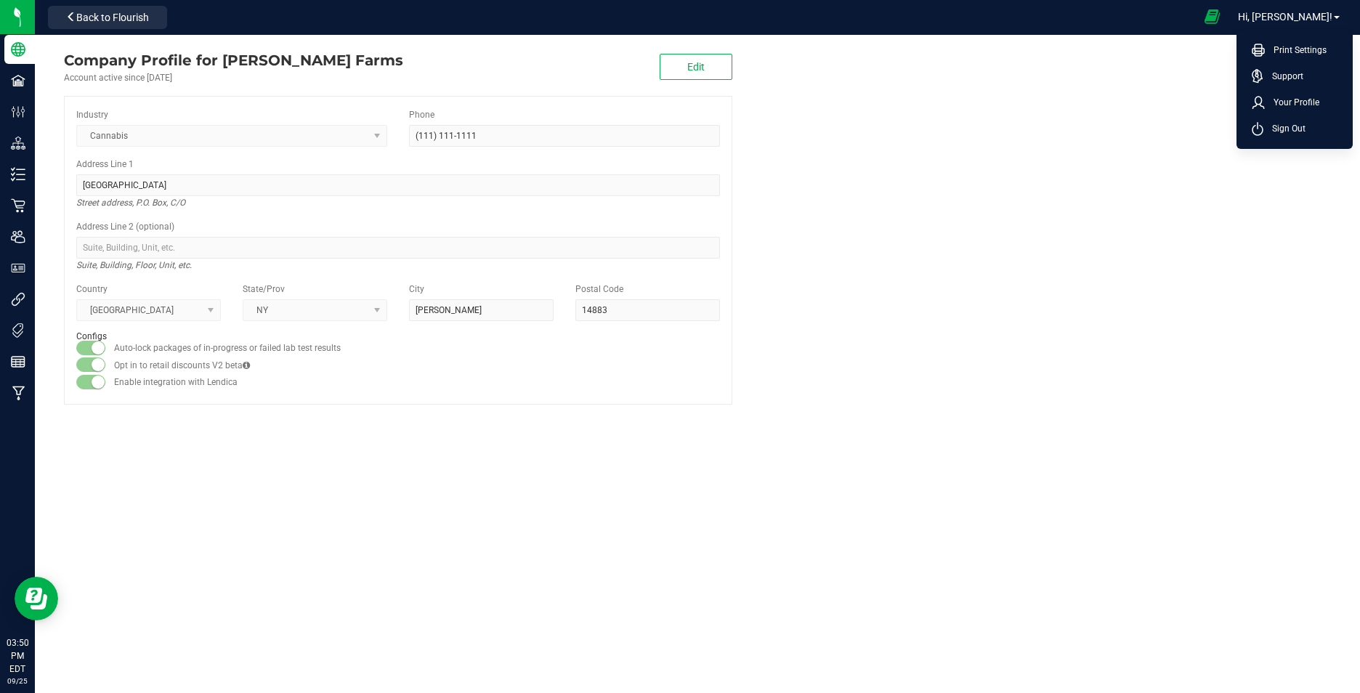
click at [1219, 11] on icon at bounding box center [1211, 17] width 15 height 17
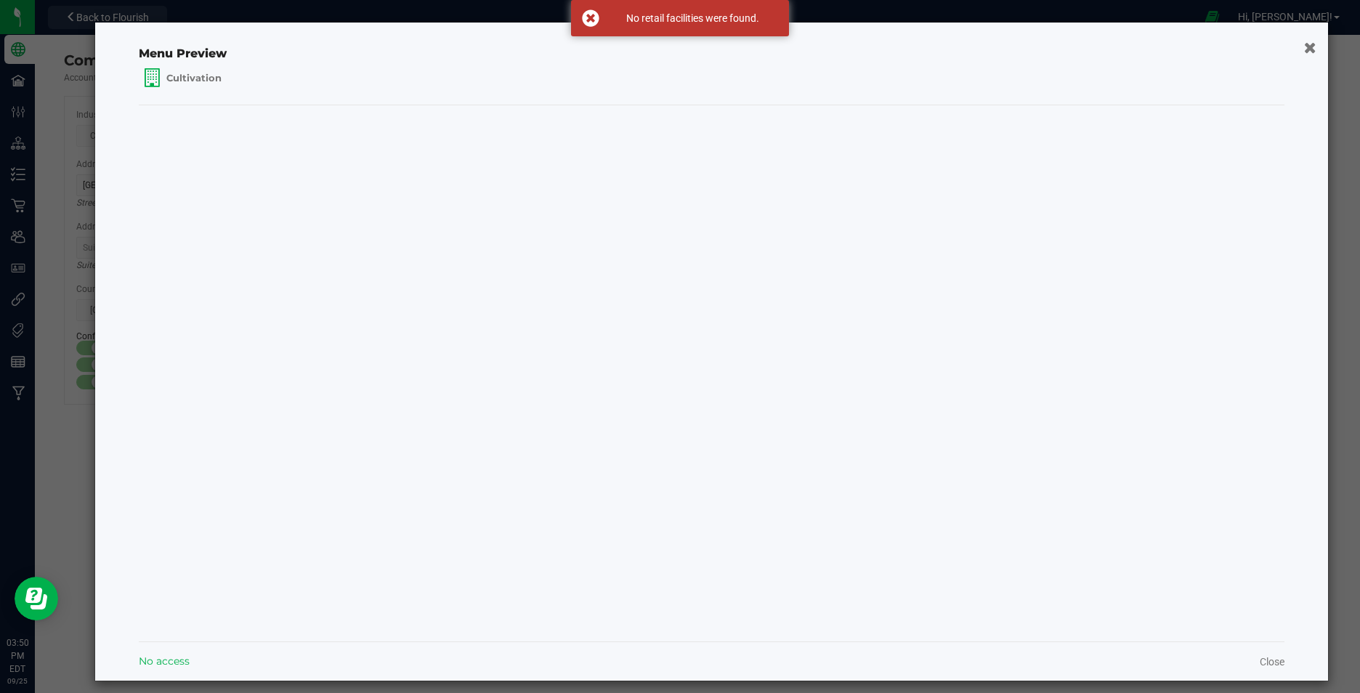
click at [1303, 46] on icon "button" at bounding box center [1309, 46] width 12 height 15
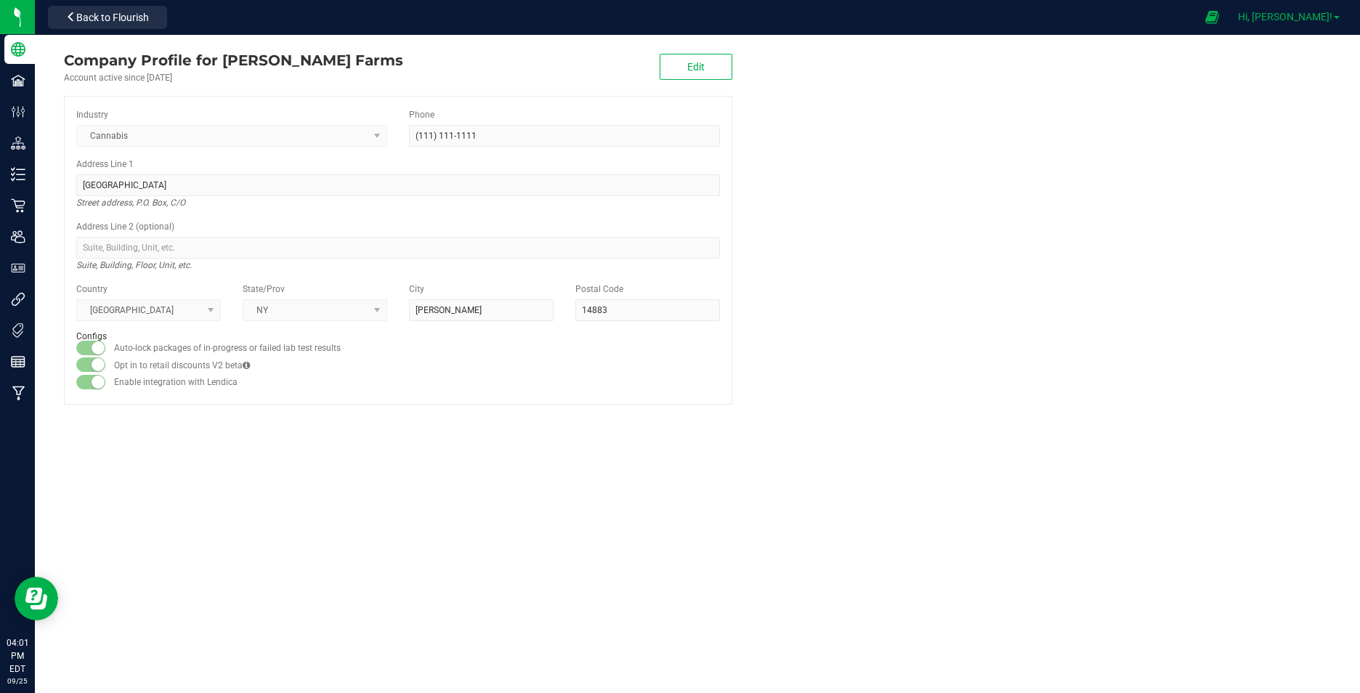
click at [1326, 14] on span "Hi, [PERSON_NAME]!" at bounding box center [1285, 17] width 94 height 12
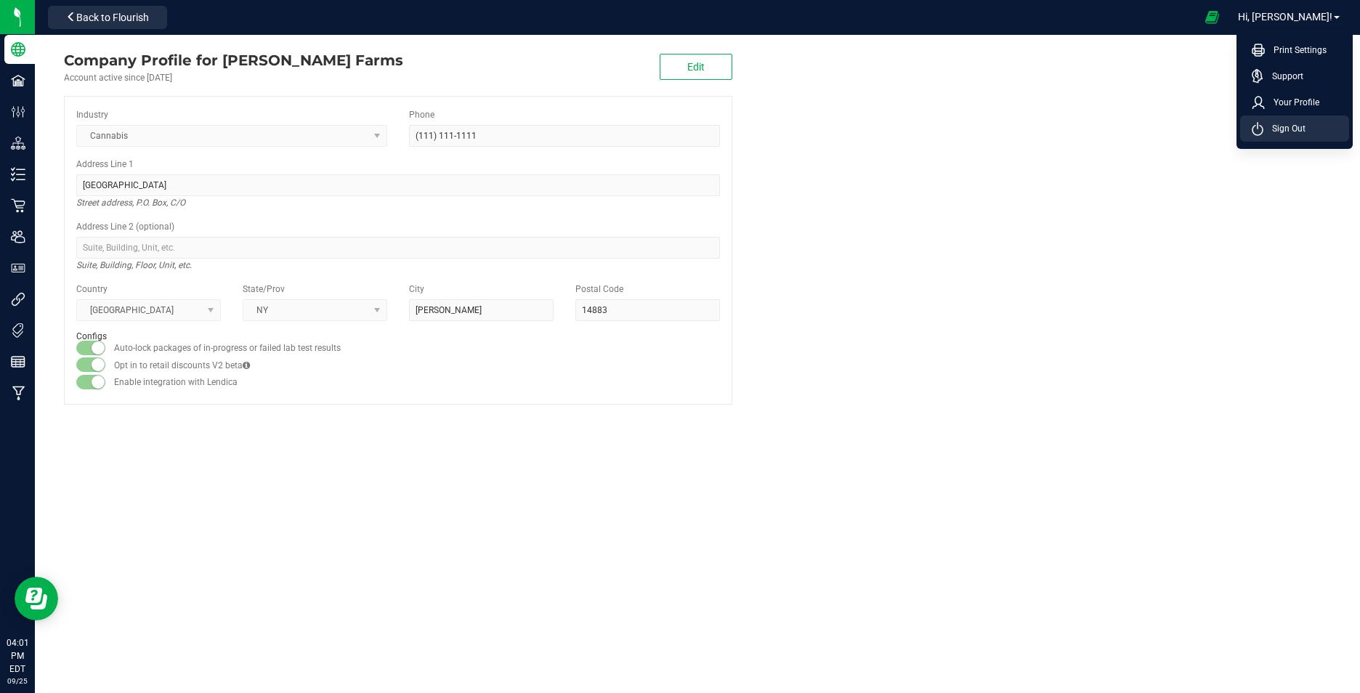
click at [1289, 131] on span "Sign Out" at bounding box center [1284, 128] width 42 height 15
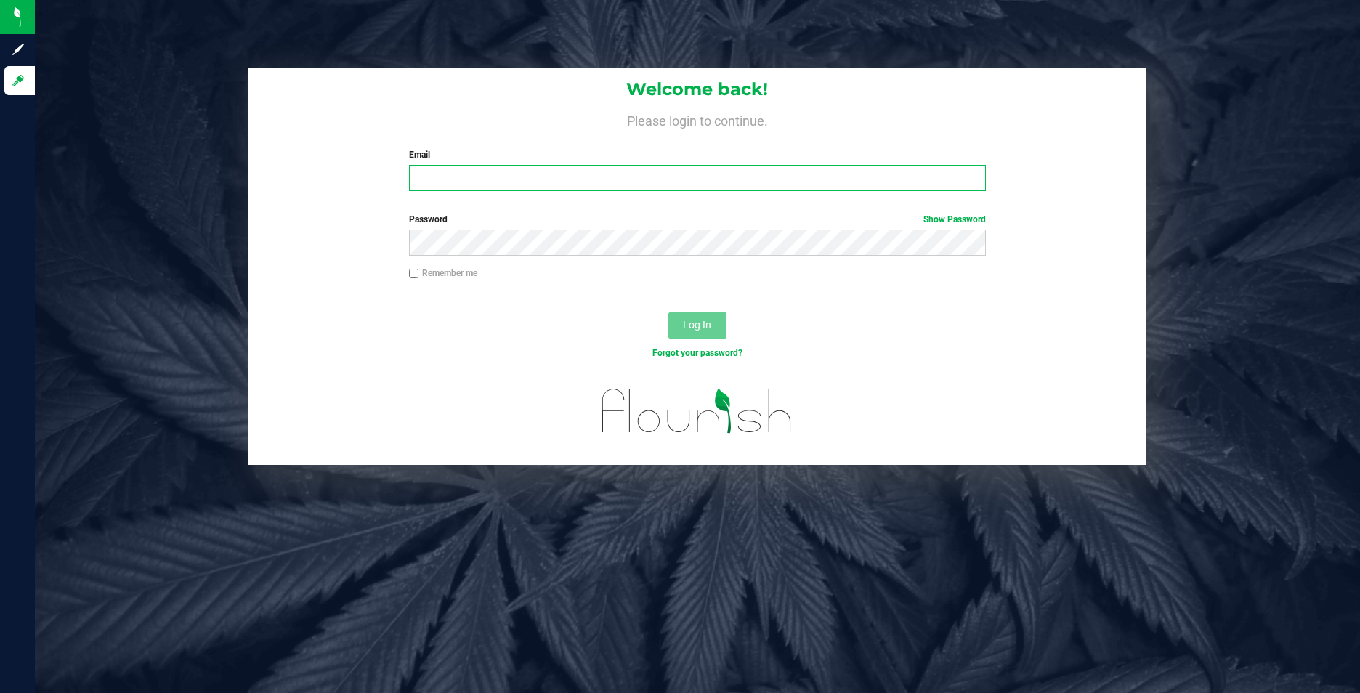
click at [551, 174] on input "Email" at bounding box center [697, 178] width 577 height 26
type input "[EMAIL_ADDRESS][DOMAIN_NAME]"
click at [412, 274] on input "Remember me" at bounding box center [414, 274] width 10 height 10
checkbox input "true"
click at [702, 323] on span "Log In" at bounding box center [697, 325] width 28 height 12
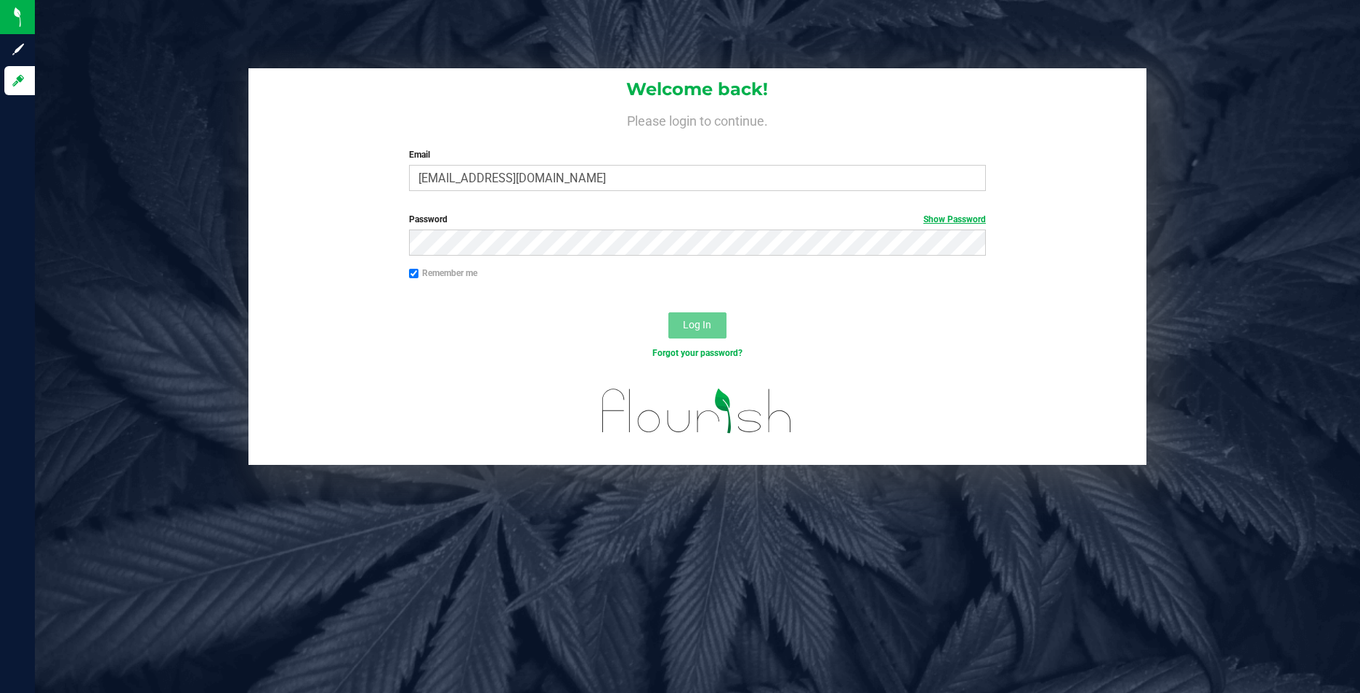
click at [955, 222] on link "Show Password" at bounding box center [954, 219] width 62 height 10
click at [707, 320] on span "Log In" at bounding box center [697, 325] width 28 height 12
